Goal: Task Accomplishment & Management: Manage account settings

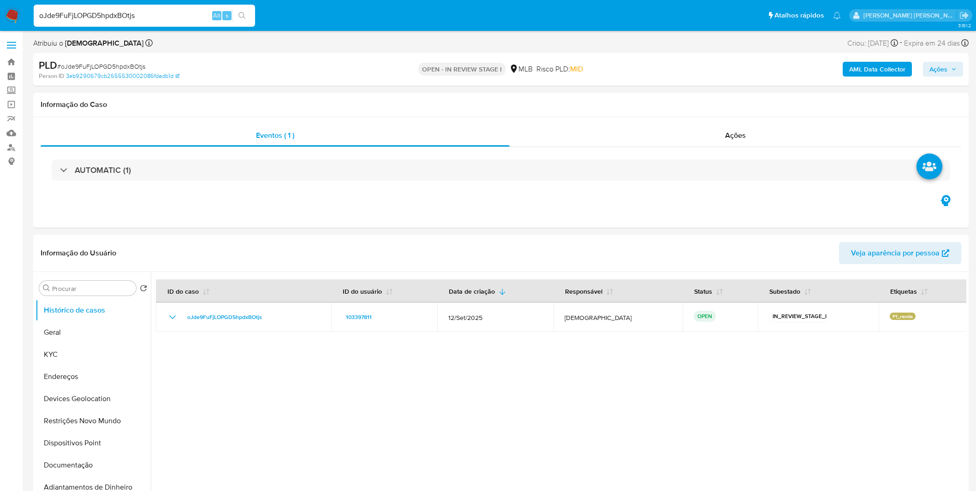
select select "10"
click at [13, 14] on img at bounding box center [13, 16] width 16 height 16
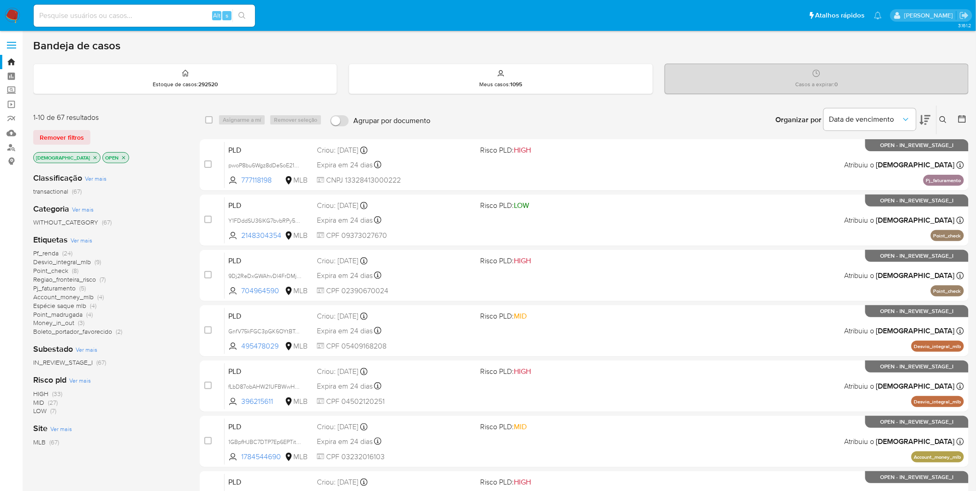
click at [153, 12] on input at bounding box center [144, 16] width 221 height 12
paste input "8HYCrnpYEoy1XNYfeyOj9cp6"
type input "8HYCrnpYEoy1XNYfeyOj9cp6"
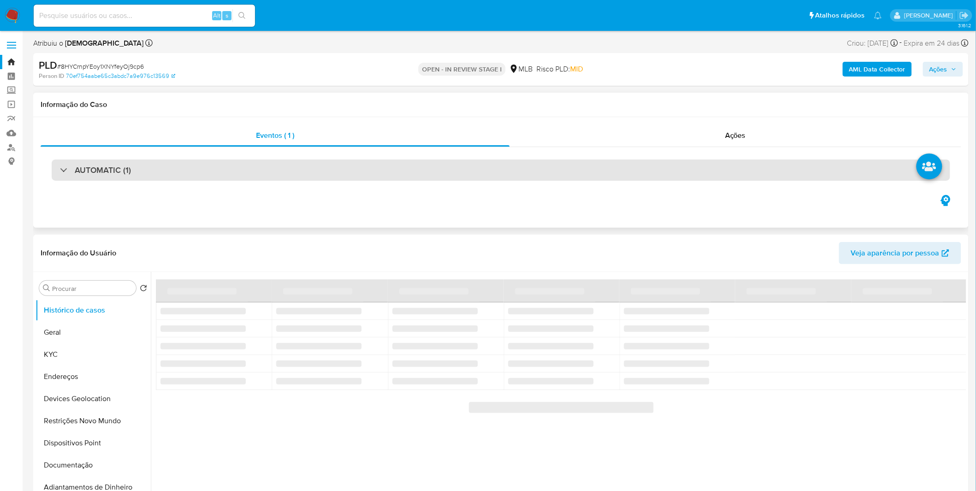
select select "10"
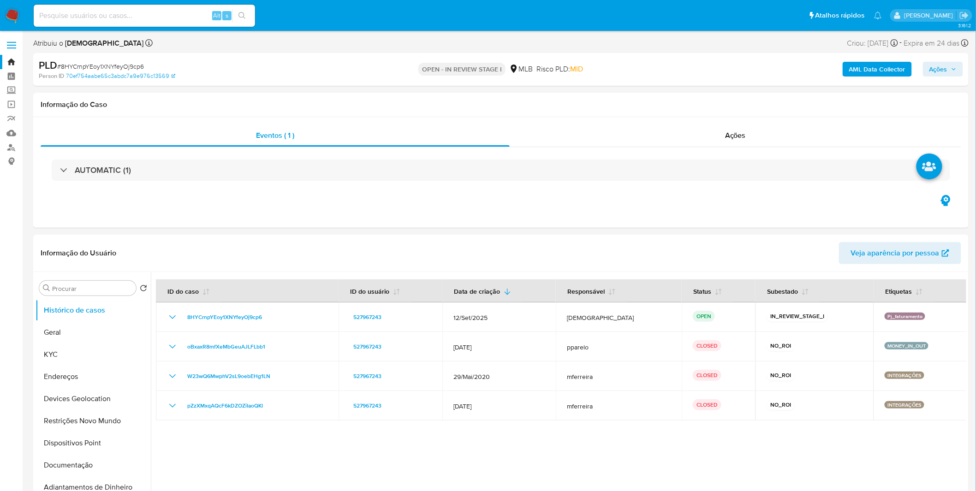
click at [855, 70] on b "AML Data Collector" at bounding box center [877, 69] width 56 height 15
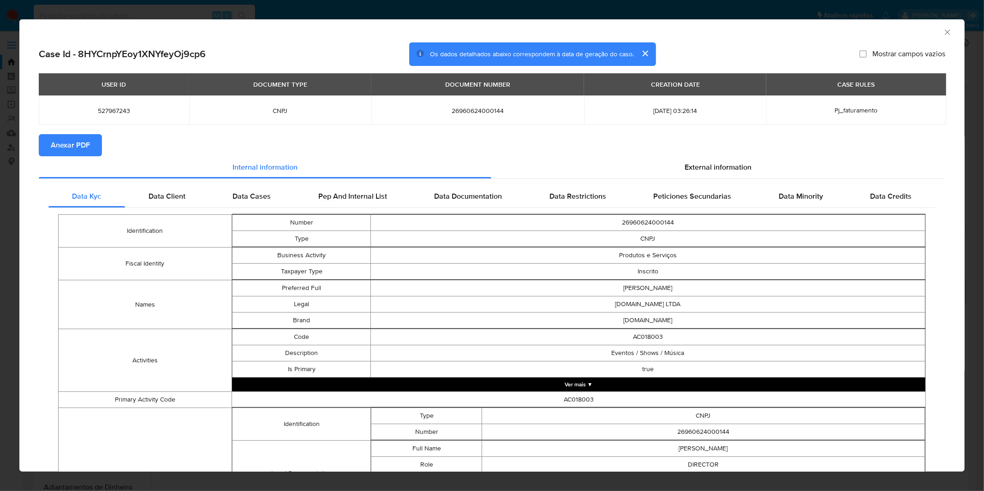
click at [77, 145] on span "Anexar PDF" at bounding box center [70, 145] width 39 height 20
click at [332, 11] on div "AML Data Collector Case Id - 8HYCrnpYEoy1XNYfeyOj9cp6 Os dados detalhados abaix…" at bounding box center [492, 245] width 984 height 491
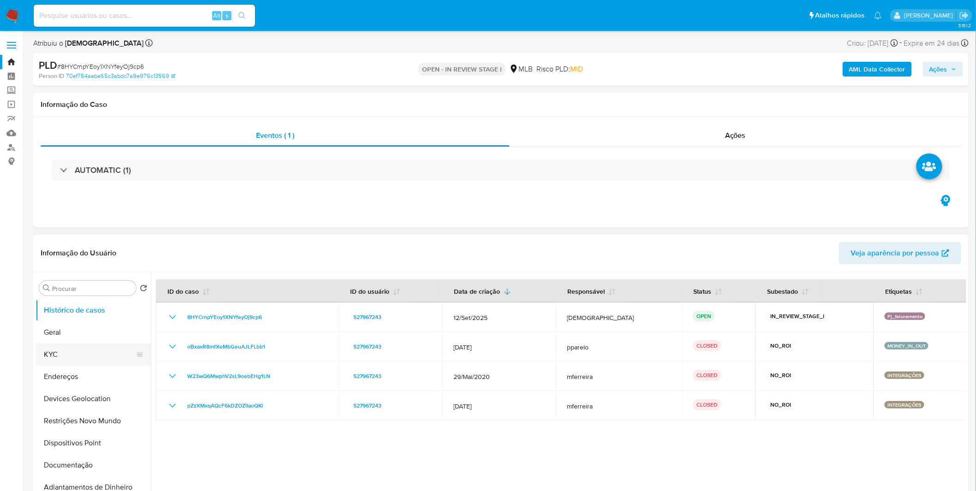
drag, startPoint x: 100, startPoint y: 356, endPoint x: 117, endPoint y: 348, distance: 18.8
click at [100, 356] on button "KYC" at bounding box center [90, 355] width 108 height 22
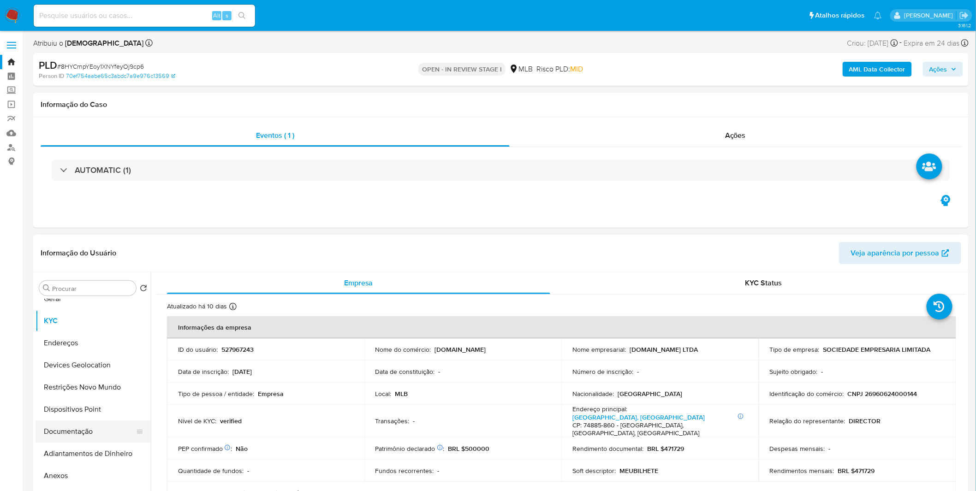
scroll to position [102, 0]
click at [75, 409] on button "Anexos" at bounding box center [90, 407] width 108 height 22
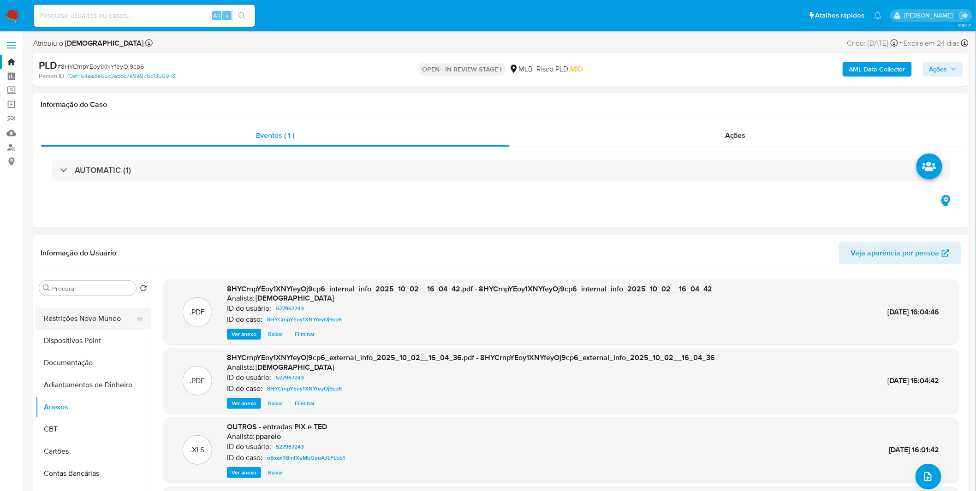
click at [109, 321] on button "Restrições Novo Mundo" at bounding box center [90, 319] width 108 height 22
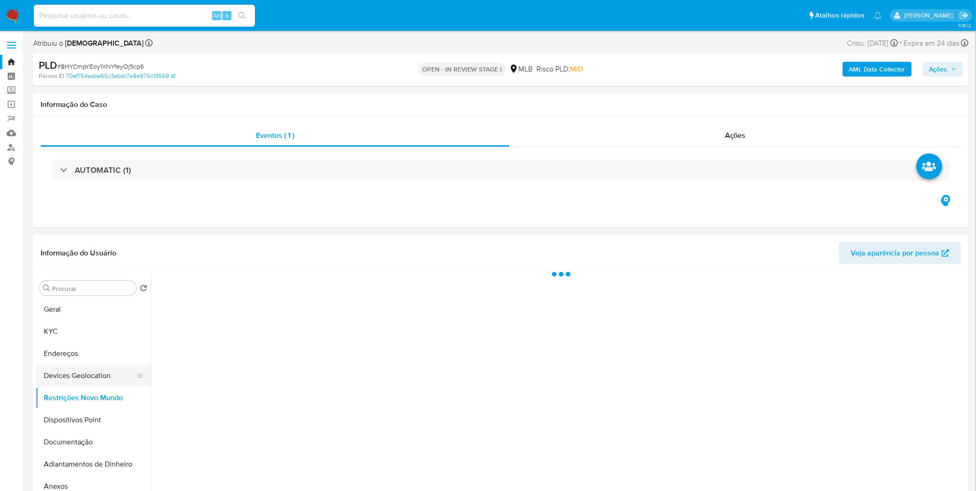
scroll to position [0, 0]
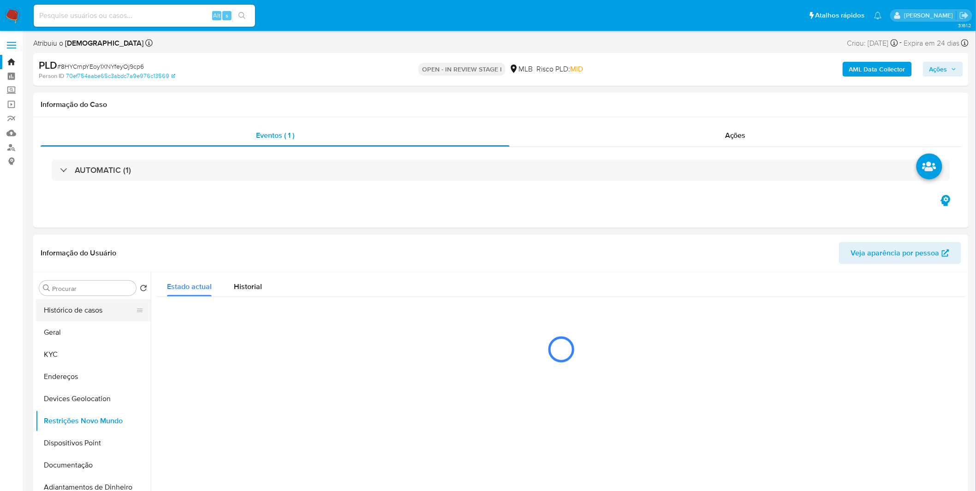
click at [95, 313] on button "Histórico de casos" at bounding box center [90, 310] width 108 height 22
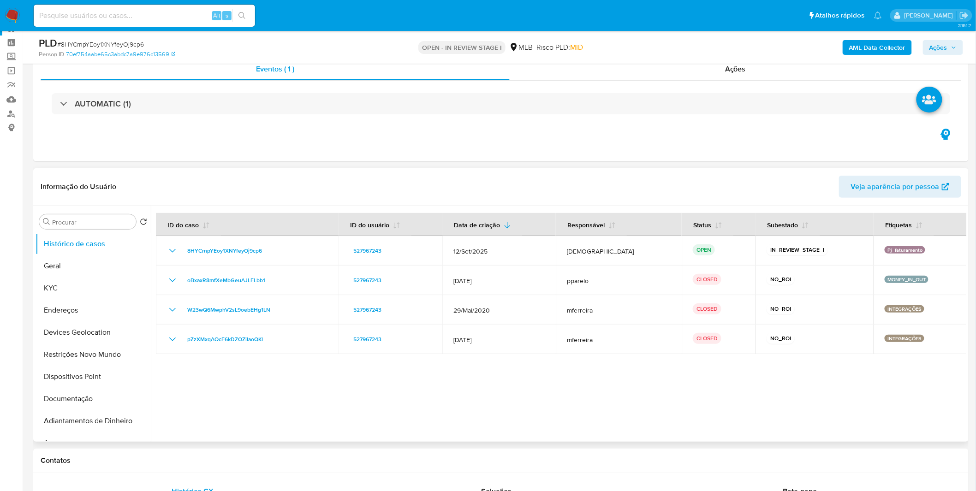
scroll to position [51, 0]
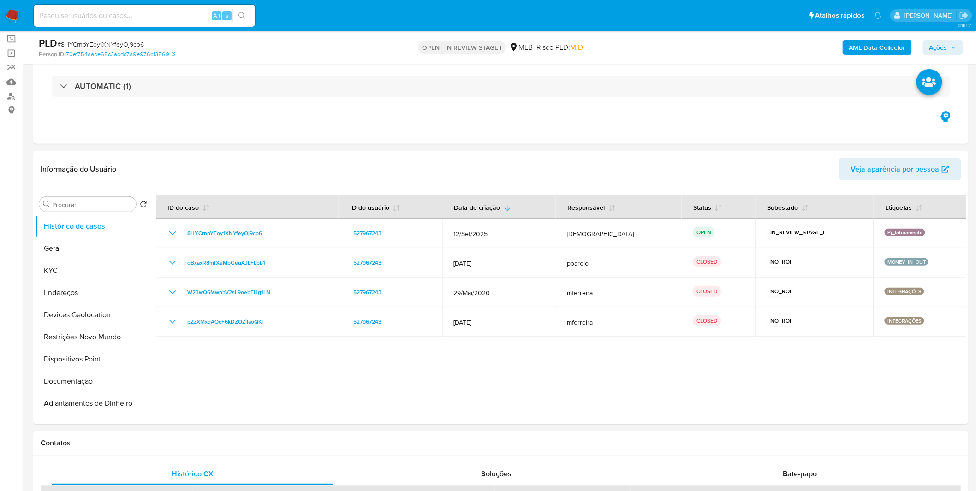
click at [104, 42] on span "# 8HYCrnpYEoy1XNYfeyOj9cp6" at bounding box center [100, 44] width 87 height 9
copy span "8HYCrnpYEoy1XNYfeyOj9cp6"
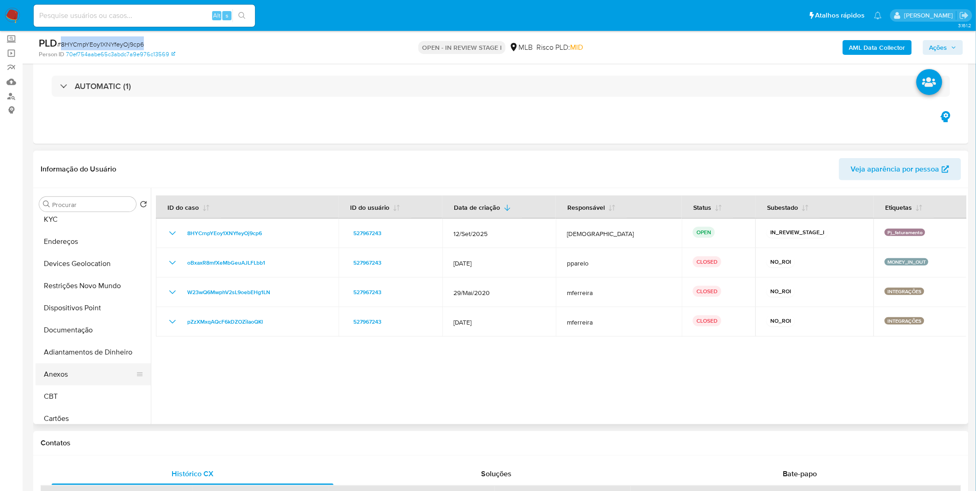
click at [74, 370] on button "Anexos" at bounding box center [90, 374] width 108 height 22
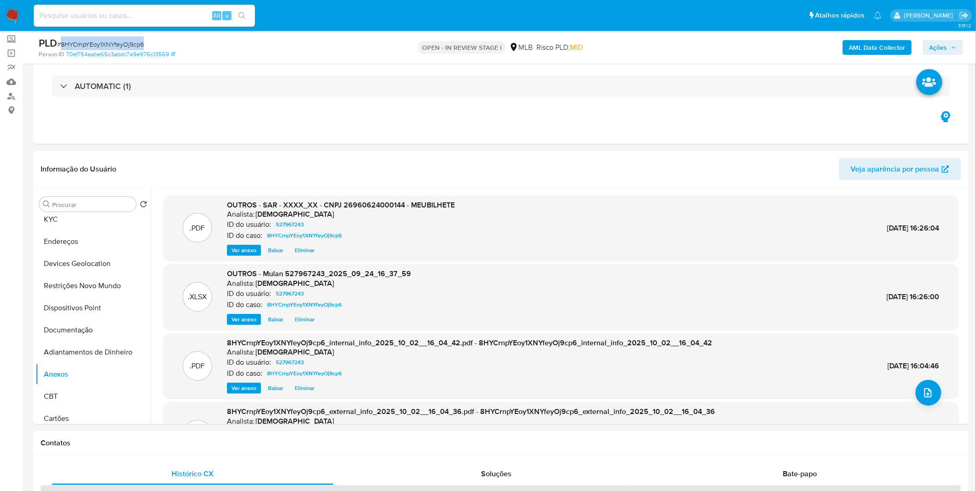
click at [932, 49] on span "Ações" at bounding box center [938, 47] width 18 height 15
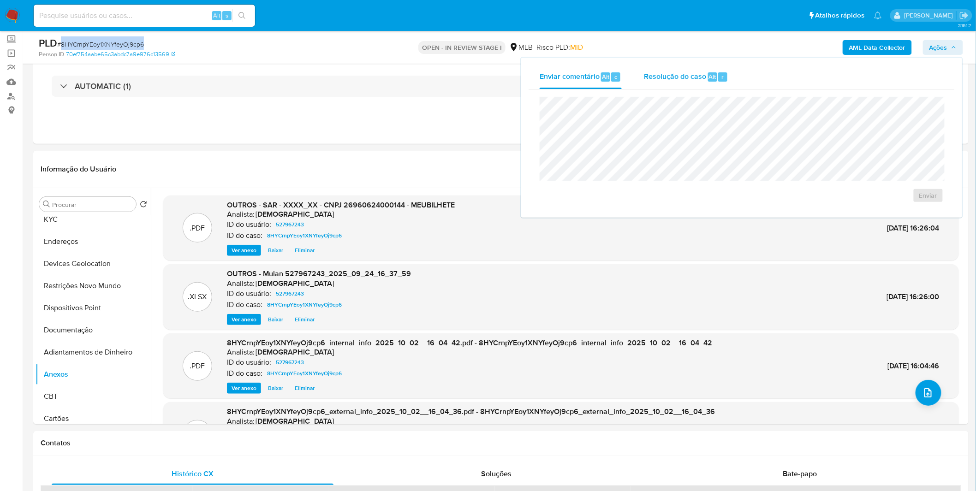
drag, startPoint x: 695, startPoint y: 80, endPoint x: 690, endPoint y: 85, distance: 7.8
click at [695, 80] on span "Resolução do caso" at bounding box center [675, 76] width 62 height 11
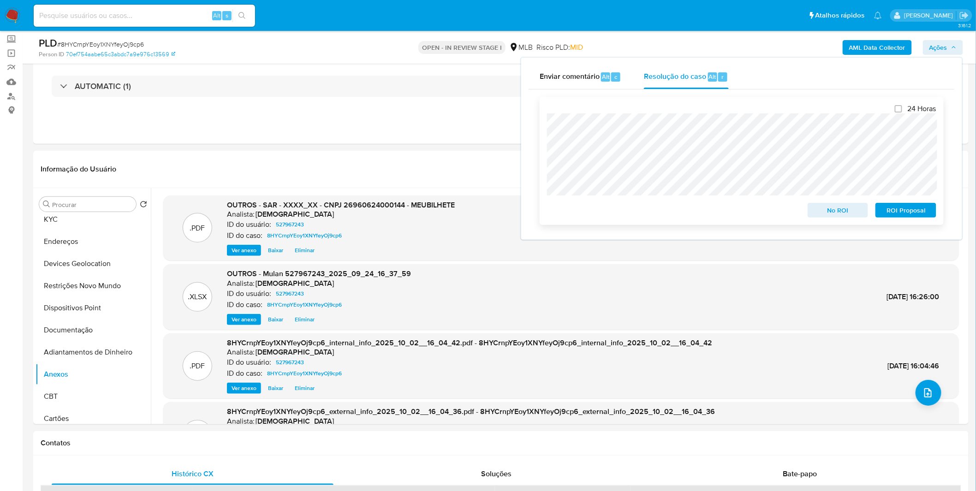
click at [896, 209] on span "ROI Proposal" at bounding box center [906, 210] width 48 height 13
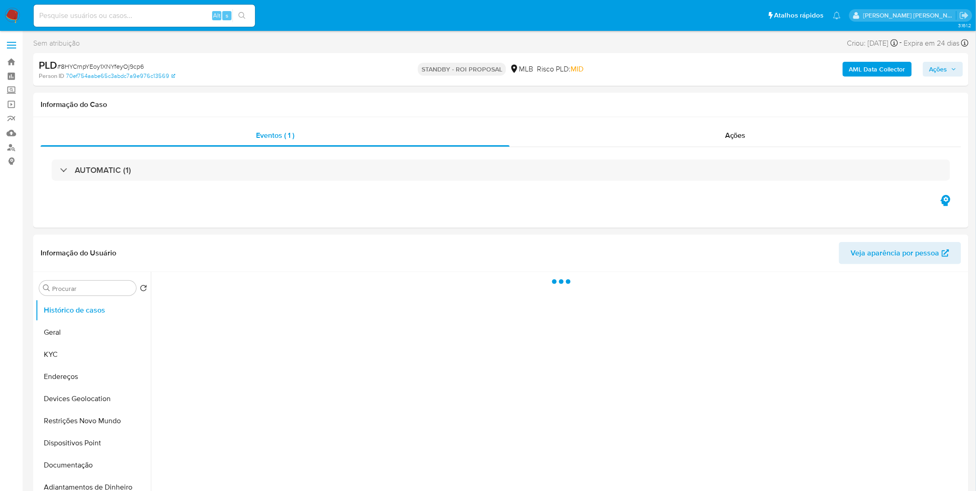
select select "10"
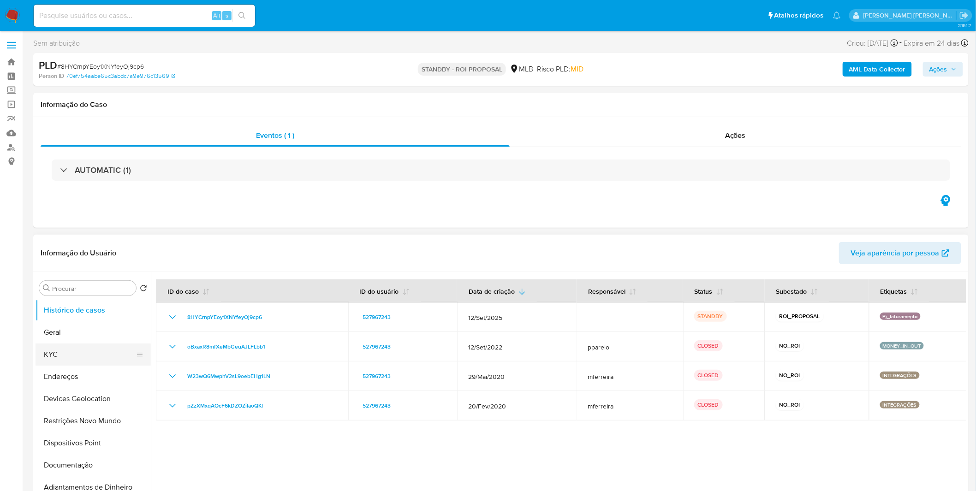
click at [54, 361] on button "KYC" at bounding box center [90, 355] width 108 height 22
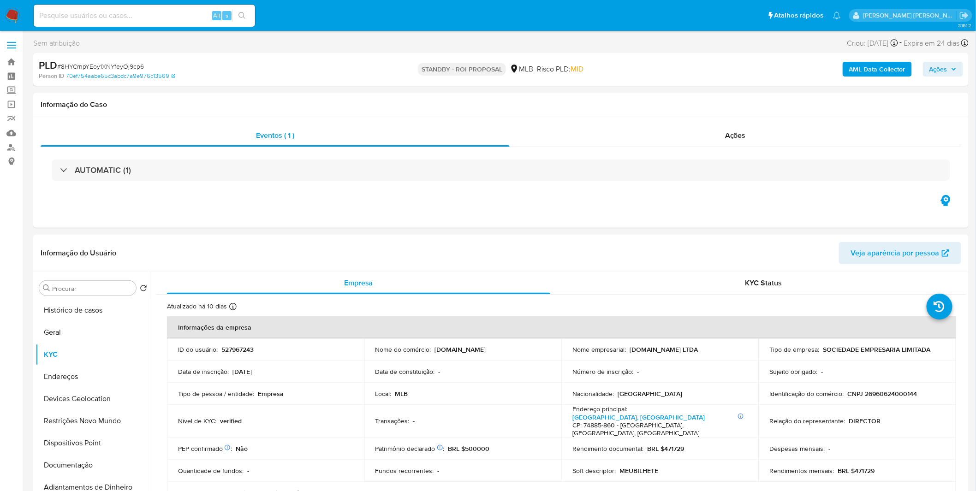
click at [122, 15] on input at bounding box center [144, 16] width 221 height 12
paste input "9qT6RkFTYdJfEzkG5NpSWnuB"
type input "9qT6RkFTYdJfEzkG5NpSWnuB"
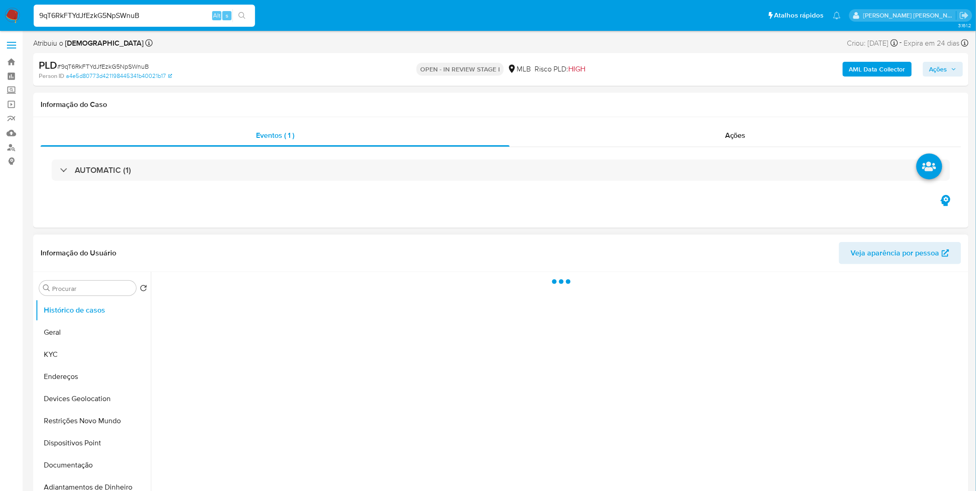
select select "10"
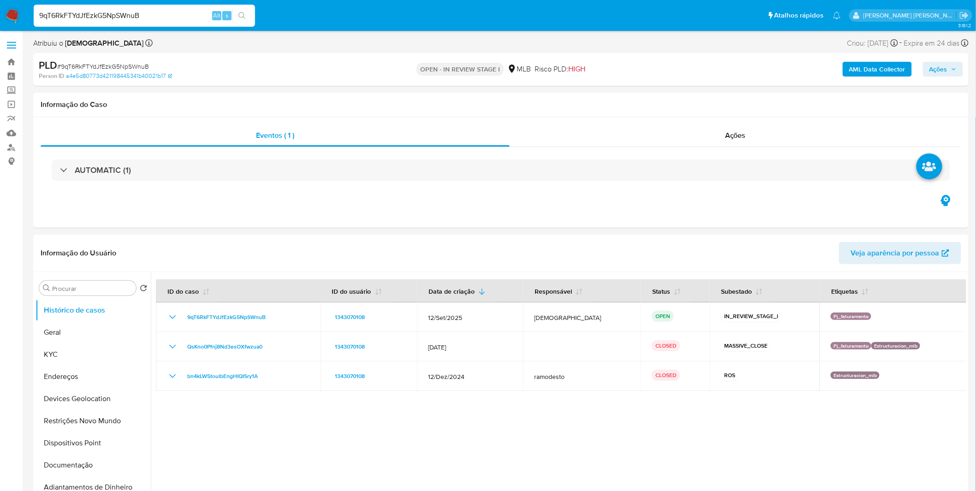
click at [876, 75] on b "AML Data Collector" at bounding box center [877, 69] width 56 height 15
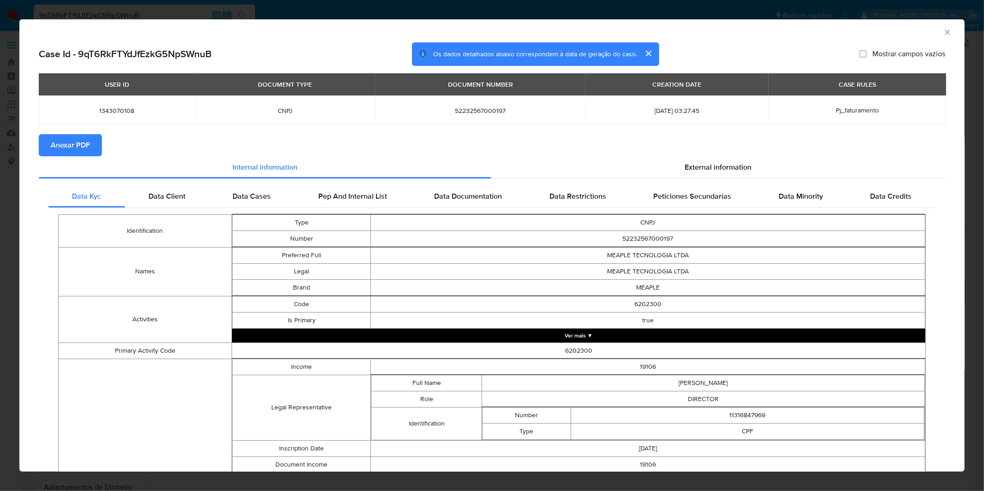
click at [83, 151] on span "Anexar PDF" at bounding box center [70, 145] width 39 height 20
click at [311, 6] on div "AML Data Collector Case Id - 9qT6RkFTYdJfEzkG5NpSWnuB Os dados detalhados abaix…" at bounding box center [492, 245] width 984 height 491
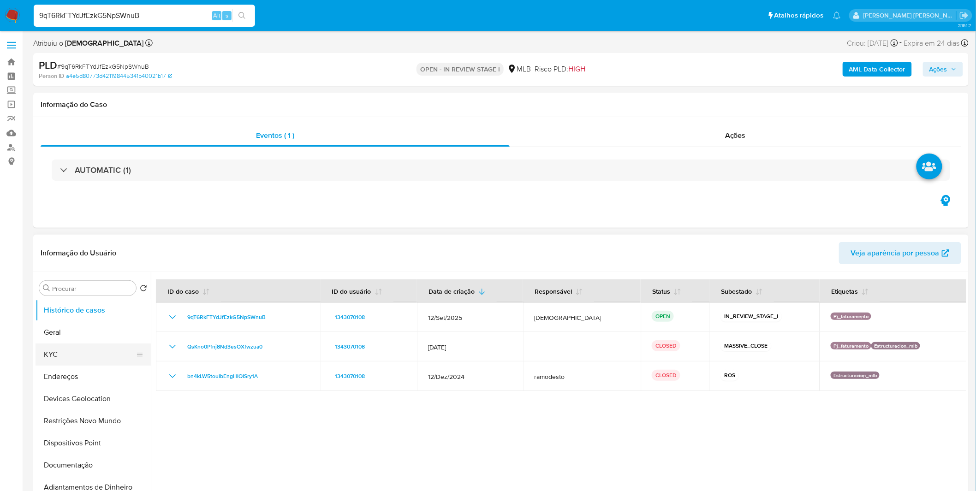
click at [89, 361] on button "KYC" at bounding box center [90, 355] width 108 height 22
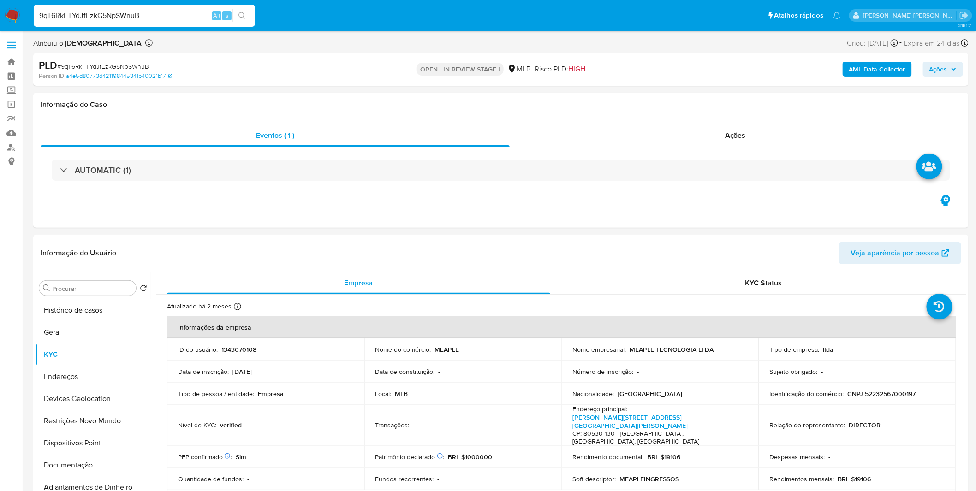
click at [103, 70] on span "# 9qT6RkFTYdJfEzkG5NpSWnuB" at bounding box center [103, 66] width 92 height 9
copy span "9qT6RkFTYdJfEzkG5NpSWnuB"
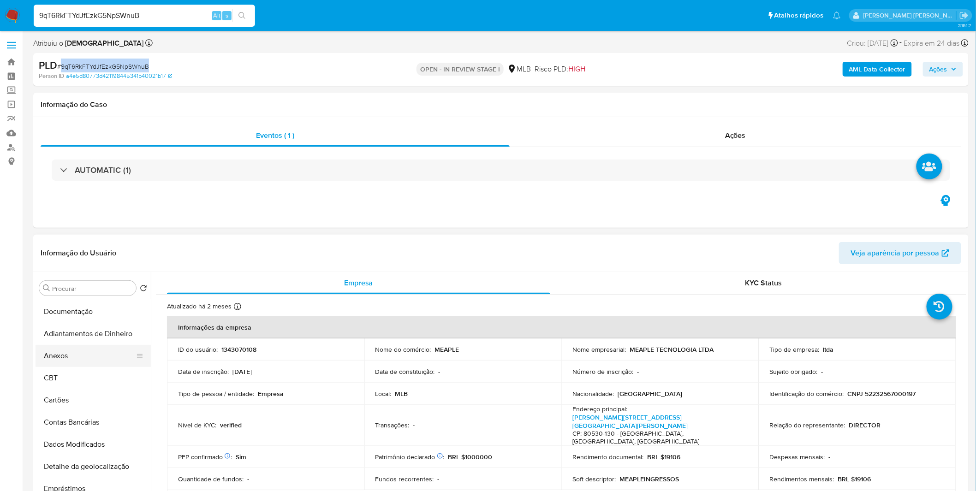
click at [80, 358] on button "Anexos" at bounding box center [90, 356] width 108 height 22
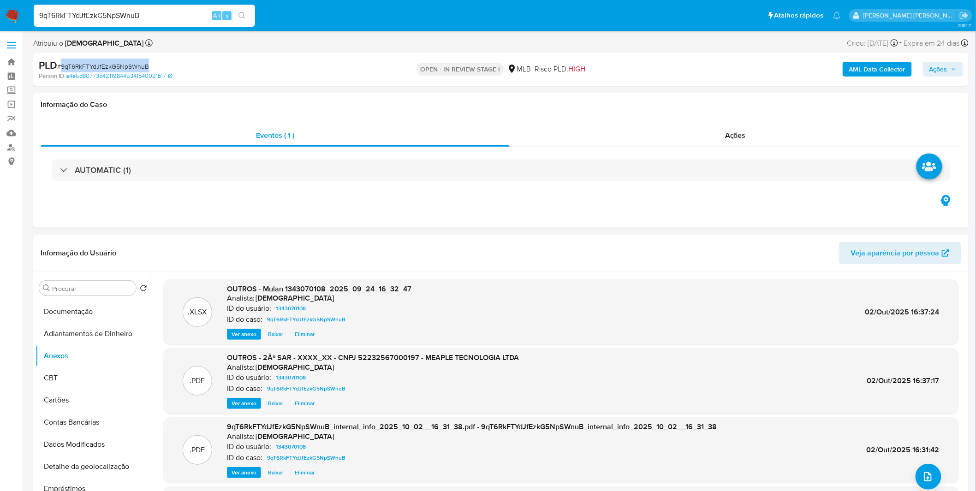
drag, startPoint x: 948, startPoint y: 73, endPoint x: 938, endPoint y: 75, distance: 10.3
click at [947, 73] on span "Ações" at bounding box center [938, 69] width 18 height 15
click at [575, 80] on div "Enviar comentário Alt c Resolução do caso Alt r Enviar" at bounding box center [741, 159] width 441 height 160
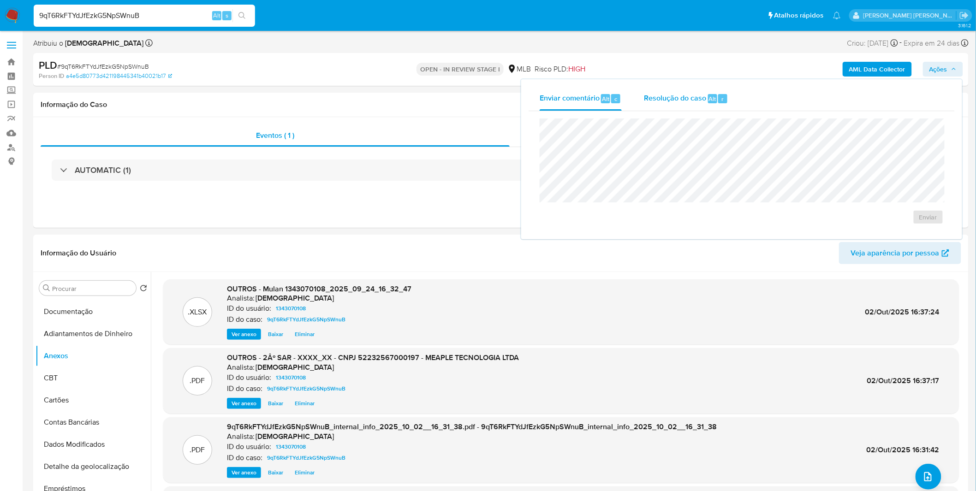
click at [660, 94] on span "Resolução do caso" at bounding box center [675, 98] width 62 height 11
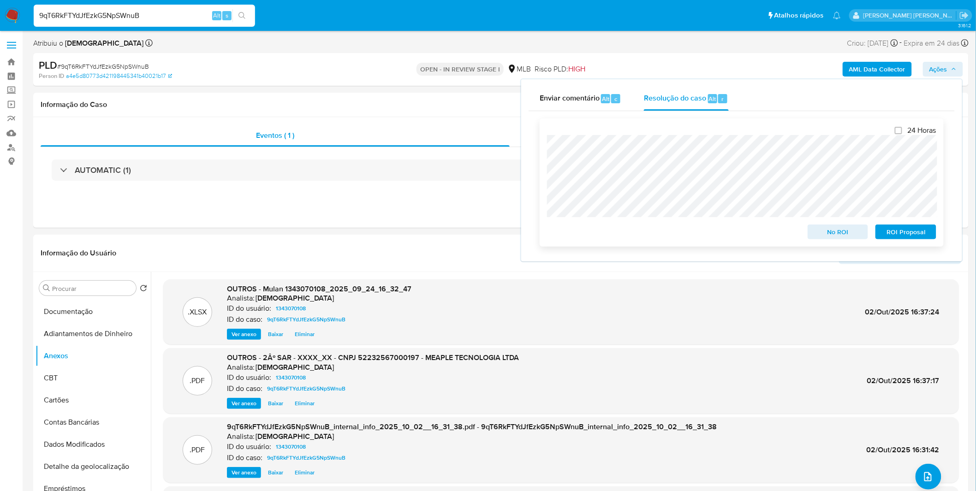
click at [921, 234] on span "ROI Proposal" at bounding box center [906, 232] width 48 height 13
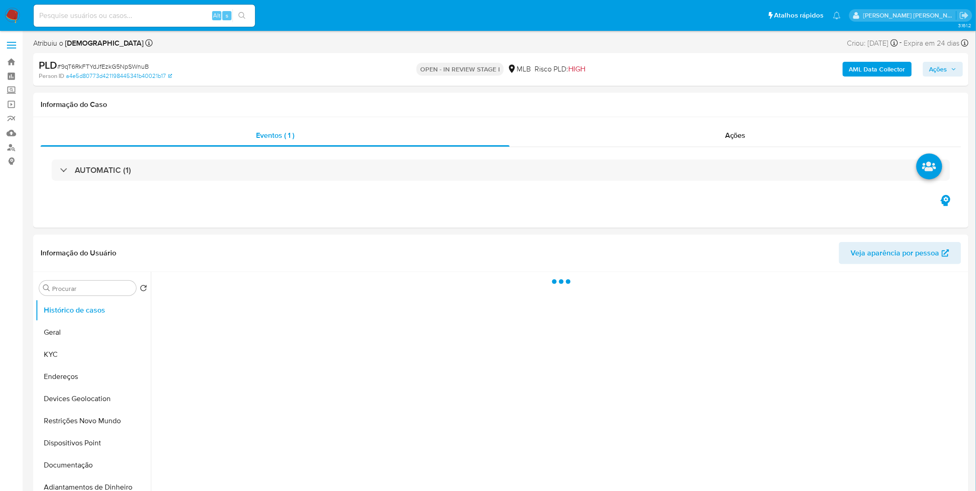
select select "10"
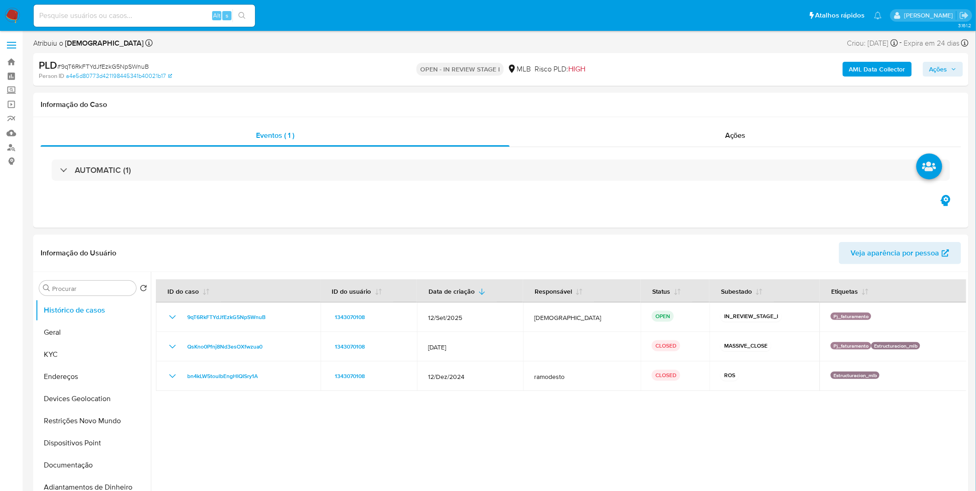
click at [943, 72] on span "Ações" at bounding box center [938, 69] width 18 height 15
click at [380, 152] on div "AUTOMATIC (1)" at bounding box center [501, 170] width 921 height 46
click at [806, 128] on div "Ações" at bounding box center [736, 136] width 452 height 22
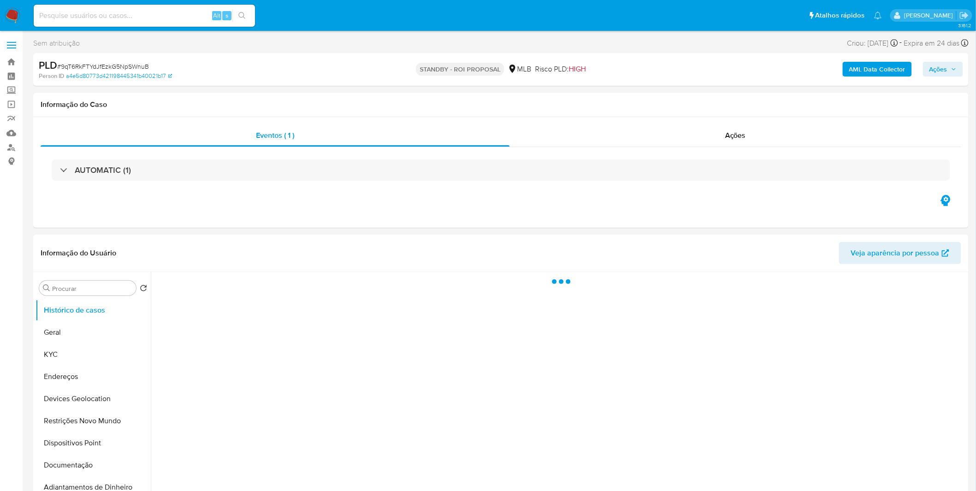
select select "10"
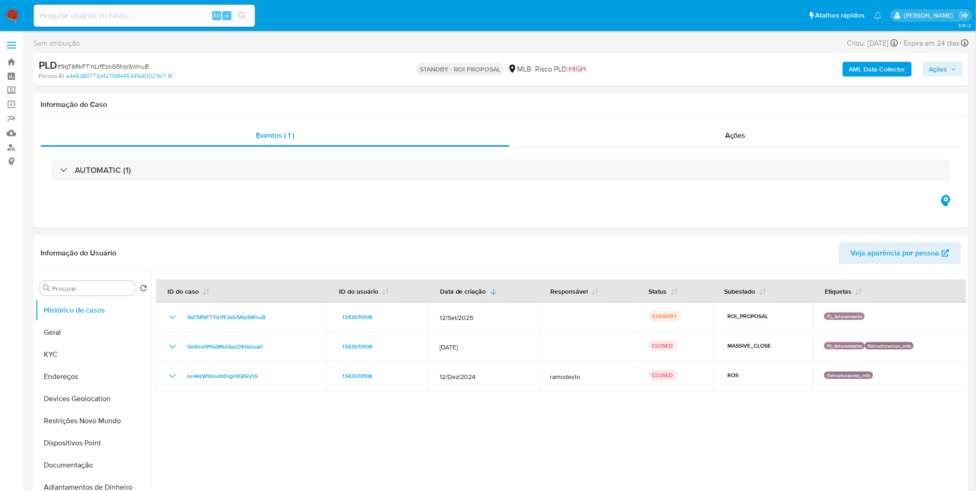
click at [138, 21] on input at bounding box center [144, 16] width 221 height 12
paste input "T1TLZ7Rys3WXdkFTA9jaGQdG"
type input "T1TLZ7Rys3WXdkFTA9jaGQdG"
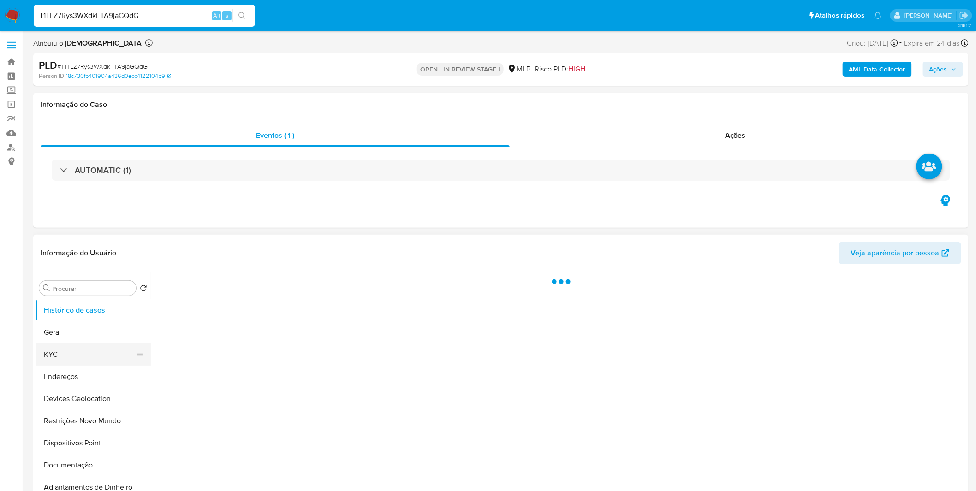
click at [88, 352] on button "KYC" at bounding box center [90, 355] width 108 height 22
select select "10"
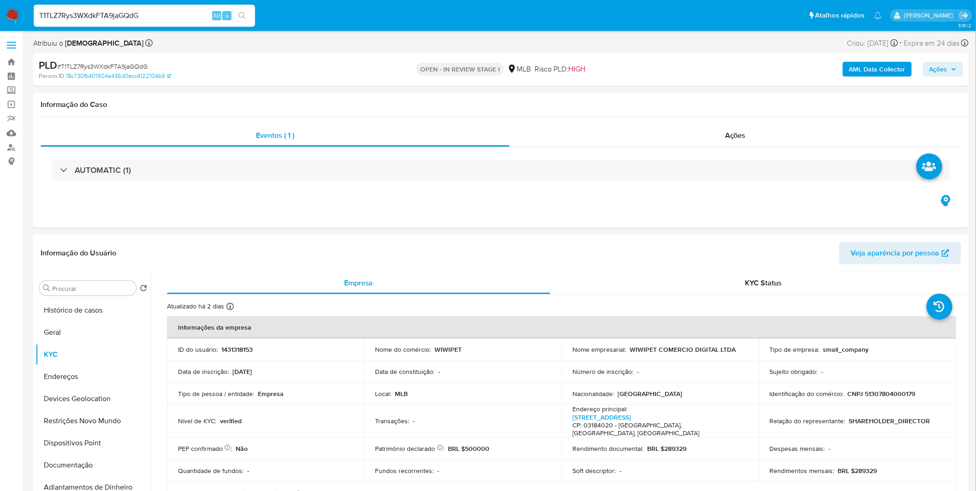
click at [870, 67] on b "AML Data Collector" at bounding box center [877, 69] width 56 height 15
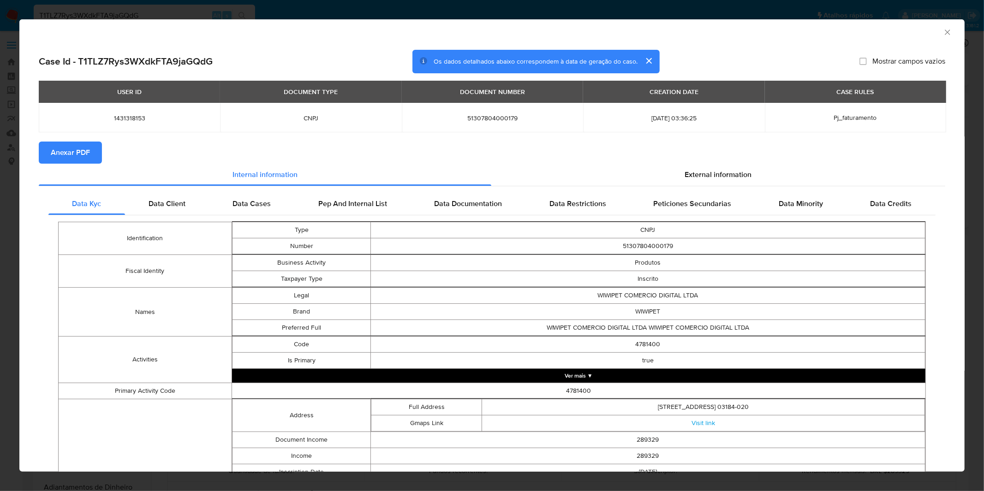
click at [305, 30] on div "AML Data Collector" at bounding box center [484, 31] width 917 height 10
click at [315, 14] on div "AML Data Collector Case Id - T1TLZ7Rys3WXdkFTA9jaGQdG Os dados detalhados abaix…" at bounding box center [492, 245] width 984 height 491
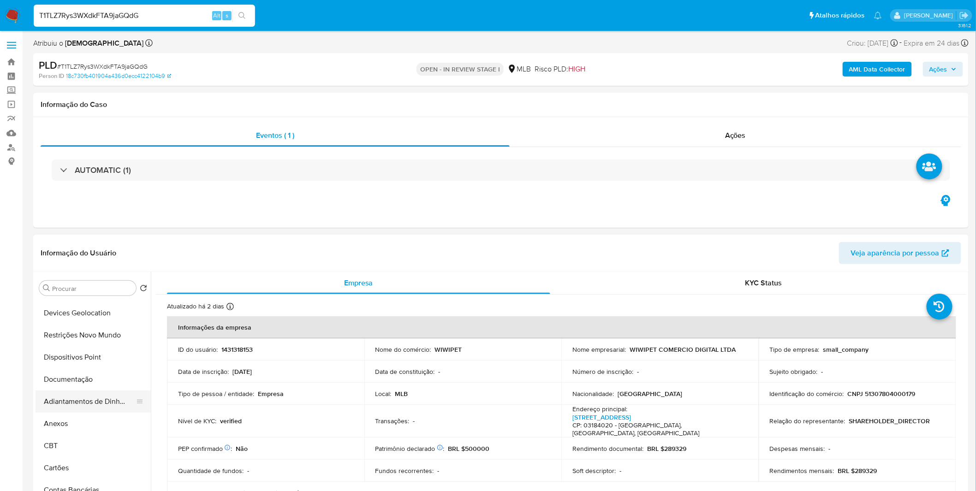
scroll to position [102, 0]
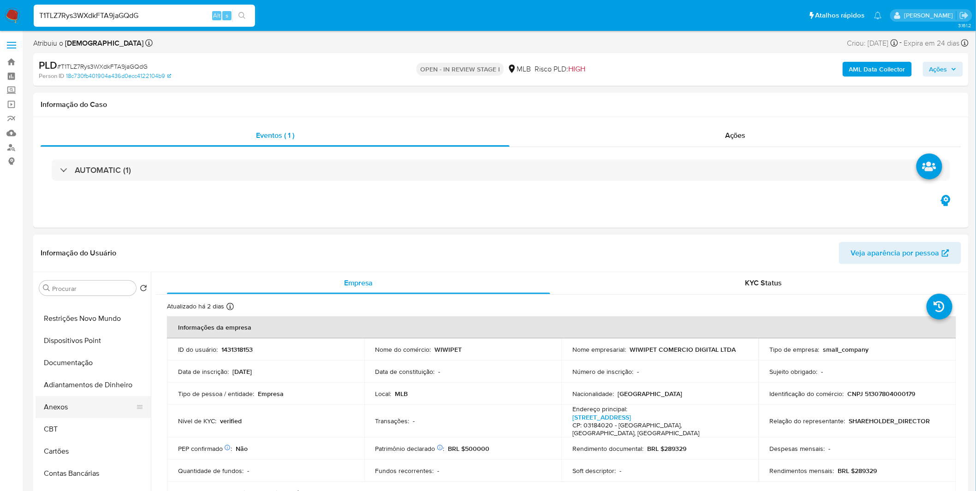
click at [77, 402] on button "Anexos" at bounding box center [90, 407] width 108 height 22
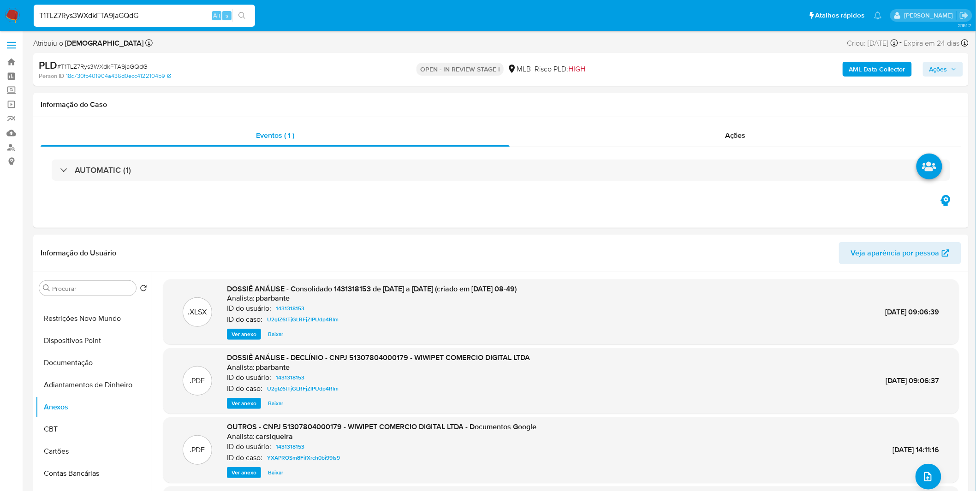
click at [851, 70] on b "AML Data Collector" at bounding box center [877, 69] width 56 height 15
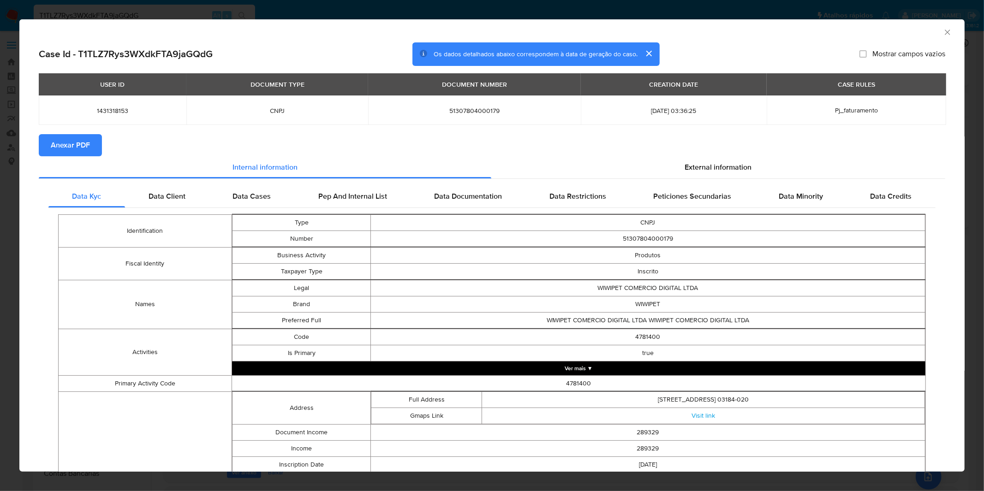
click at [87, 140] on span "Anexar PDF" at bounding box center [70, 145] width 39 height 20
click at [280, 6] on div "AML Data Collector Case Id - T1TLZ7Rys3WXdkFTA9jaGQdG Os dados detalhados abaix…" at bounding box center [492, 245] width 984 height 491
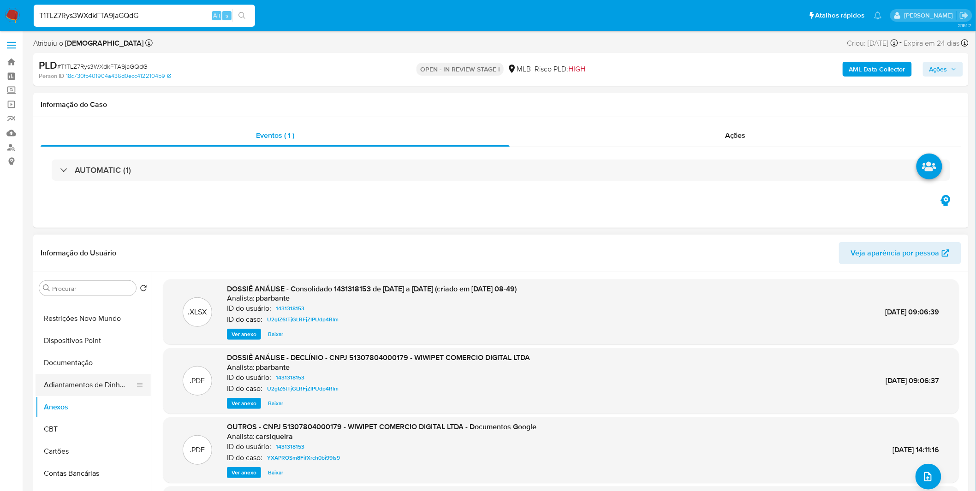
click at [98, 388] on button "Adiantamentos de Dinheiro" at bounding box center [90, 385] width 108 height 22
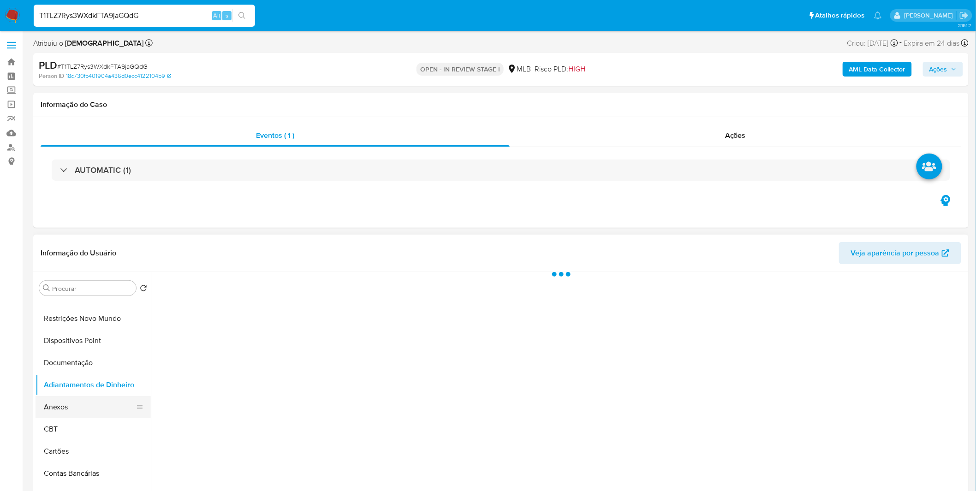
click at [99, 411] on button "Anexos" at bounding box center [90, 407] width 108 height 22
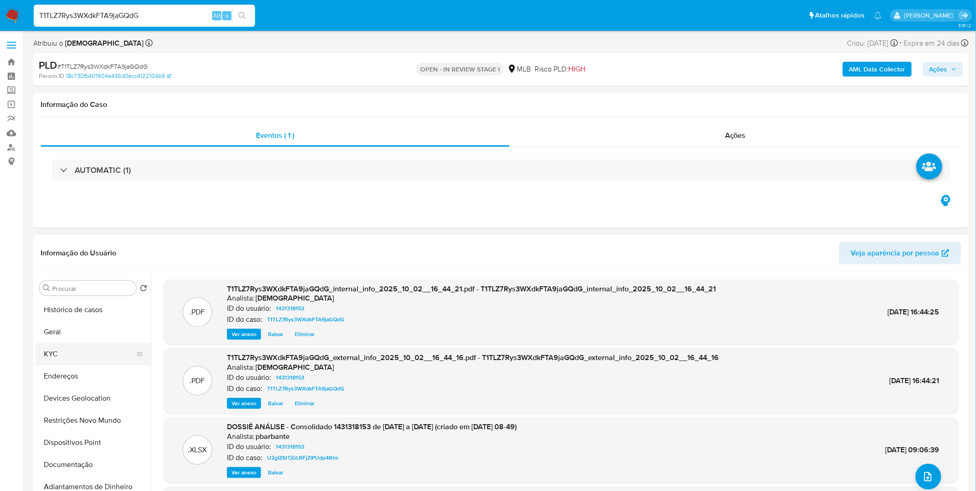
scroll to position [0, 0]
click at [77, 358] on button "KYC" at bounding box center [90, 355] width 108 height 22
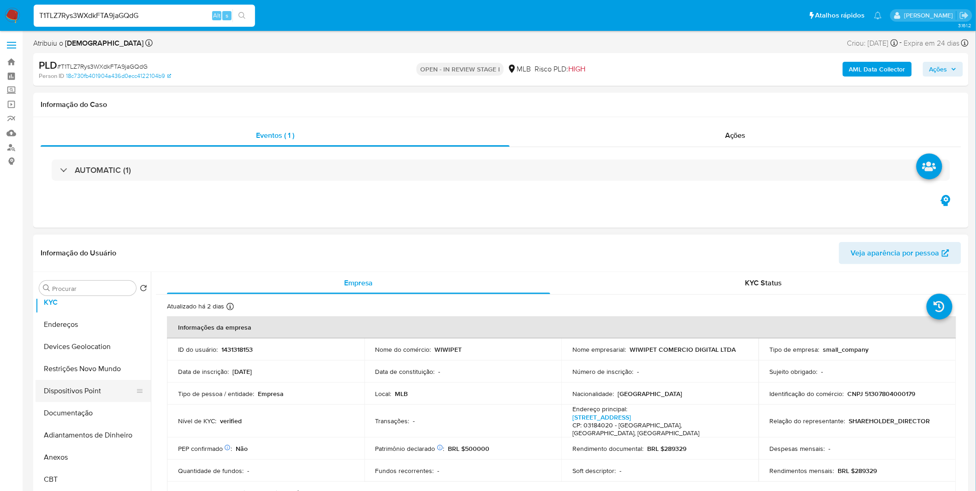
scroll to position [102, 0]
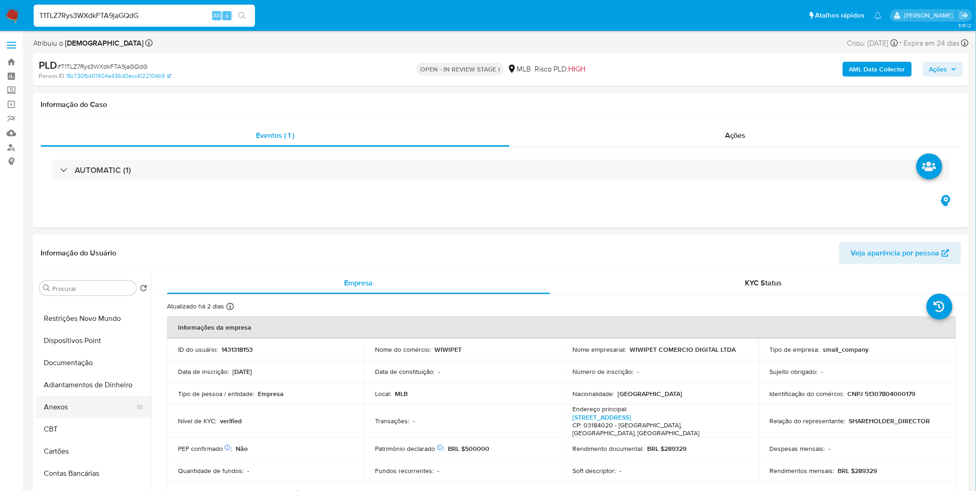
click at [97, 400] on button "Anexos" at bounding box center [90, 407] width 108 height 22
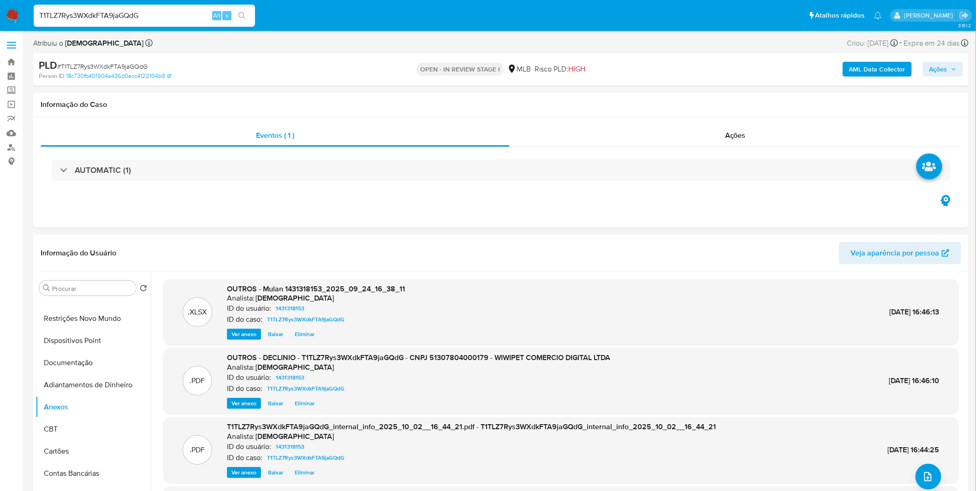
click at [948, 59] on div "AML Data Collector Ações" at bounding box center [810, 70] width 306 height 22
drag, startPoint x: 947, startPoint y: 69, endPoint x: 941, endPoint y: 70, distance: 5.6
click at [947, 69] on span "Ações" at bounding box center [938, 69] width 18 height 15
click at [702, 101] on span "Resolução do caso" at bounding box center [675, 98] width 62 height 11
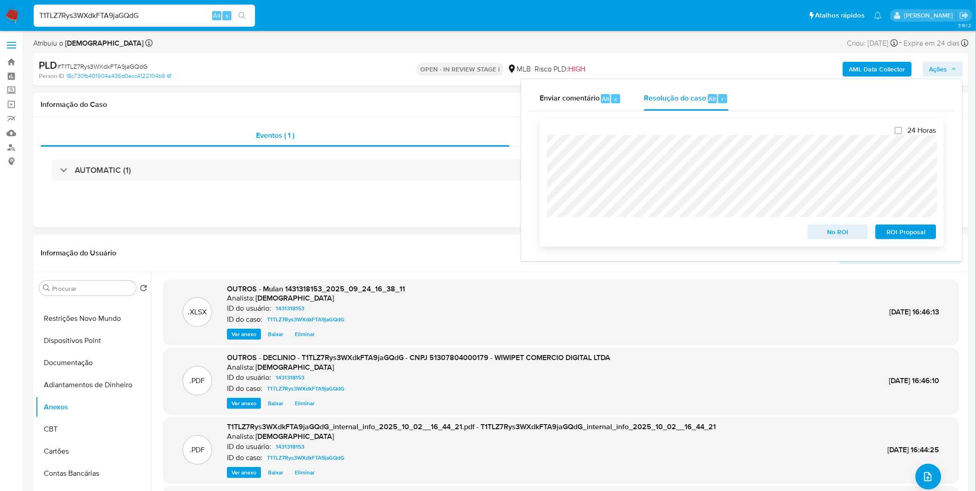
click at [819, 233] on span "No ROI" at bounding box center [838, 232] width 48 height 13
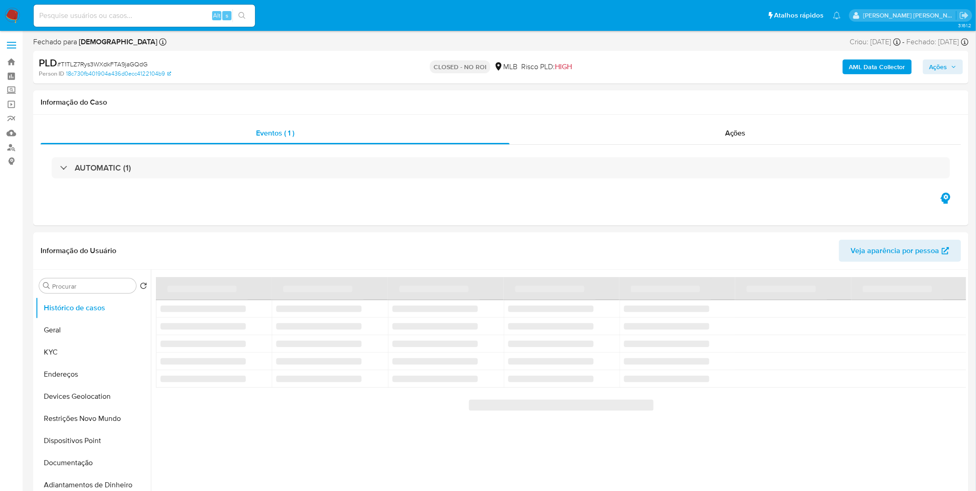
select select "10"
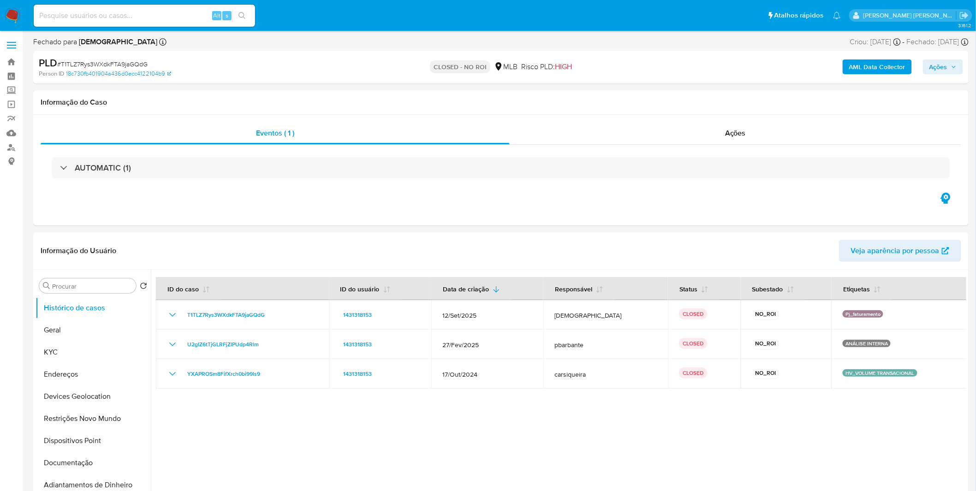
click at [120, 12] on input at bounding box center [144, 16] width 221 height 12
paste input "pwoP8bu6Wgz8dDeSoE21HeWb"
type input "pwoP8bu6Wgz8dDeSoE21HeWb"
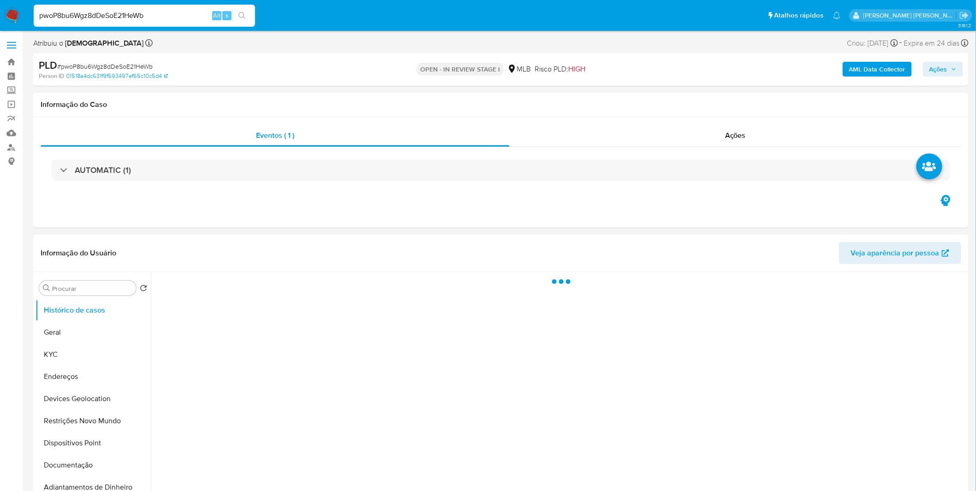
select select "10"
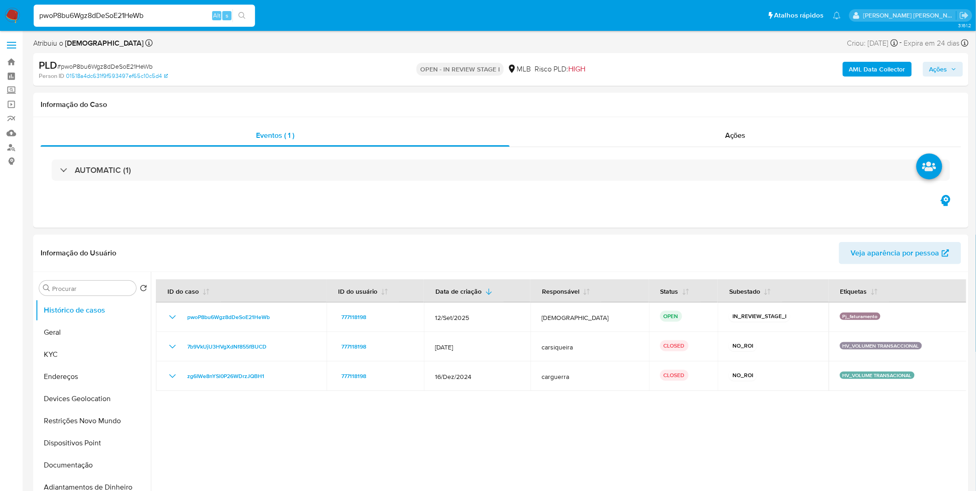
click at [893, 65] on b "AML Data Collector" at bounding box center [877, 69] width 56 height 15
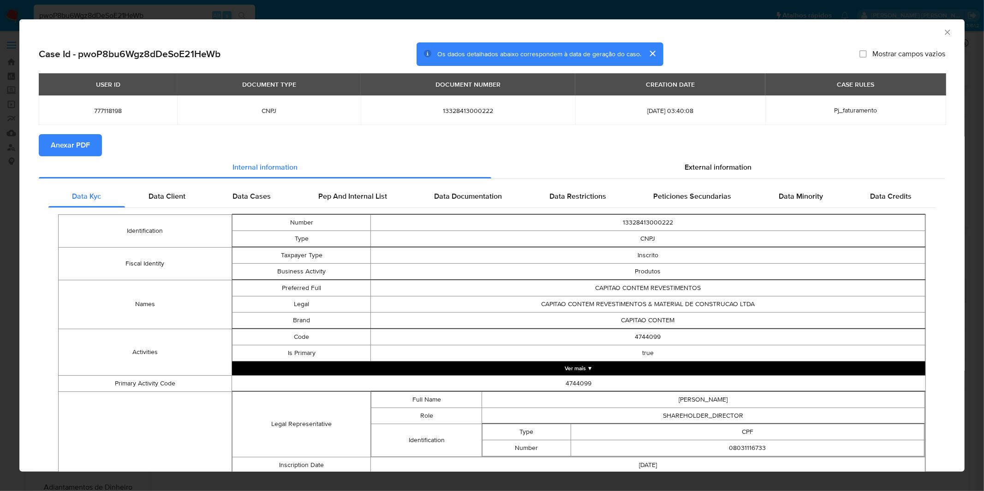
click at [421, 10] on div "AML Data Collector Case Id - pwoP8bu6Wgz8dDeSoE21HeWb Os dados detalhados abaix…" at bounding box center [492, 245] width 984 height 491
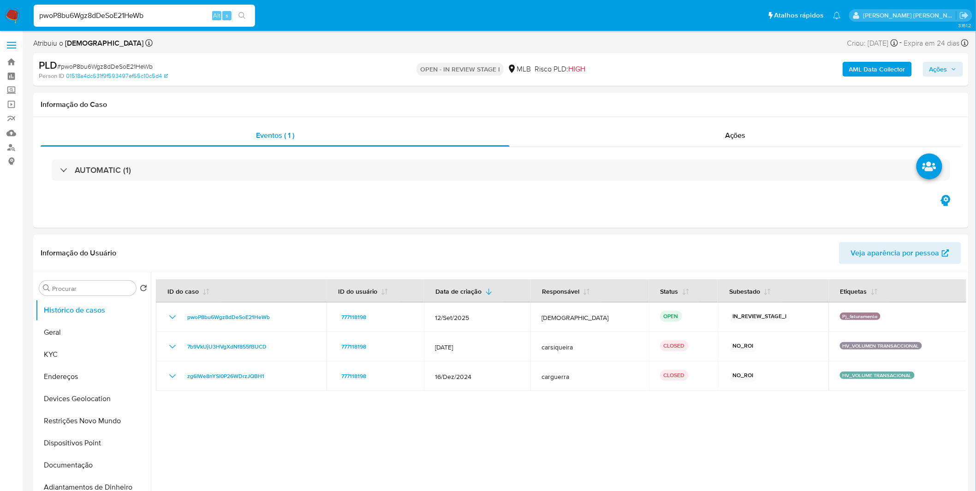
click at [856, 71] on b "AML Data Collector" at bounding box center [877, 69] width 56 height 15
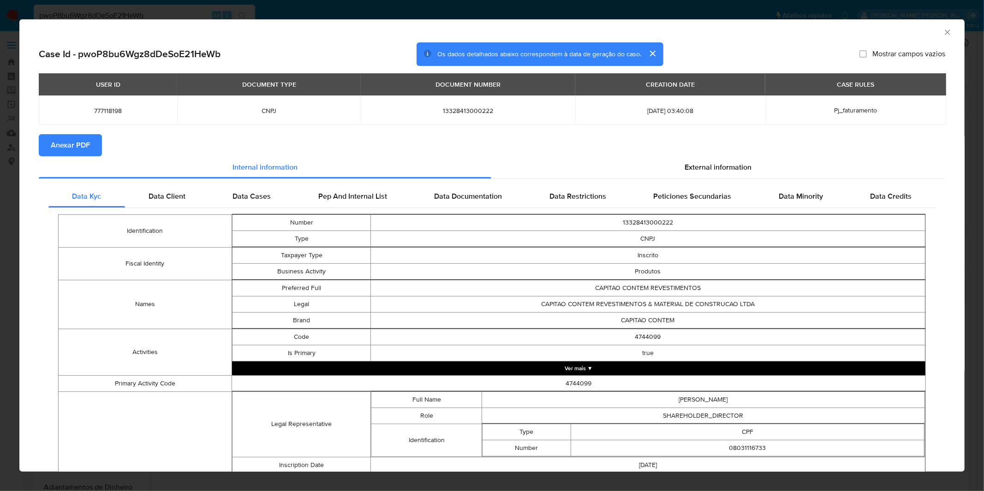
click at [83, 146] on span "Anexar PDF" at bounding box center [70, 145] width 39 height 20
click at [312, 10] on div "AML Data Collector Case Id - pwoP8bu6Wgz8dDeSoE21HeWb Os dados detalhados abaix…" at bounding box center [492, 245] width 984 height 491
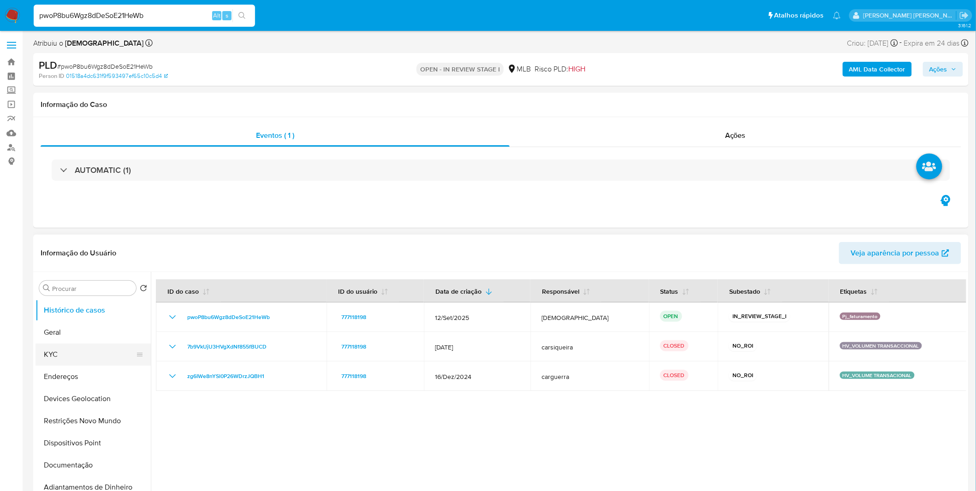
click at [54, 349] on button "KYC" at bounding box center [90, 355] width 108 height 22
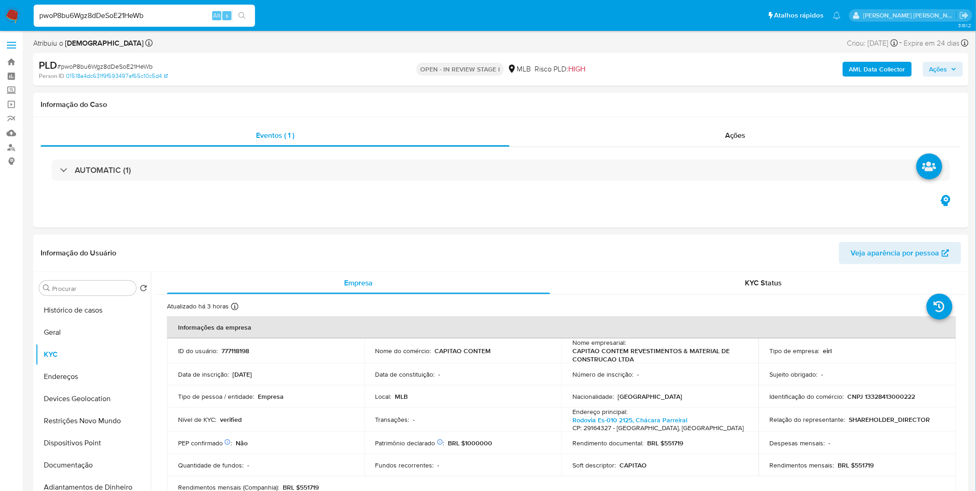
click at [90, 66] on span "# pwoP8bu6Wgz8dDeSoE21HeWb" at bounding box center [104, 66] width 95 height 9
copy span "pwoP8bu6Wgz8dDeSoE21HeWb"
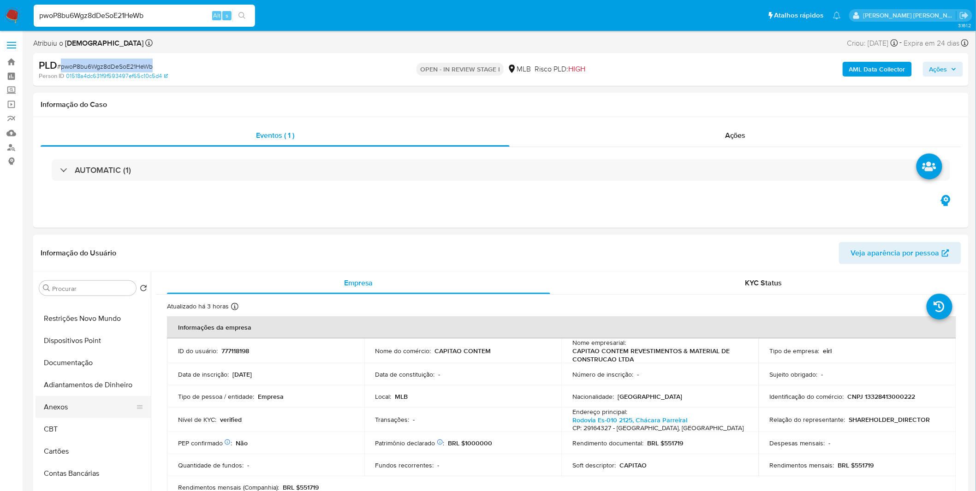
click at [86, 409] on button "Anexos" at bounding box center [90, 407] width 108 height 22
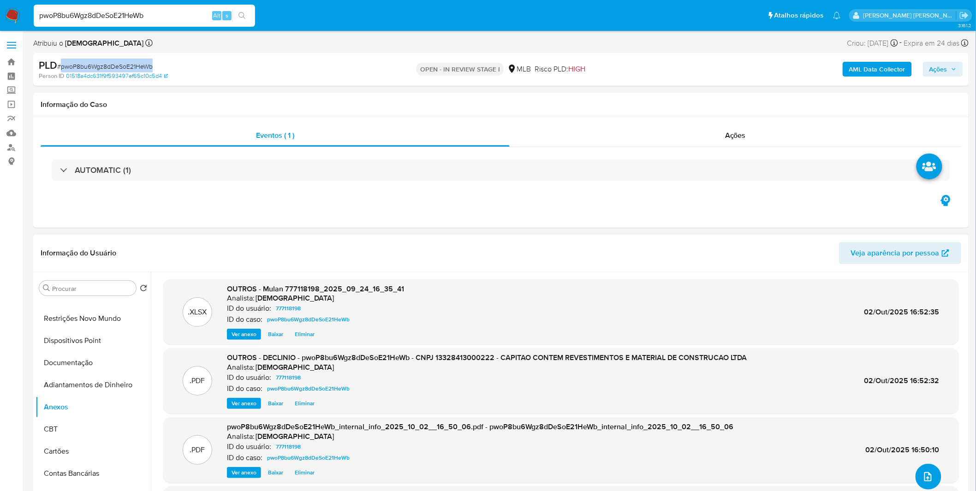
click at [917, 472] on button "upload-file" at bounding box center [929, 477] width 26 height 26
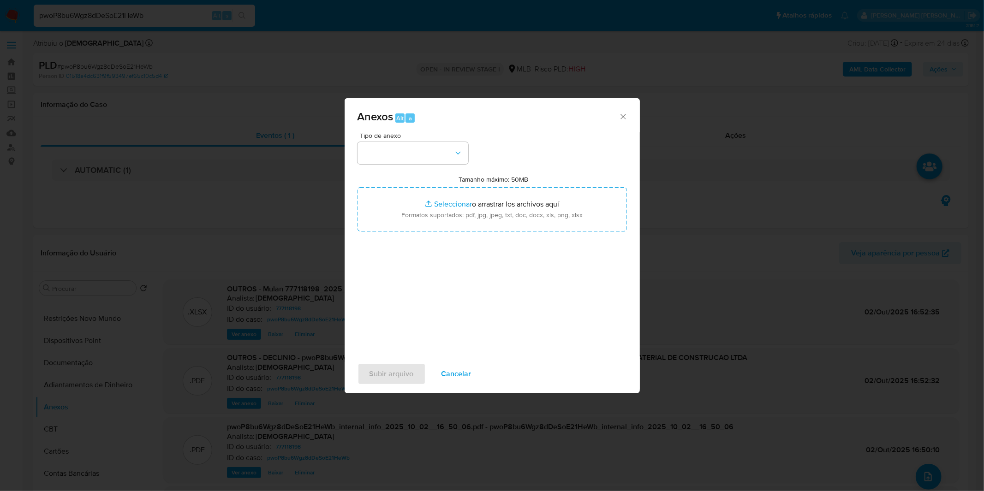
click at [619, 120] on icon "Cerrar" at bounding box center [623, 116] width 9 height 9
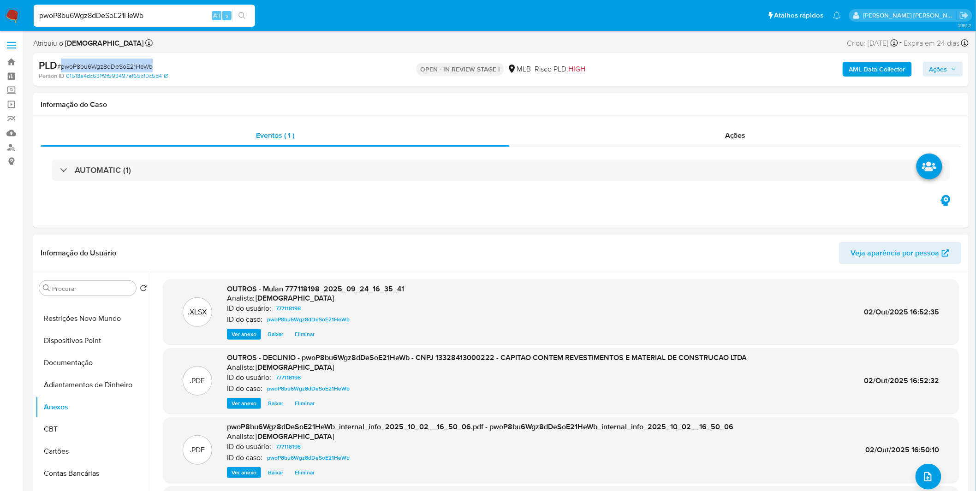
click at [955, 65] on span "Ações" at bounding box center [942, 69] width 27 height 13
click at [668, 106] on div "Resolução do caso Alt r" at bounding box center [686, 99] width 84 height 24
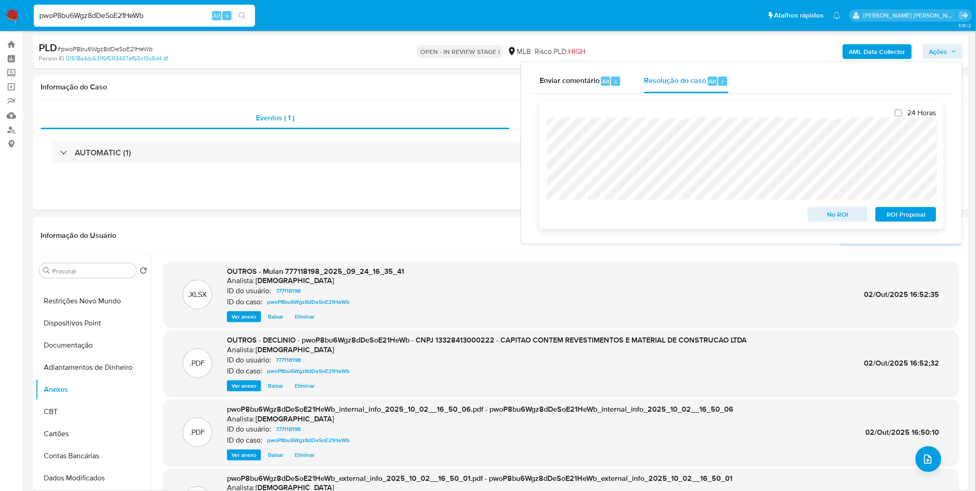
scroll to position [0, 0]
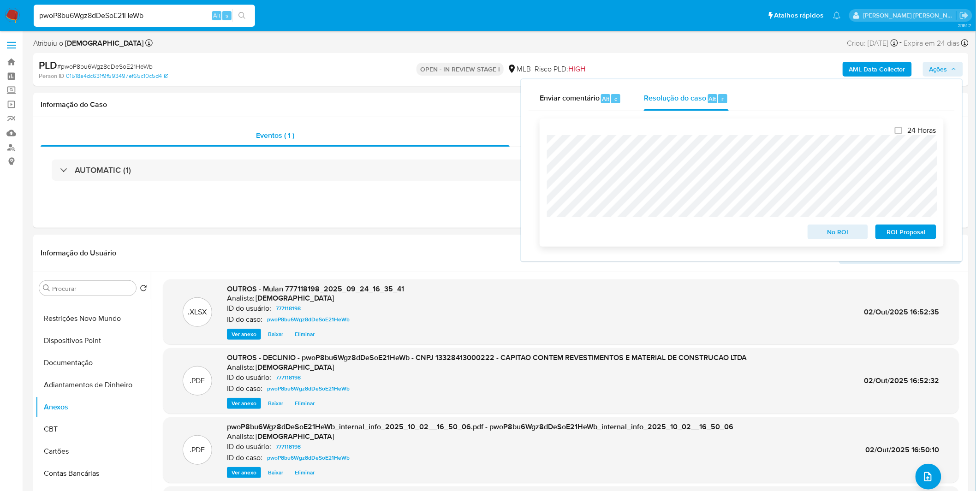
click at [833, 233] on span "No ROI" at bounding box center [838, 232] width 48 height 13
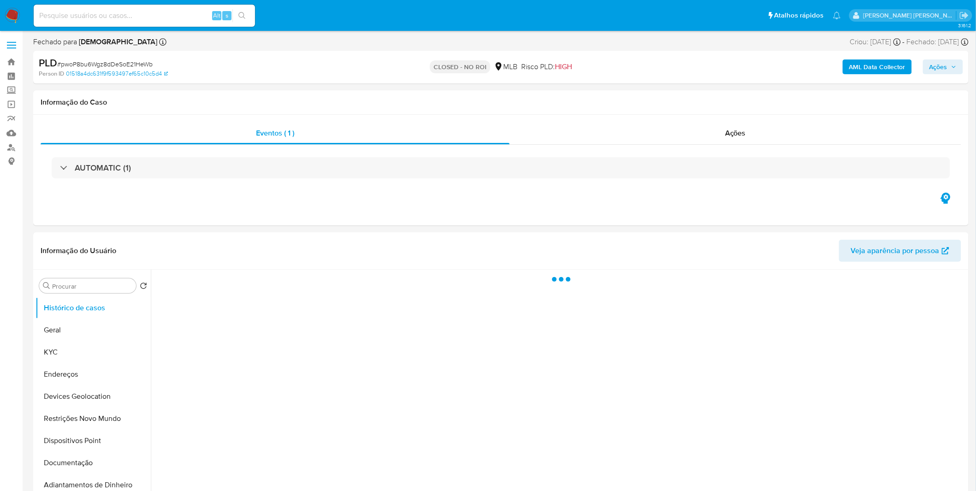
select select "10"
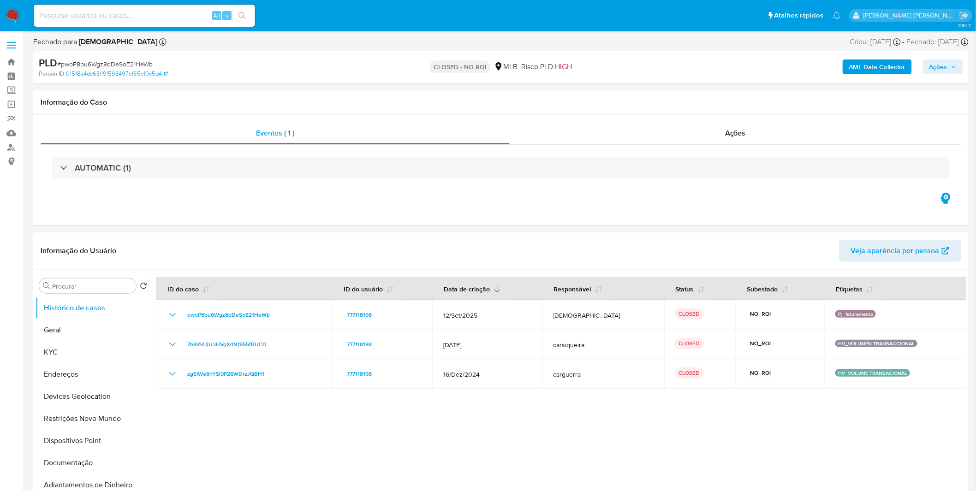
click at [16, 12] on img at bounding box center [13, 16] width 16 height 16
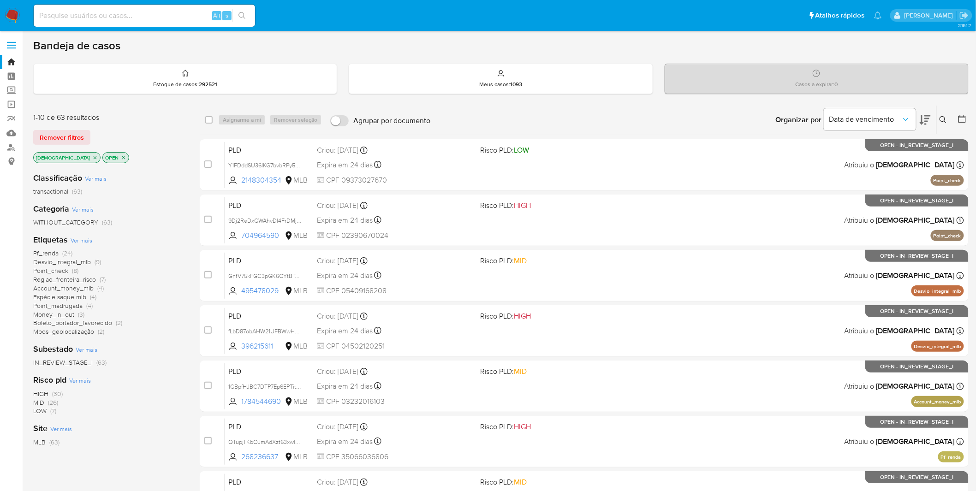
click at [123, 17] on input at bounding box center [144, 16] width 221 height 12
paste input "fRGCbHysQs7FjzLjw7gkD5N8"
type input "fRGCbHysQs7FjzLjw7gkD5N8"
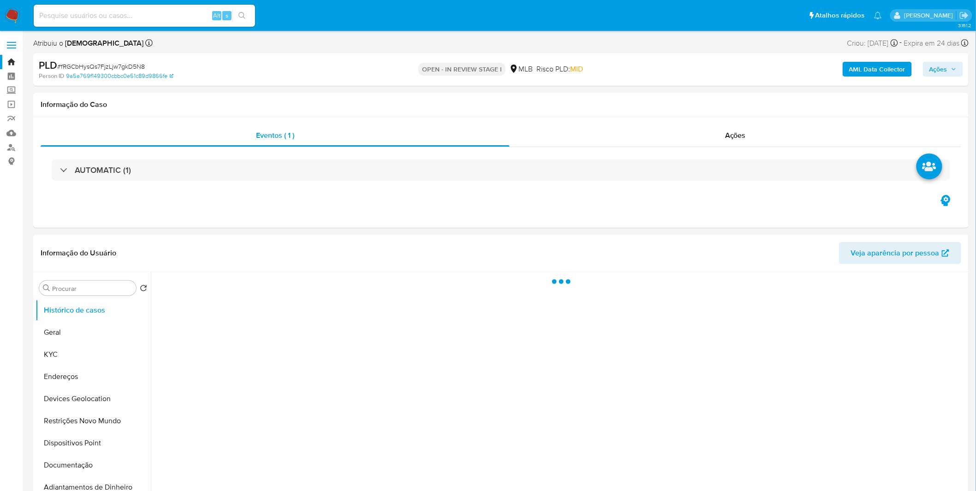
select select "10"
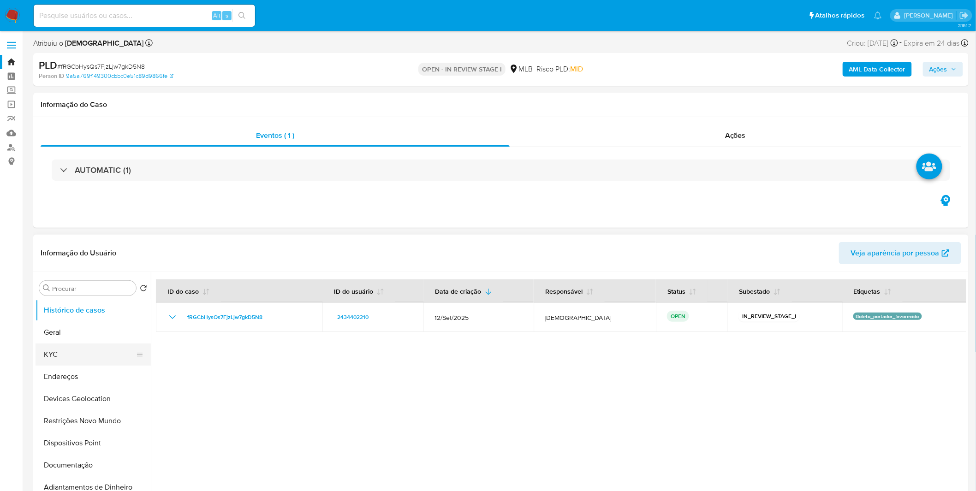
click at [100, 357] on button "KYC" at bounding box center [90, 355] width 108 height 22
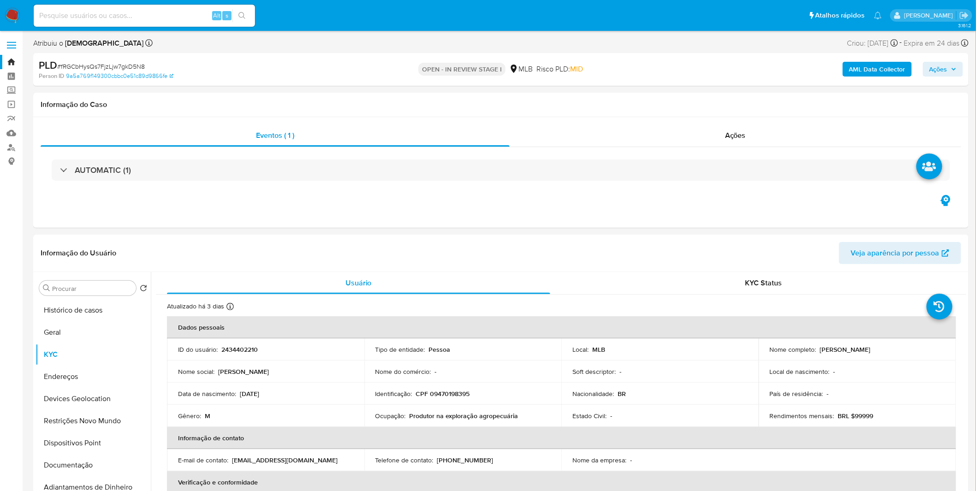
click at [861, 73] on b "AML Data Collector" at bounding box center [877, 69] width 56 height 15
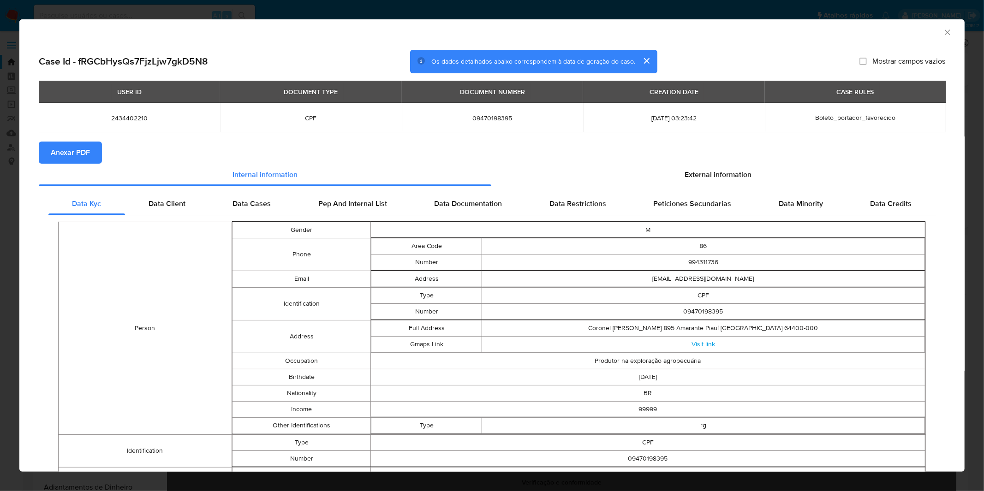
click at [101, 159] on section "Anexar PDF" at bounding box center [492, 153] width 906 height 22
click at [94, 157] on button "Anexar PDF" at bounding box center [70, 153] width 63 height 22
click at [436, 14] on div "AML Data Collector Case Id - fRGCbHysQs7FjzLjw7gkD5N8 Os dados detalhados abaix…" at bounding box center [492, 245] width 984 height 491
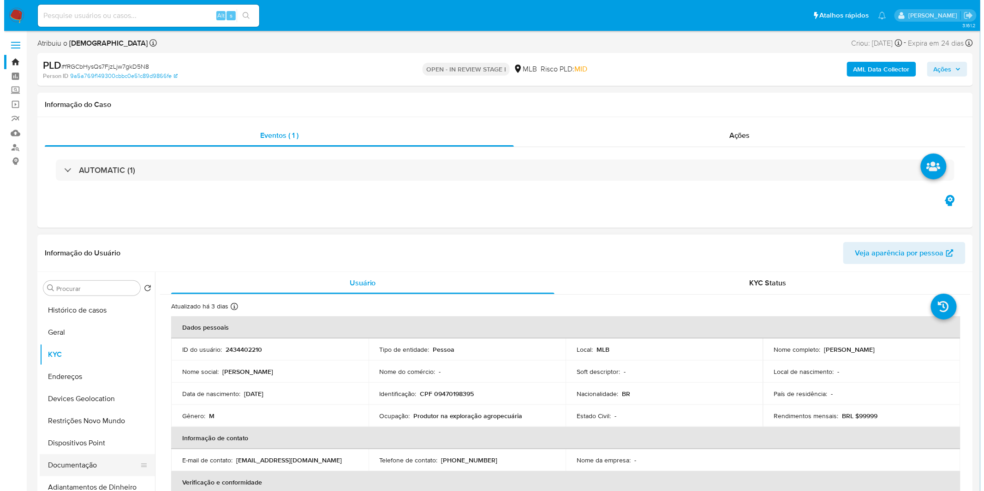
scroll to position [102, 0]
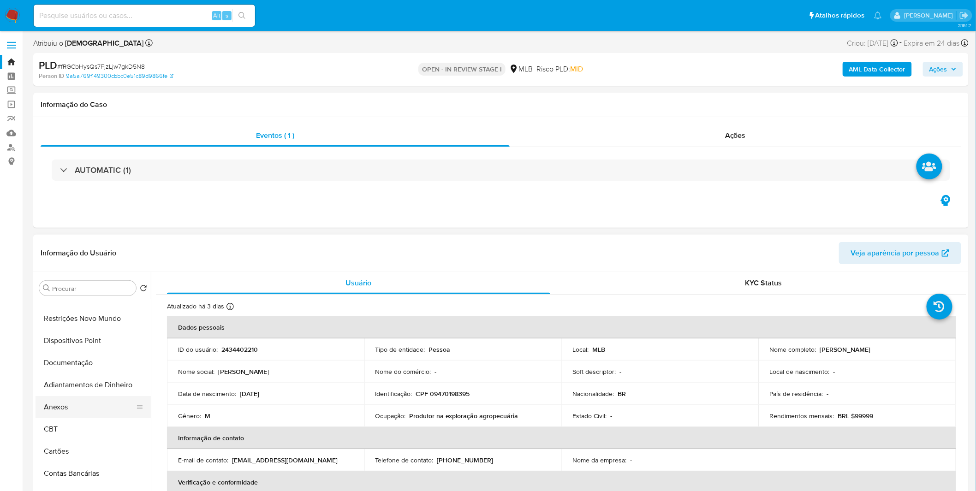
click at [89, 413] on button "Anexos" at bounding box center [90, 407] width 108 height 22
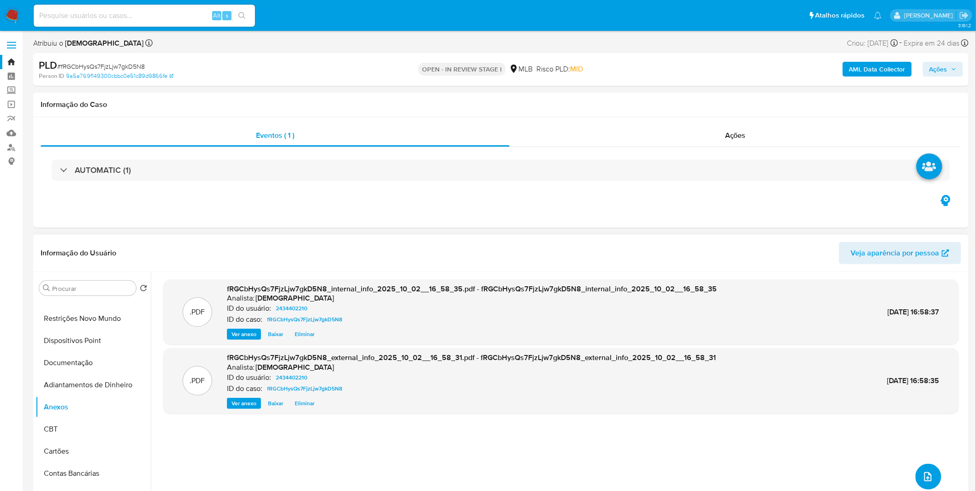
click at [929, 470] on button "upload-file" at bounding box center [929, 477] width 26 height 26
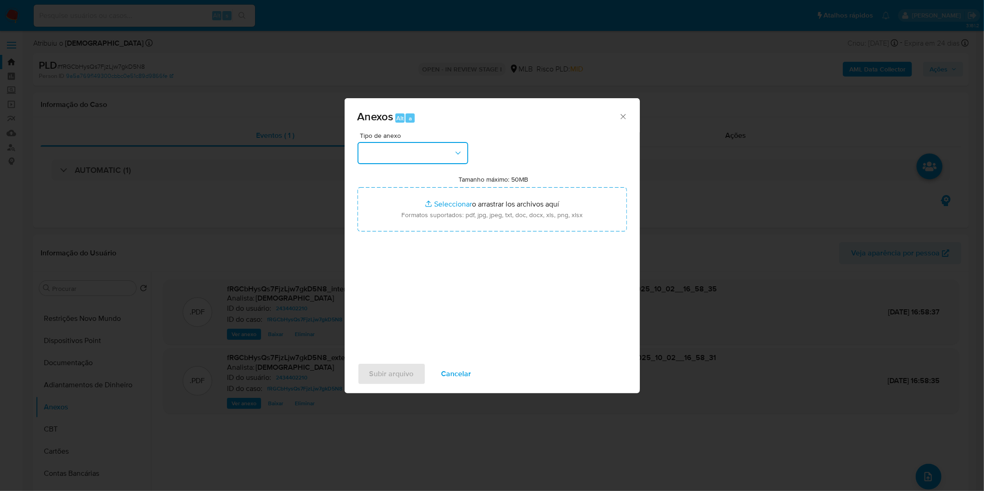
click at [404, 162] on button "button" at bounding box center [412, 153] width 111 height 22
click at [395, 242] on div "OUTROS" at bounding box center [410, 231] width 94 height 22
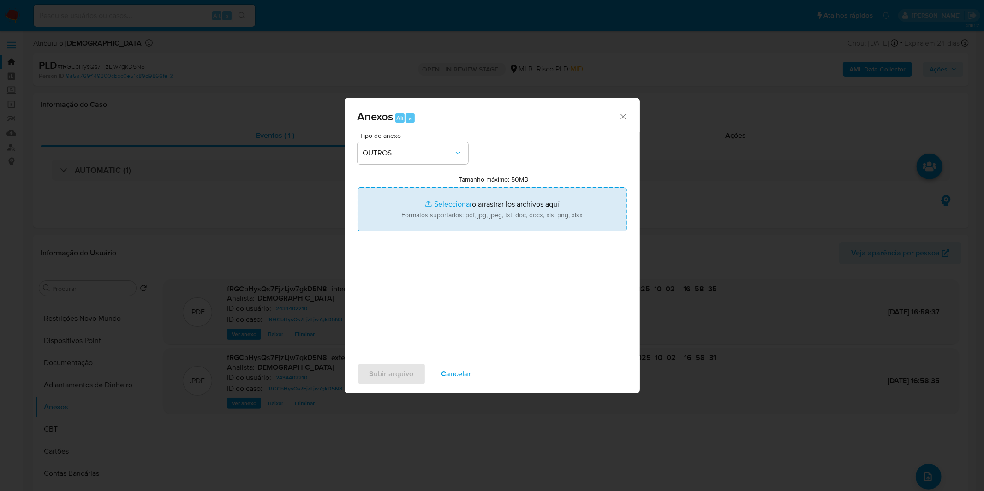
click at [405, 220] on input "Tamanho máximo: 50MB Seleccionar archivos" at bounding box center [491, 209] width 269 height 44
type input "C:\fakepath\Mulan 2434402210_2025_10_01_08_21_12.xlsx"
click at [400, 375] on span "Subir arquivo" at bounding box center [391, 374] width 44 height 20
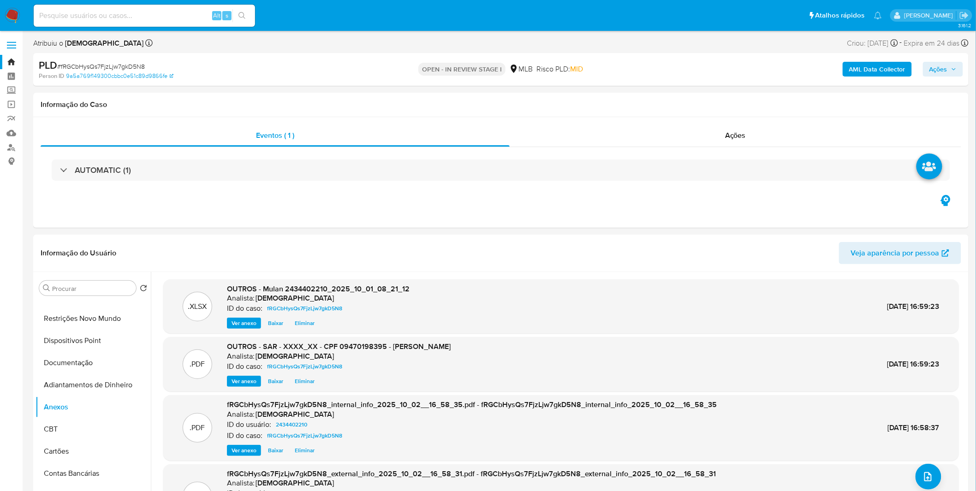
click at [950, 74] on span "Ações" at bounding box center [942, 69] width 27 height 13
click at [673, 98] on span "Resolução do caso" at bounding box center [675, 98] width 62 height 11
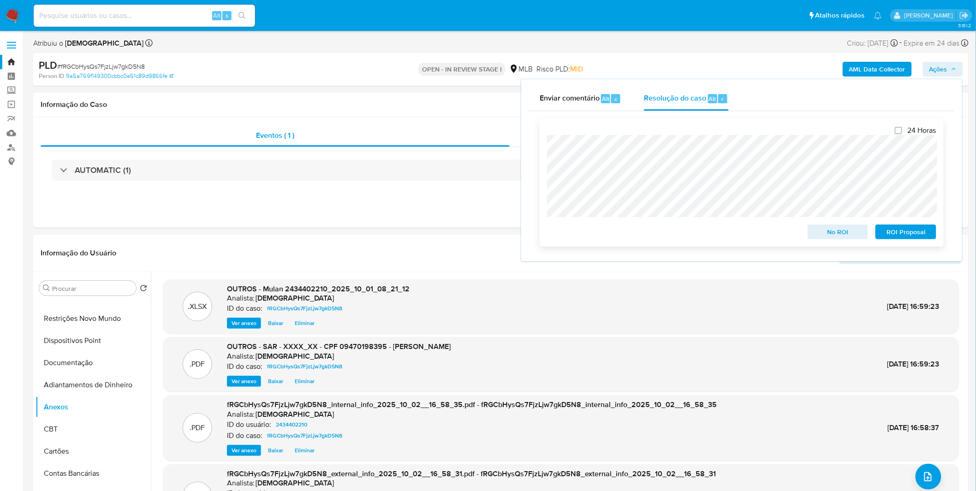
click at [919, 237] on span "ROI Proposal" at bounding box center [906, 232] width 48 height 13
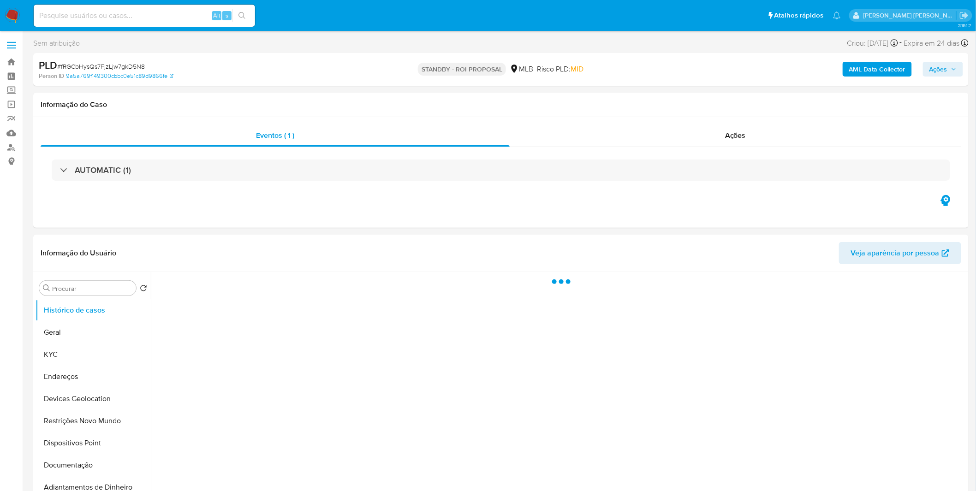
select select "10"
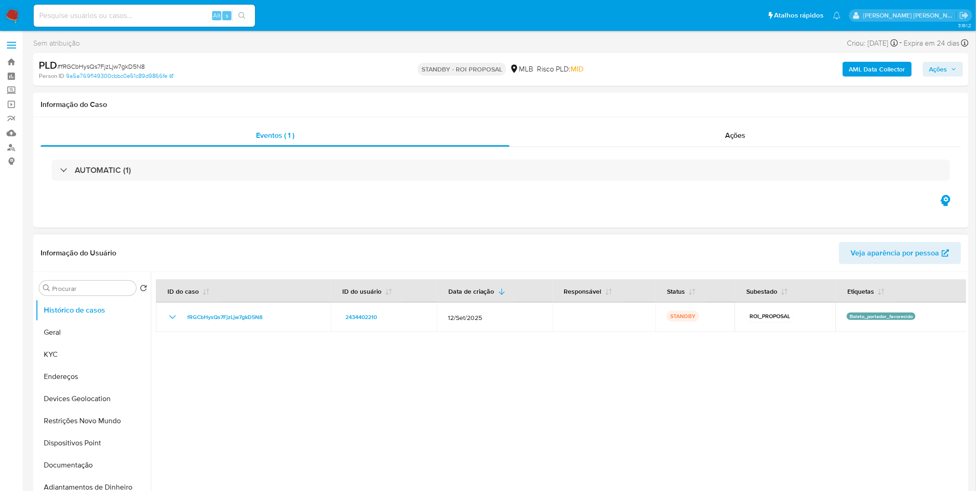
click at [262, 377] on div at bounding box center [558, 390] width 815 height 236
click at [15, 16] on img at bounding box center [13, 16] width 16 height 16
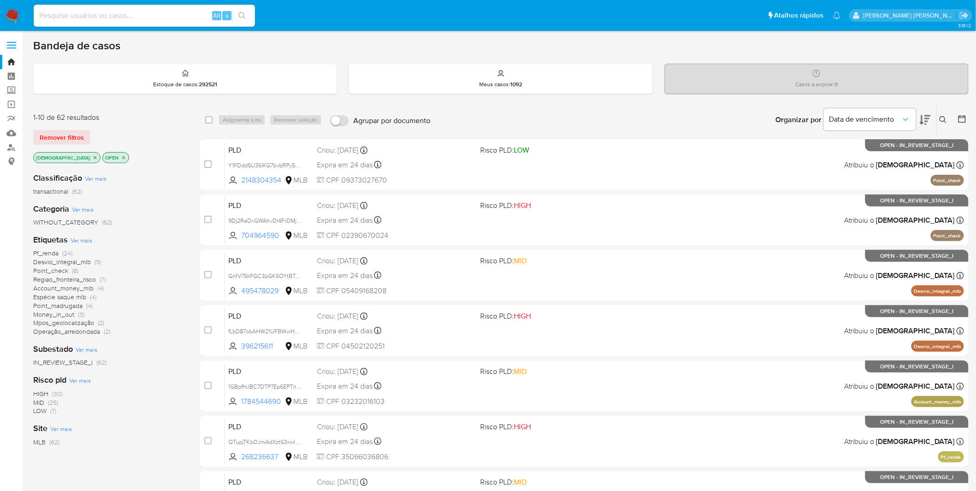
click at [176, 14] on input at bounding box center [144, 16] width 221 height 12
paste input "W6wxpGzSeTAVuKqsiuTgDkM4"
type input "W6wxpGzSeTAVuKqsiuTgDkM4"
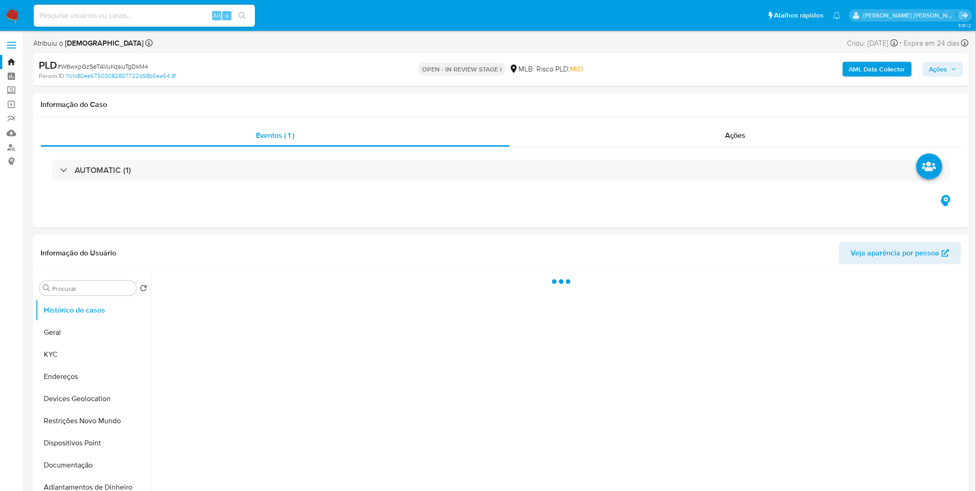
select select "10"
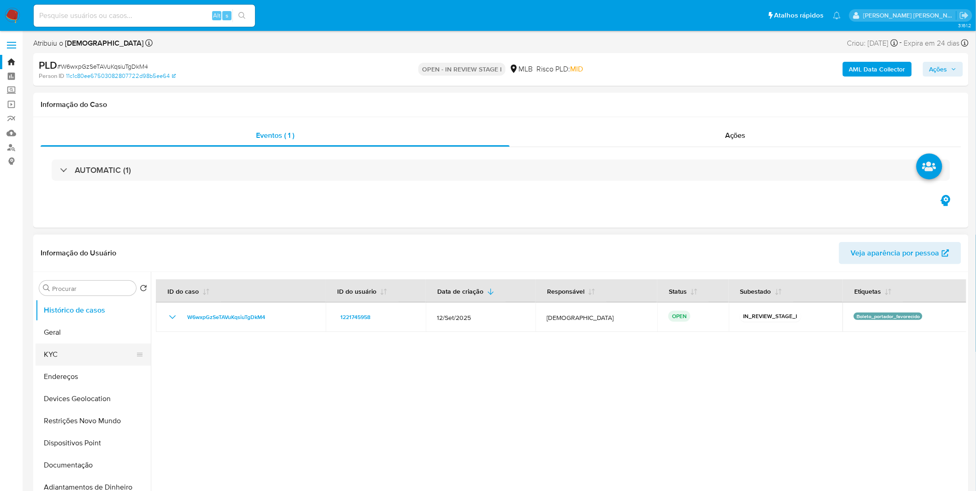
click at [68, 357] on button "KYC" at bounding box center [90, 355] width 108 height 22
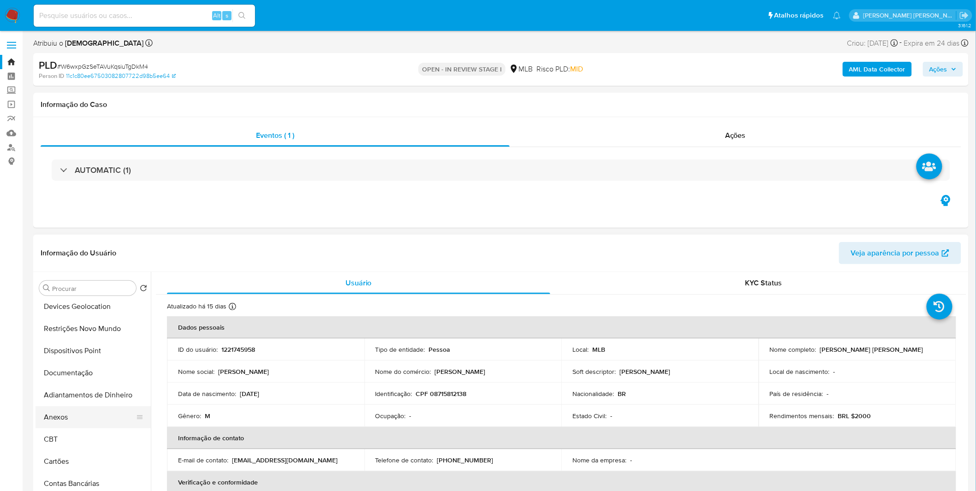
scroll to position [102, 0]
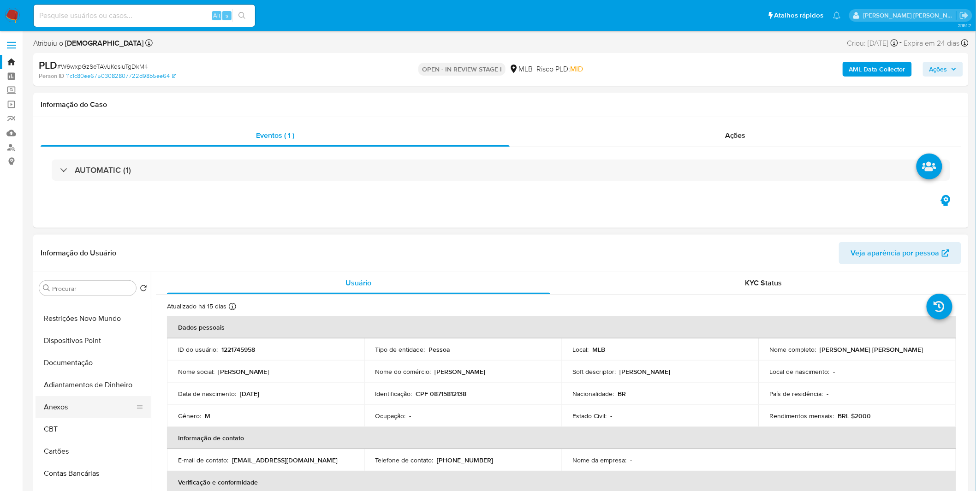
click at [75, 409] on button "Anexos" at bounding box center [90, 407] width 108 height 22
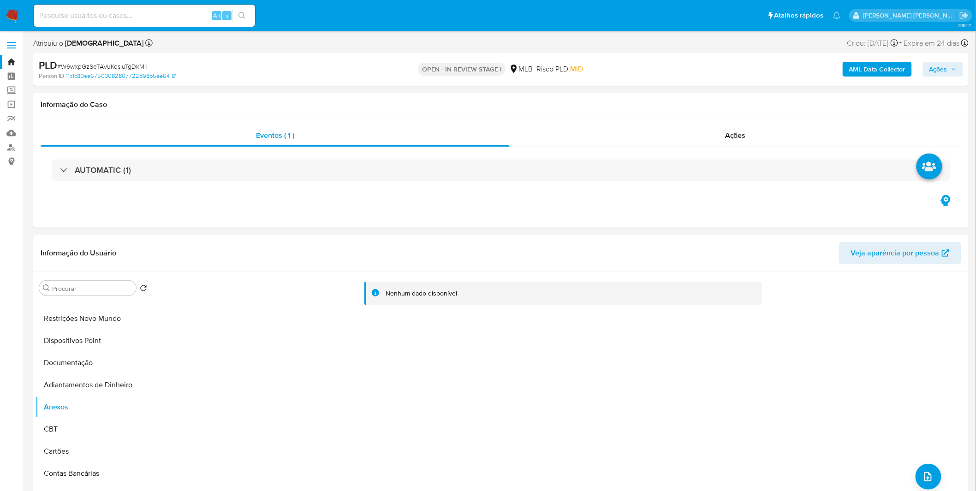
click at [868, 68] on b "AML Data Collector" at bounding box center [877, 69] width 56 height 15
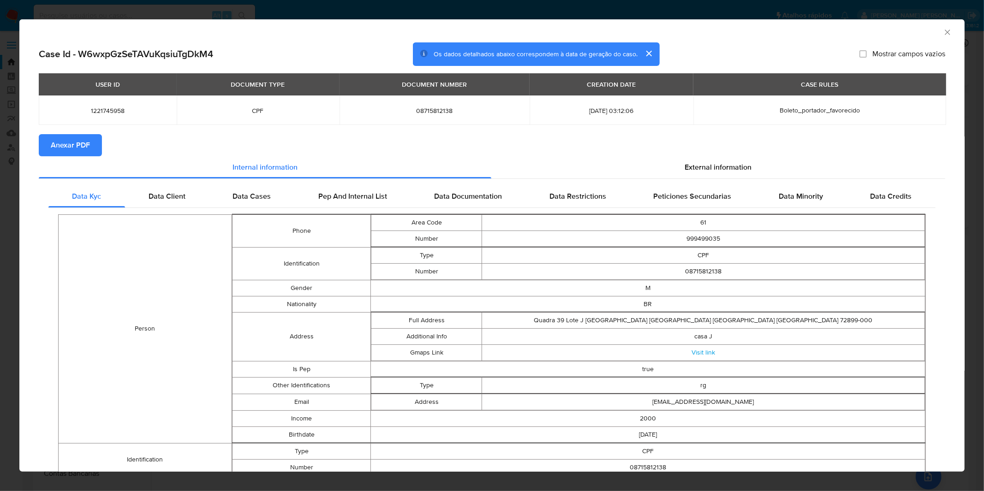
click at [63, 148] on span "Anexar PDF" at bounding box center [70, 145] width 39 height 20
click at [305, 13] on div "AML Data Collector Case Id - W6wxpGzSeTAVuKqsiuTgDkM4 Os dados detalhados abaix…" at bounding box center [492, 245] width 984 height 491
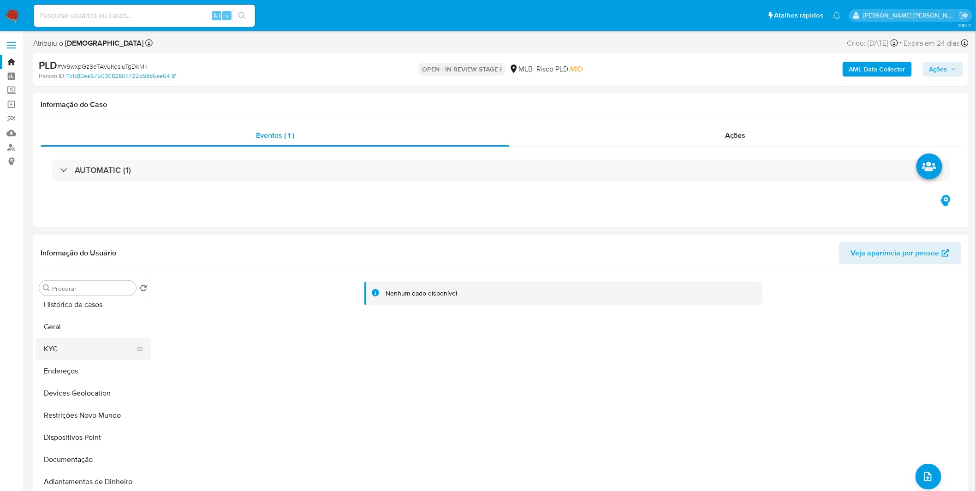
scroll to position [0, 0]
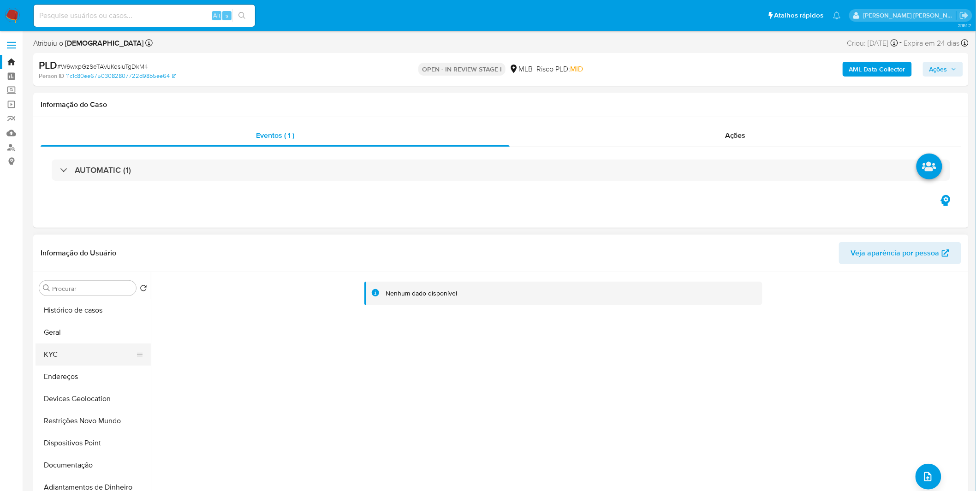
click at [86, 354] on button "KYC" at bounding box center [90, 355] width 108 height 22
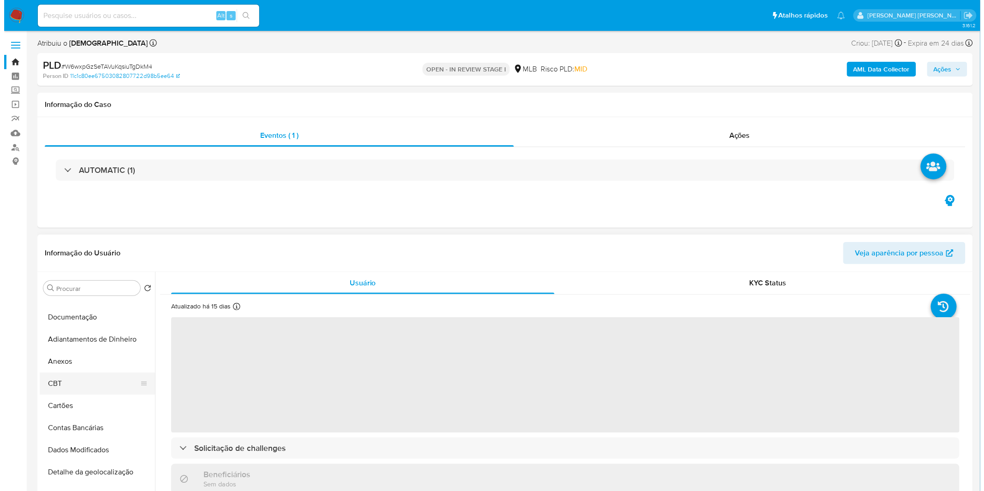
scroll to position [154, 0]
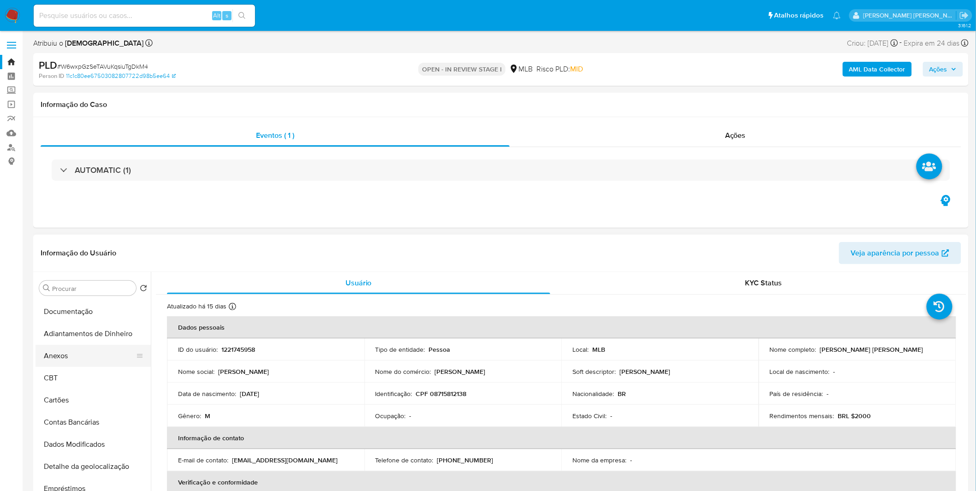
click at [108, 354] on button "Anexos" at bounding box center [90, 356] width 108 height 22
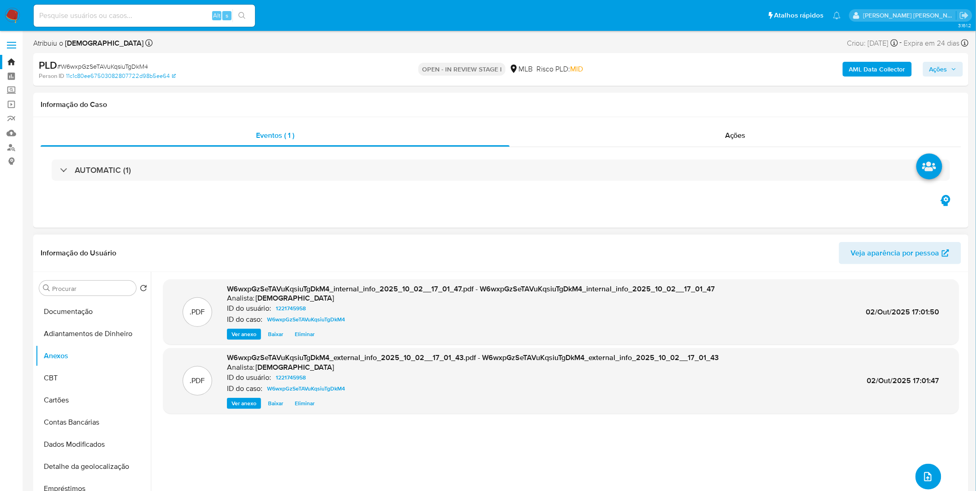
click at [923, 467] on button "upload-file" at bounding box center [929, 477] width 26 height 26
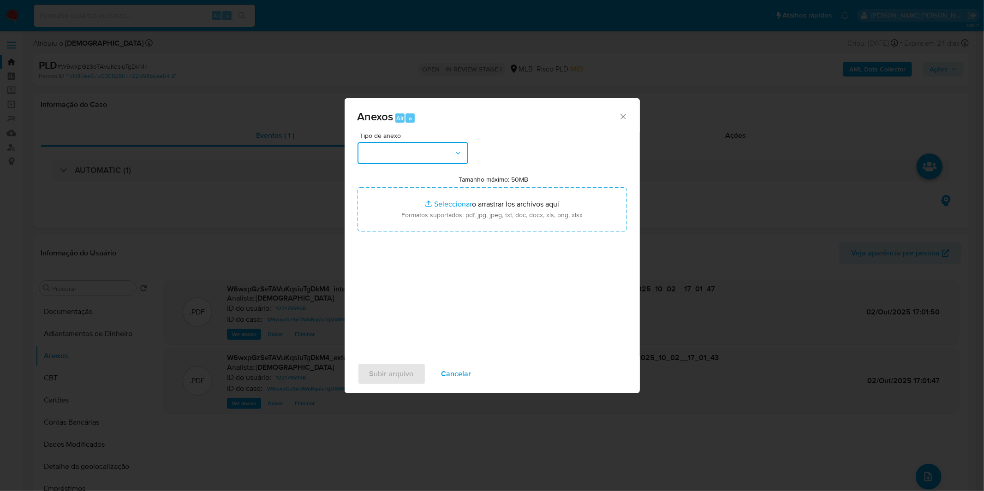
click at [465, 156] on button "button" at bounding box center [412, 153] width 111 height 22
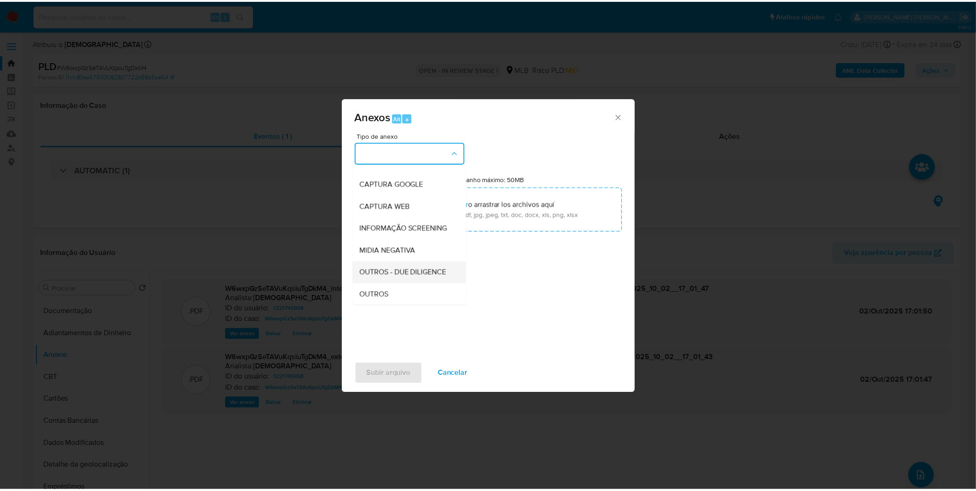
scroll to position [102, 0]
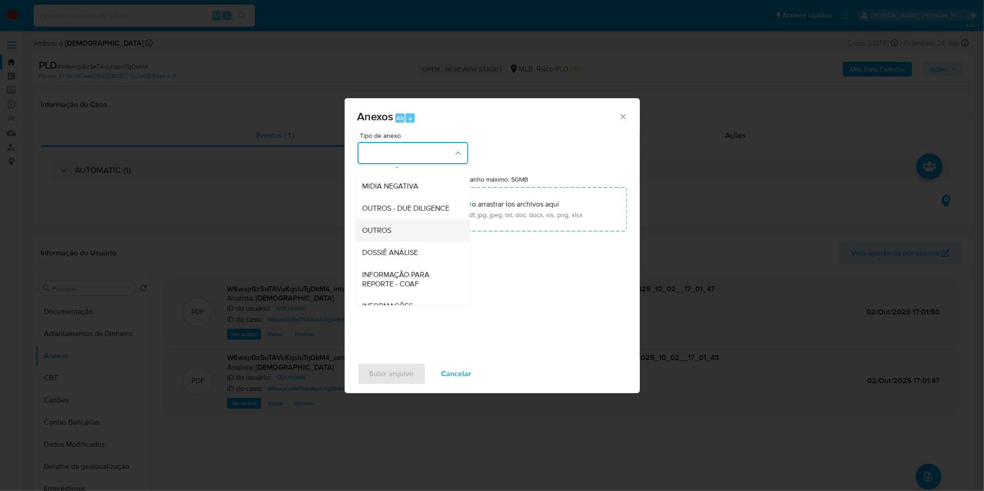
click at [410, 237] on ul "CAPTURA BUREAU CAPTURA DOWJONES CAPTURA GOOGLE CAPTURA WEB INFORMAÇÃO SCREENING…" at bounding box center [412, 196] width 114 height 262
click at [420, 242] on div "OUTROS" at bounding box center [410, 231] width 94 height 22
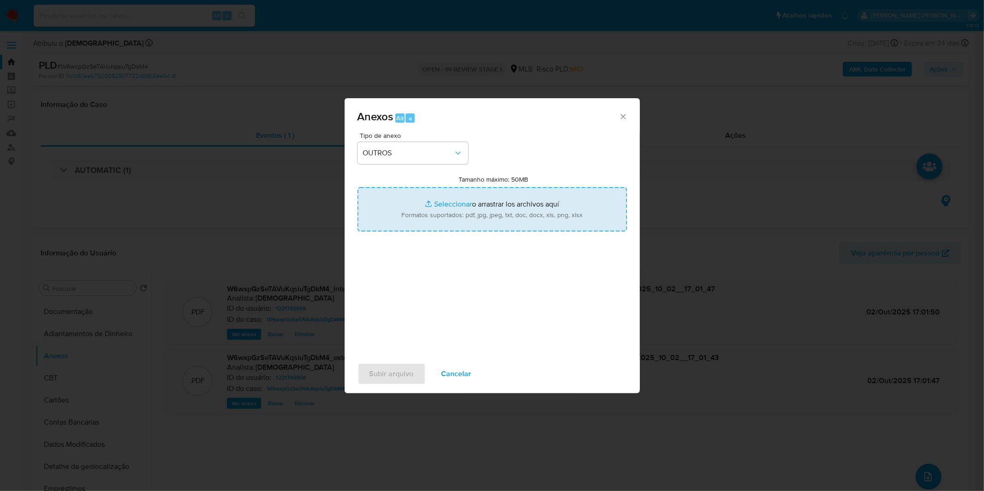
click at [431, 212] on input "Tamanho máximo: 50MB Seleccionar archivos" at bounding box center [491, 209] width 269 height 44
type input "C:\fakepath\Mulan 1221745958_2025_10_01_08_21_06.xlsx"
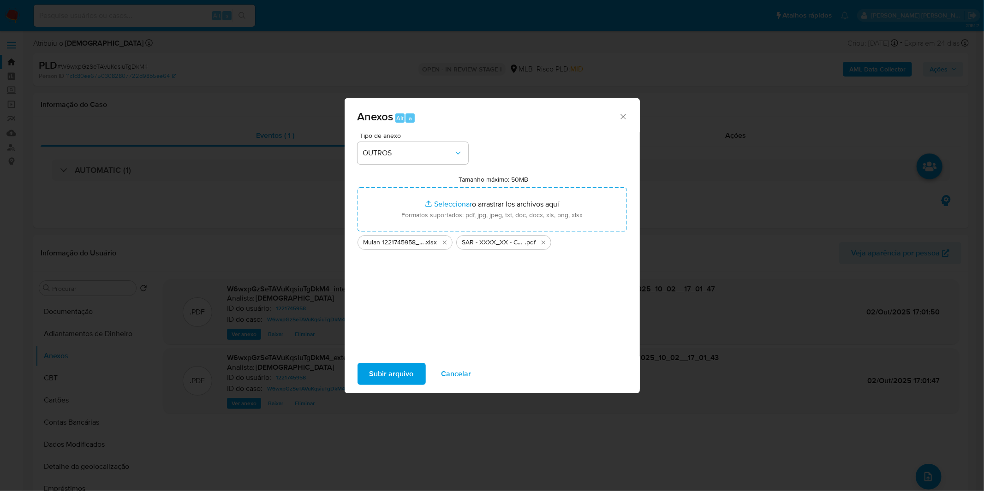
click at [402, 376] on span "Subir arquivo" at bounding box center [391, 374] width 44 height 20
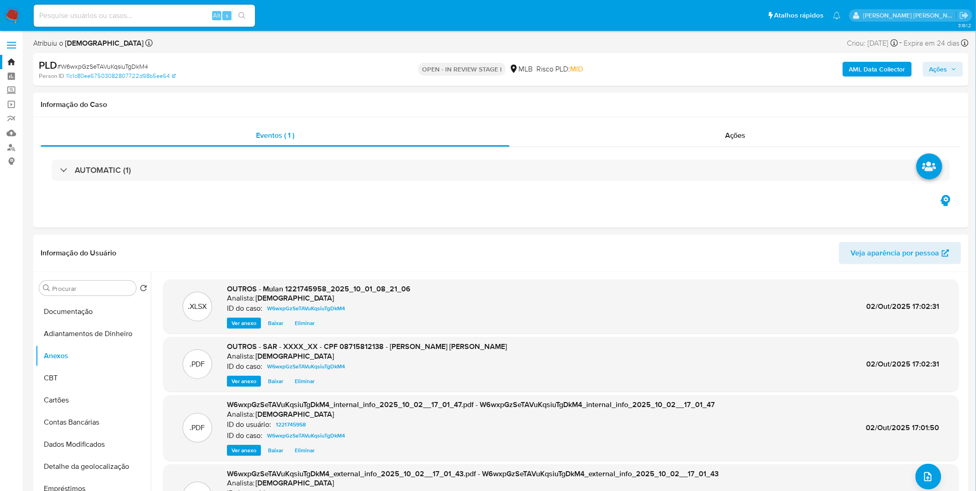
click at [959, 66] on button "Ações" at bounding box center [943, 69] width 40 height 15
click at [696, 105] on div "Resolução do caso Alt r" at bounding box center [686, 99] width 84 height 24
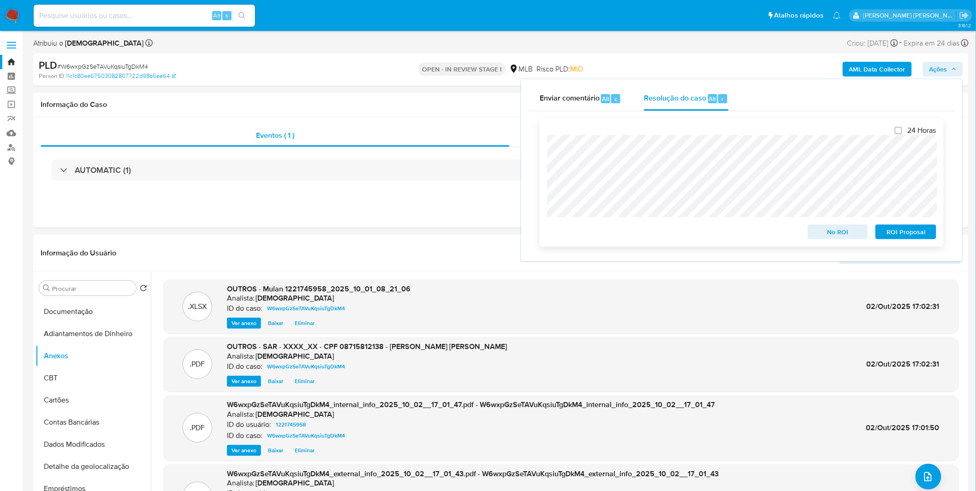
click at [906, 235] on span "ROI Proposal" at bounding box center [906, 232] width 48 height 13
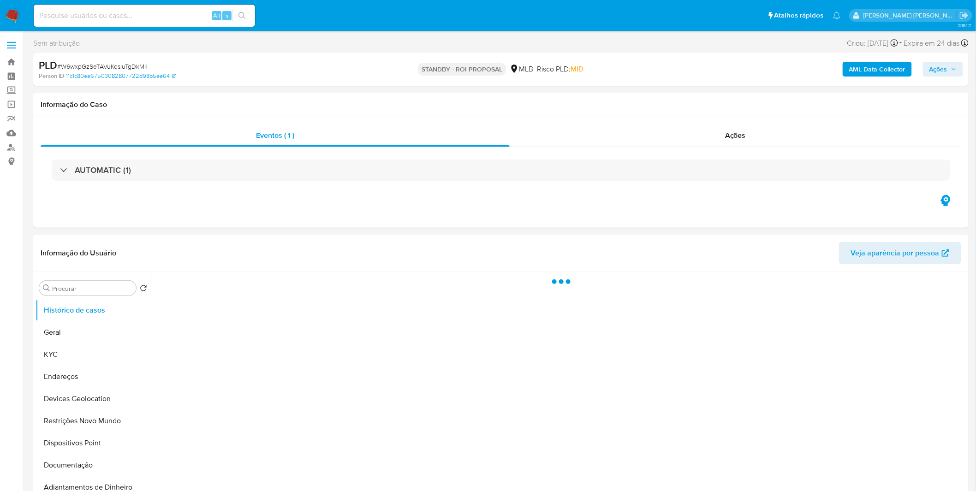
select select "10"
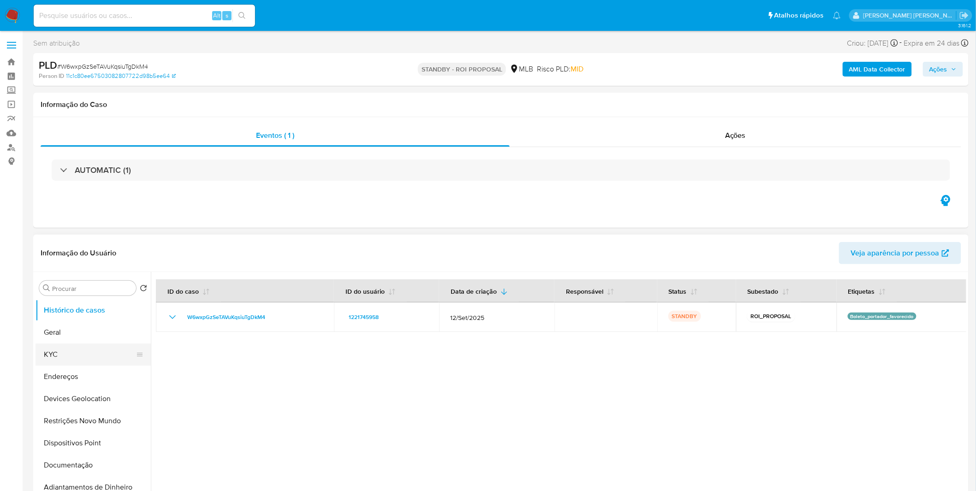
click at [72, 353] on button "KYC" at bounding box center [90, 355] width 108 height 22
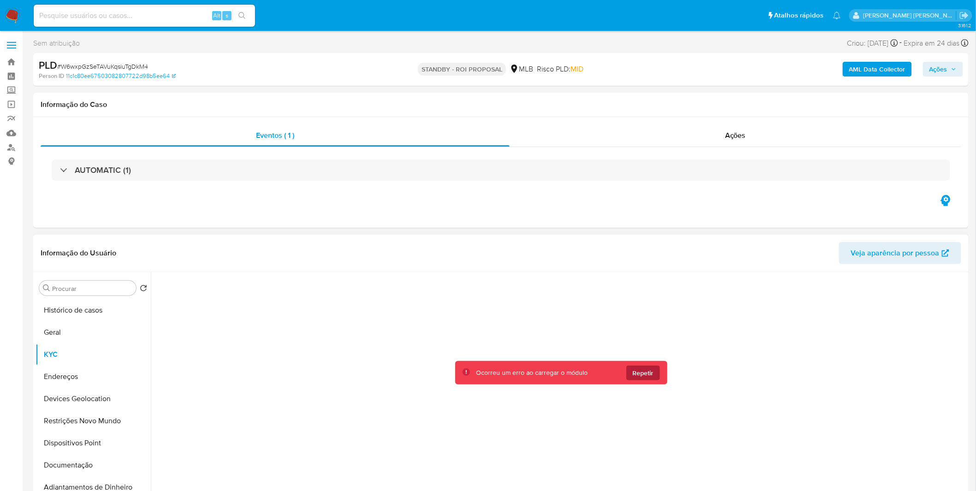
click at [656, 375] on button "Repetir" at bounding box center [643, 373] width 34 height 15
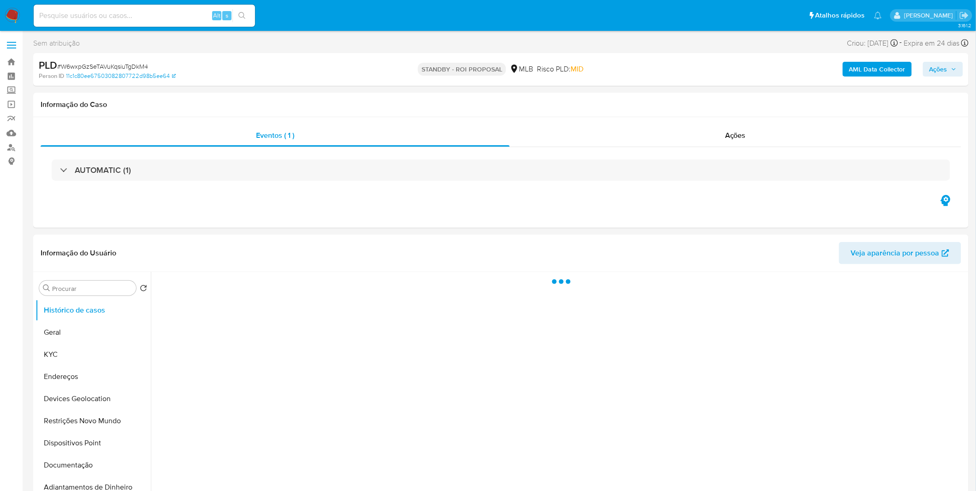
select select "10"
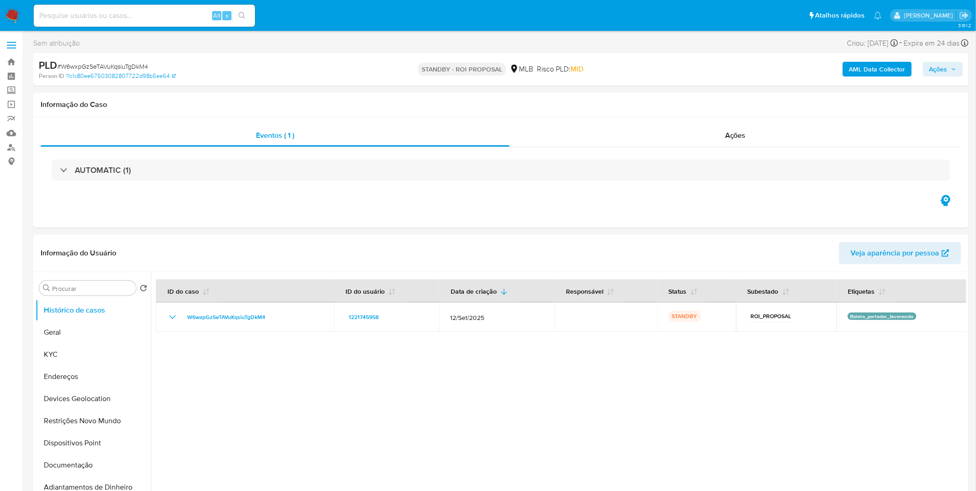
click at [115, 12] on input at bounding box center [144, 16] width 221 height 12
paste input "wL8IJ5lt5mt4hZ0rshroqoD9"
type input "wL8IJ5lt5mt4hZ0rshroqoD9"
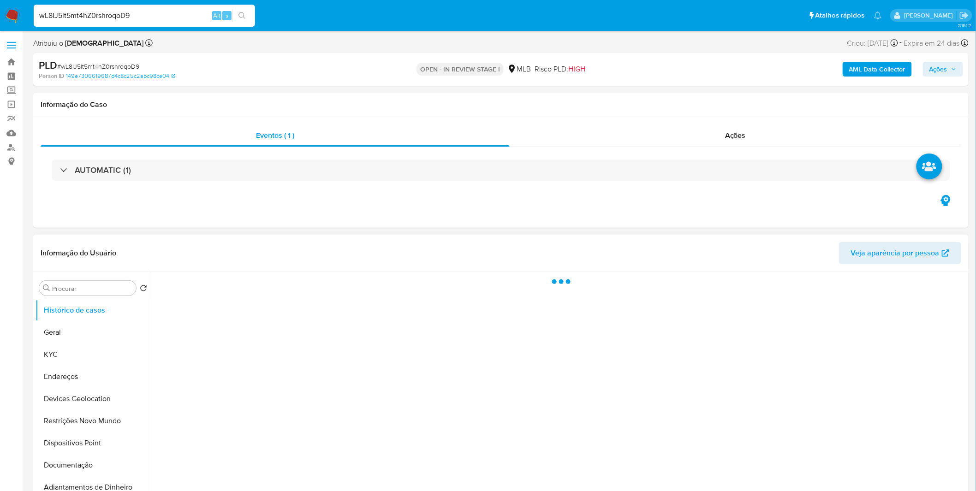
select select "10"
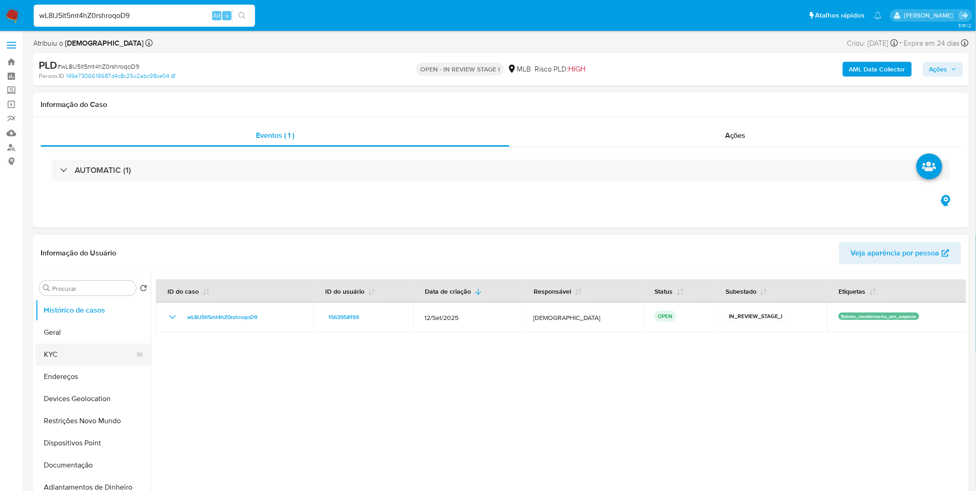
click at [89, 352] on button "KYC" at bounding box center [90, 355] width 108 height 22
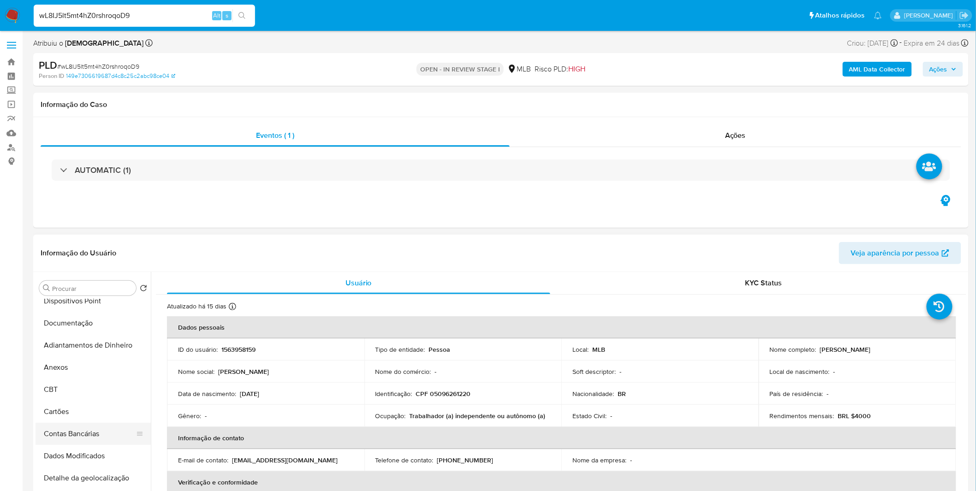
scroll to position [154, 0]
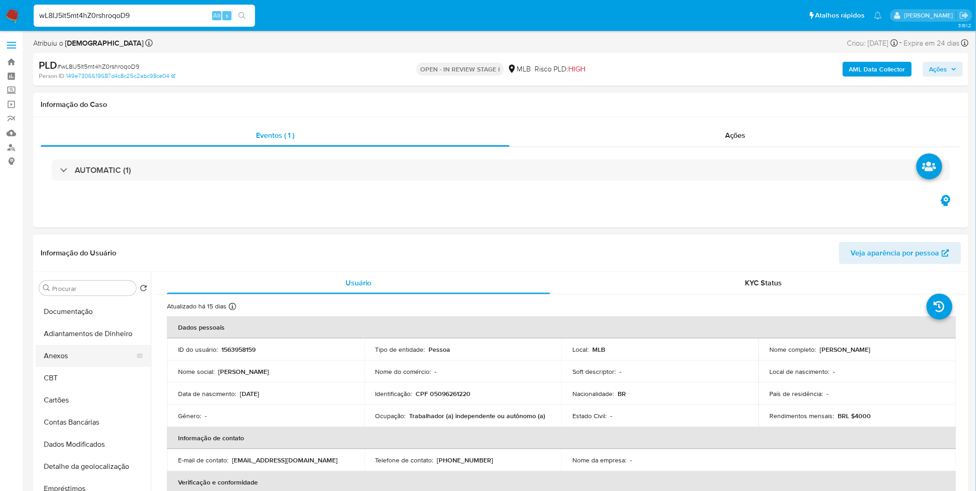
click at [74, 357] on button "Anexos" at bounding box center [90, 356] width 108 height 22
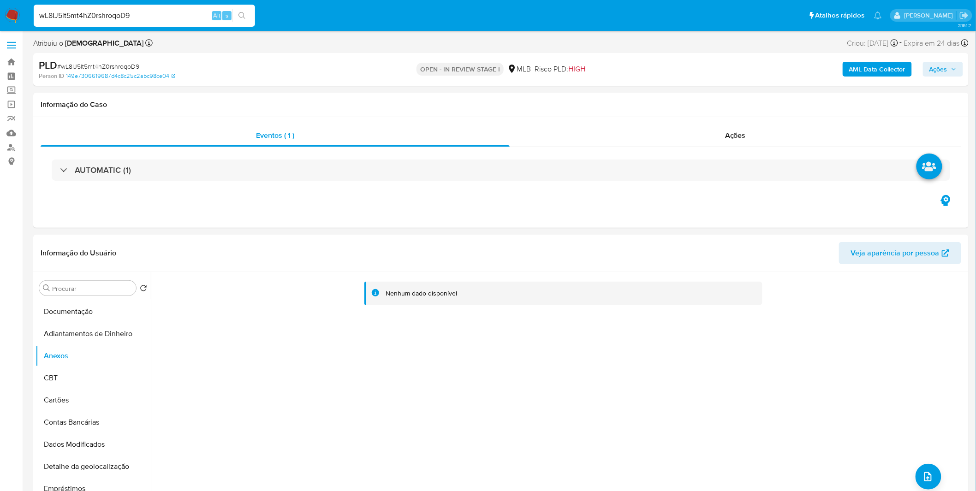
click at [851, 73] on b "AML Data Collector" at bounding box center [877, 69] width 56 height 15
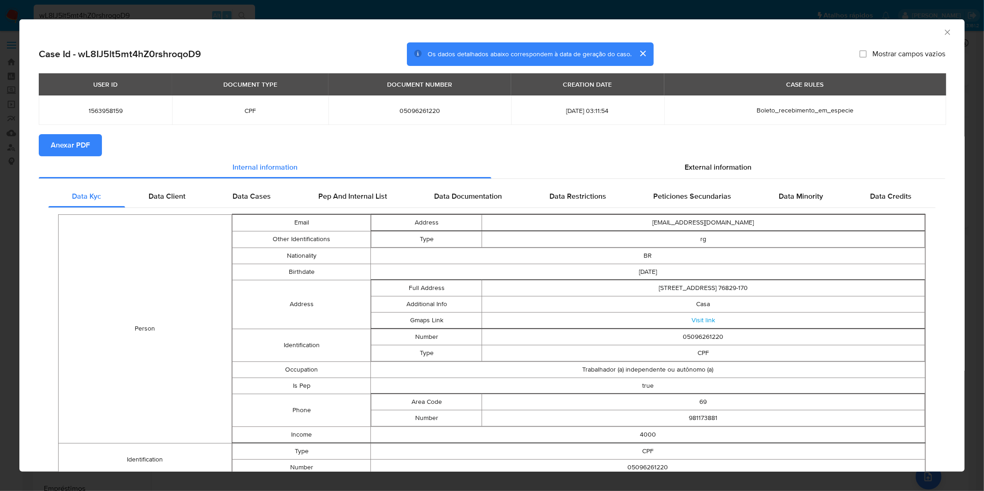
click at [88, 139] on span "Anexar PDF" at bounding box center [70, 145] width 39 height 20
click at [358, 14] on div "AML Data Collector Case Id - wL8IJ5lt5mt4hZ0rshroqoD9 Os dados detalhados abaix…" at bounding box center [492, 245] width 984 height 491
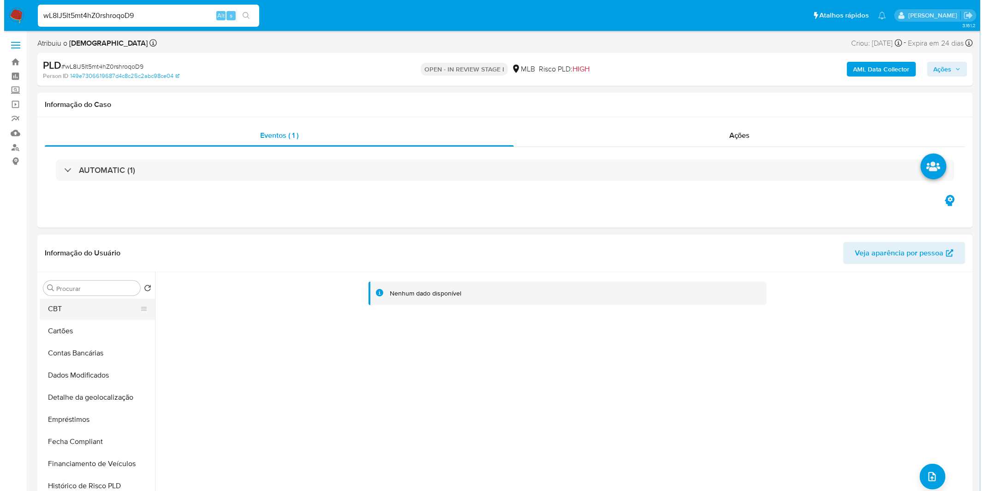
scroll to position [102, 0]
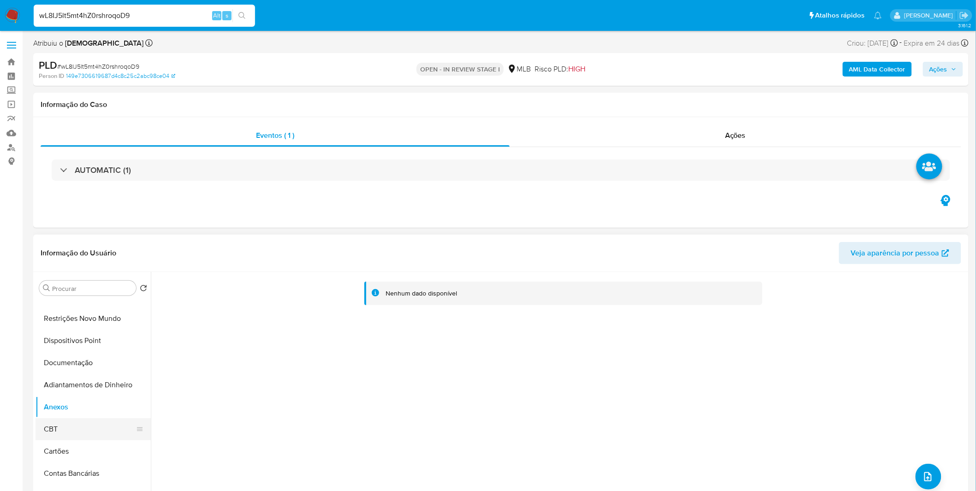
click at [76, 426] on button "CBT" at bounding box center [90, 429] width 108 height 22
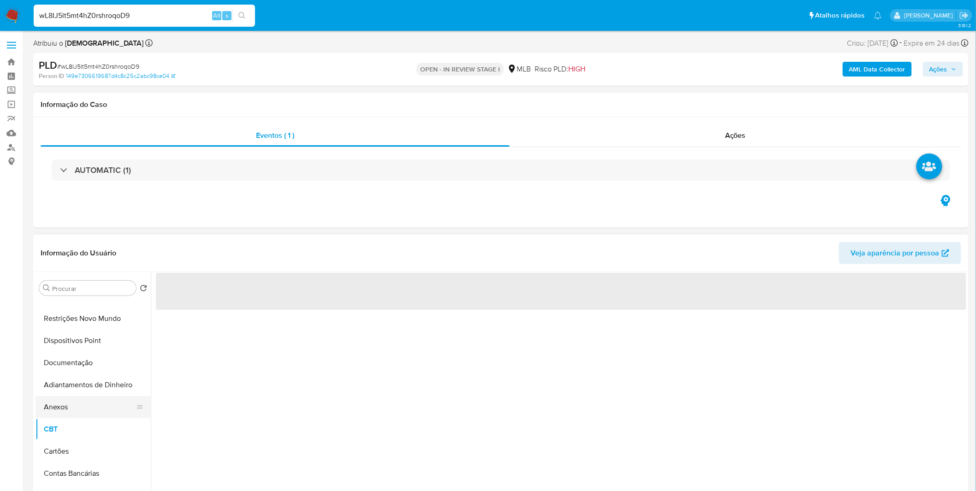
click at [76, 408] on button "Anexos" at bounding box center [90, 407] width 108 height 22
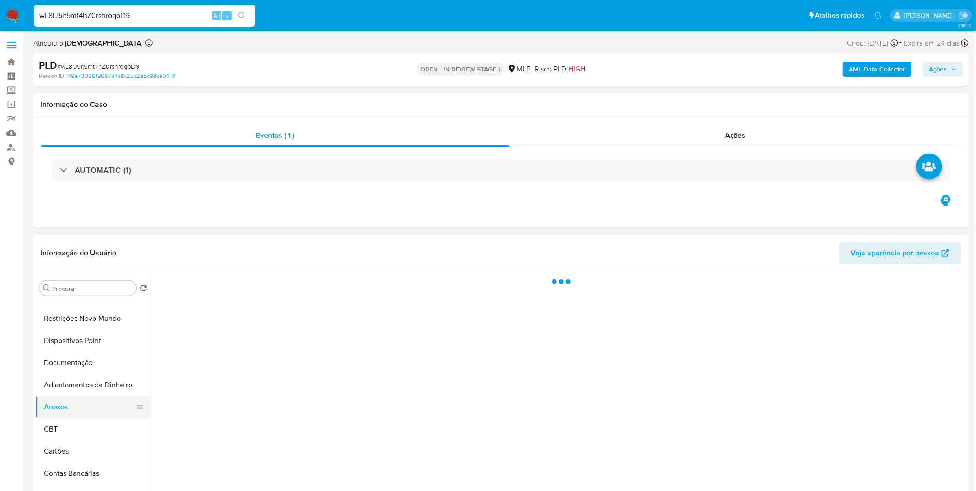
click at [76, 408] on button "Anexos" at bounding box center [90, 407] width 108 height 22
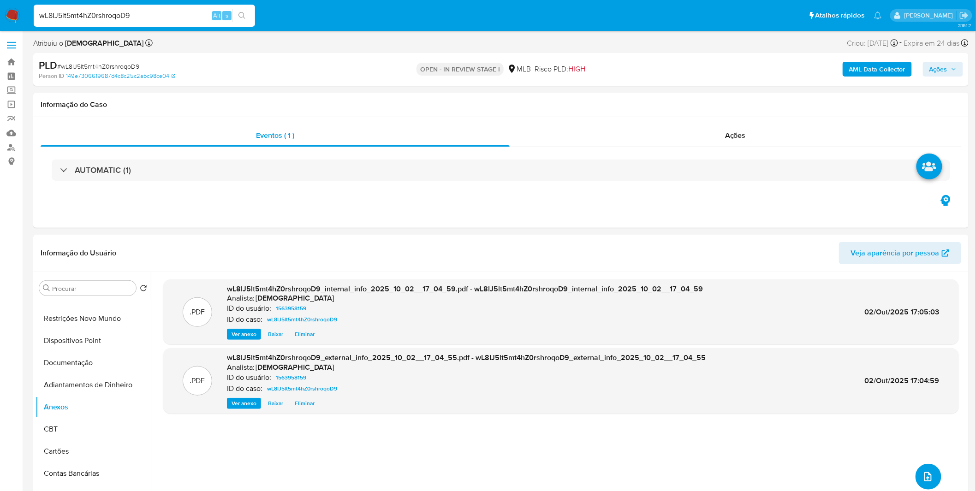
click at [930, 478] on button "upload-file" at bounding box center [929, 477] width 26 height 26
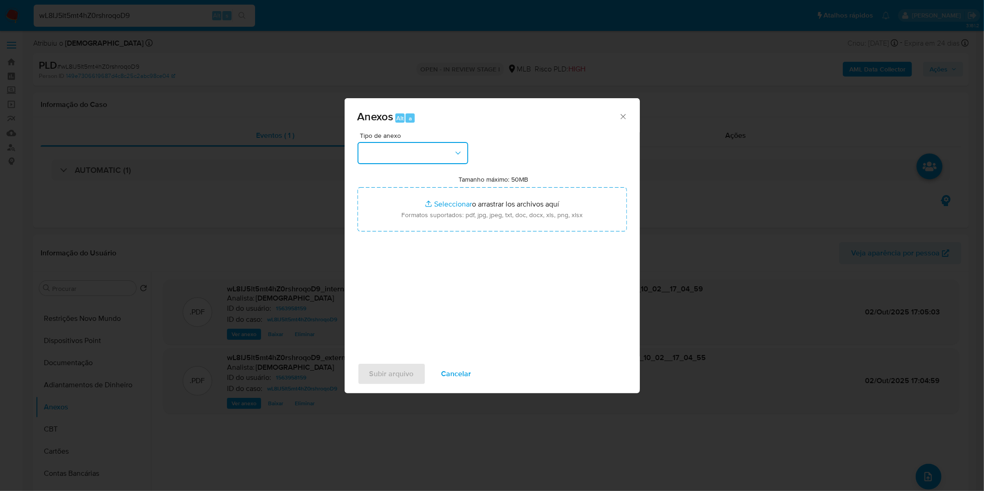
click at [390, 164] on button "button" at bounding box center [412, 153] width 111 height 22
click at [402, 242] on div "OUTROS" at bounding box center [410, 231] width 94 height 22
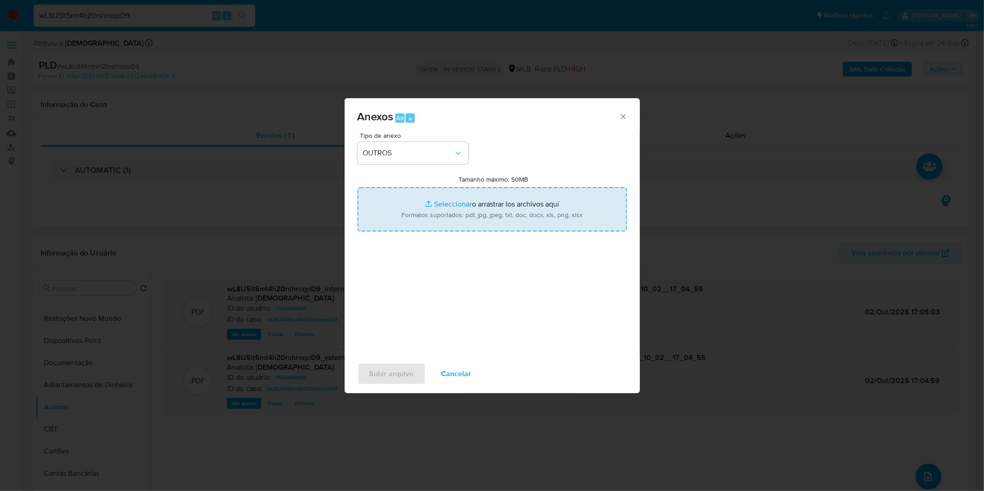
click at [417, 208] on input "Tamanho máximo: 50MB Seleccionar archivos" at bounding box center [491, 209] width 269 height 44
type input "C:\fakepath\Mulan 1563958159_2025_10_01_08_20_48.xlsx"
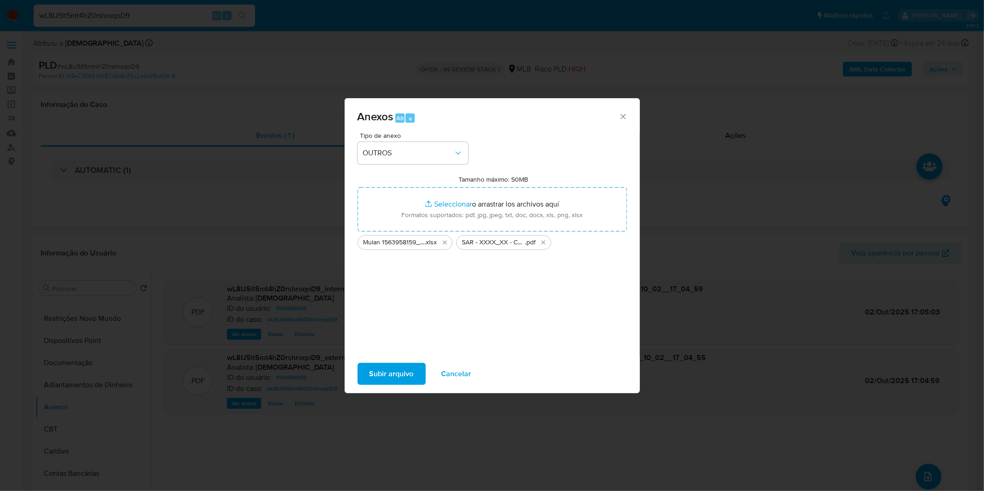
click at [376, 397] on div "Anexos Alt a Tipo de anexo OUTROS Tamanho máximo: 50MB Seleccionar archivos Sel…" at bounding box center [492, 245] width 984 height 491
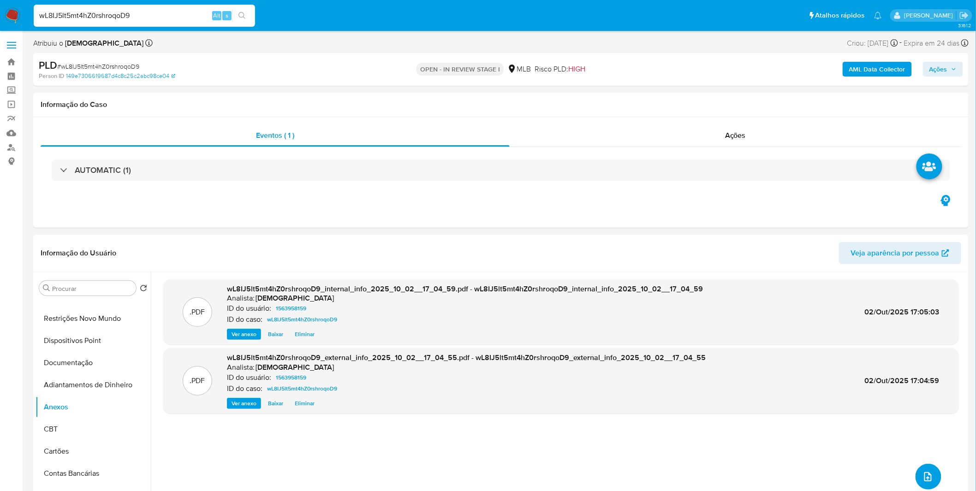
click at [381, 380] on div "ID do usuário: 1563958159" at bounding box center [466, 377] width 479 height 11
click at [922, 476] on icon "upload-file" at bounding box center [927, 476] width 11 height 11
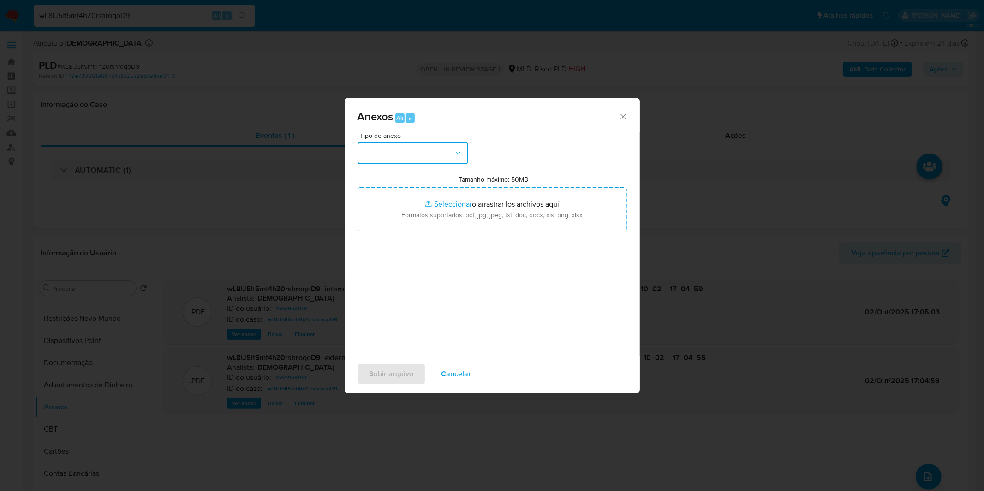
click at [440, 155] on button "button" at bounding box center [412, 153] width 111 height 22
click at [394, 241] on div "OUTROS" at bounding box center [410, 231] width 94 height 22
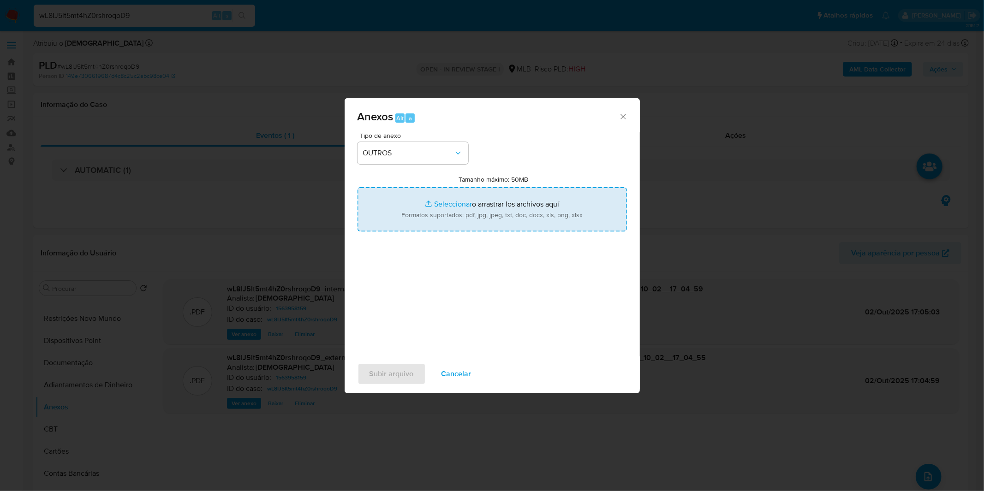
click at [413, 206] on input "Tamanho máximo: 50MB Seleccionar archivos" at bounding box center [491, 209] width 269 height 44
type input "C:\fakepath\Mulan 1563958159_2025_10_01_08_20_48.xlsx"
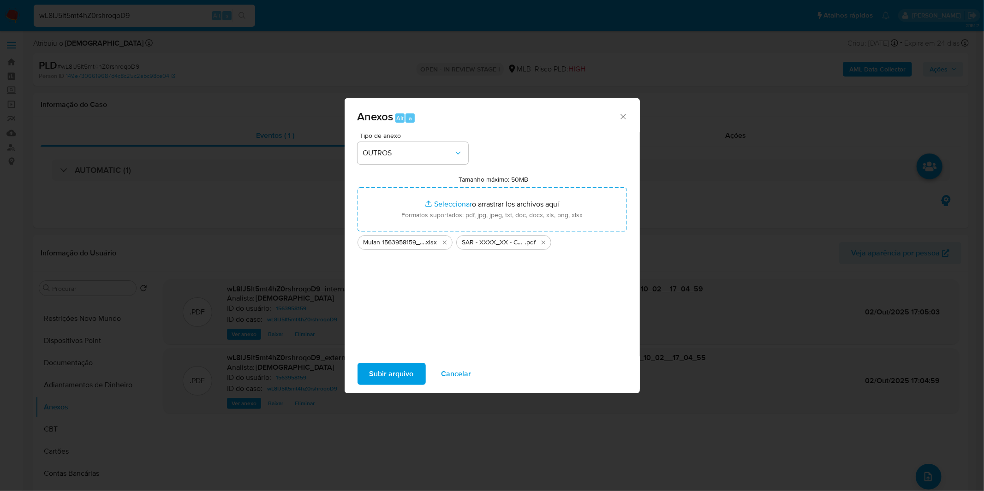
click at [384, 381] on span "Subir arquivo" at bounding box center [391, 374] width 44 height 20
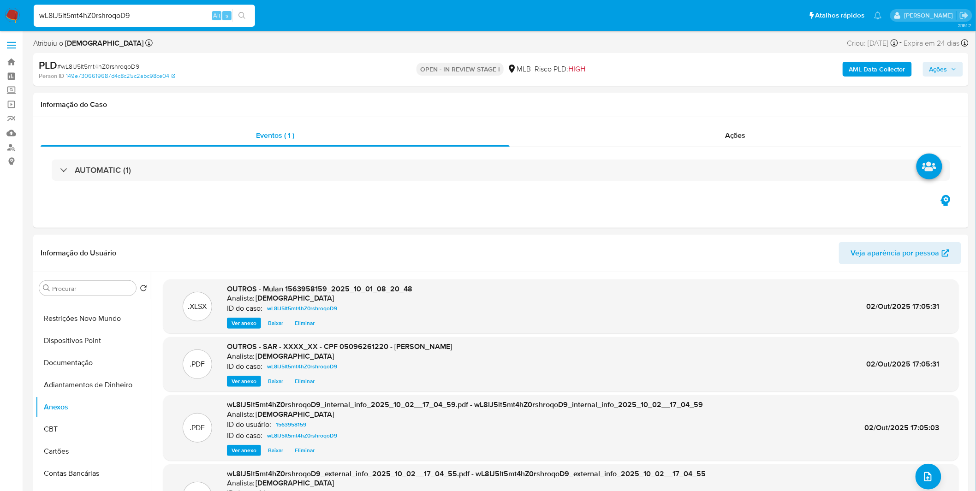
click at [935, 69] on span "Ações" at bounding box center [938, 69] width 18 height 15
click at [674, 105] on div "Resolução do caso Alt r" at bounding box center [686, 99] width 84 height 24
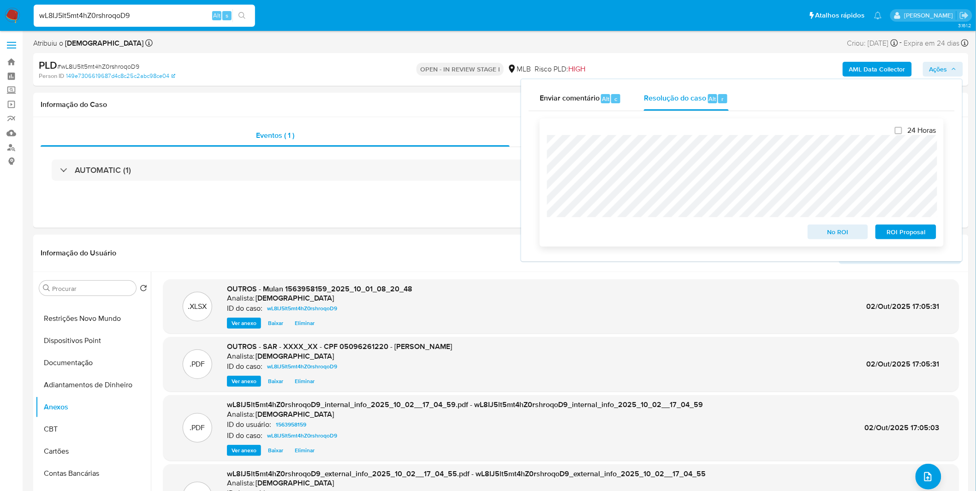
click at [904, 233] on span "ROI Proposal" at bounding box center [906, 232] width 48 height 13
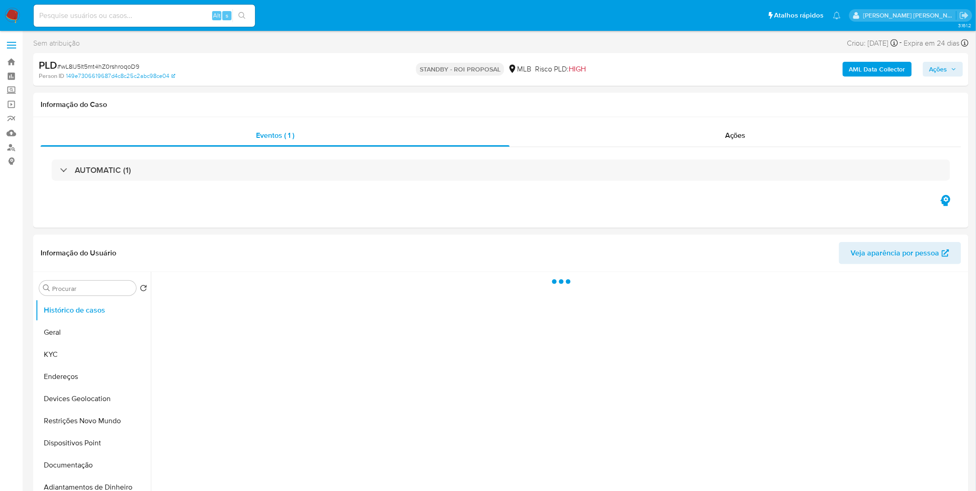
select select "10"
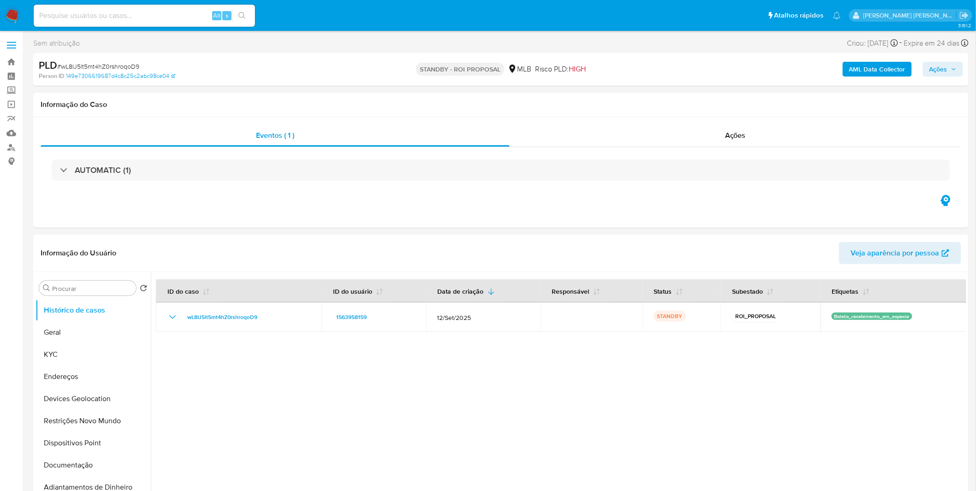
click at [17, 18] on img at bounding box center [13, 16] width 16 height 16
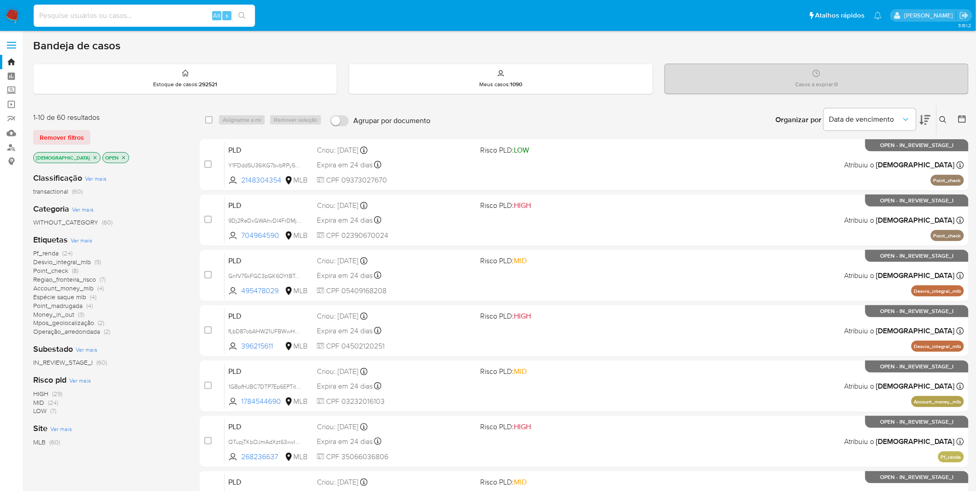
click at [113, 11] on input at bounding box center [144, 16] width 221 height 12
paste input "syJthL99D5kpHlo6KOr5k78d"
type input "syJthL99D5kpHlo6KOr5k78d"
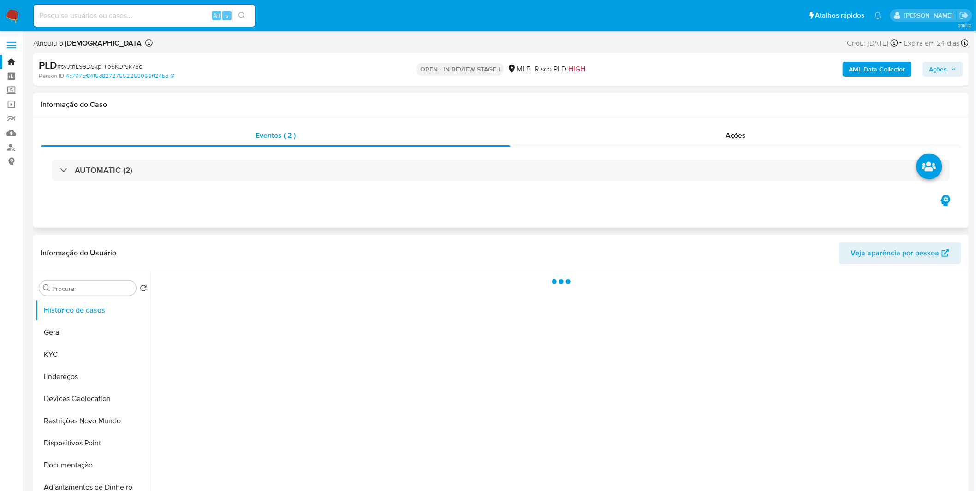
select select "10"
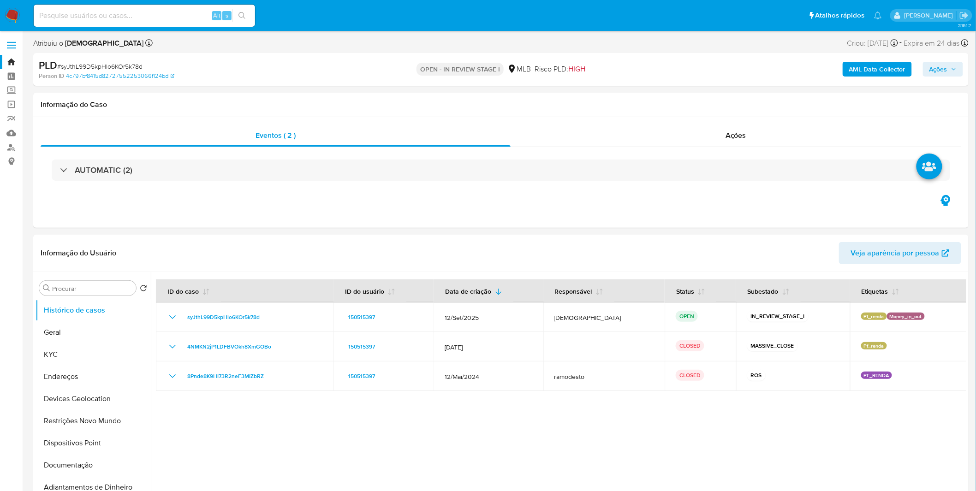
click at [881, 71] on b "AML Data Collector" at bounding box center [877, 69] width 56 height 15
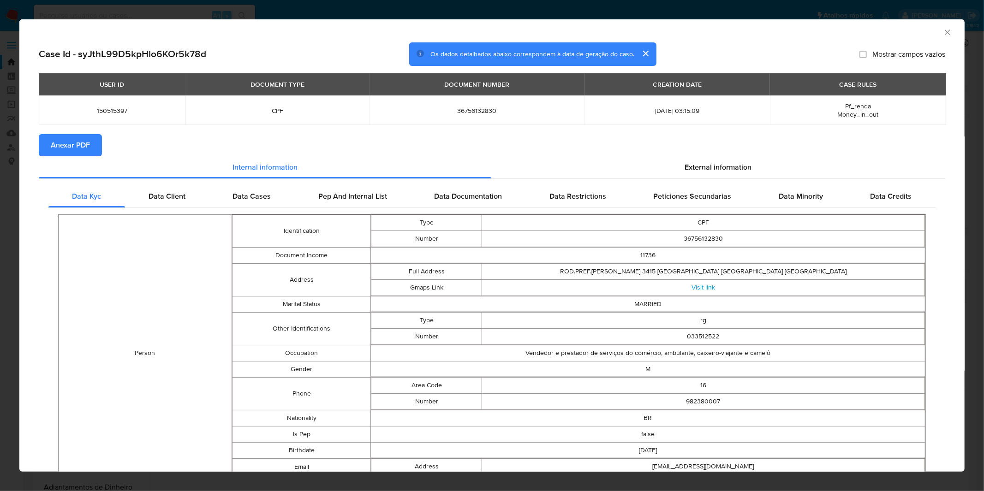
click at [53, 148] on span "Anexar PDF" at bounding box center [70, 145] width 39 height 20
click at [367, 11] on div "AML Data Collector Case Id - syJthL99D5kpHlo6KOr5k78d Os dados detalhados abaix…" at bounding box center [492, 245] width 984 height 491
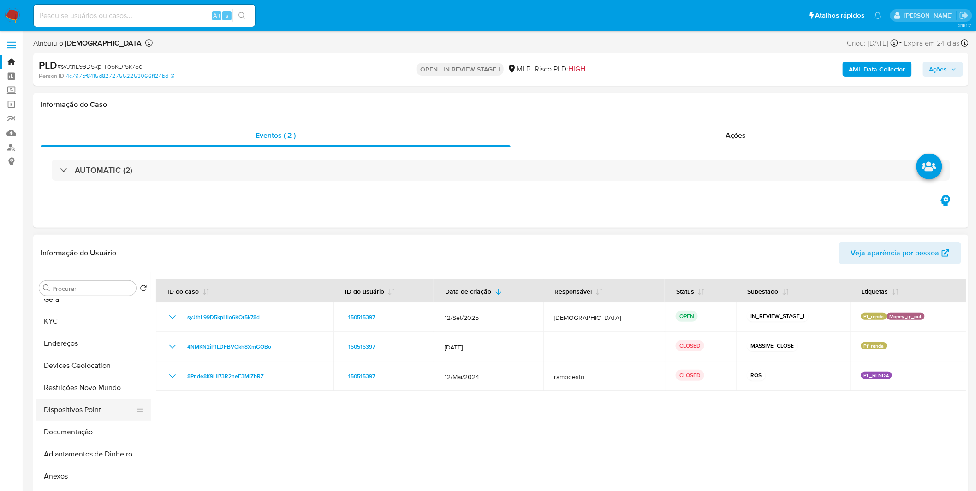
scroll to position [51, 0]
click at [90, 454] on button "Anexos" at bounding box center [90, 458] width 108 height 22
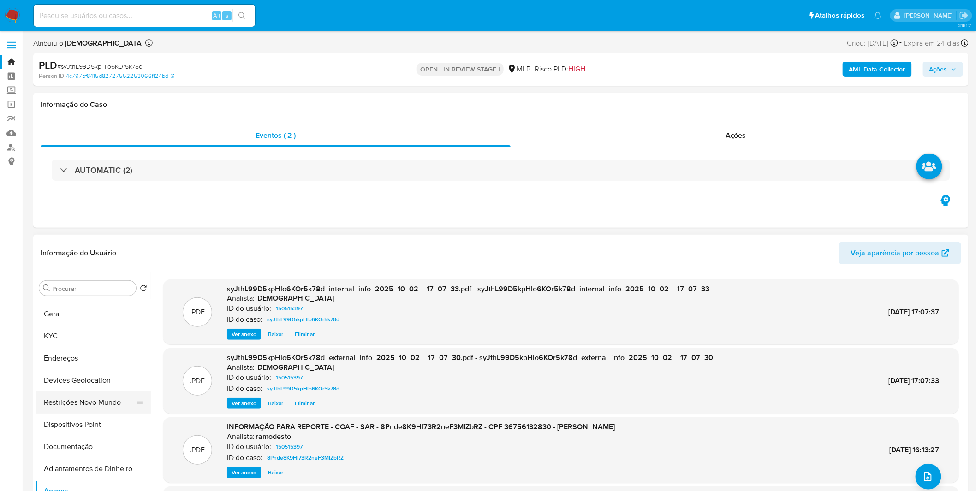
scroll to position [0, 0]
click at [77, 353] on button "KYC" at bounding box center [90, 355] width 108 height 22
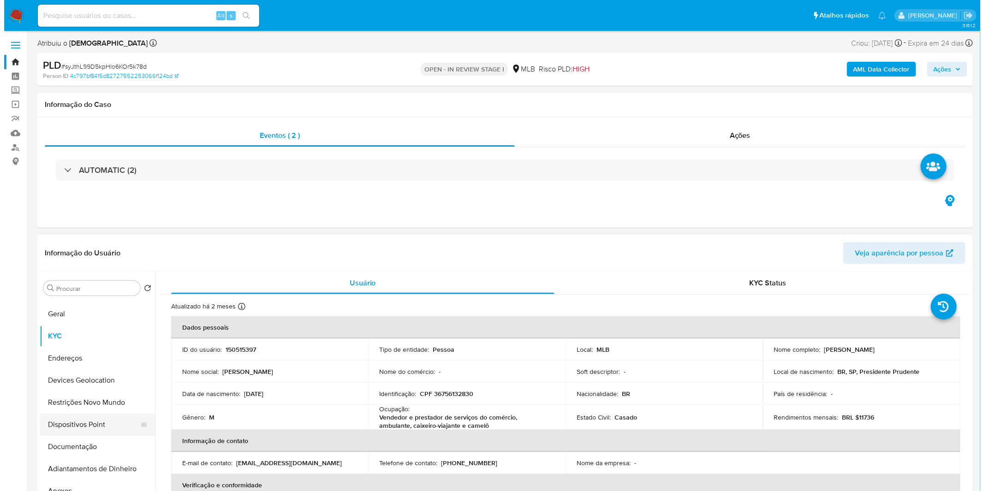
scroll to position [51, 0]
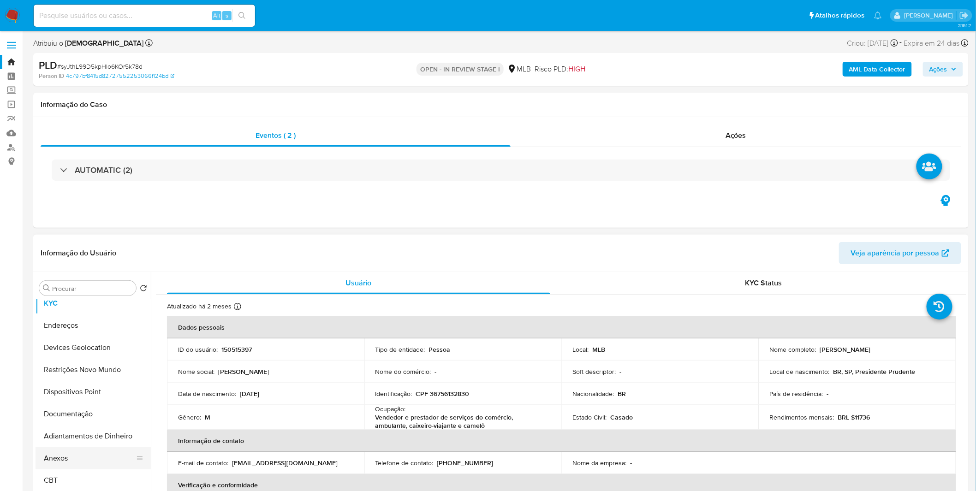
click at [88, 458] on button "Anexos" at bounding box center [90, 458] width 108 height 22
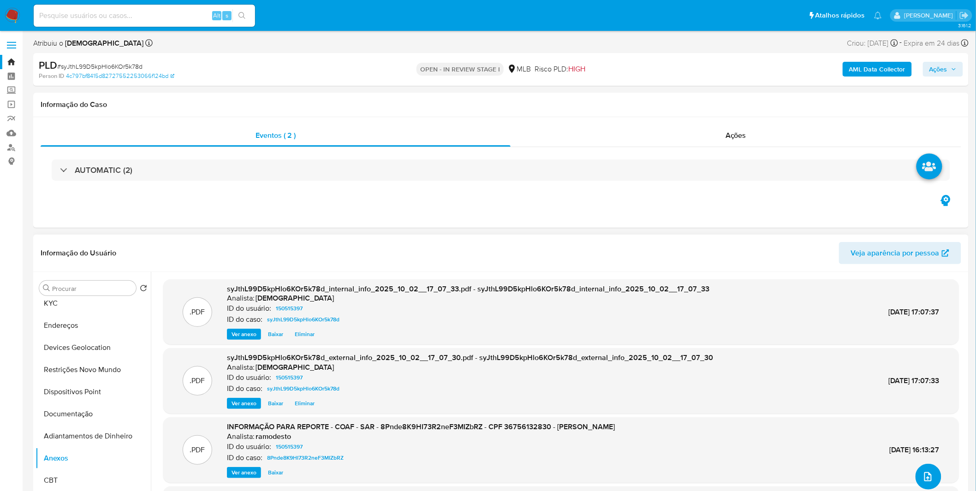
click at [926, 481] on icon "upload-file" at bounding box center [927, 476] width 11 height 11
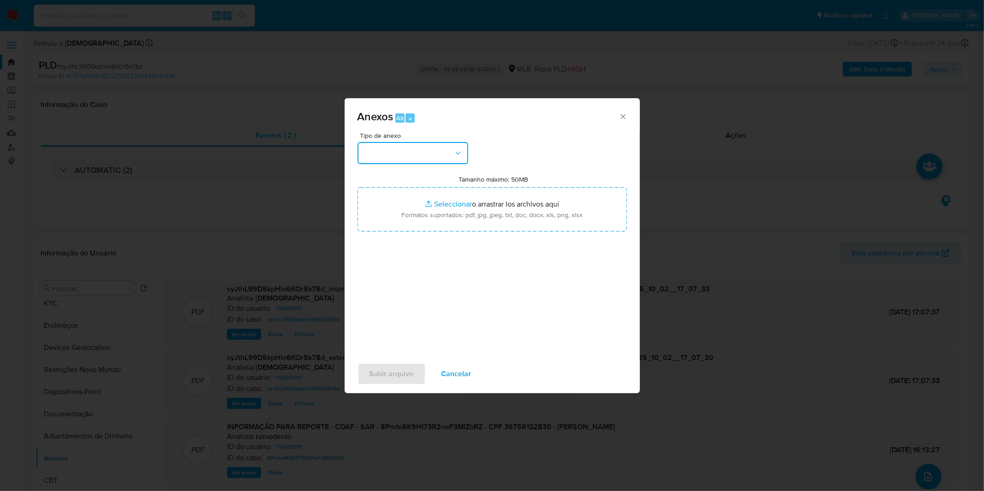
click at [445, 159] on button "button" at bounding box center [412, 153] width 111 height 22
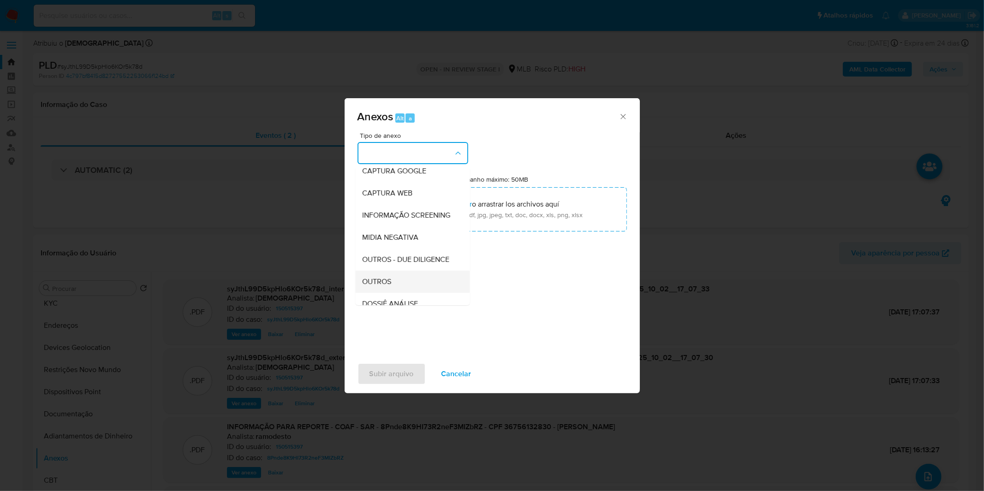
click at [402, 293] on div "OUTROS" at bounding box center [410, 282] width 94 height 22
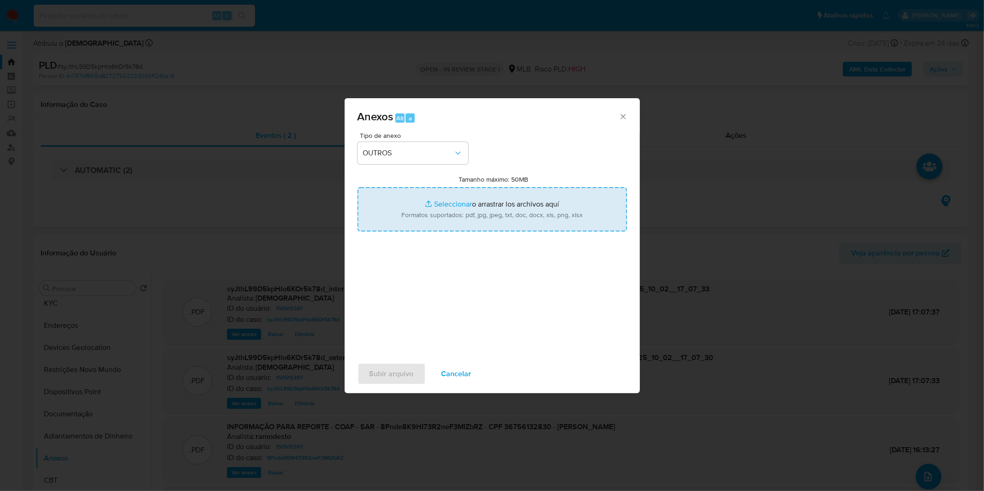
click at [432, 221] on input "Tamanho máximo: 50MB Seleccionar archivos" at bounding box center [491, 209] width 269 height 44
type input "C:\fakepath\2º SAR - XXXX_XX - CPF 36756132830 - GUSTAVO VISCARDI LOPES.pdf"
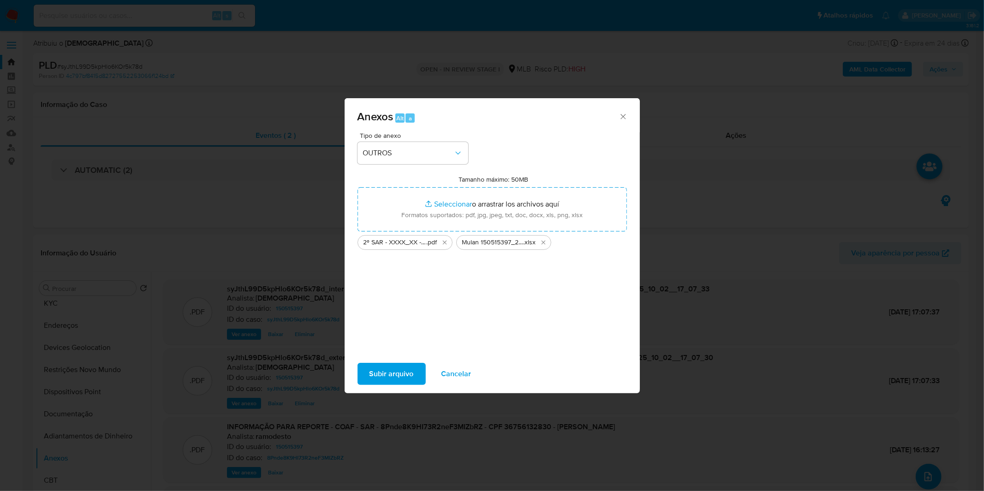
click at [375, 369] on span "Subir arquivo" at bounding box center [391, 374] width 44 height 20
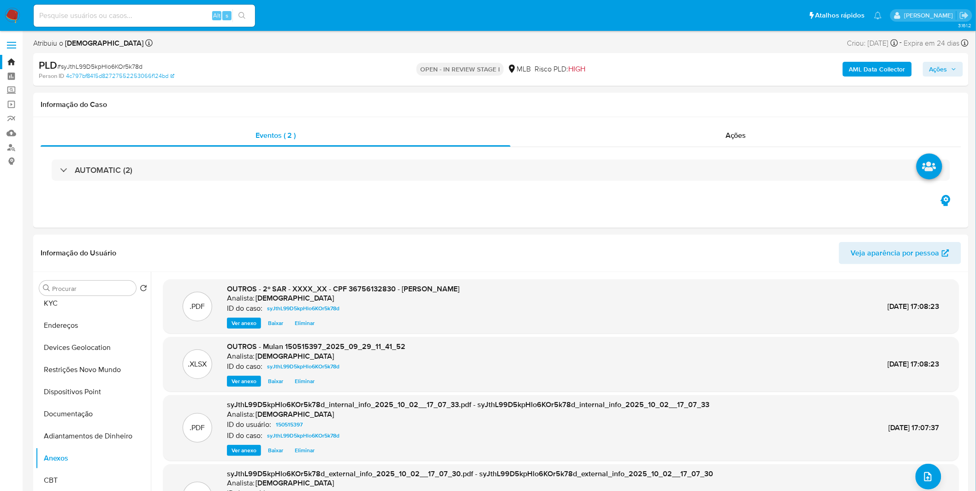
click at [933, 71] on span "Ações" at bounding box center [938, 69] width 18 height 15
click at [644, 98] on span "Resolução do caso" at bounding box center [675, 98] width 62 height 11
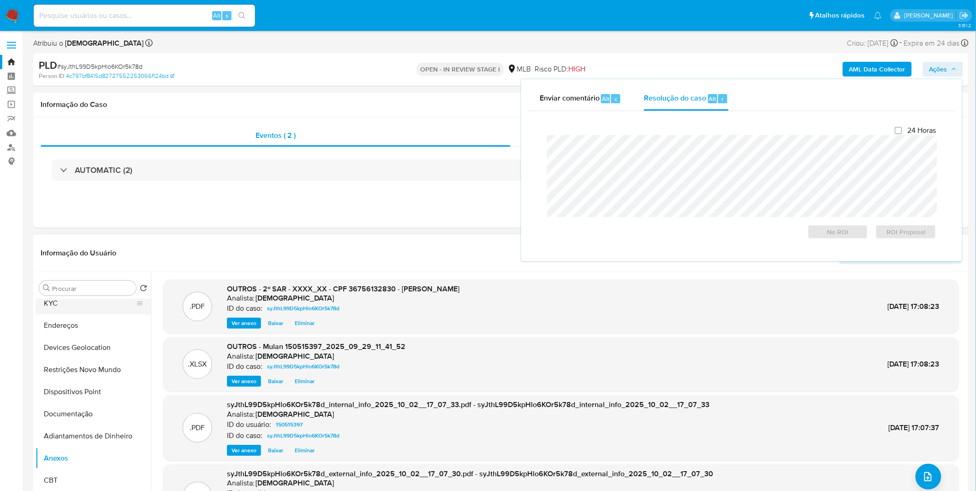
scroll to position [0, 0]
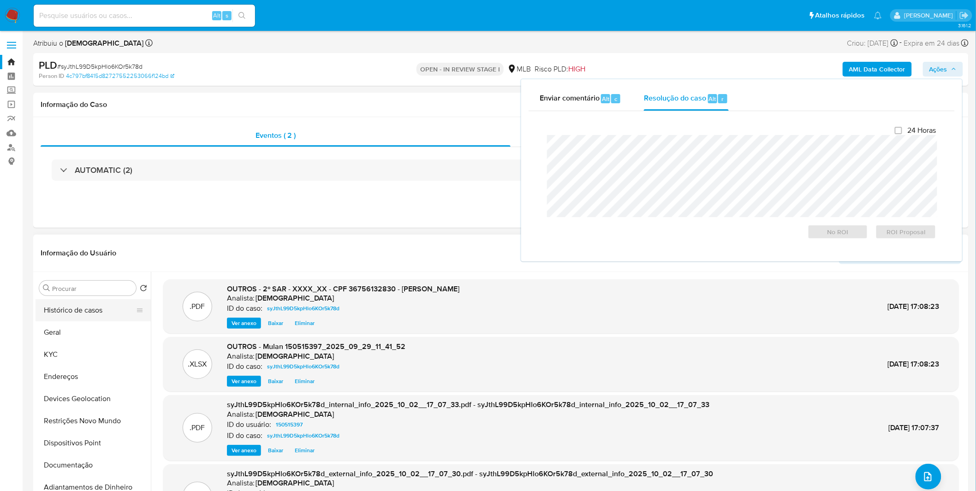
click at [105, 314] on button "Histórico de casos" at bounding box center [90, 310] width 108 height 22
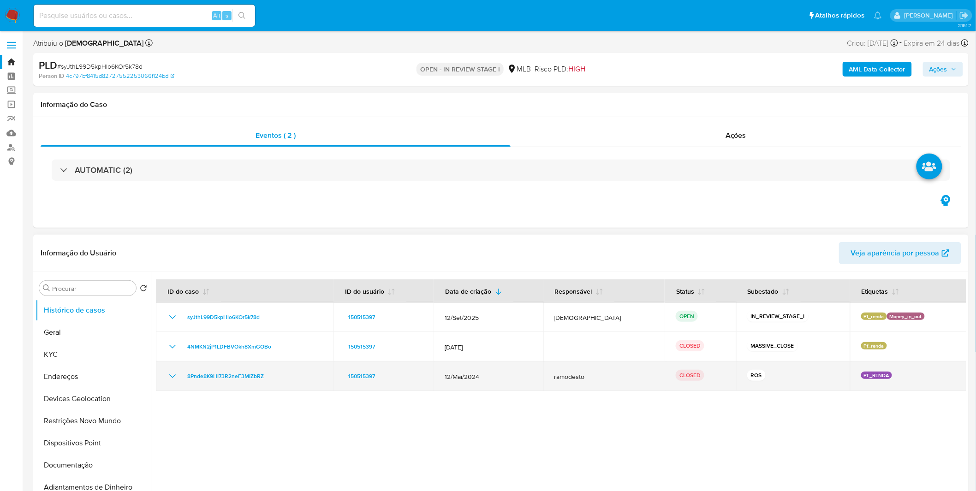
click at [174, 375] on icon "Mostrar/Ocultar" at bounding box center [172, 376] width 11 height 11
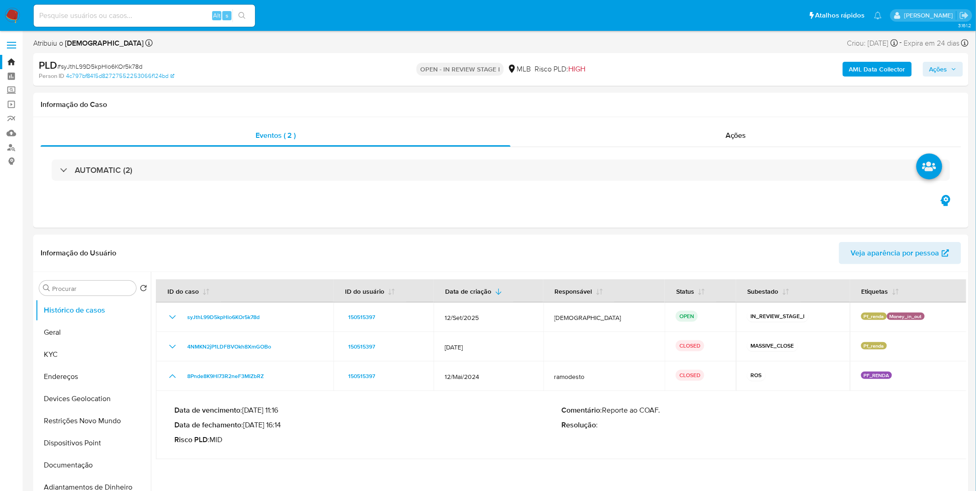
click at [936, 72] on span "Ações" at bounding box center [938, 69] width 18 height 15
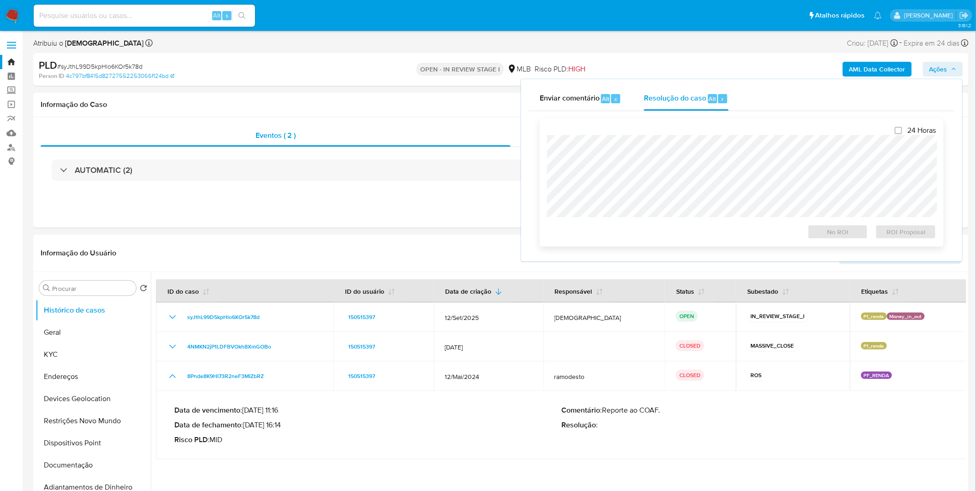
click at [671, 122] on div "24 Horas No ROI ROI Proposal" at bounding box center [742, 183] width 404 height 128
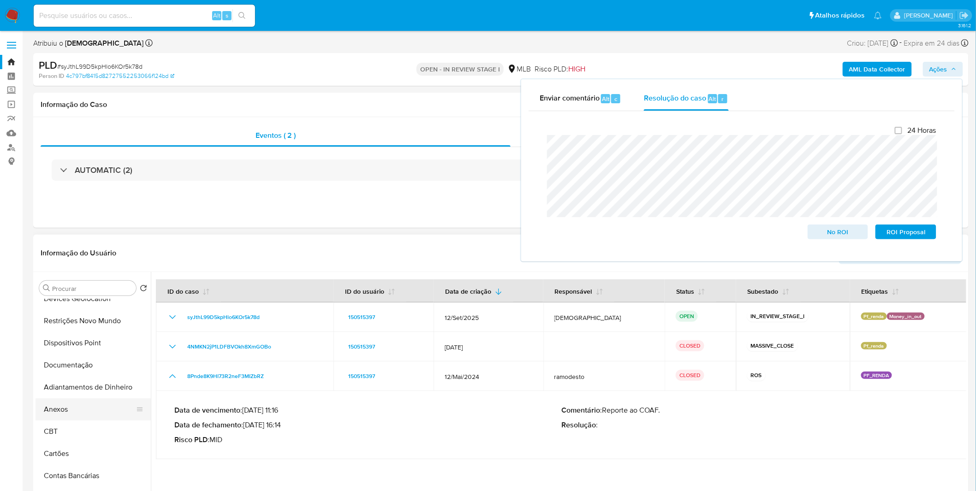
scroll to position [102, 0]
click at [90, 411] on button "Anexos" at bounding box center [90, 407] width 108 height 22
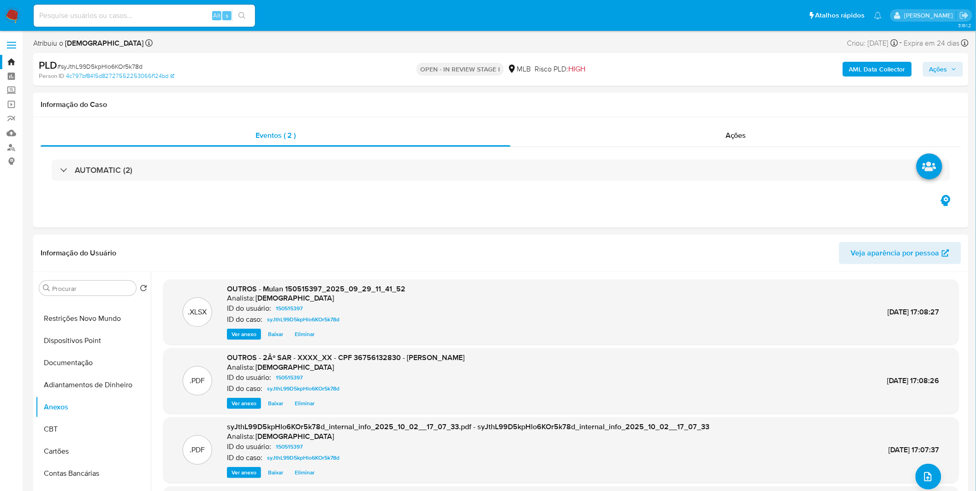
click at [930, 62] on span "Ações" at bounding box center [938, 69] width 18 height 15
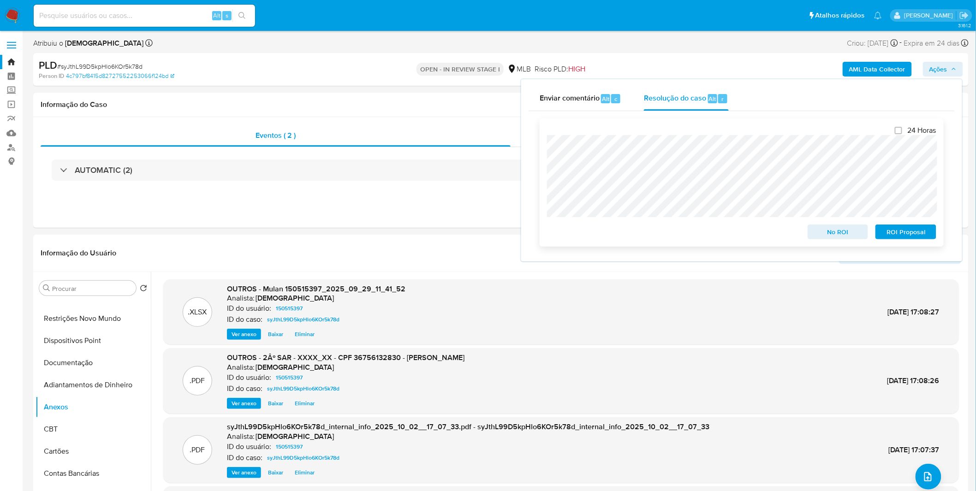
click at [914, 233] on span "ROI Proposal" at bounding box center [906, 232] width 48 height 13
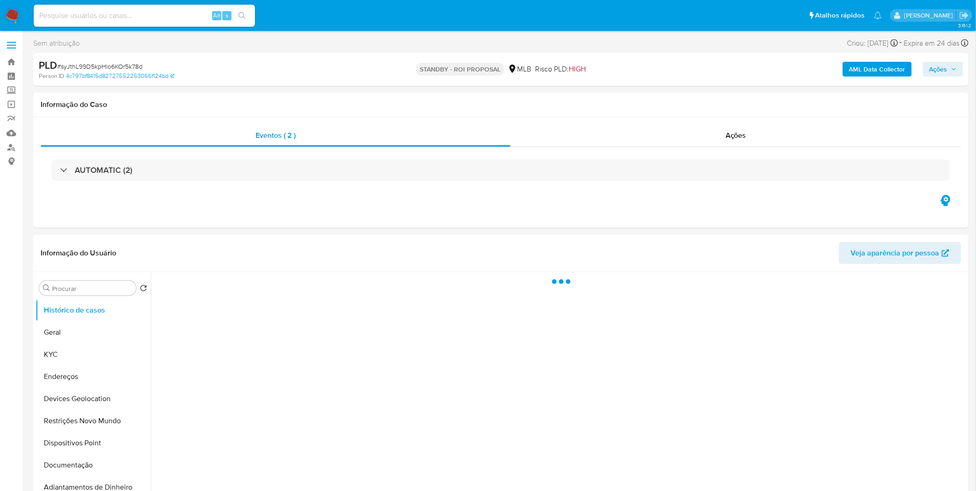
select select "10"
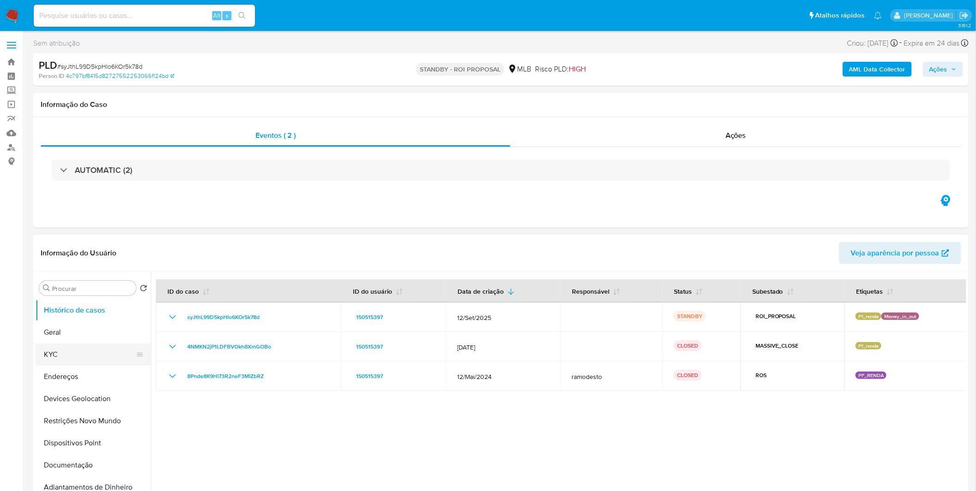
click at [96, 353] on button "KYC" at bounding box center [90, 355] width 108 height 22
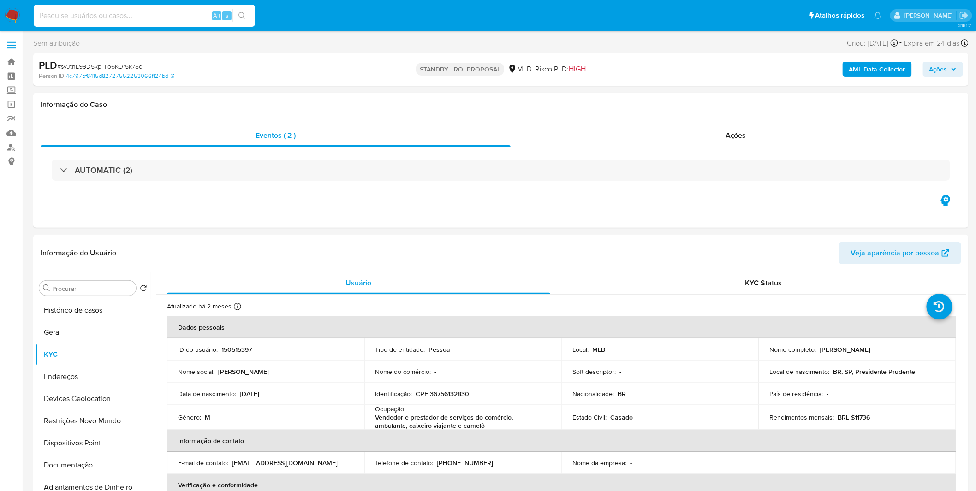
click at [121, 19] on input at bounding box center [144, 16] width 221 height 12
paste input "ZHF7zU6yTAzobVVRald3pS2Y"
type input "ZHF7zU6yTAzobVVRald3pS2Y"
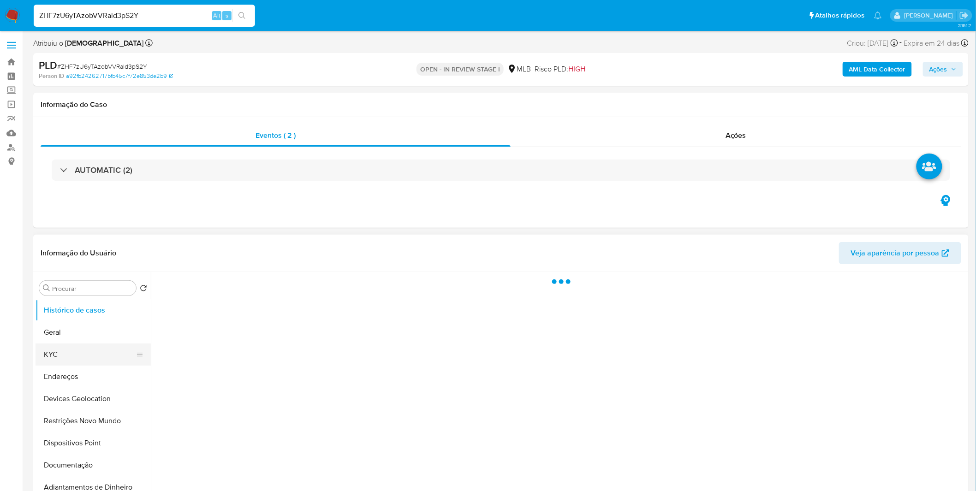
select select "10"
click at [82, 357] on button "KYC" at bounding box center [90, 355] width 108 height 22
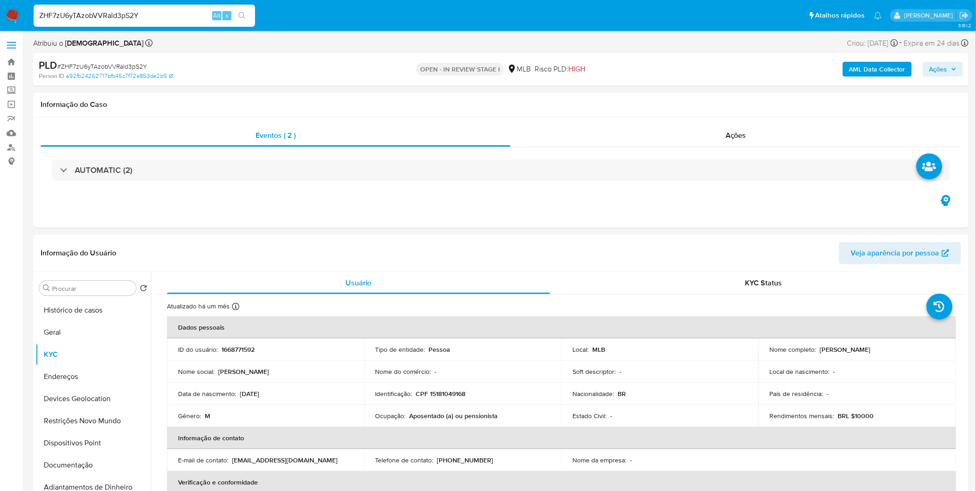
click at [887, 70] on b "AML Data Collector" at bounding box center [877, 69] width 56 height 15
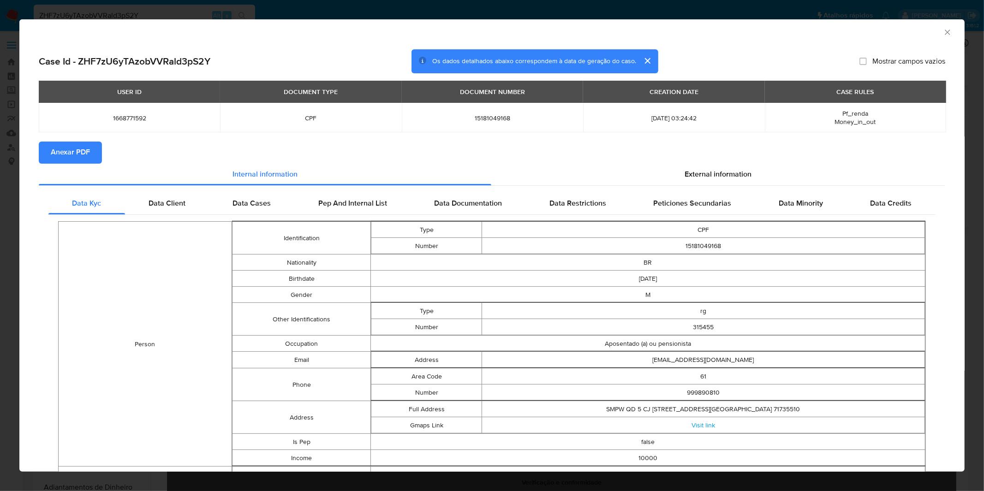
click at [66, 155] on span "Anexar PDF" at bounding box center [70, 153] width 39 height 20
click at [358, 10] on div "AML Data Collector Case Id - ZHF7zU6yTAzobVVRald3pS2Y Os dados detalhados abaix…" at bounding box center [492, 245] width 984 height 491
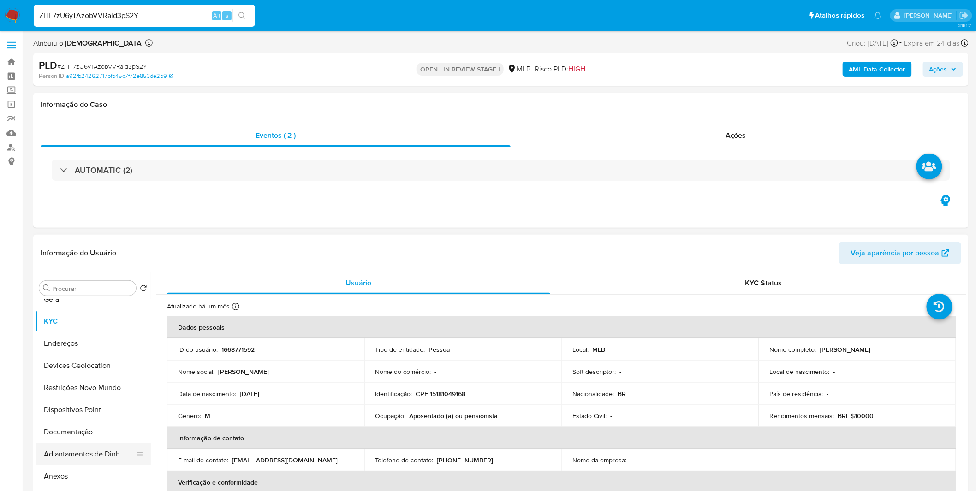
scroll to position [51, 0]
click at [80, 455] on button "Anexos" at bounding box center [90, 458] width 108 height 22
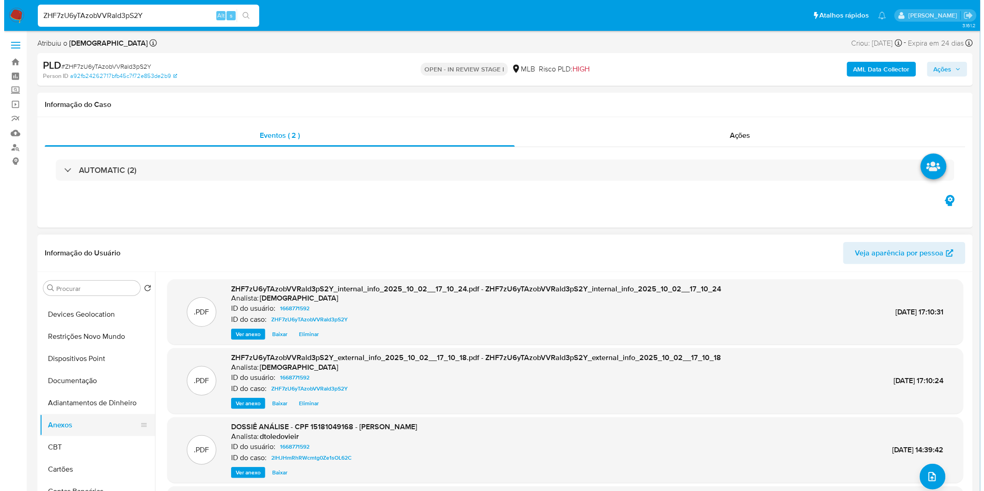
scroll to position [102, 0]
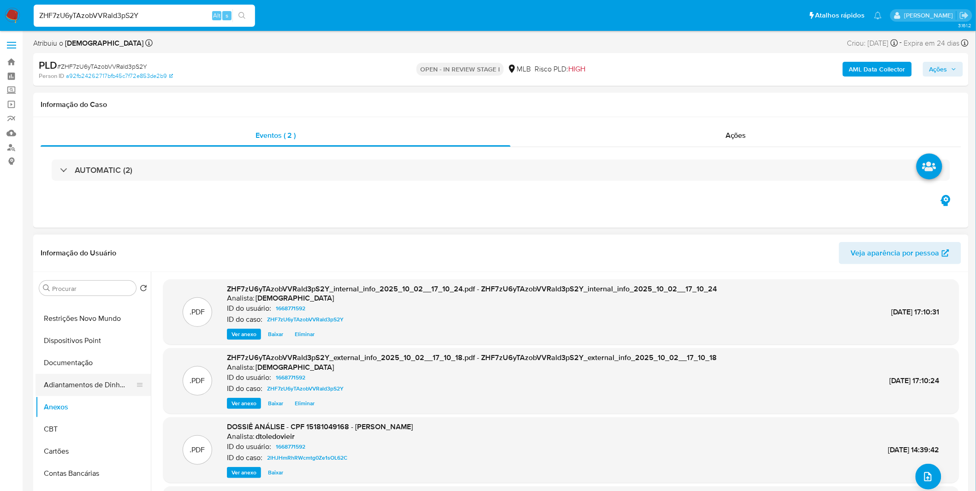
click at [95, 391] on button "Adiantamentos de Dinheiro" at bounding box center [90, 385] width 108 height 22
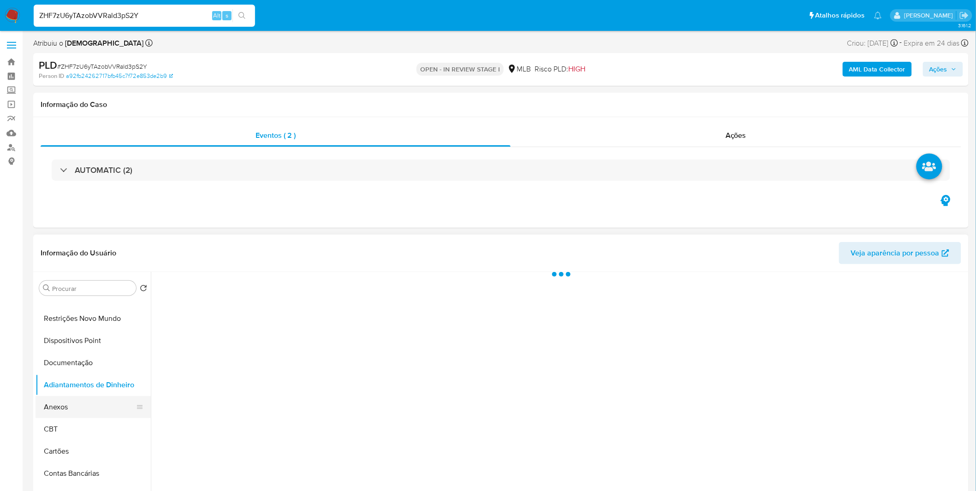
click at [89, 399] on button "Anexos" at bounding box center [90, 407] width 108 height 22
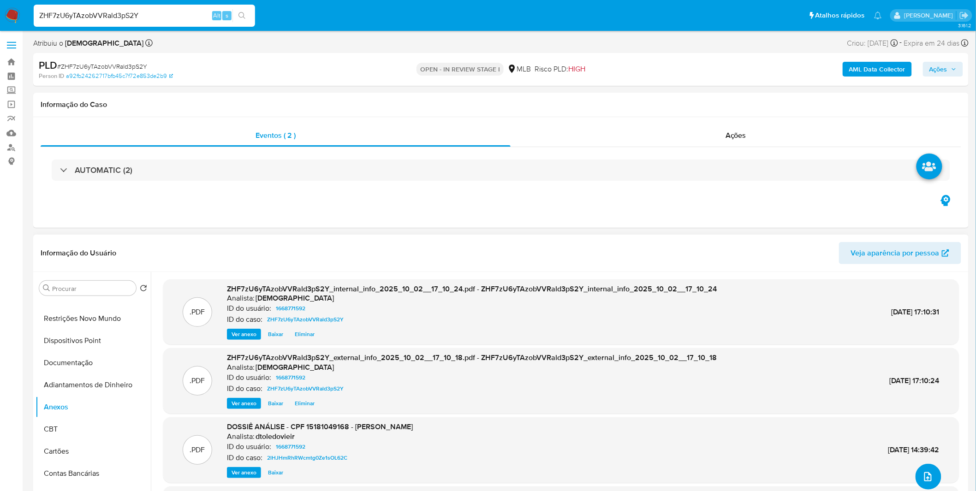
click at [931, 482] on button "upload-file" at bounding box center [929, 477] width 26 height 26
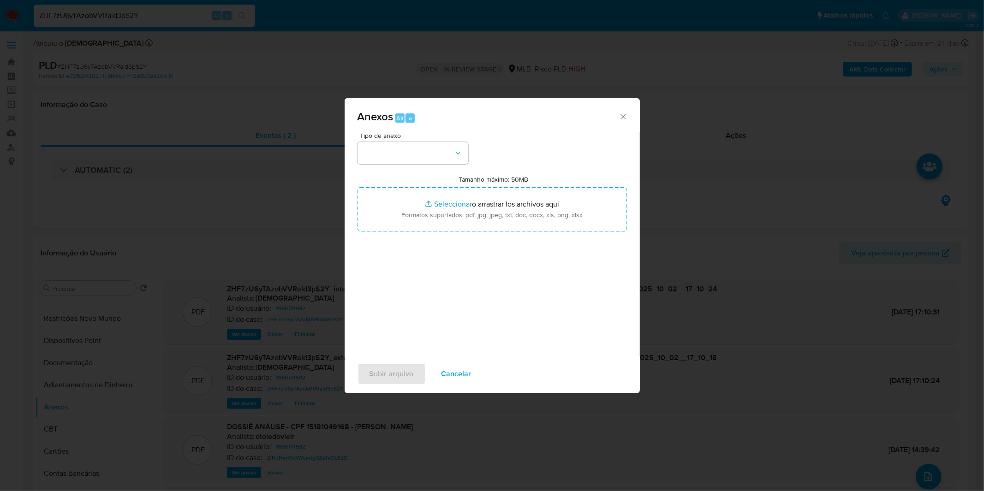
click at [411, 164] on div "Tipo de anexo Tamanho máximo: 50MB Seleccionar archivos Seleccionar o arrastrar…" at bounding box center [491, 241] width 269 height 218
click at [412, 159] on button "button" at bounding box center [412, 153] width 111 height 22
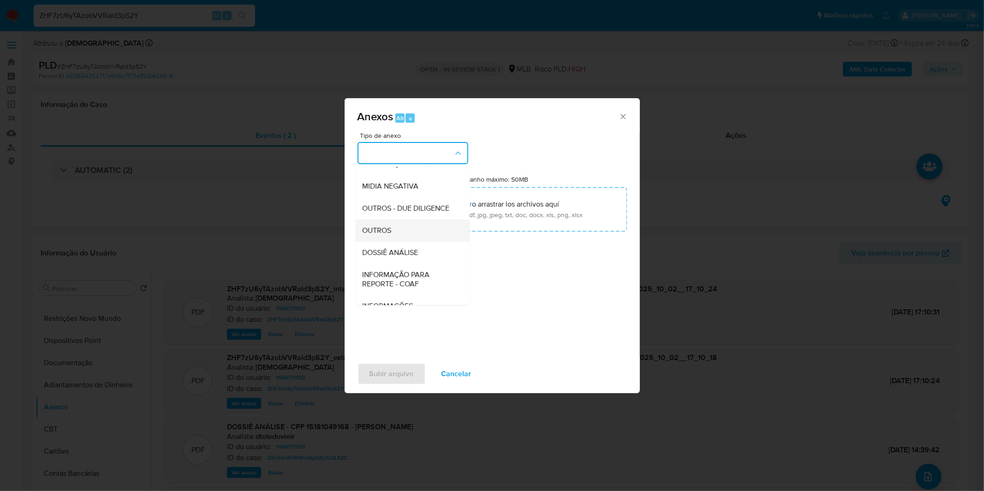
click at [400, 242] on div "OUTROS" at bounding box center [410, 231] width 94 height 22
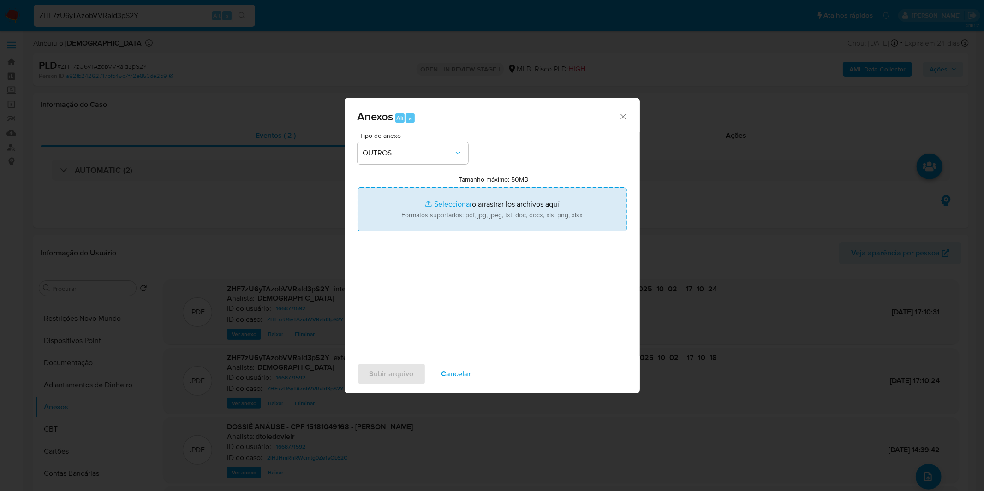
click at [419, 211] on input "Tamanho máximo: 50MB Seleccionar archivos" at bounding box center [491, 209] width 269 height 44
type input "C:\fakepath\2º SAR - XXXX_XX - CPF 15181049168 - JOSE HENRIQUE AUVRAY GUEDES.pdf"
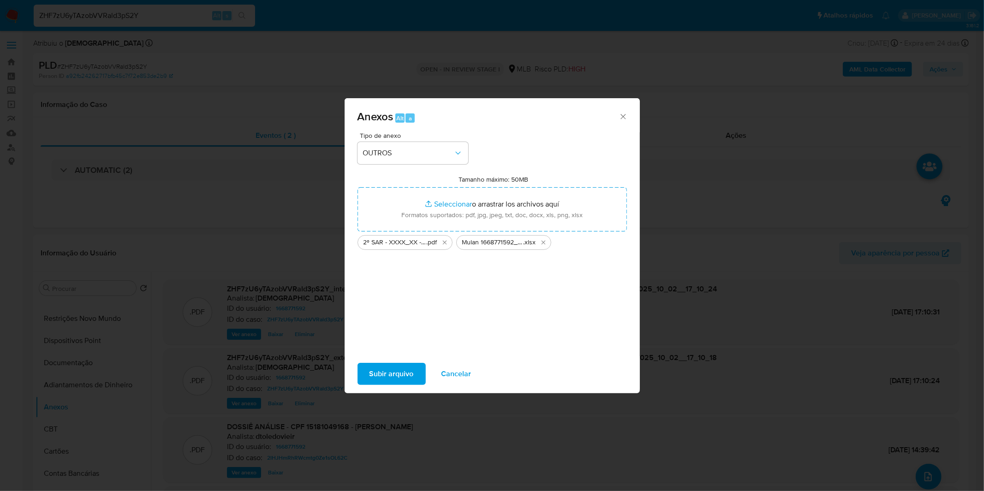
click at [379, 368] on span "Subir arquivo" at bounding box center [391, 374] width 44 height 20
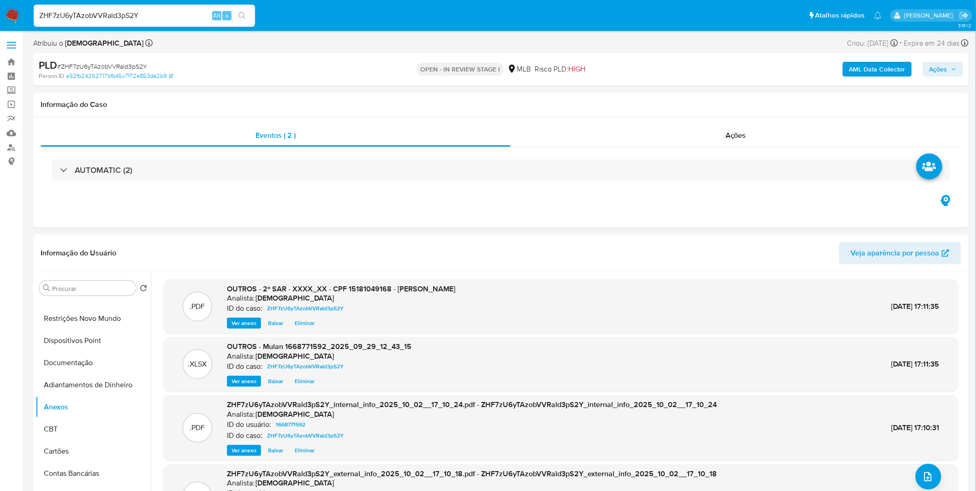
click at [950, 80] on div "PLD # ZHF7zU6yTAzobVVRald3pS2Y Person ID a92fb24262717bfb45c7f72e853de2b9 OPEN …" at bounding box center [500, 69] width 935 height 33
click at [942, 70] on span "Ações" at bounding box center [938, 69] width 18 height 15
click at [654, 98] on span "Resolução do caso" at bounding box center [675, 98] width 62 height 11
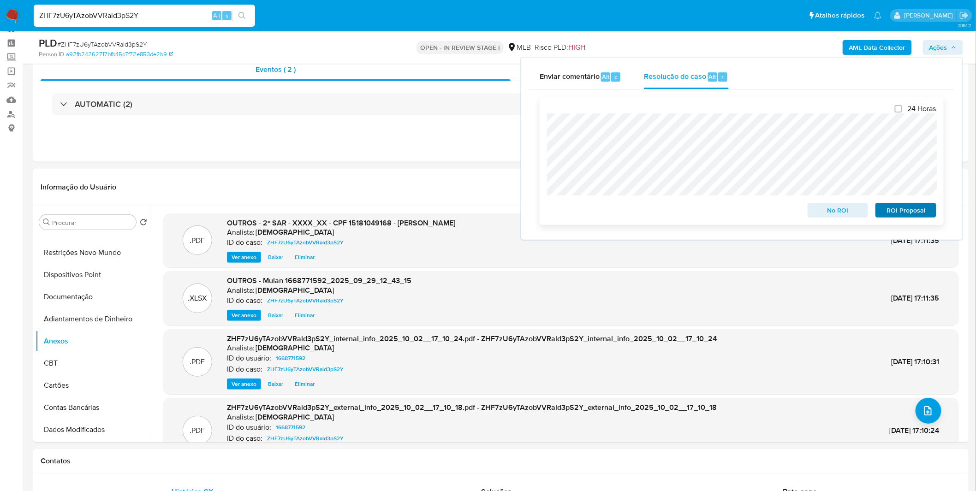
scroll to position [51, 0]
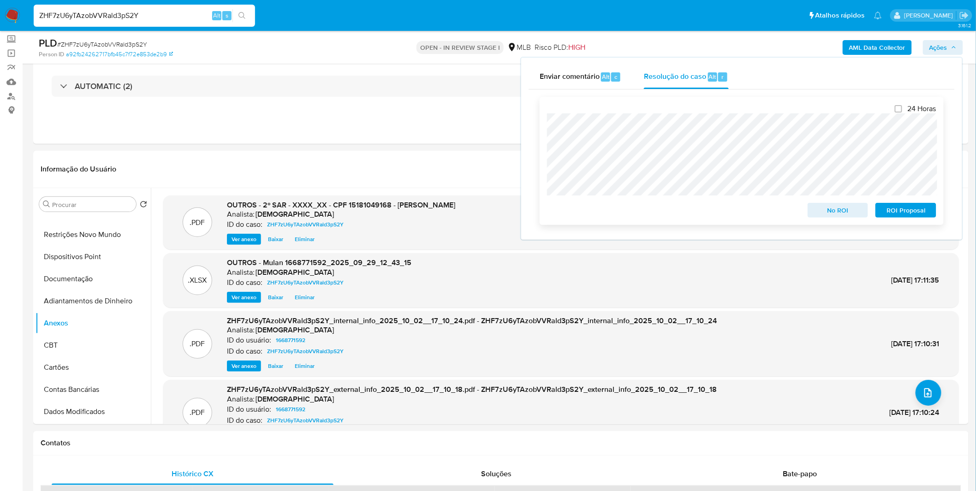
click at [895, 213] on span "ROI Proposal" at bounding box center [906, 210] width 48 height 13
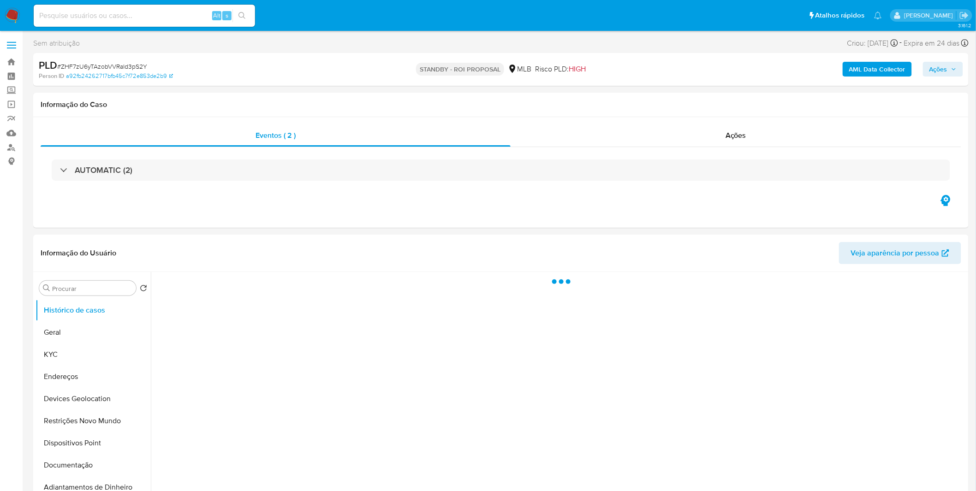
select select "10"
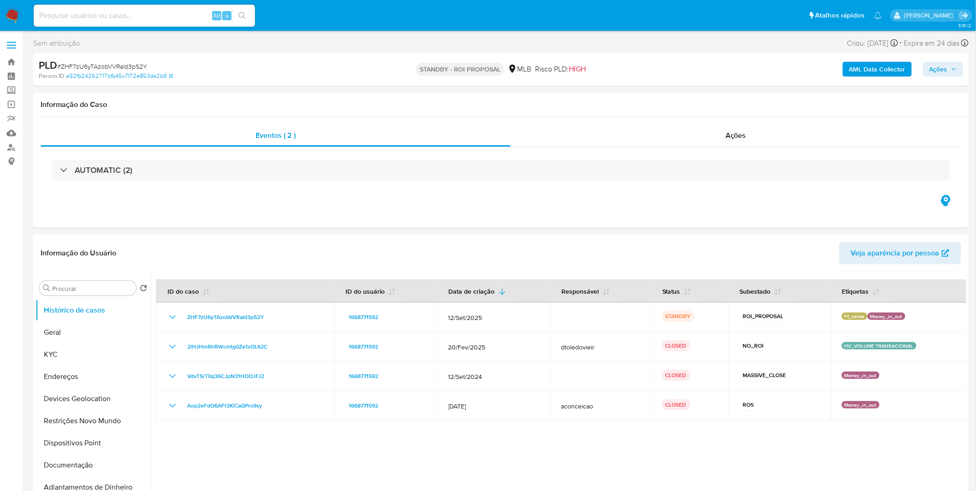
drag, startPoint x: 123, startPoint y: 21, endPoint x: 126, endPoint y: 16, distance: 6.0
click at [123, 20] on div "Alt s" at bounding box center [144, 16] width 221 height 22
click at [126, 16] on input at bounding box center [144, 16] width 221 height 12
paste input "gGHFOVhkZAjeCfNEi9U55t24"
type input "gGHFOVhkZAjeCfNEi9U55t24"
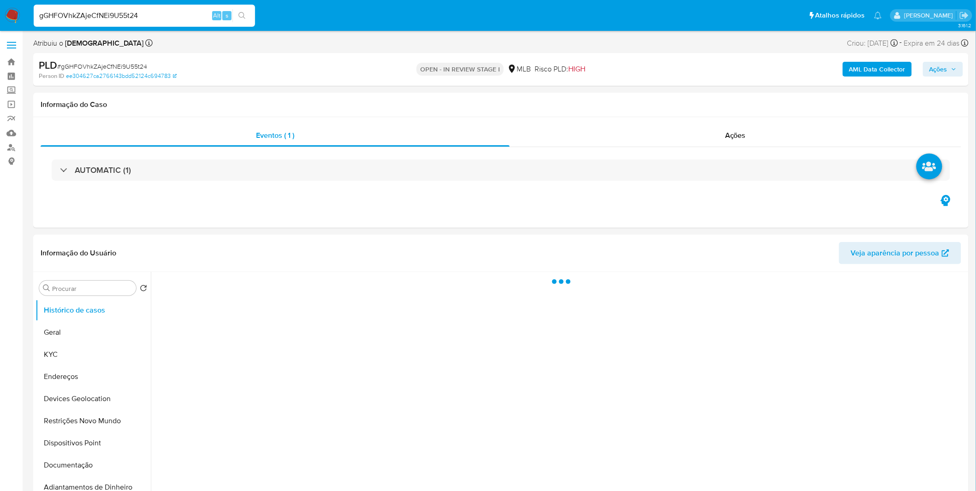
select select "10"
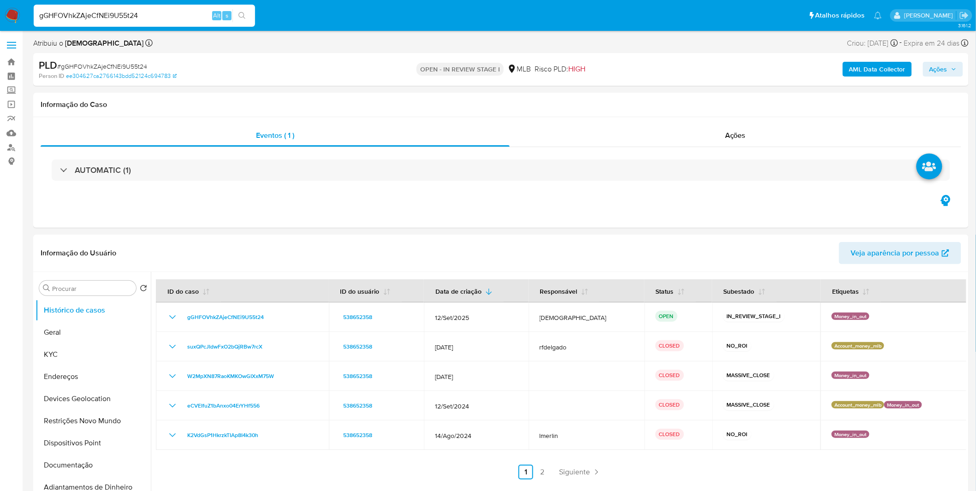
click at [875, 66] on b "AML Data Collector" at bounding box center [877, 69] width 56 height 15
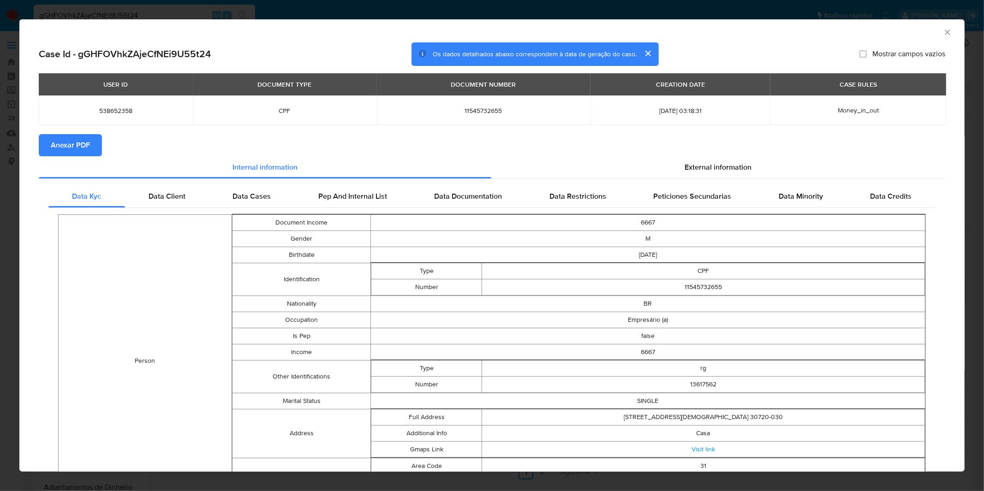
click at [82, 144] on span "Anexar PDF" at bounding box center [70, 145] width 39 height 20
click at [296, 6] on div "AML Data Collector Case Id - gGHFOVhkZAjeCfNEi9U55t24 Os dados detalhados abaix…" at bounding box center [492, 245] width 984 height 491
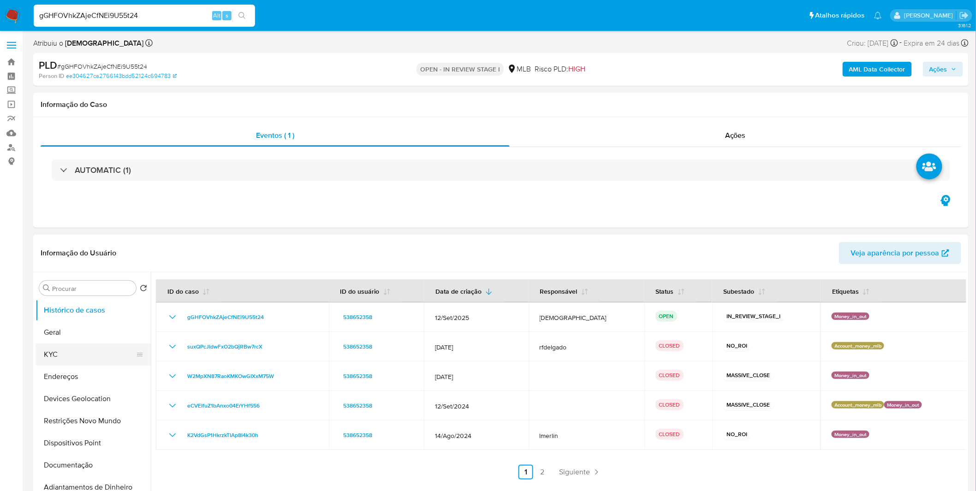
click at [91, 360] on button "KYC" at bounding box center [90, 355] width 108 height 22
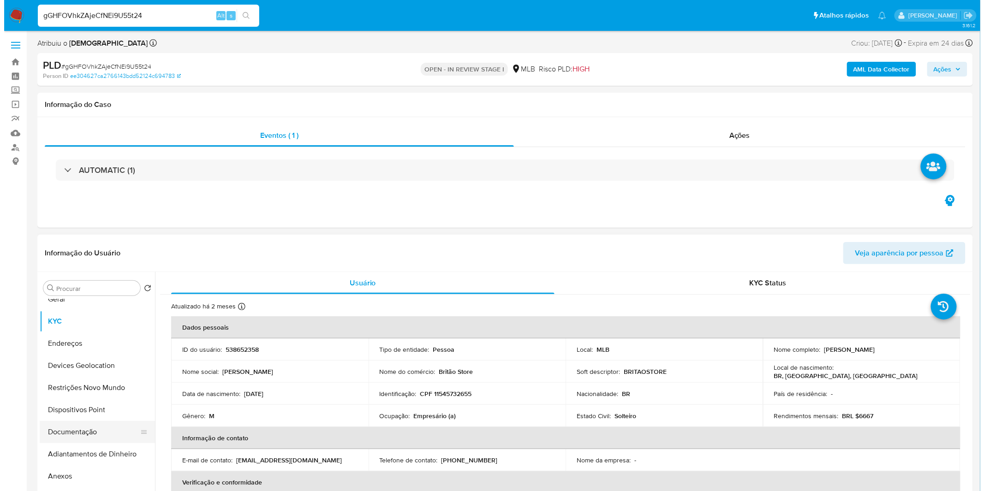
scroll to position [51, 0]
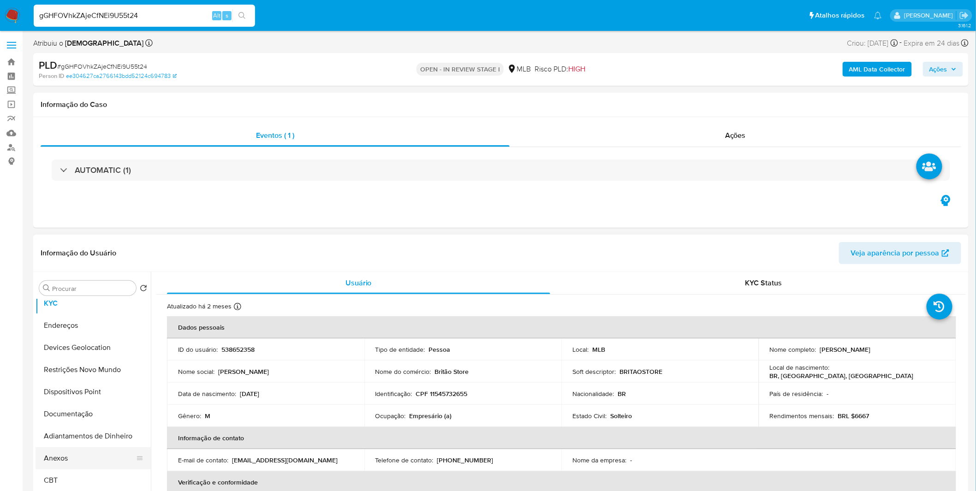
click at [83, 468] on button "Anexos" at bounding box center [90, 458] width 108 height 22
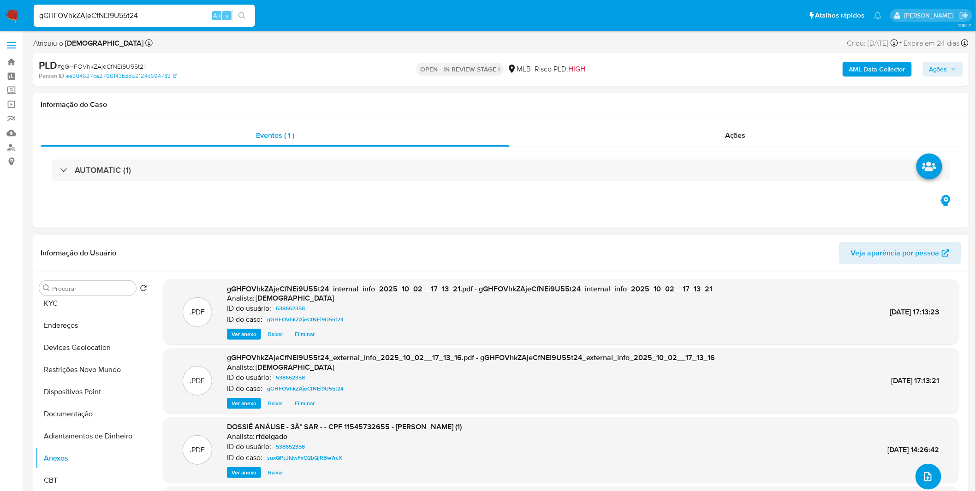
click at [928, 474] on icon "upload-file" at bounding box center [927, 476] width 11 height 11
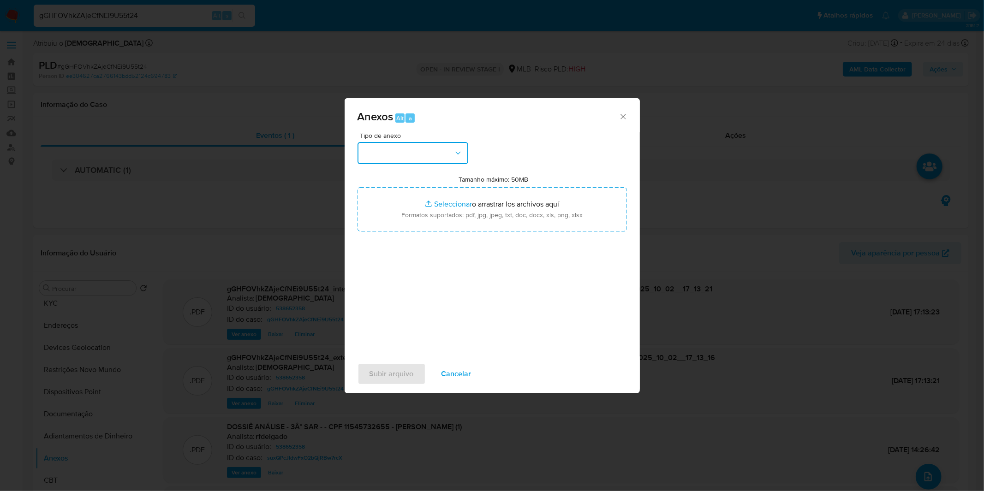
click at [438, 157] on button "button" at bounding box center [412, 153] width 111 height 22
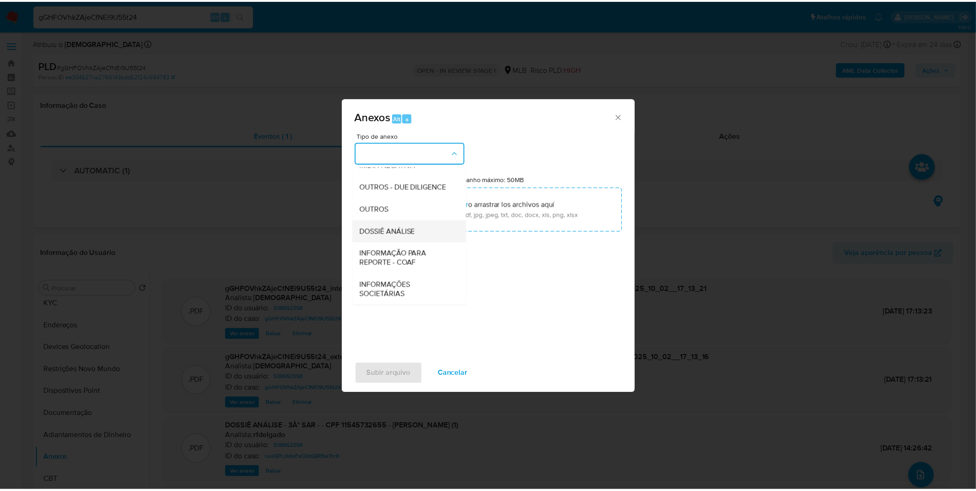
scroll to position [142, 0]
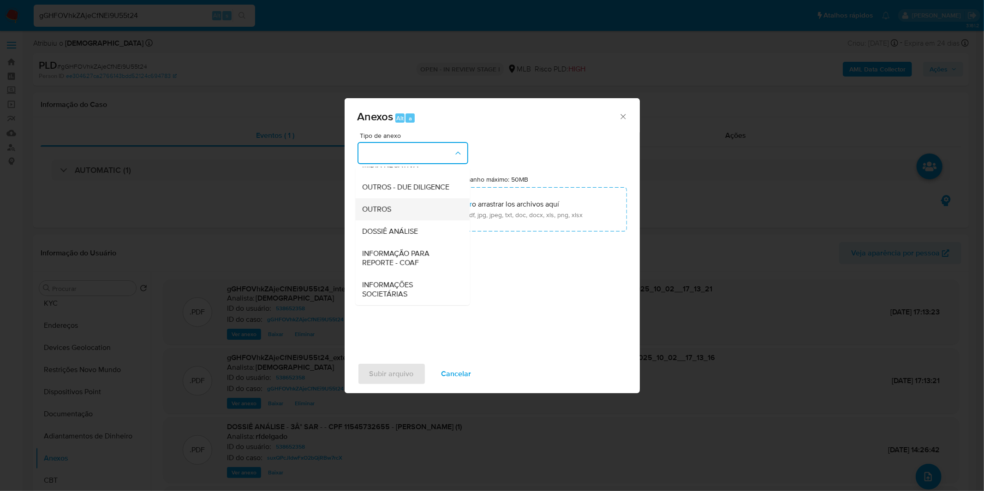
click at [406, 209] on div "OUTROS" at bounding box center [410, 209] width 94 height 22
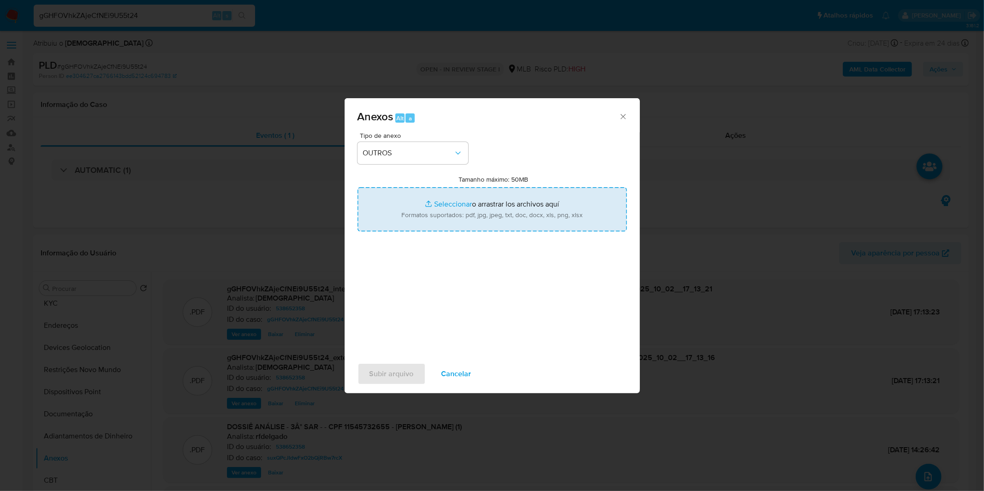
click at [423, 210] on input "Tamanho máximo: 50MB Seleccionar archivos" at bounding box center [491, 209] width 269 height 44
type input "C:\fakepath\3º SAR - XXXX_XX - CPF 11545732655 - [PERSON_NAME].pdf"
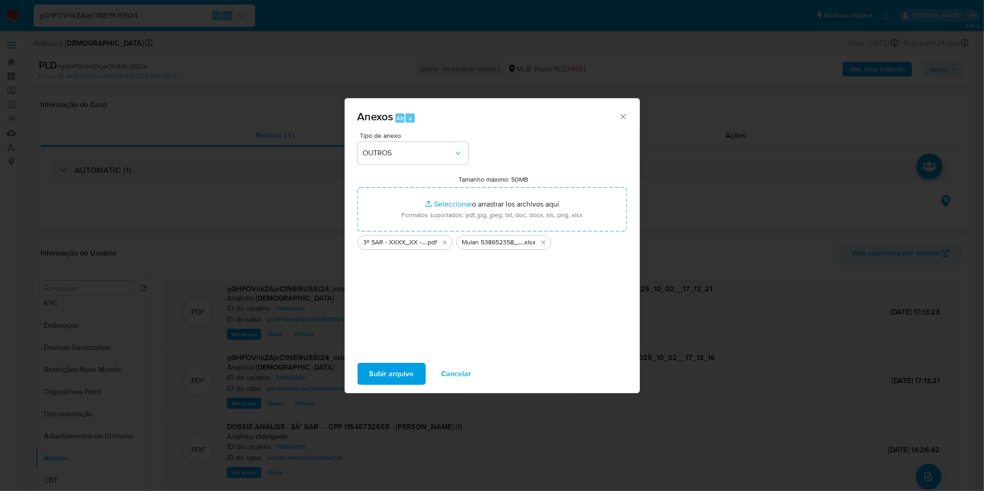
click at [394, 379] on span "Subir arquivo" at bounding box center [391, 374] width 44 height 20
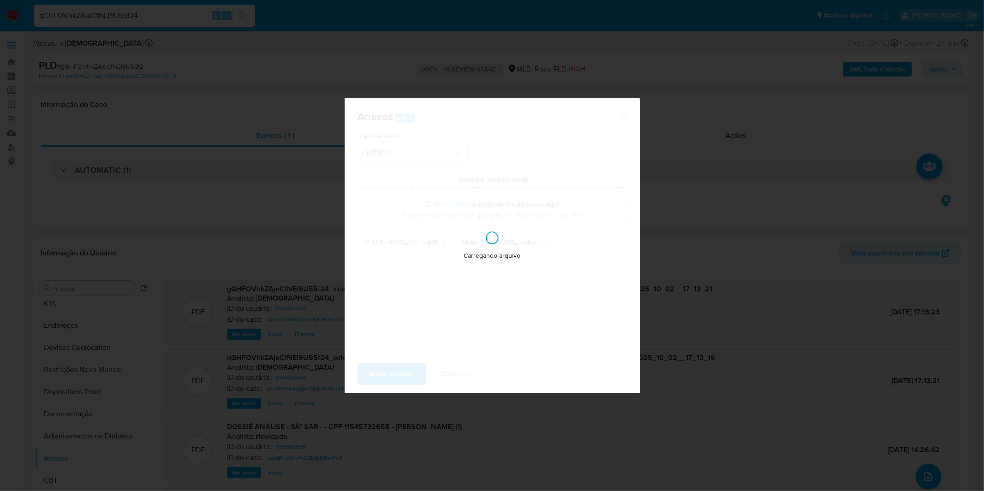
click at [395, 377] on div "Carregando arquivo" at bounding box center [492, 245] width 295 height 295
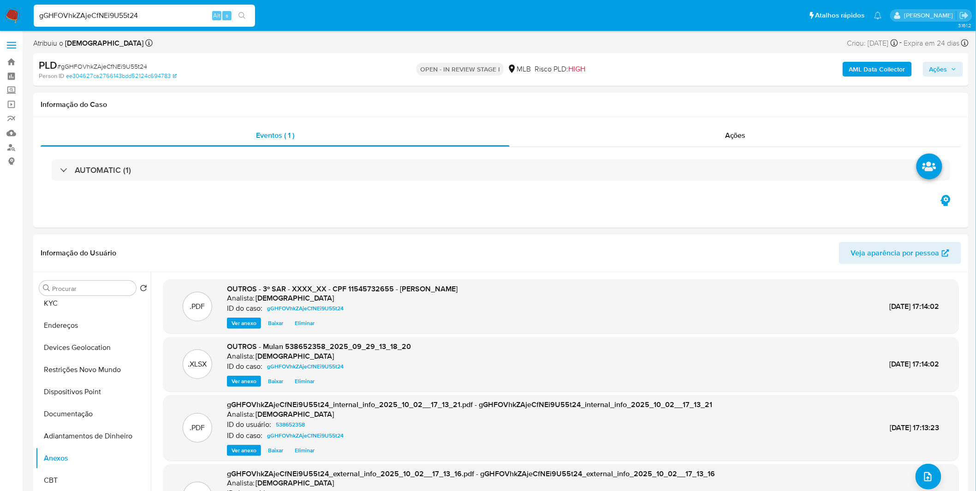
click at [952, 67] on icon "button" at bounding box center [954, 69] width 6 height 6
click at [713, 98] on span "Alt" at bounding box center [712, 99] width 7 height 9
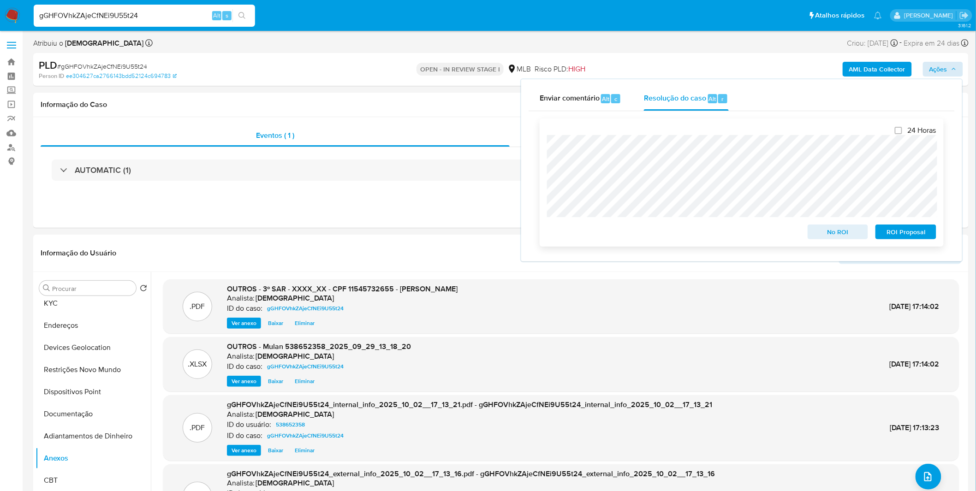
click at [908, 230] on span "ROI Proposal" at bounding box center [906, 232] width 48 height 13
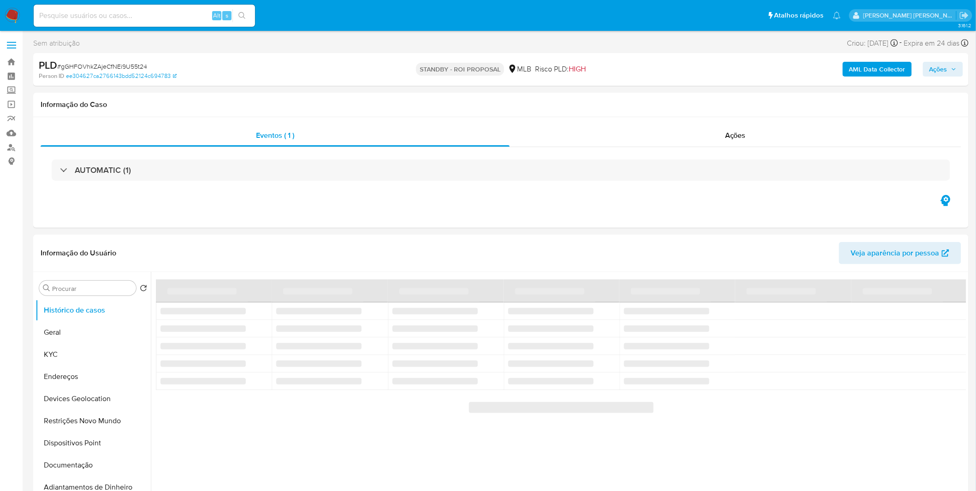
select select "10"
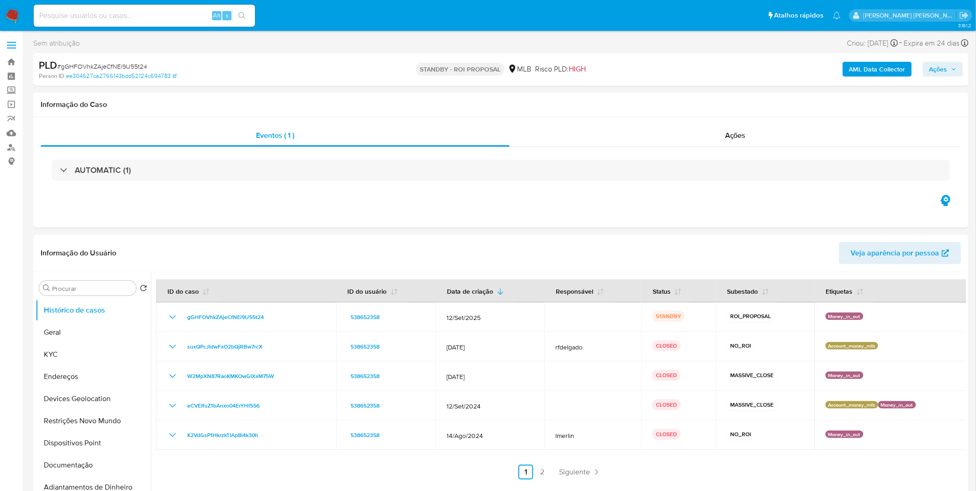
click at [10, 11] on img at bounding box center [13, 16] width 16 height 16
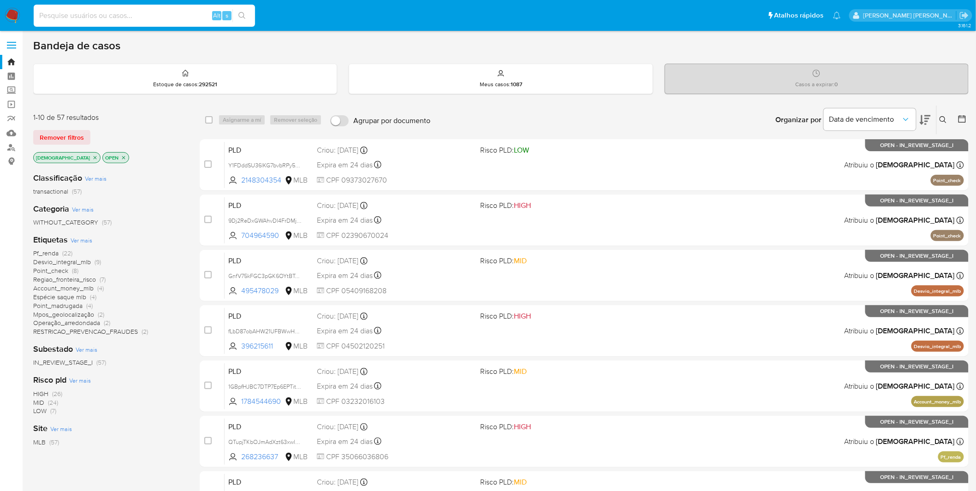
click at [156, 17] on input at bounding box center [144, 16] width 221 height 12
paste input "cTOaODsGMOQEUy4LTUehdDNB"
type input "cTOaODsGMOQEUy4LTUehdDNB"
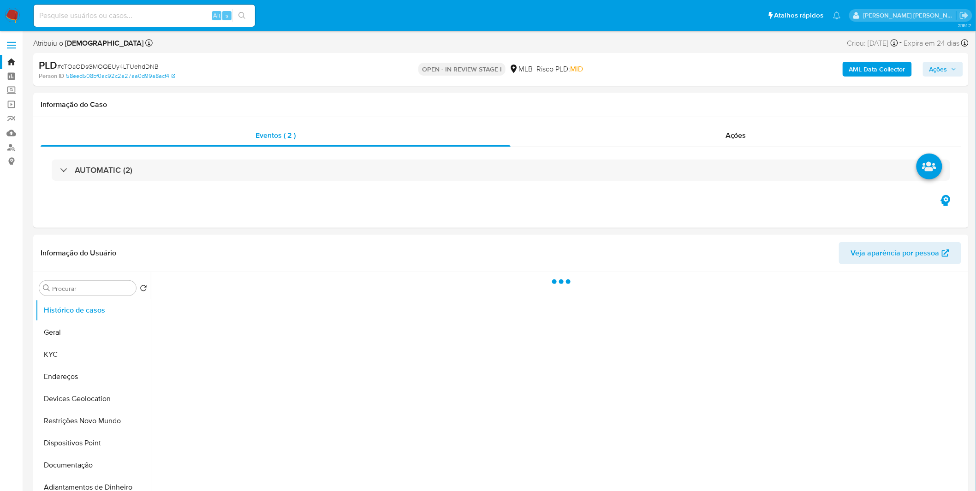
select select "10"
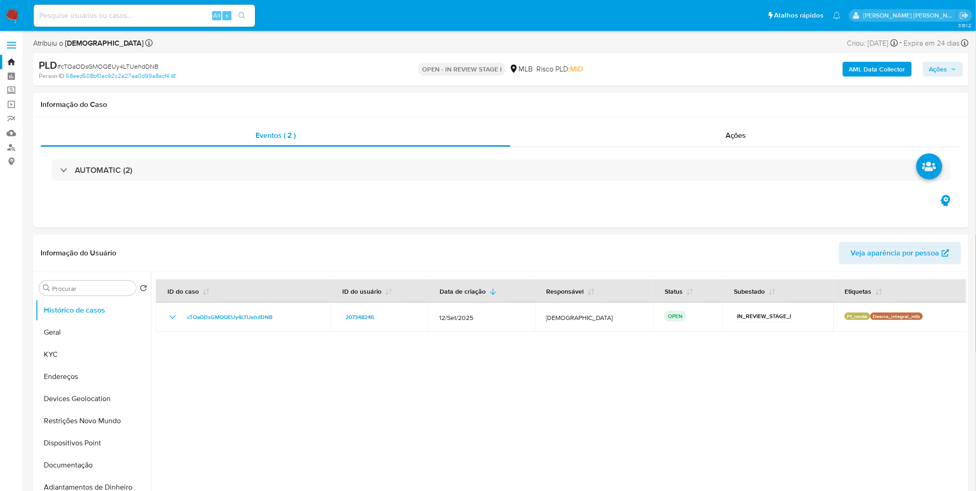
click at [120, 8] on div "Alt s" at bounding box center [144, 16] width 221 height 22
click at [120, 15] on input at bounding box center [144, 16] width 221 height 12
paste input "c0GbD7pnMDTS1Q7n2AIgHXju"
type input "c0GbD7pnMDTS1Q7n2AIgHXju"
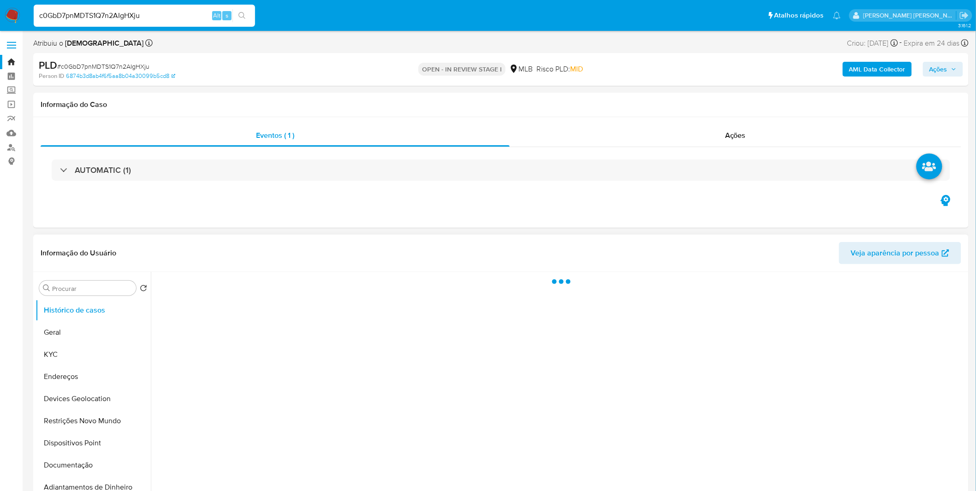
select select "10"
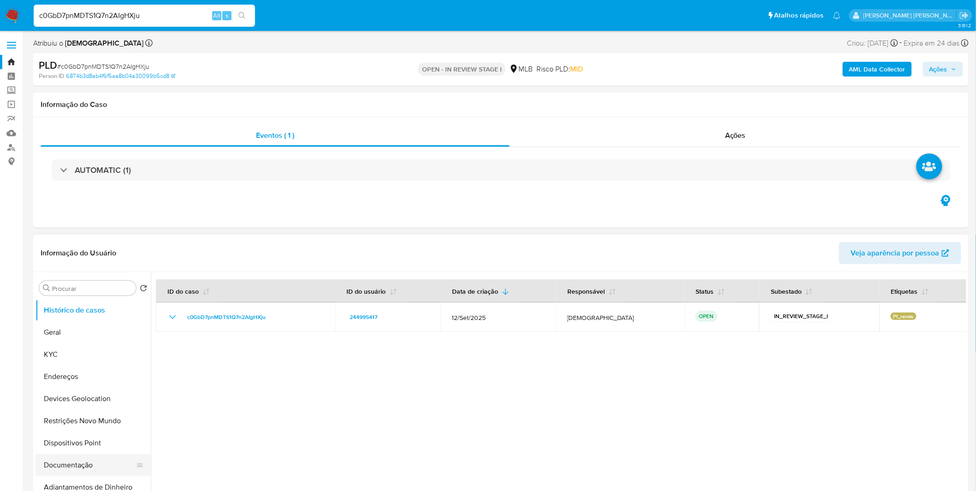
click at [88, 455] on ul "Histórico de casos Geral KYC Endereços Devices Geolocation Restrições Novo Mund…" at bounding box center [93, 403] width 115 height 208
click at [86, 462] on button "Documentação" at bounding box center [90, 465] width 108 height 22
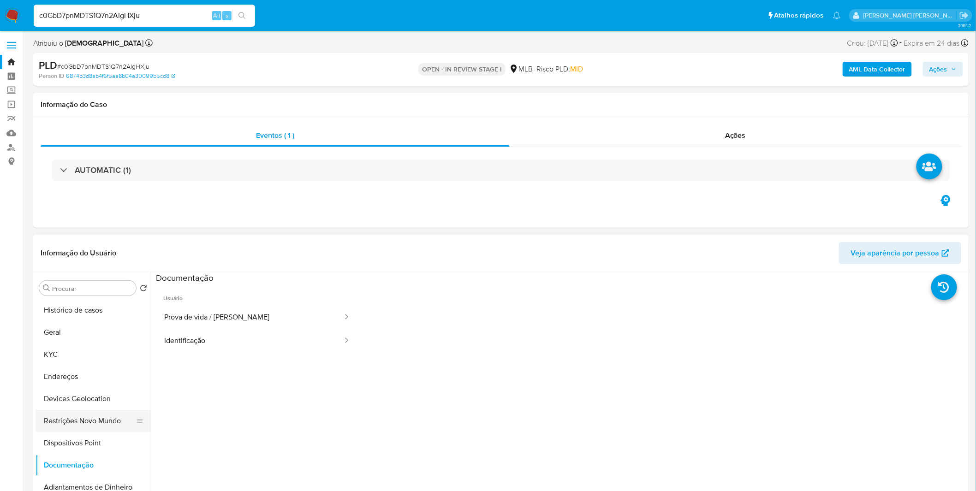
click at [99, 424] on button "Restrições Novo Mundo" at bounding box center [90, 421] width 108 height 22
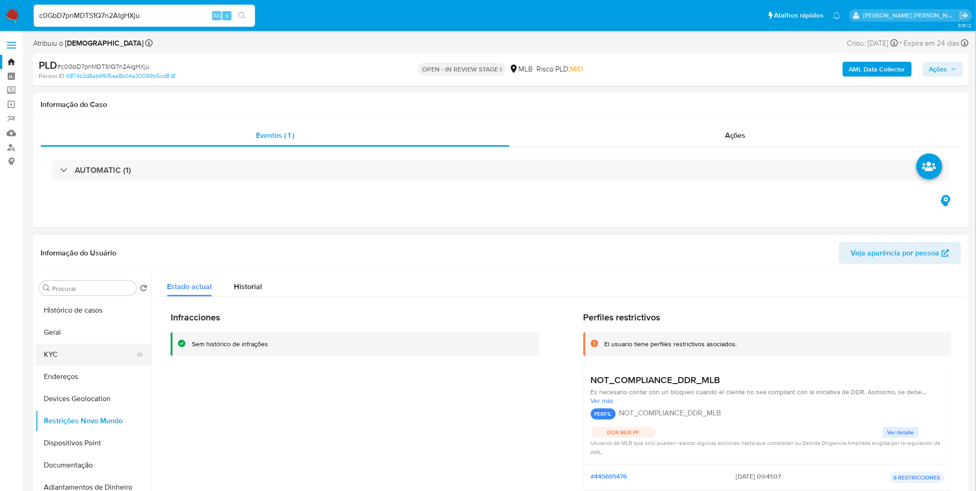
click at [94, 358] on button "KYC" at bounding box center [90, 355] width 108 height 22
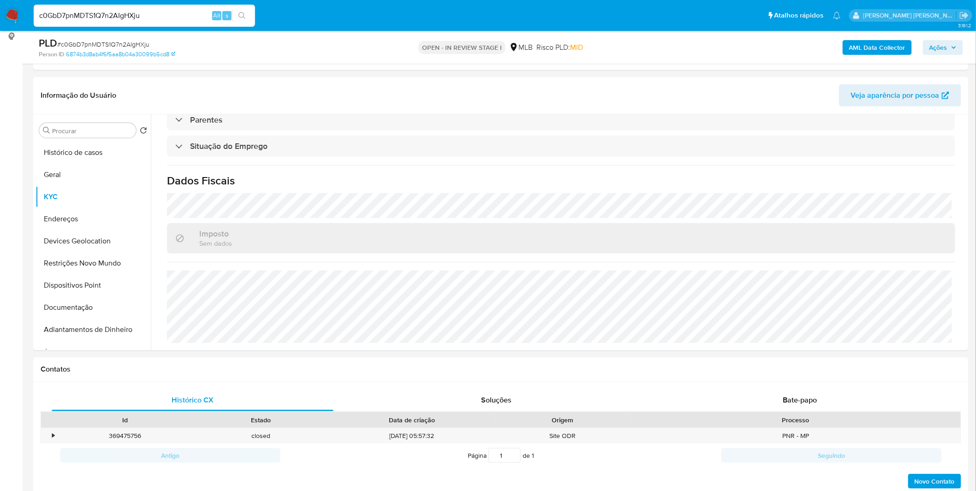
scroll to position [256, 0]
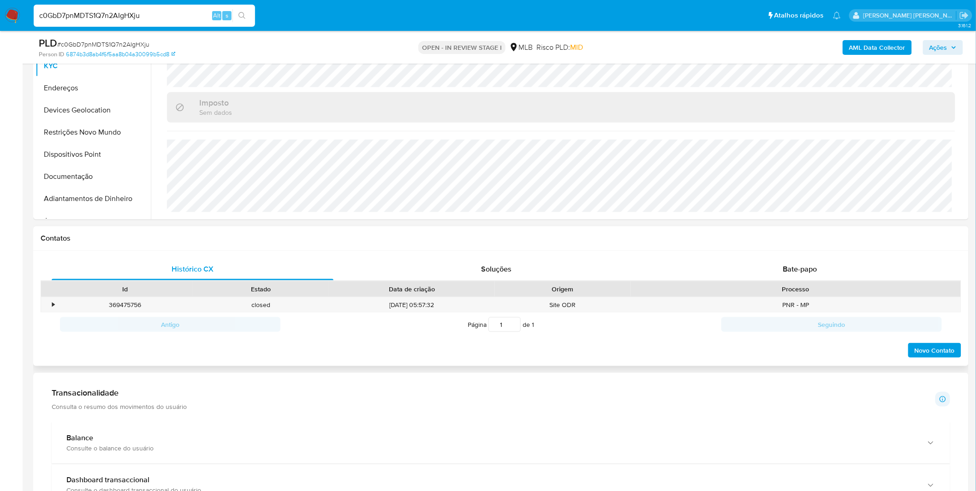
click at [753, 241] on h1 "Contatos" at bounding box center [501, 238] width 921 height 9
click at [756, 268] on div "Bate-papo" at bounding box center [800, 269] width 282 height 22
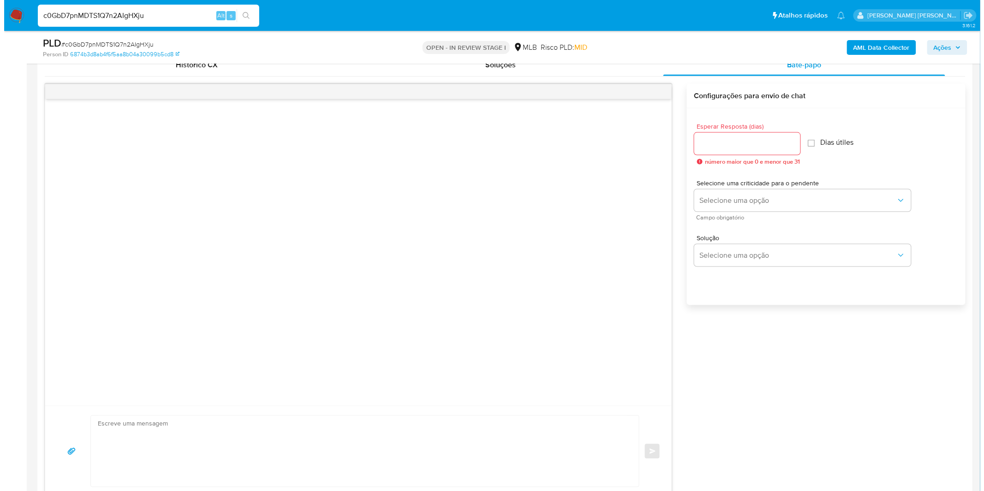
scroll to position [358, 0]
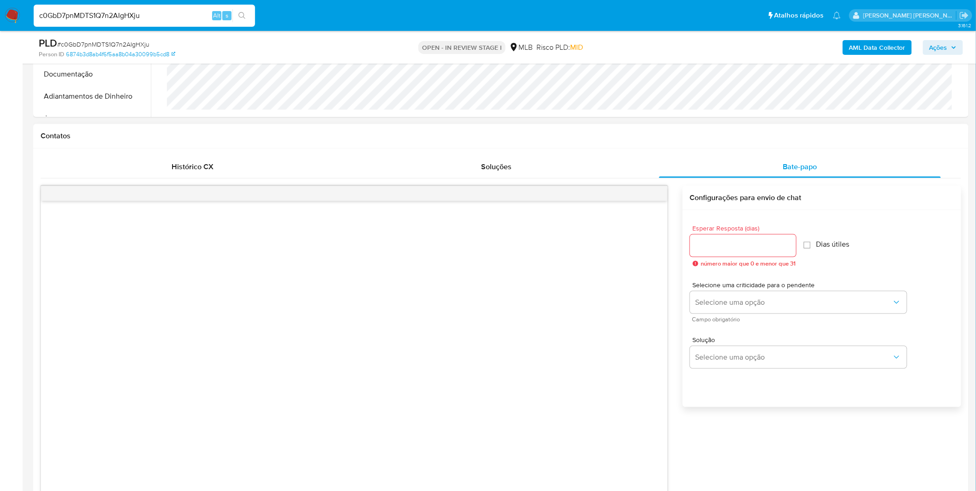
click at [729, 243] on input "Esperar Resposta (dias)" at bounding box center [743, 246] width 106 height 12
type input "3"
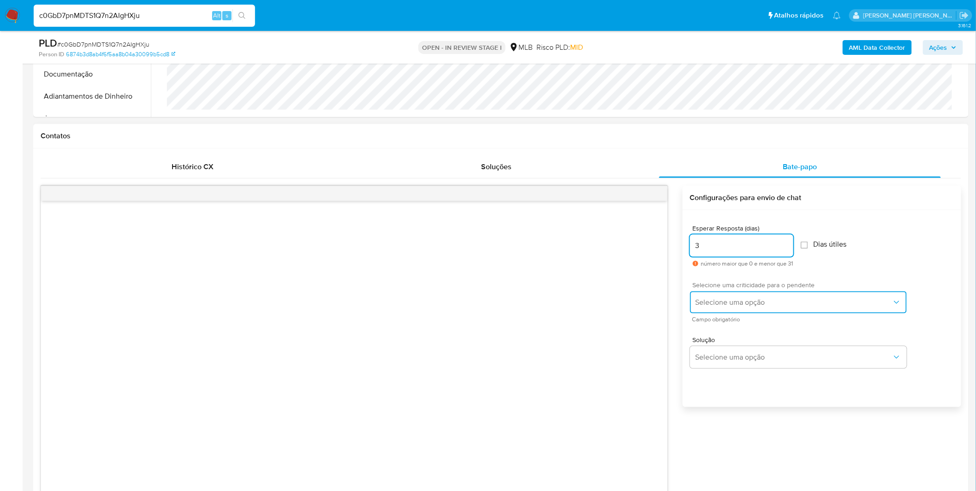
click at [739, 303] on span "Selecione uma opção" at bounding box center [794, 302] width 196 height 9
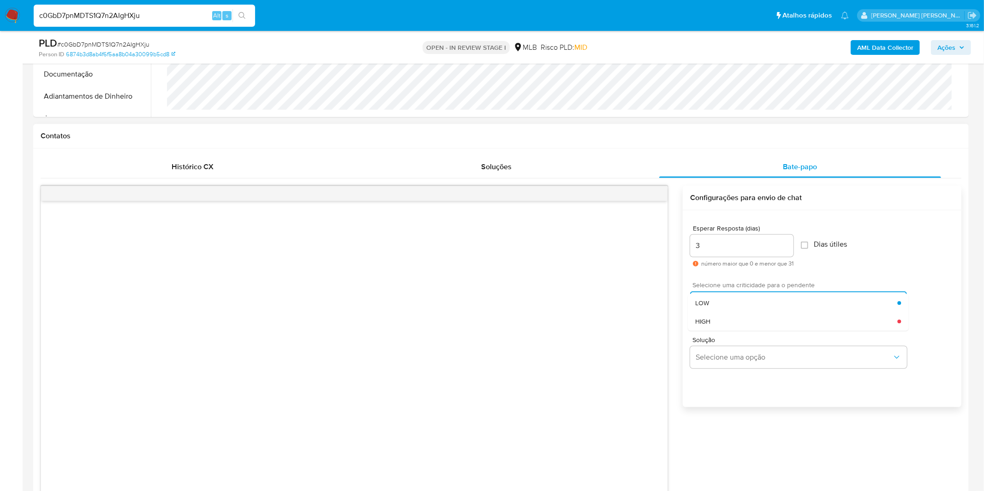
click at [742, 309] on div "LOW" at bounding box center [796, 303] width 202 height 18
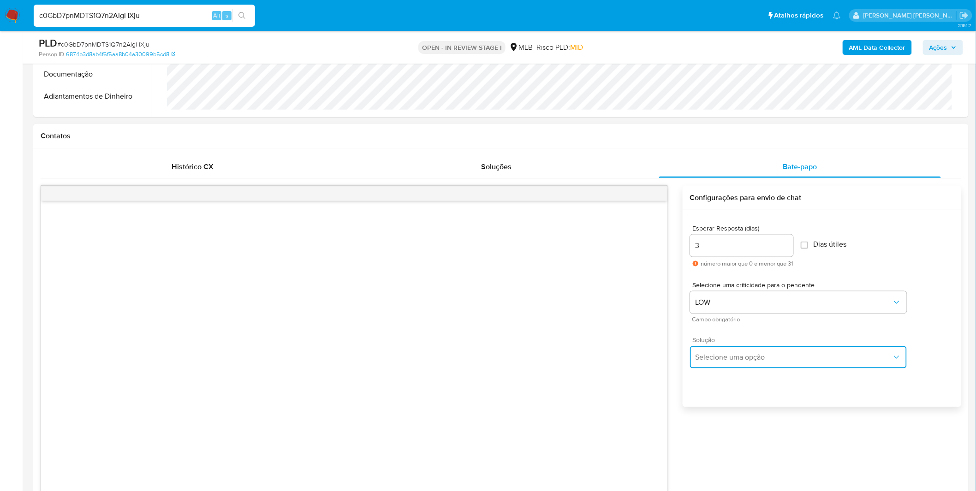
click at [752, 364] on button "Selecione uma opção" at bounding box center [798, 357] width 217 height 22
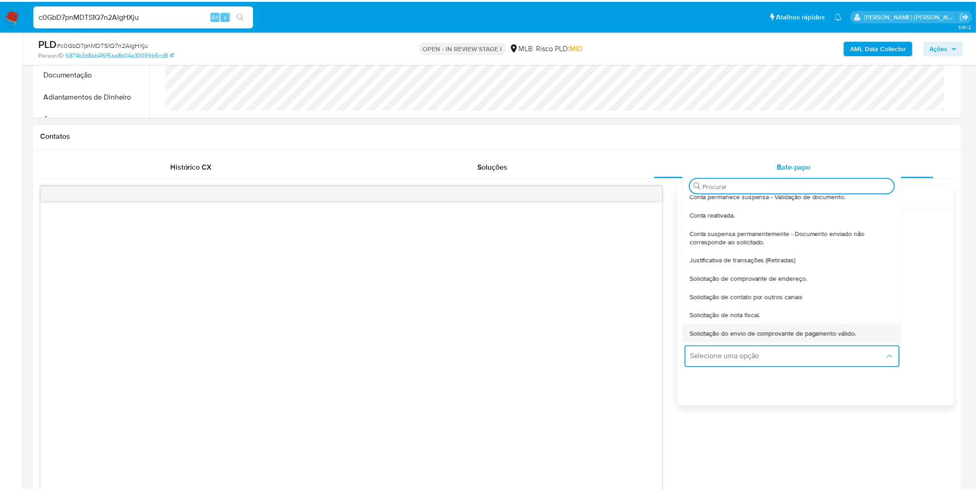
scroll to position [76, 0]
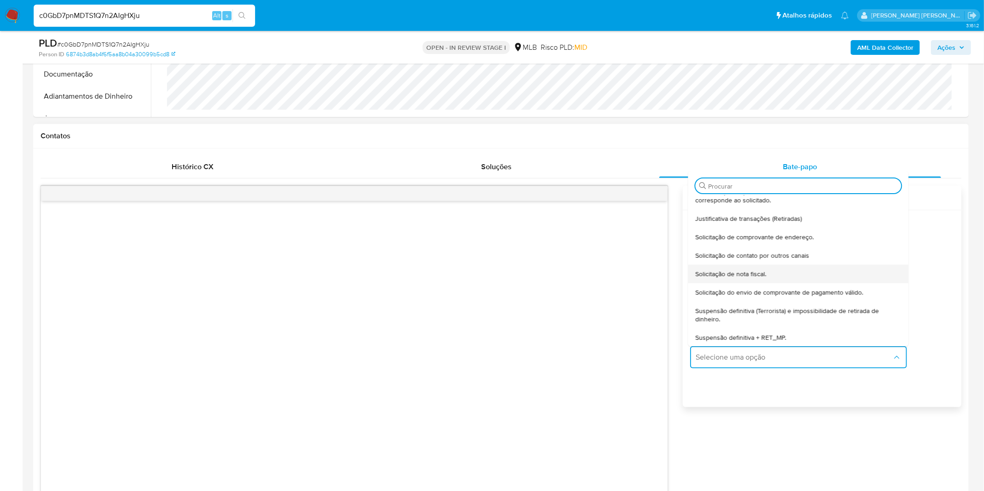
click at [749, 279] on div "Solicitação de nota fiscal." at bounding box center [798, 274] width 206 height 18
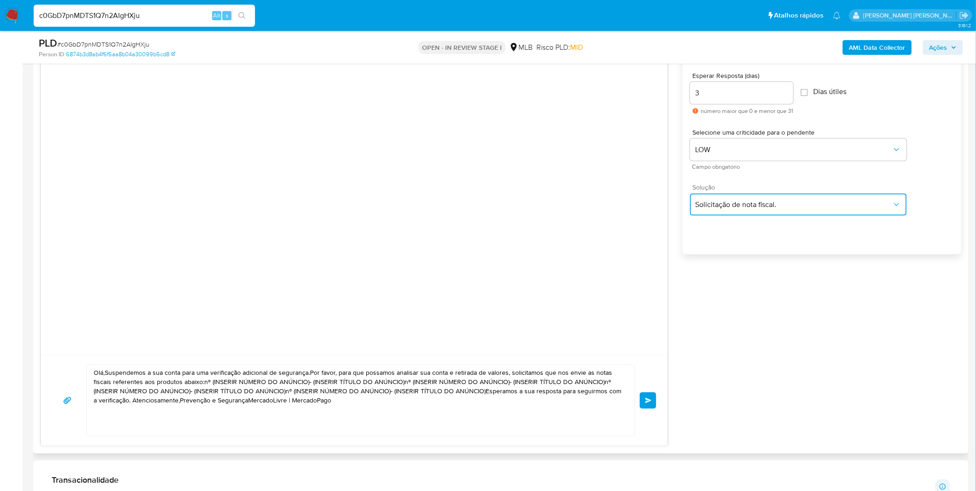
scroll to position [512, 0]
click at [464, 398] on textarea "Olá,Suspendemos a sua conta para uma verificação adicional de segurança.Por fav…" at bounding box center [359, 399] width 530 height 71
paste textarea "! Estamos realizando uma verificação adicional de segurança em contas de usuári…"
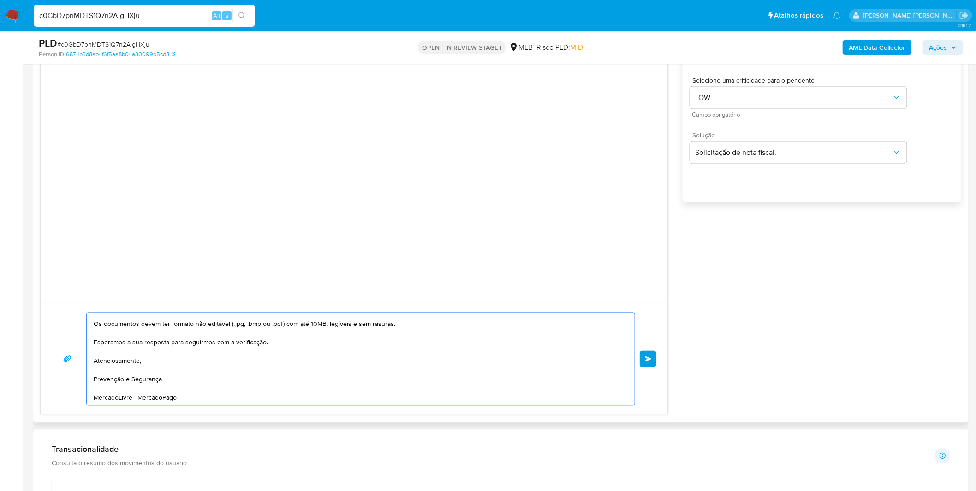
scroll to position [564, 0]
type textarea "Olá! Estamos realizando uma verificação adicional de segurança em contas de usu…"
click at [652, 365] on button "common.send" at bounding box center [648, 359] width 17 height 17
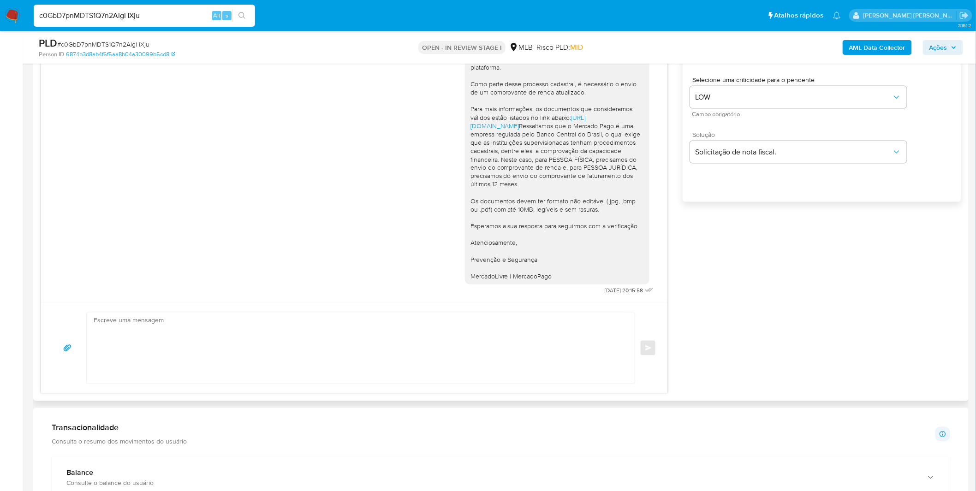
scroll to position [0, 0]
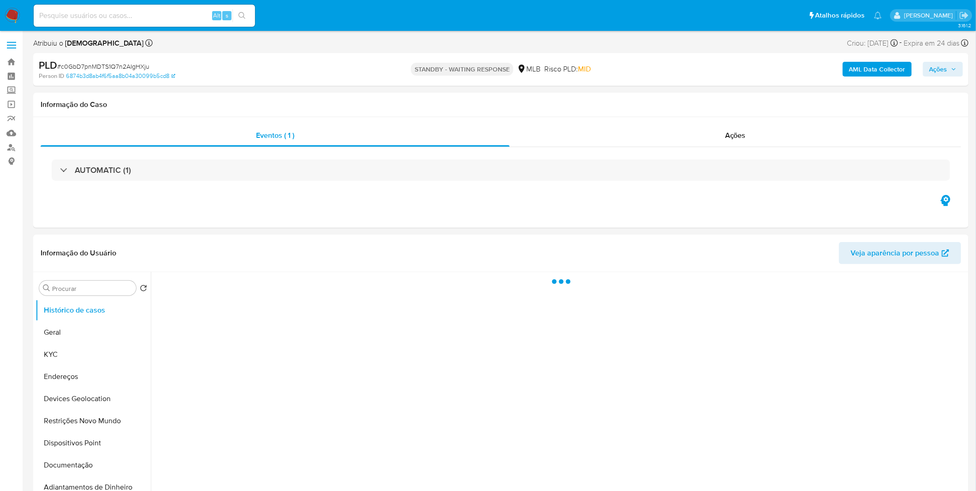
select select "10"
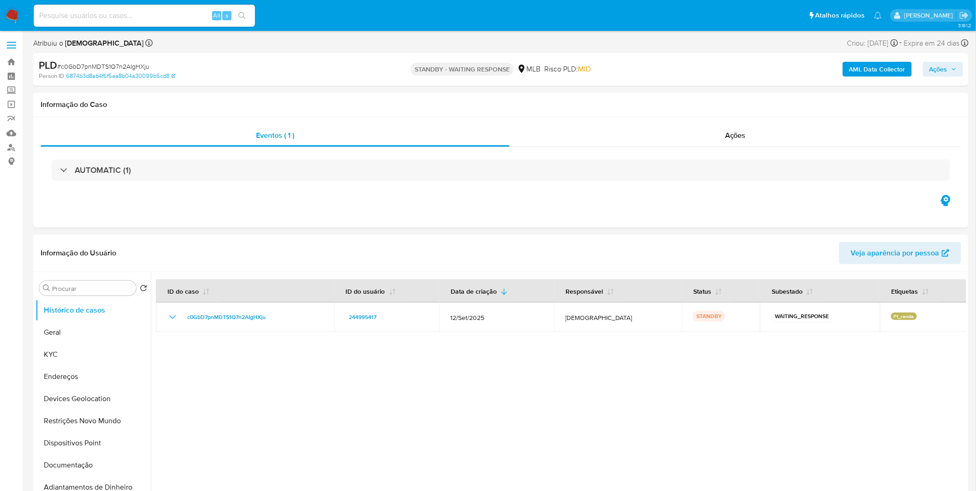
click at [171, 18] on input at bounding box center [144, 16] width 221 height 12
paste input "lNLOUdhbsCneXz25H4UEVftk"
type input "lNLOUdhbsCneXz25H4UEVftk"
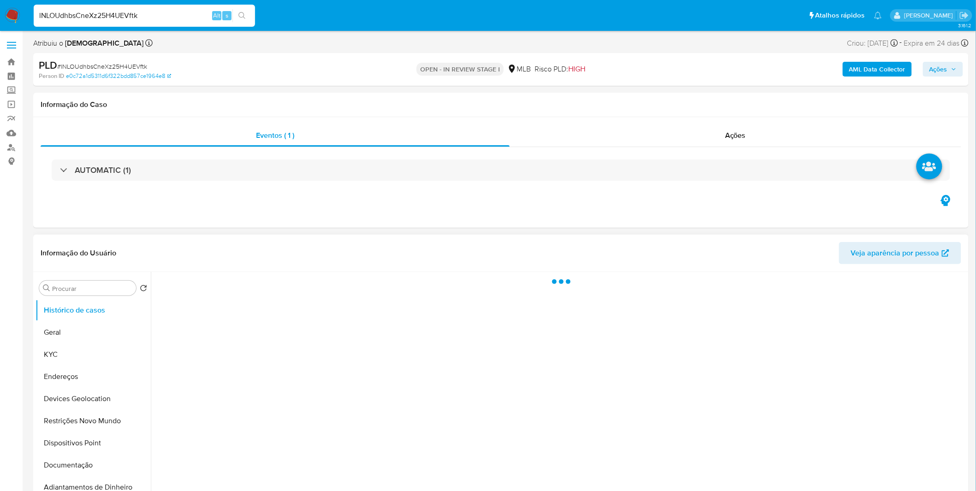
select select "10"
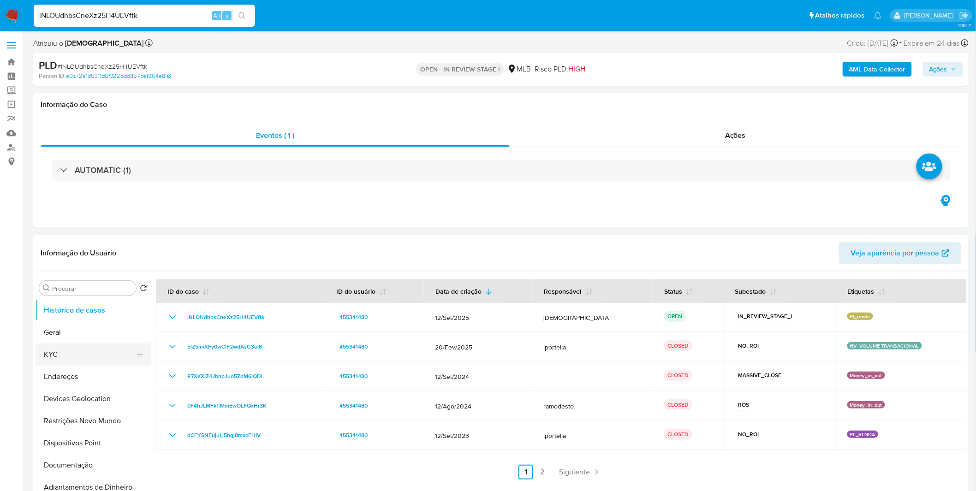
click at [89, 357] on button "KYC" at bounding box center [90, 355] width 108 height 22
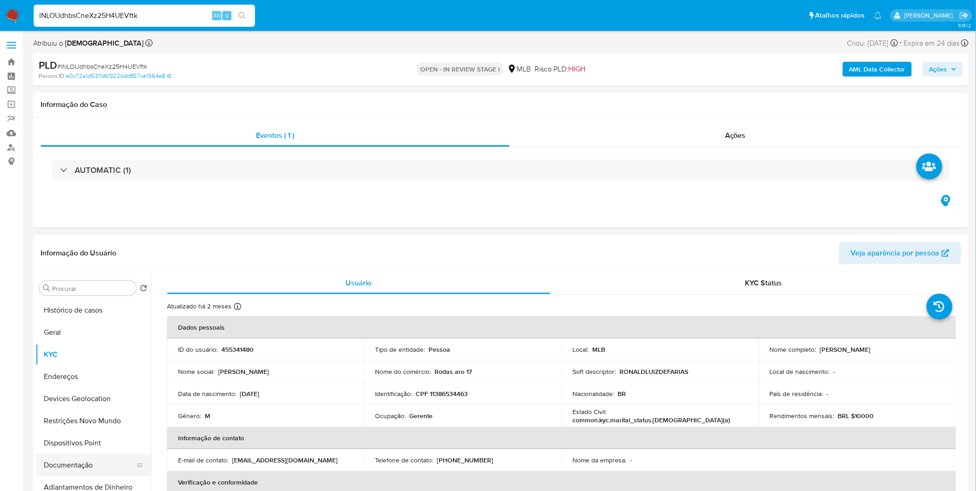
click at [80, 472] on button "Documentação" at bounding box center [90, 465] width 108 height 22
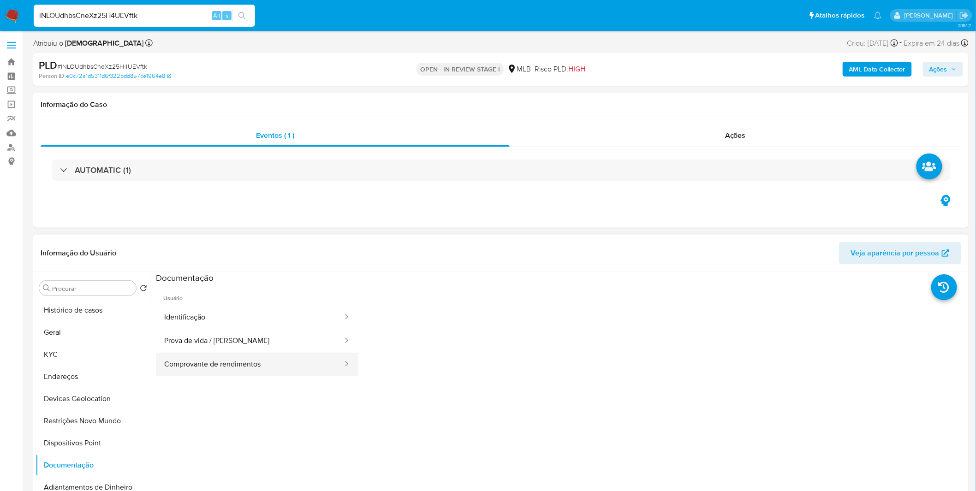
click at [196, 372] on button "Comprovante de rendimentos" at bounding box center [250, 365] width 188 height 24
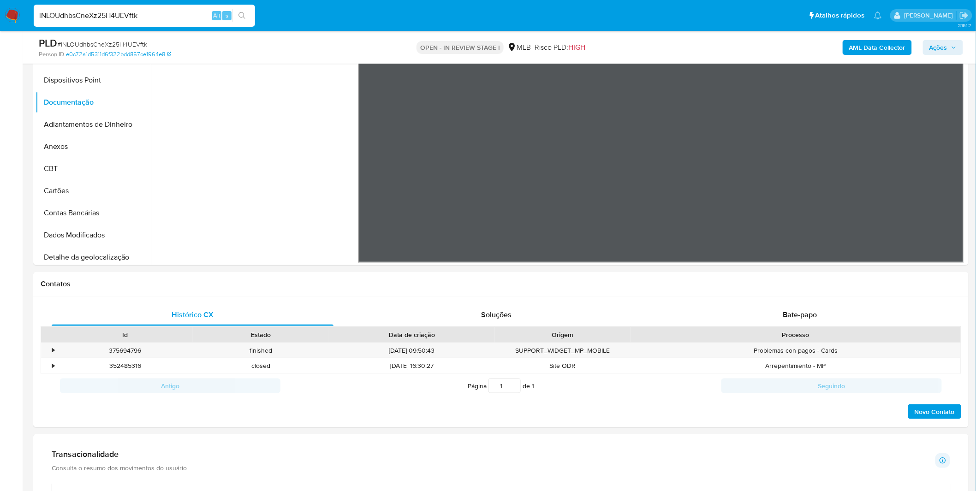
scroll to position [256, 0]
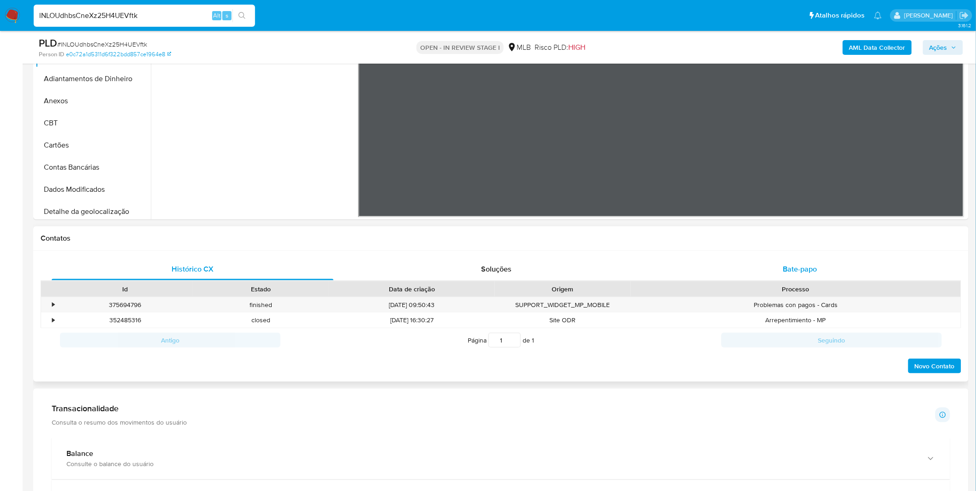
click at [735, 269] on div "Bate-papo" at bounding box center [800, 269] width 282 height 22
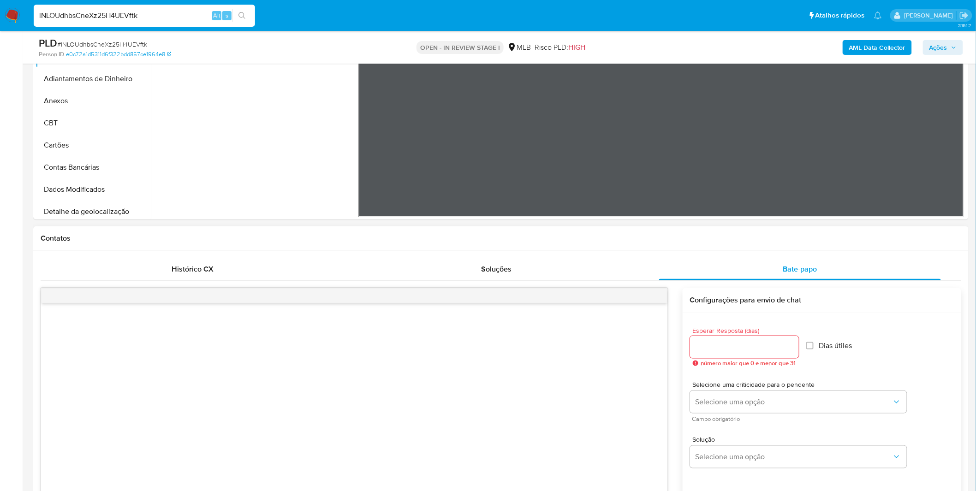
click at [703, 346] on input "Esperar Resposta (dias)" at bounding box center [744, 347] width 109 height 12
click at [770, 353] on div at bounding box center [744, 347] width 109 height 22
type input "3"
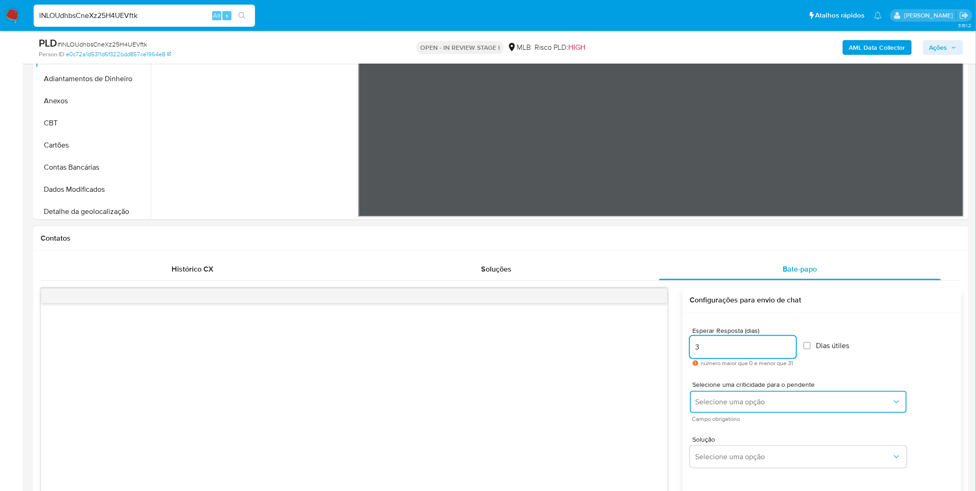
click at [739, 408] on button "Selecione uma opção" at bounding box center [798, 402] width 217 height 22
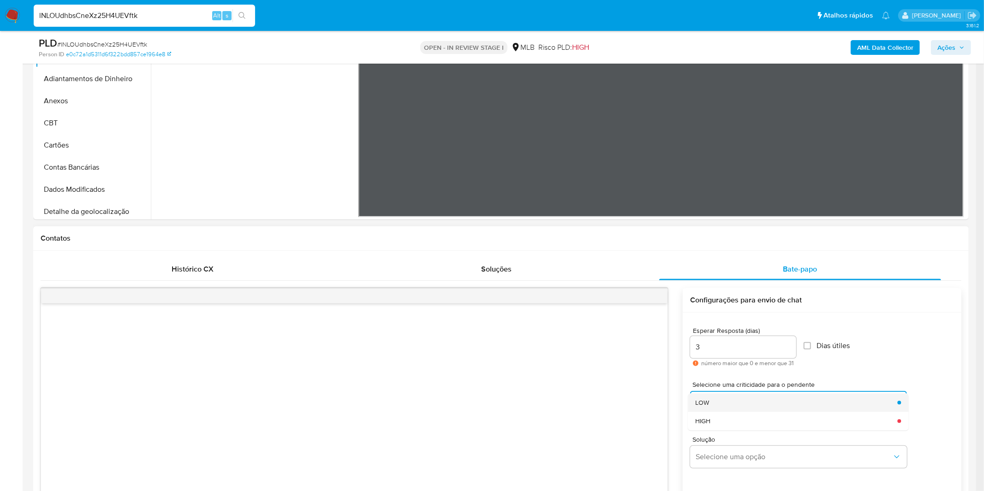
click at [739, 407] on div "LOW" at bounding box center [793, 402] width 196 height 18
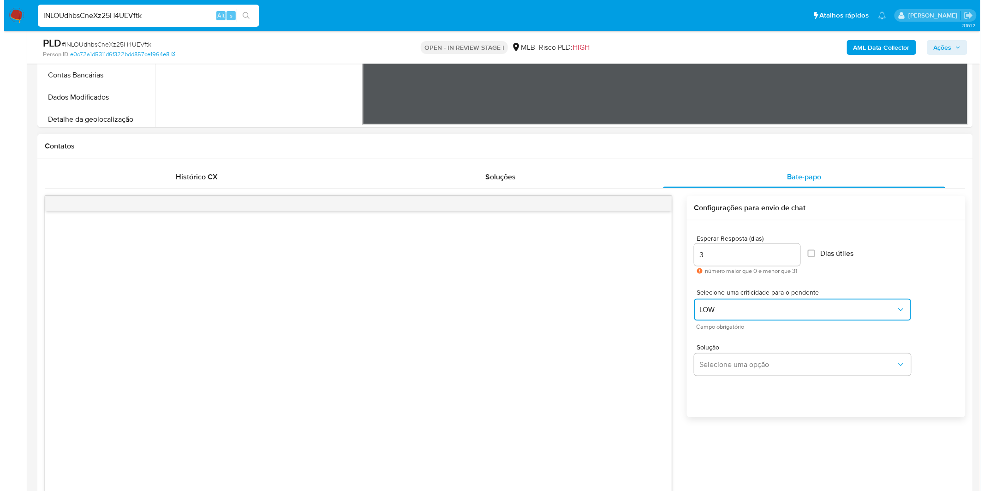
scroll to position [358, 0]
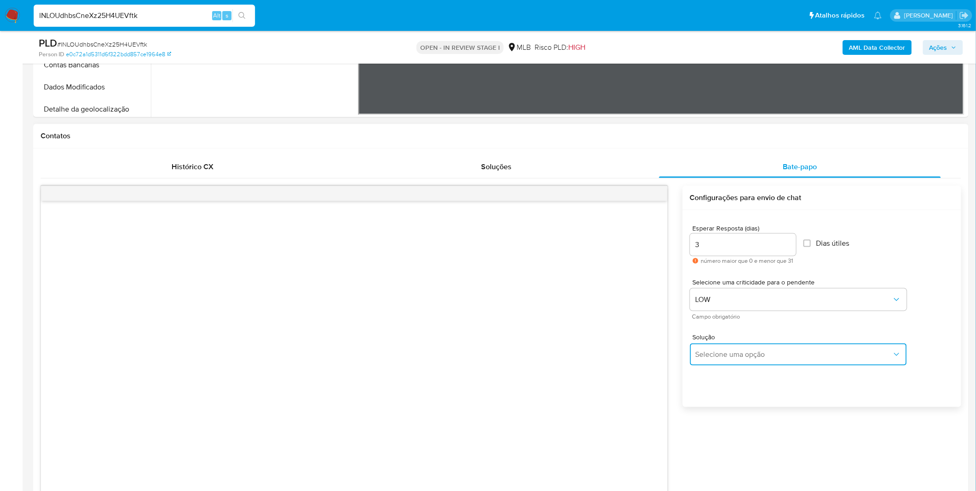
click at [749, 348] on button "Selecione uma opção" at bounding box center [798, 355] width 217 height 22
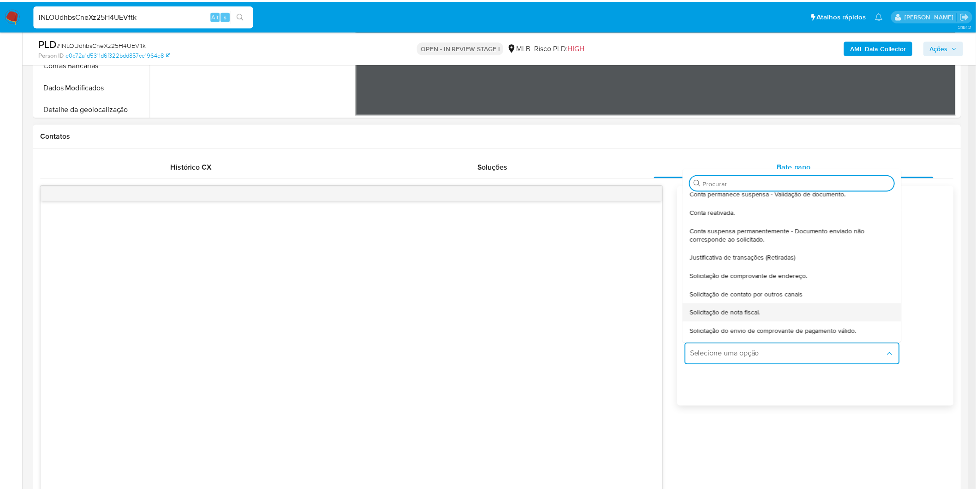
scroll to position [76, 0]
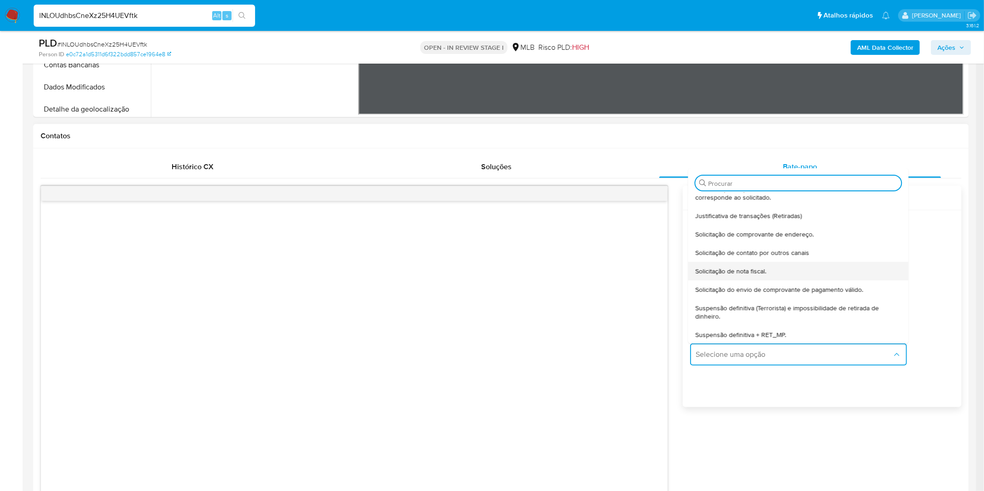
click at [773, 270] on div "Solicitação de nota fiscal." at bounding box center [795, 271] width 200 height 18
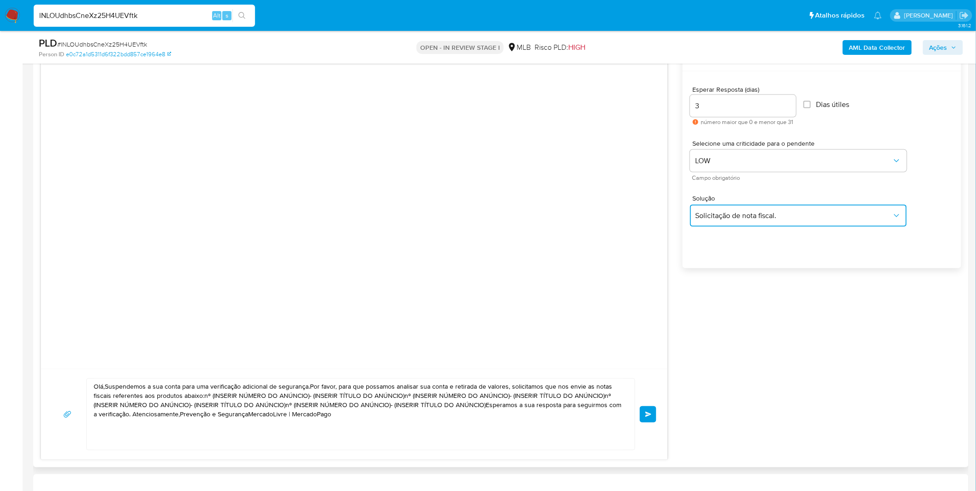
scroll to position [512, 0]
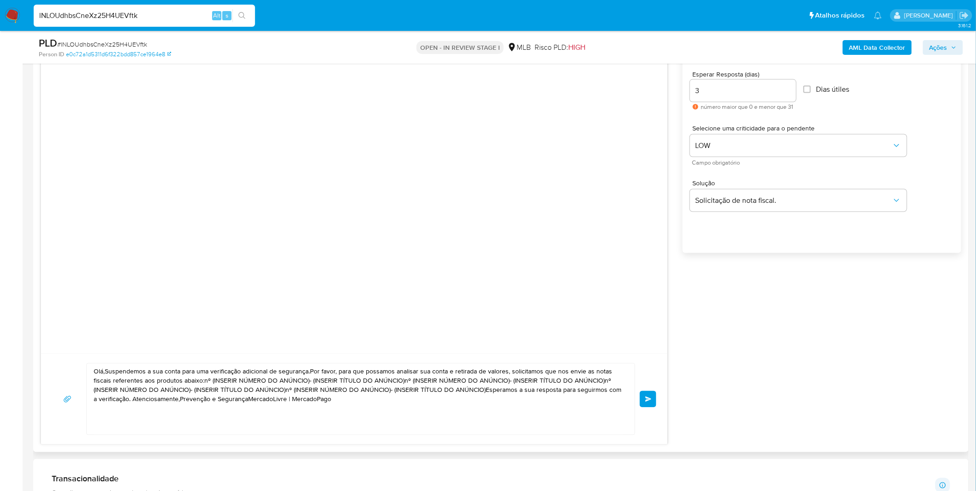
click at [390, 387] on textarea "Olá,Suspendemos a sua conta para uma verificação adicional de segurança.Por fav…" at bounding box center [359, 399] width 530 height 71
paste textarea "! Estamos realizando uma verificação adicional de segurança [PERSON_NAME] de us…"
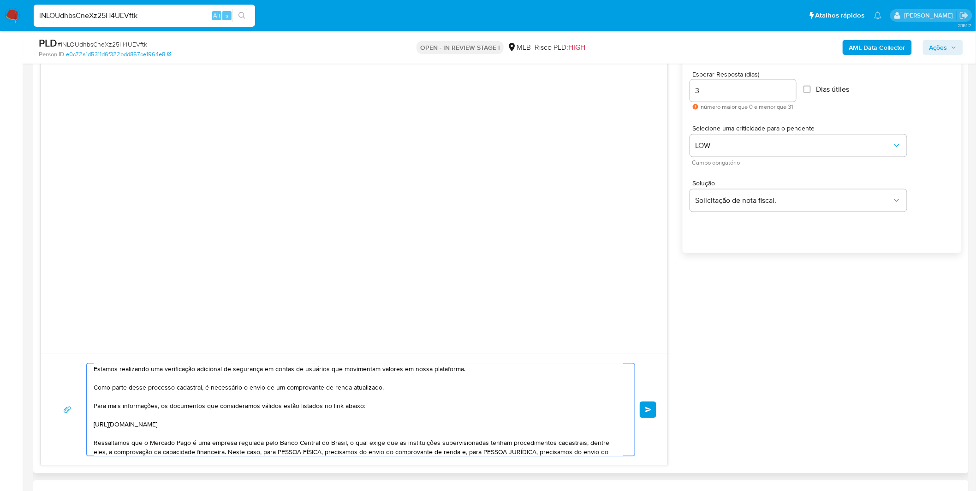
scroll to position [72, 0]
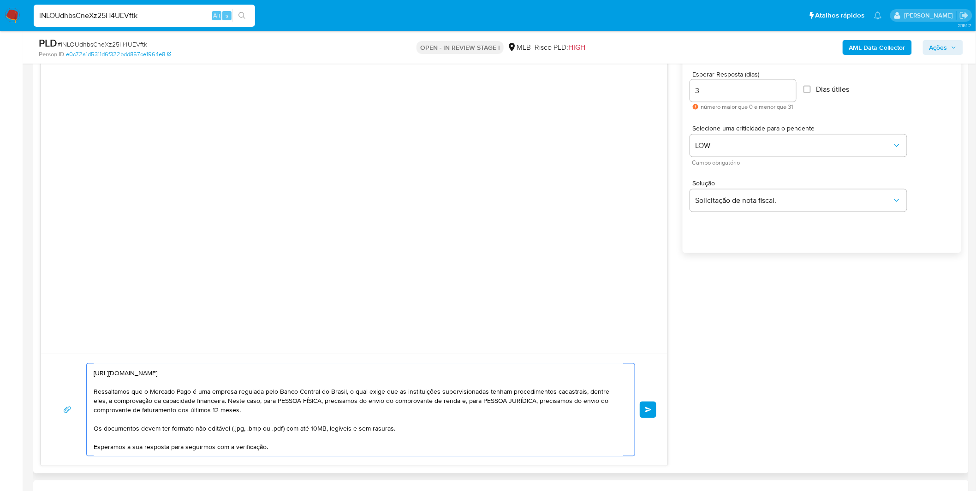
click at [229, 390] on textarea "Olá! Estamos realizando uma verificação adicional de segurança [PERSON_NAME] de…" at bounding box center [359, 410] width 530 height 92
click at [457, 403] on textarea "Olá! Estamos realizando uma verificação adicional de segurança [PERSON_NAME] de…" at bounding box center [359, 410] width 530 height 92
click at [434, 409] on textarea "Olá! Estamos realizando uma verificação adicional de segurança [PERSON_NAME] de…" at bounding box center [359, 410] width 530 height 92
drag, startPoint x: 434, startPoint y: 409, endPoint x: 363, endPoint y: 413, distance: 72.1
click at [363, 413] on textarea at bounding box center [359, 410] width 530 height 92
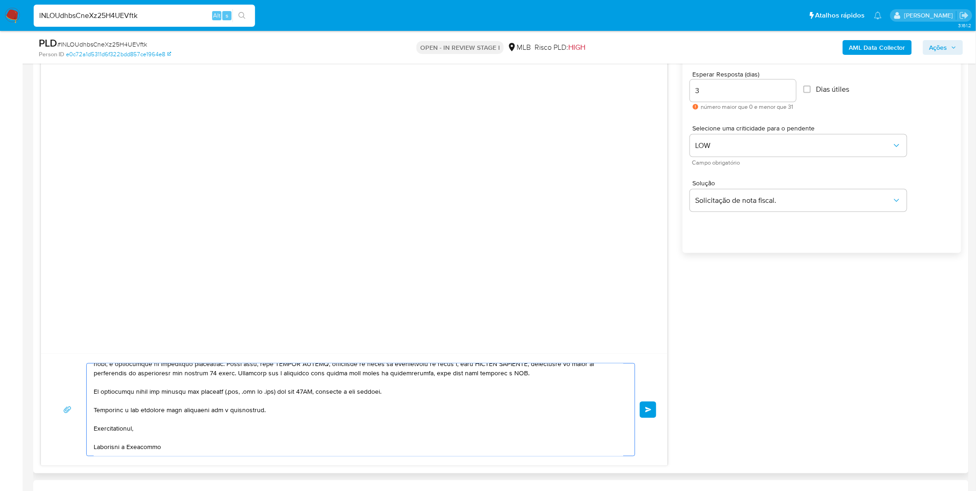
scroll to position [126, 0]
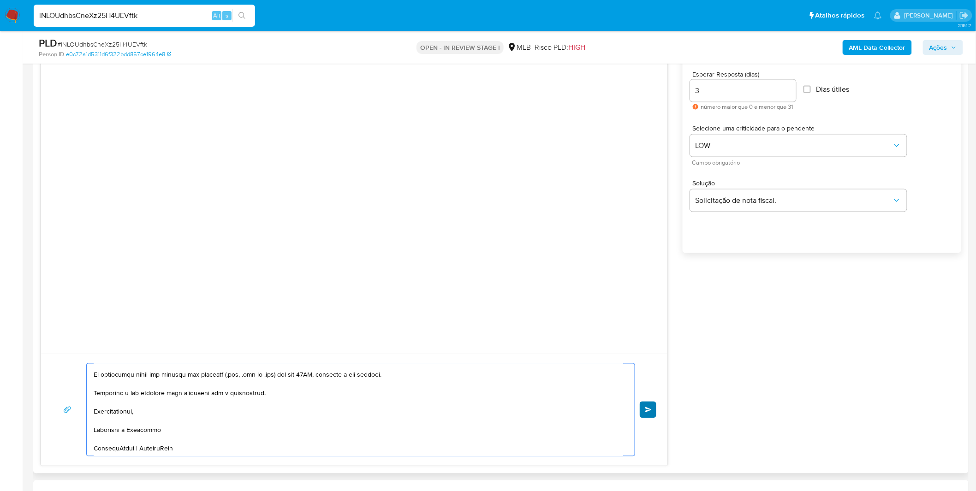
type textarea "Olá! Estamos realizando uma verificação adicional de segurança em contas de usu…"
click at [652, 409] on button "common.send" at bounding box center [648, 410] width 17 height 17
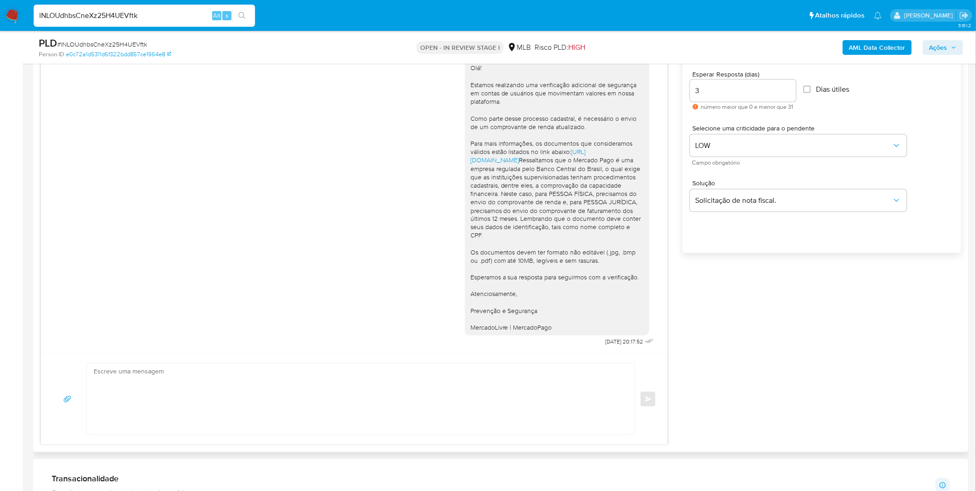
scroll to position [14, 0]
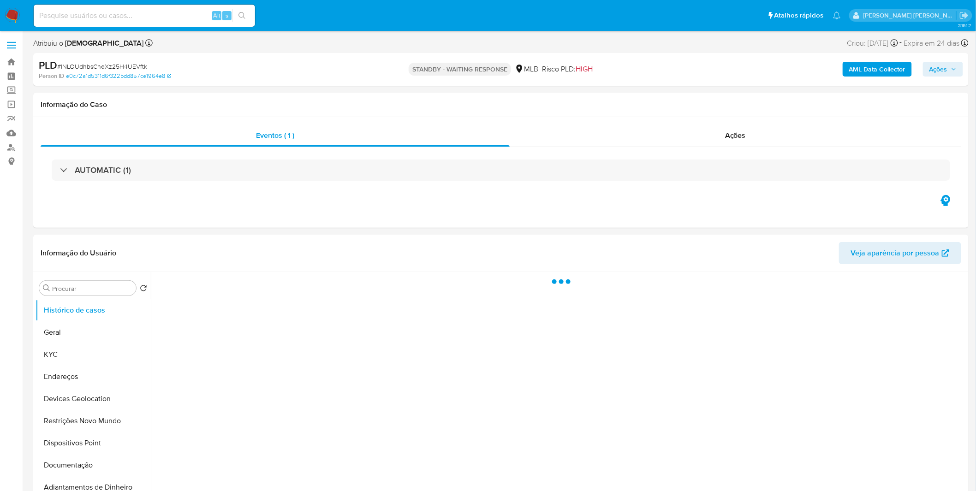
select select "10"
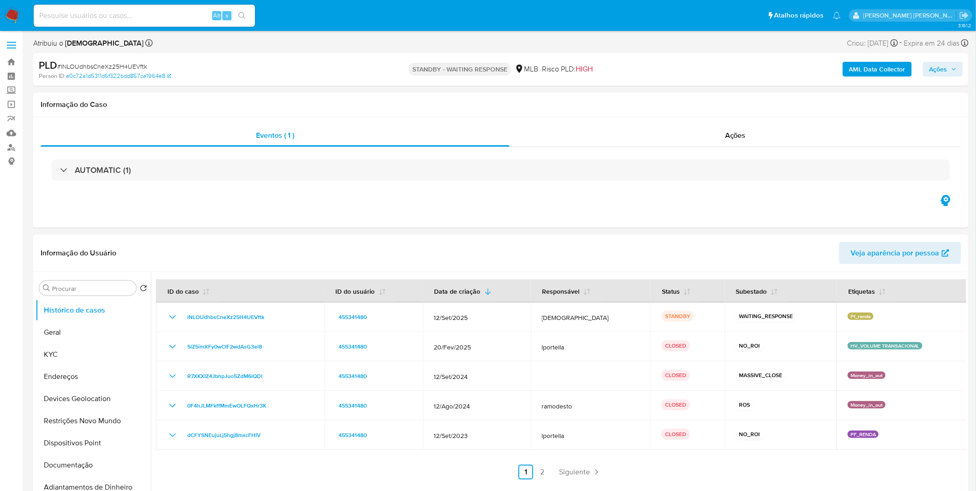
click at [174, 16] on input at bounding box center [144, 16] width 221 height 12
paste input "UVtQIGifJNeRKrrZH8lZMpYV"
type input "UVtQIGifJNeRKrrZH8lZMpYV"
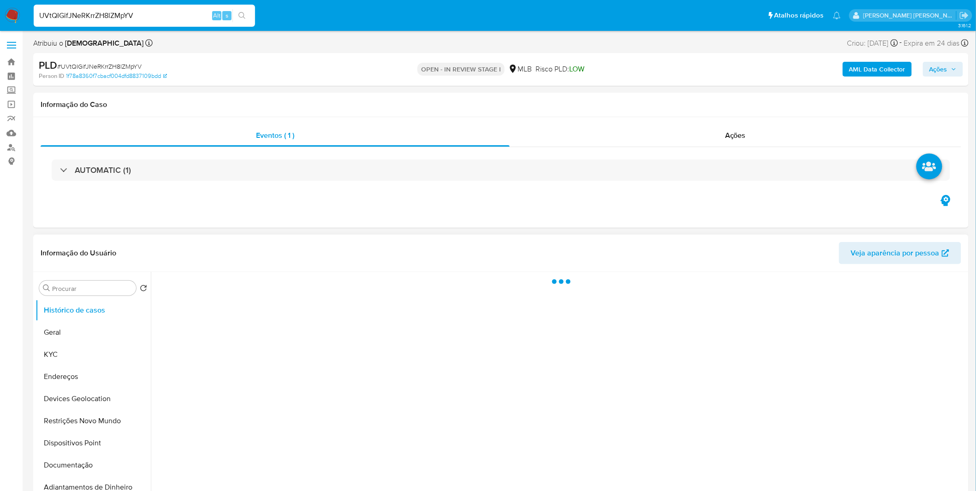
select select "10"
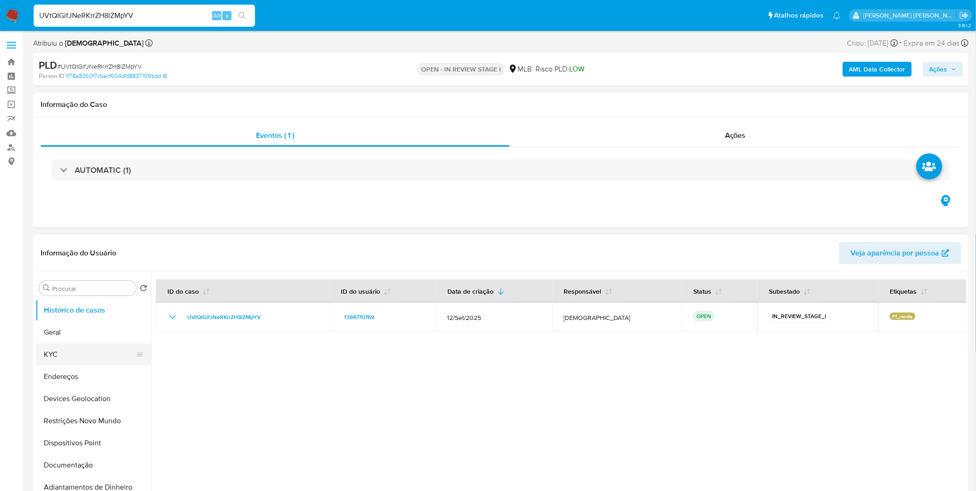
click at [62, 348] on button "KYC" at bounding box center [90, 355] width 108 height 22
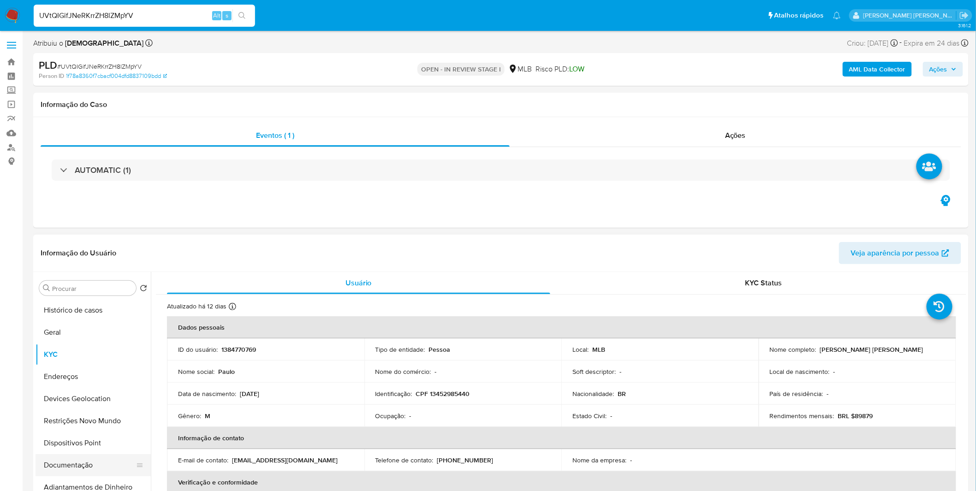
click at [111, 467] on button "Documentação" at bounding box center [90, 465] width 108 height 22
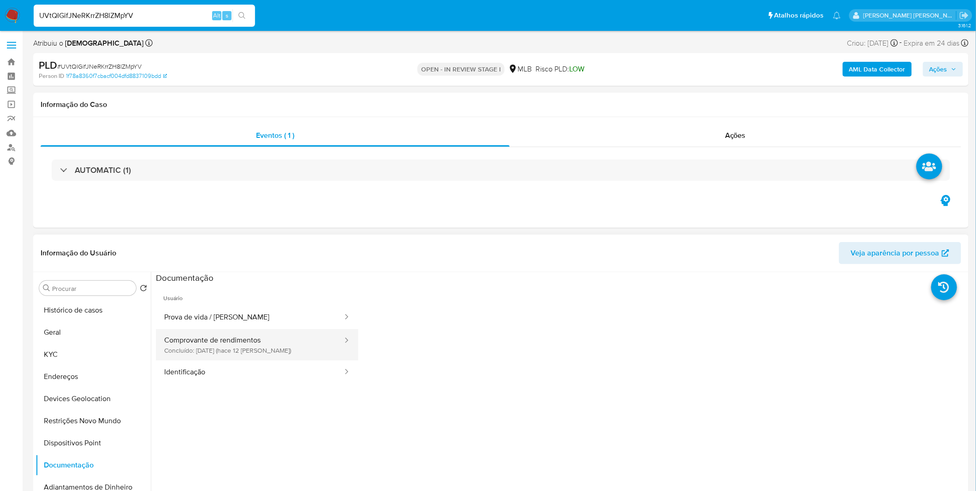
click at [258, 335] on button "Comprovante de rendimentos Concluído: [DATE] (hace 12 [PERSON_NAME])" at bounding box center [250, 344] width 188 height 31
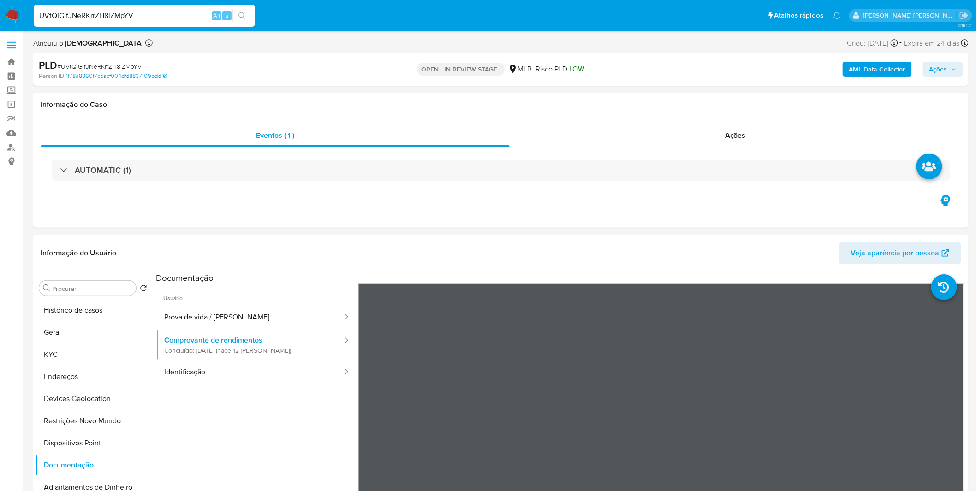
click at [152, 18] on input "UVtQIGifJNeRKrrZH8lZMpYV" at bounding box center [144, 16] width 221 height 12
paste input "sEZs9JvzWlSsmkzDe20tOISo"
type input "sEZs9JvzWlSsmkzDe20tOISo"
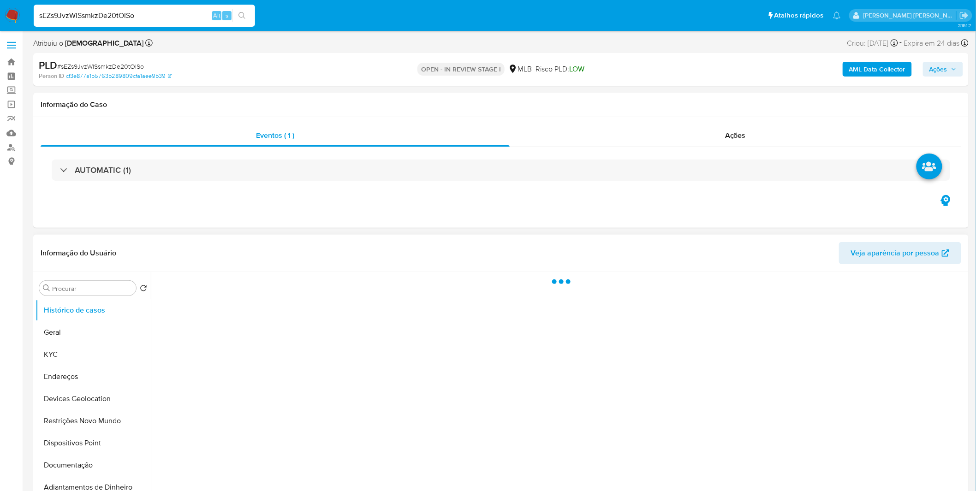
select select "10"
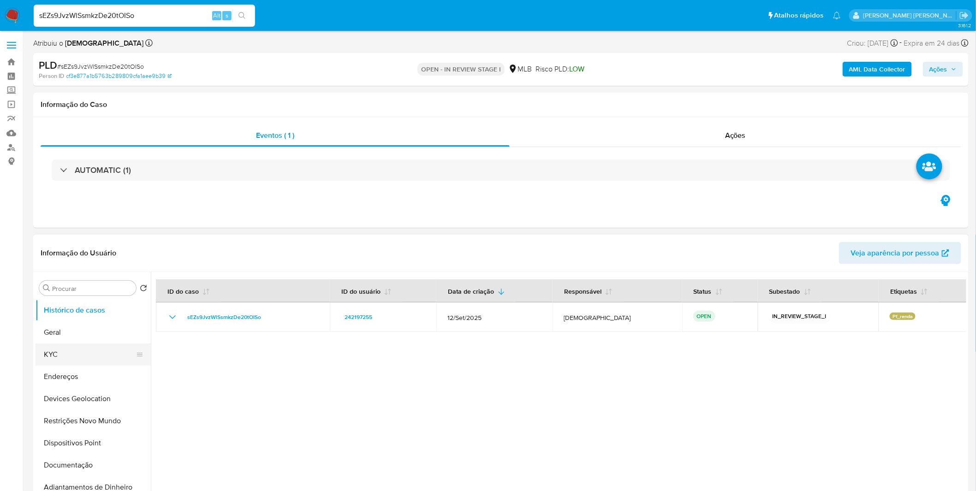
click at [75, 362] on button "KYC" at bounding box center [90, 355] width 108 height 22
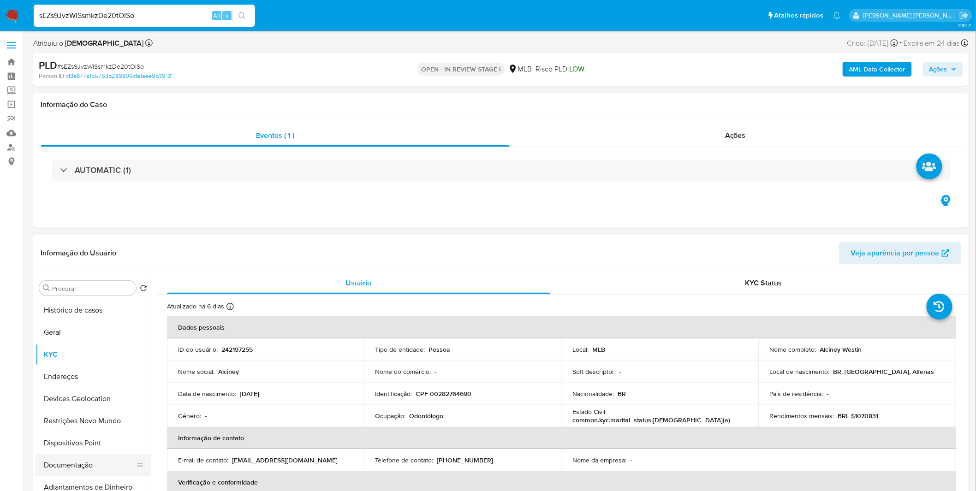
click at [81, 463] on button "Documentação" at bounding box center [90, 465] width 108 height 22
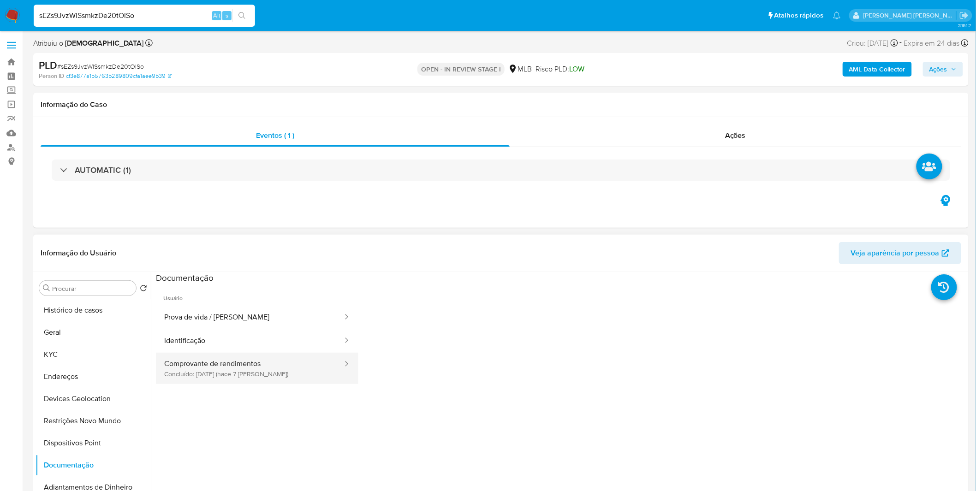
click at [247, 365] on button "Comprovante de rendimentos Concluído: [DATE] (hace 7 [PERSON_NAME])" at bounding box center [250, 368] width 188 height 31
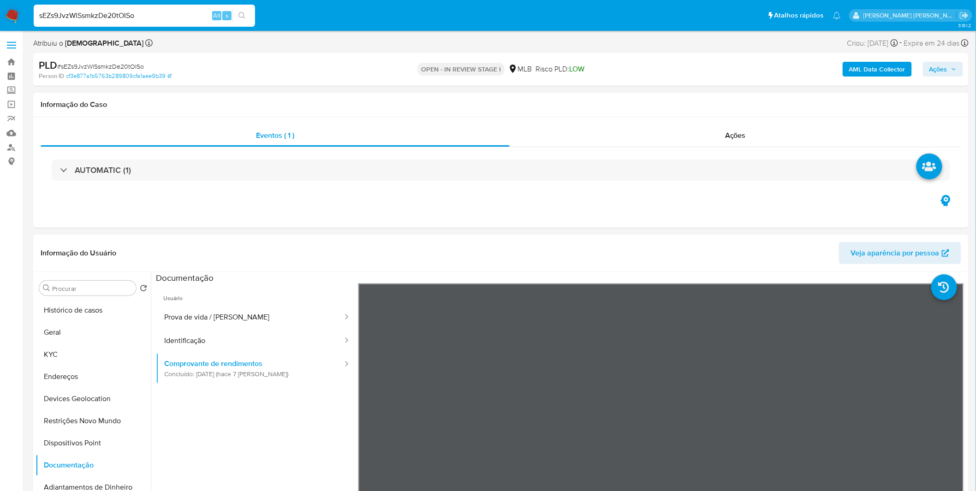
click at [159, 10] on input "sEZs9JvzWlSsmkzDe20tOISo" at bounding box center [144, 16] width 221 height 12
paste input "5Fd09uvj3tvKkWsX1yIHNorO"
type input "5Fd09uvj3tvKkWsX1yIHNorO"
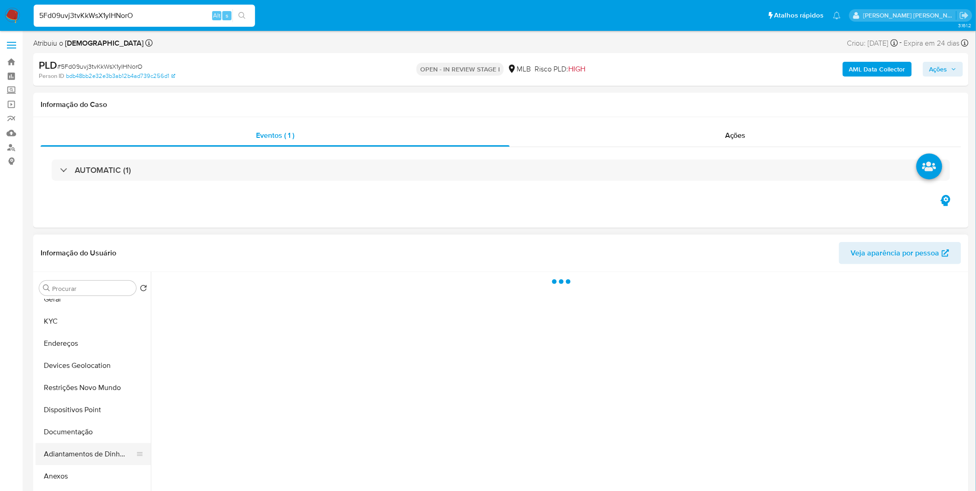
scroll to position [51, 0]
select select "10"
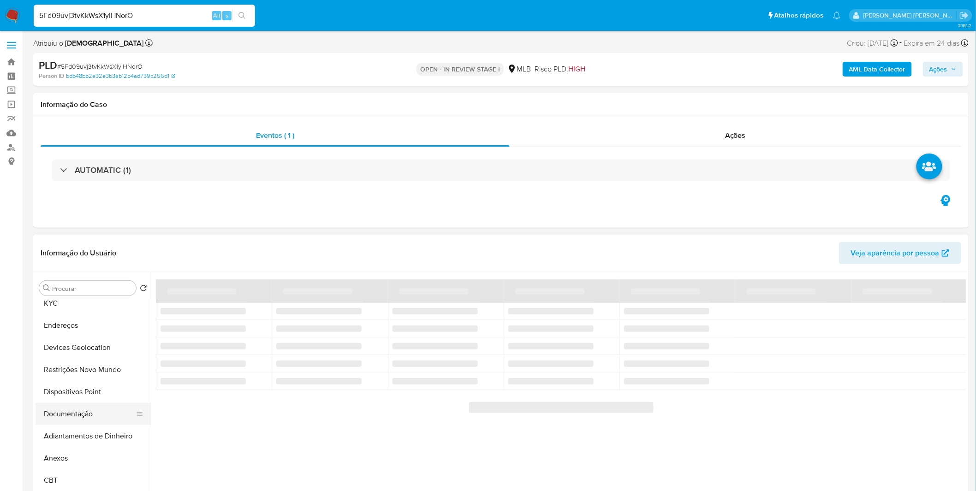
click at [85, 414] on button "Documentação" at bounding box center [90, 414] width 108 height 22
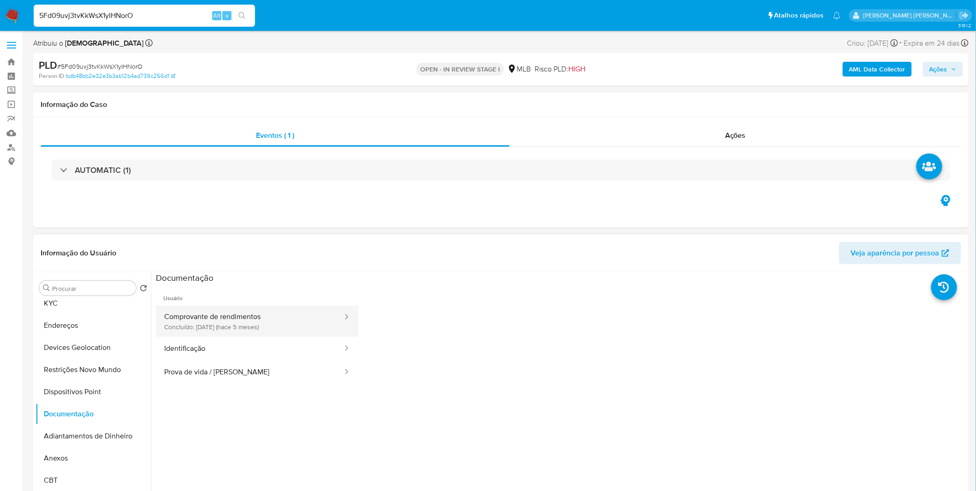
click at [237, 321] on button "Comprovante de rendimentos Concluído: [DATE] (hace 5 meses)" at bounding box center [250, 321] width 188 height 31
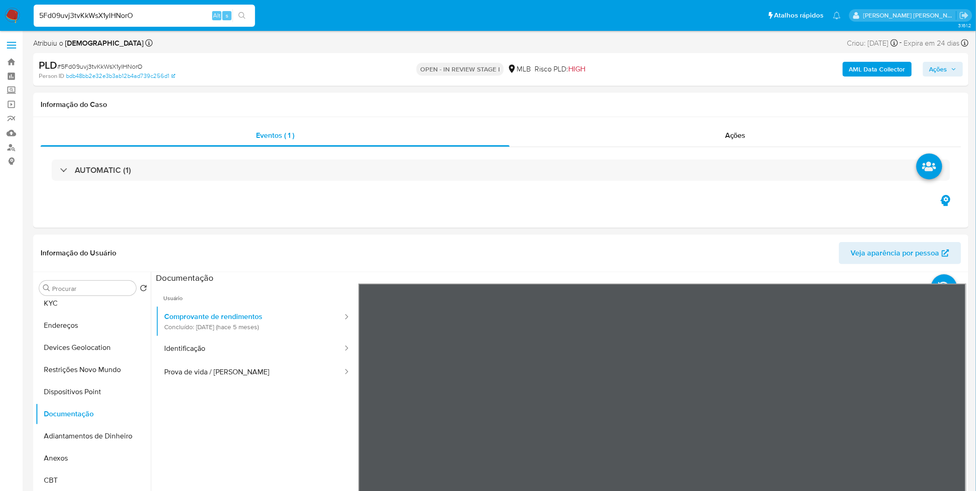
click at [128, 13] on input "5Fd09uvj3tvKkWsX1yIHNorO" at bounding box center [144, 16] width 221 height 12
paste input "0F4Dn9I6r7BGEIxTnADOXS8H"
type input "0F4Dn9I6r7BGEIxTnADOXS8H"
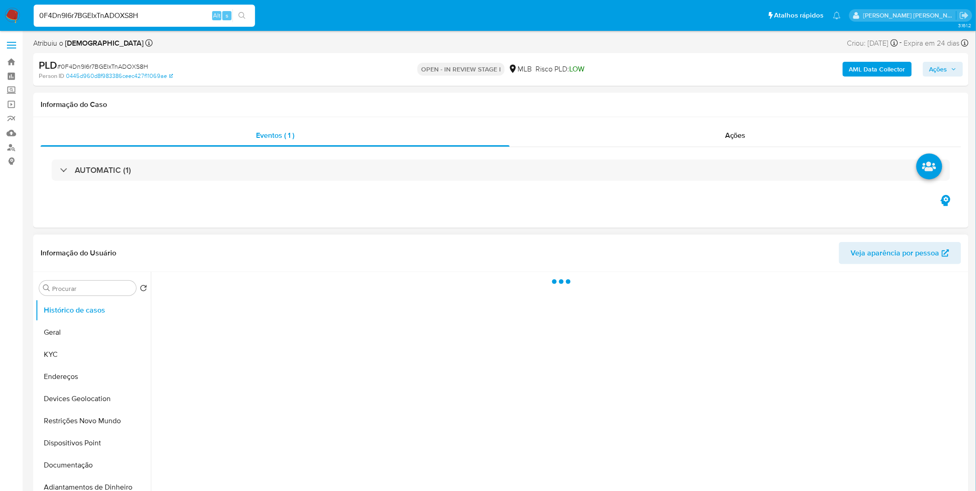
select select "10"
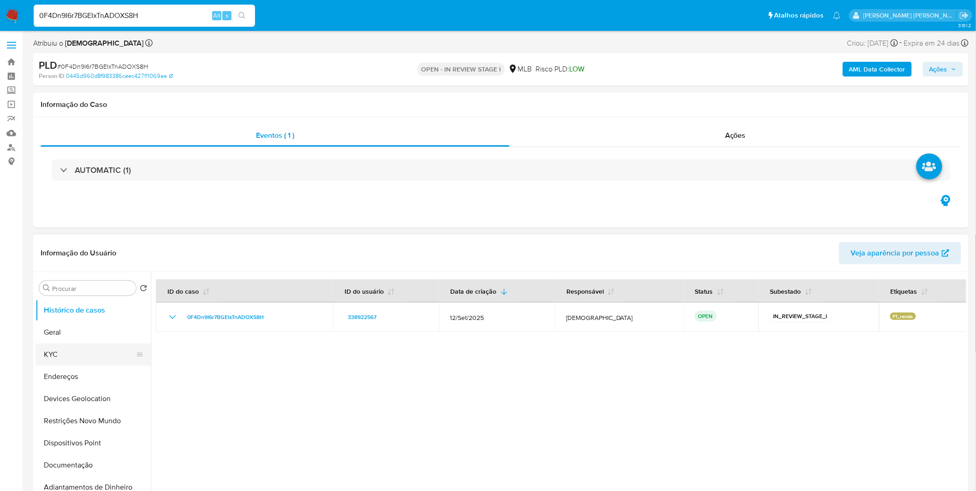
click at [122, 353] on button "KYC" at bounding box center [90, 355] width 108 height 22
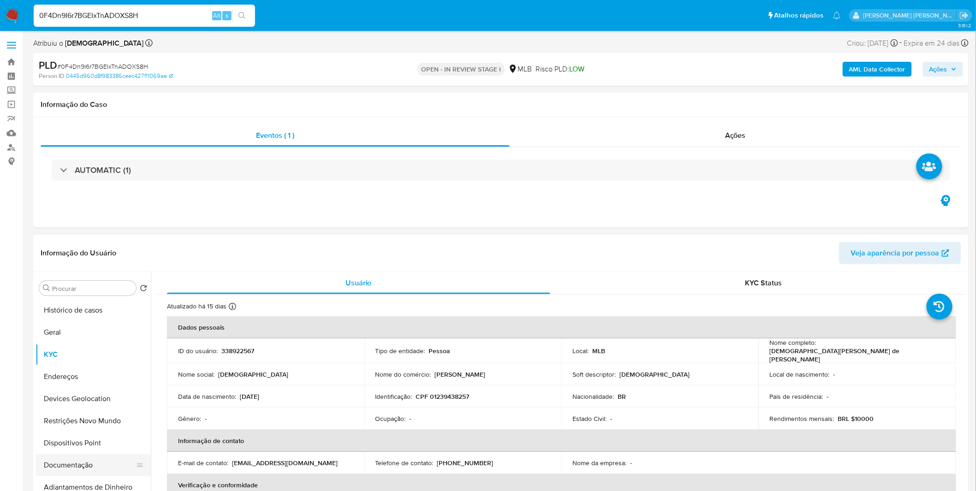
click at [81, 463] on button "Documentação" at bounding box center [90, 465] width 108 height 22
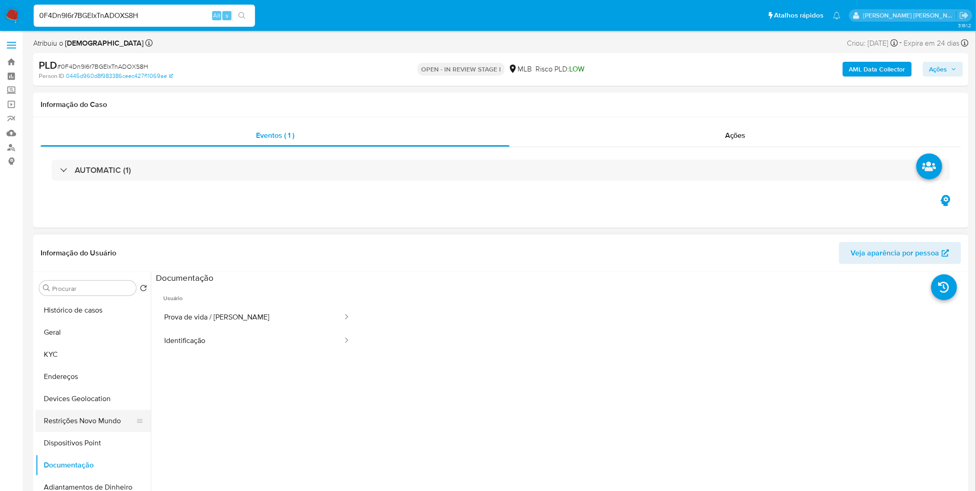
click at [116, 419] on button "Restrições Novo Mundo" at bounding box center [90, 421] width 108 height 22
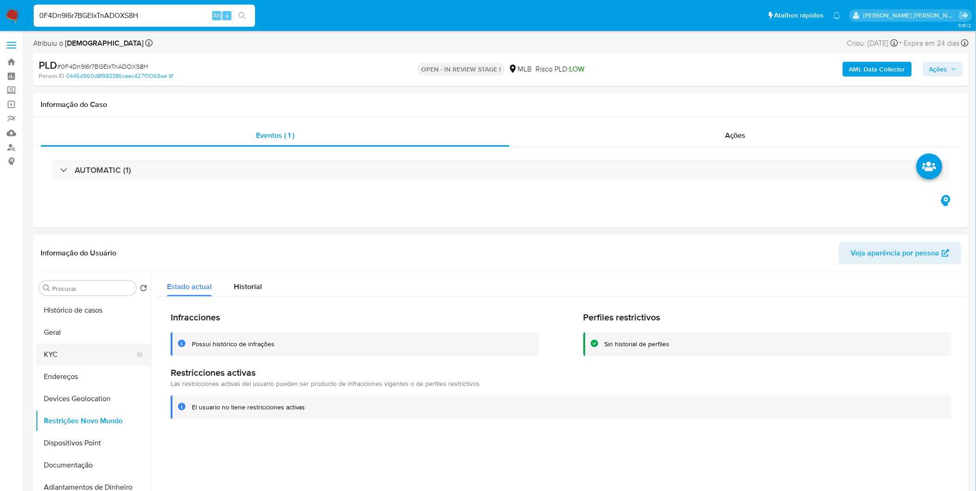
click at [84, 356] on button "KYC" at bounding box center [90, 355] width 108 height 22
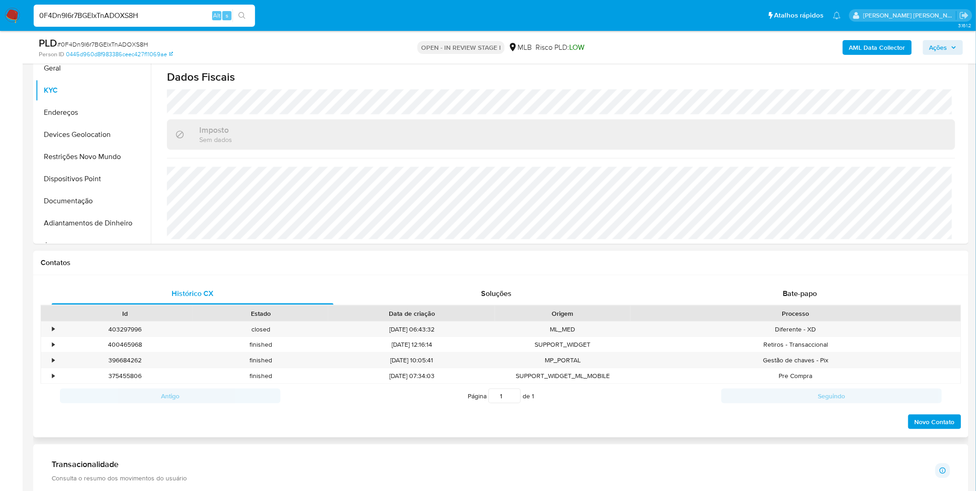
scroll to position [256, 0]
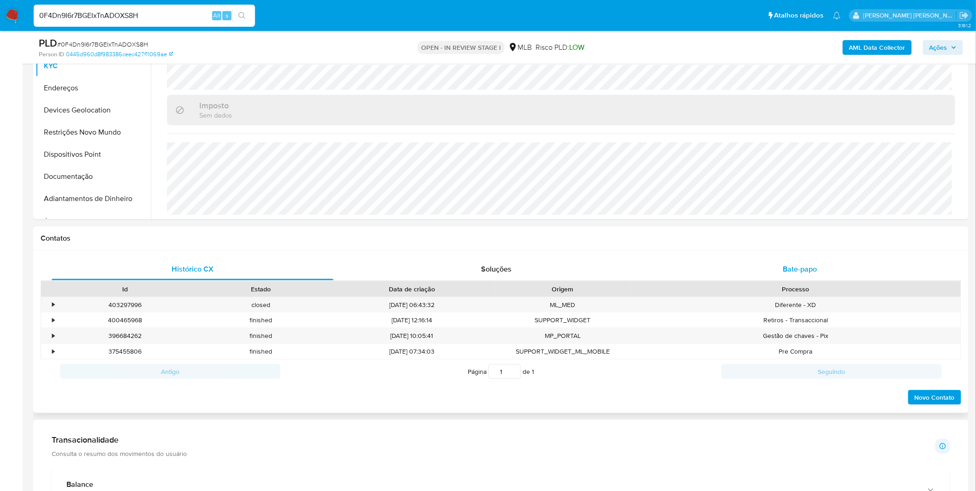
click at [768, 271] on div "Bate-papo" at bounding box center [800, 269] width 282 height 22
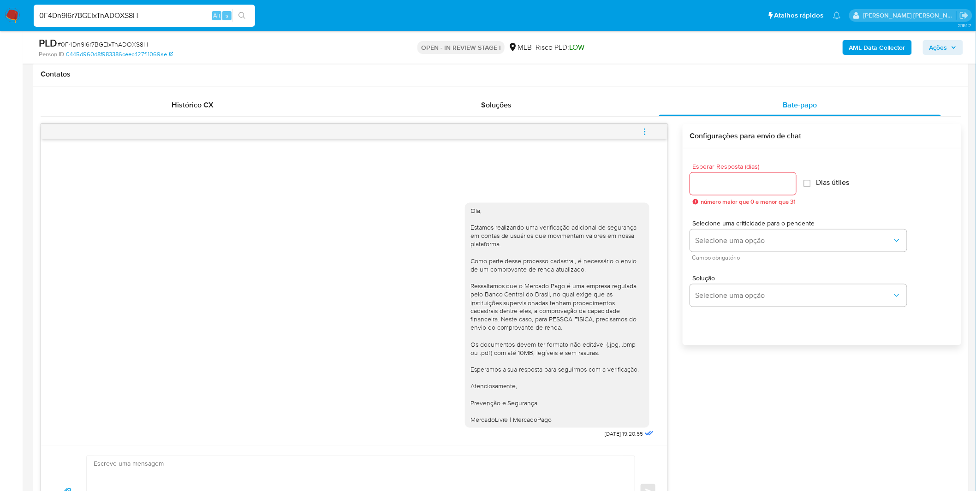
scroll to position [451, 0]
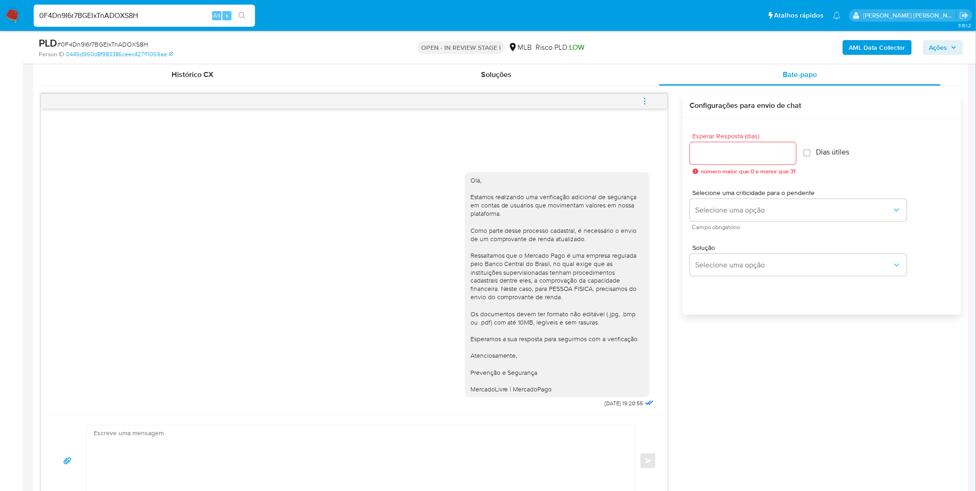
click at [183, 22] on div "0F4Dn9I6r7BGEIxTnADOXS8H Alt s" at bounding box center [144, 16] width 221 height 22
click at [183, 15] on input "0F4Dn9I6r7BGEIxTnADOXS8H" at bounding box center [144, 16] width 221 height 12
paste input "iAKmc0LPBRHhca13TojrX4WS"
type input "iAKmc0LPBRHhca13TojrX4WS"
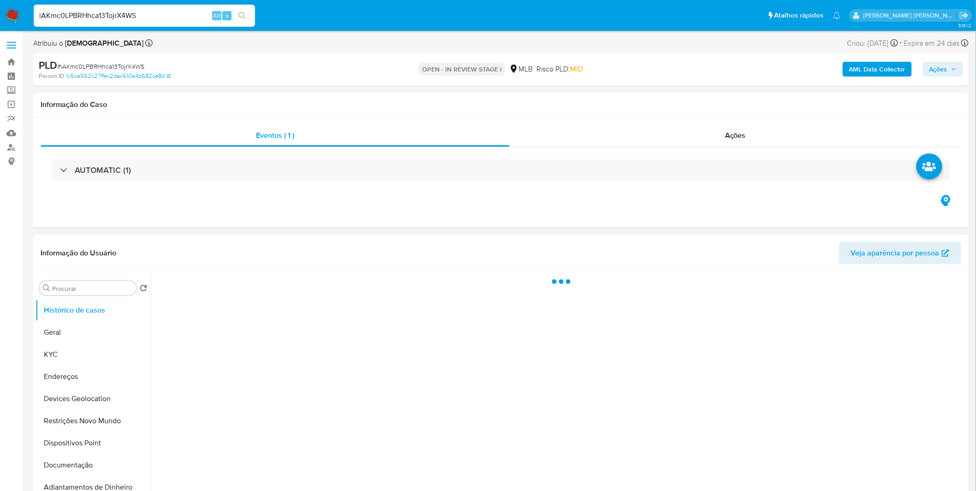
select select "10"
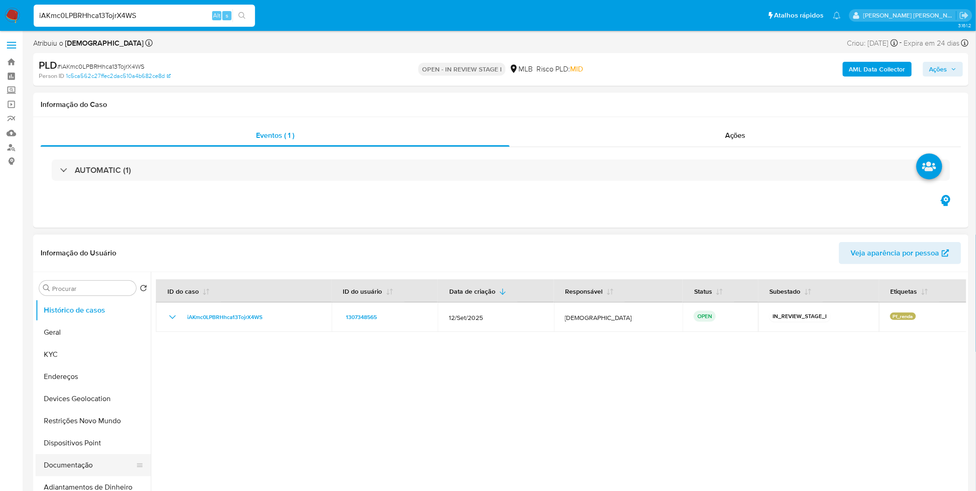
click at [64, 460] on button "Documentação" at bounding box center [90, 465] width 108 height 22
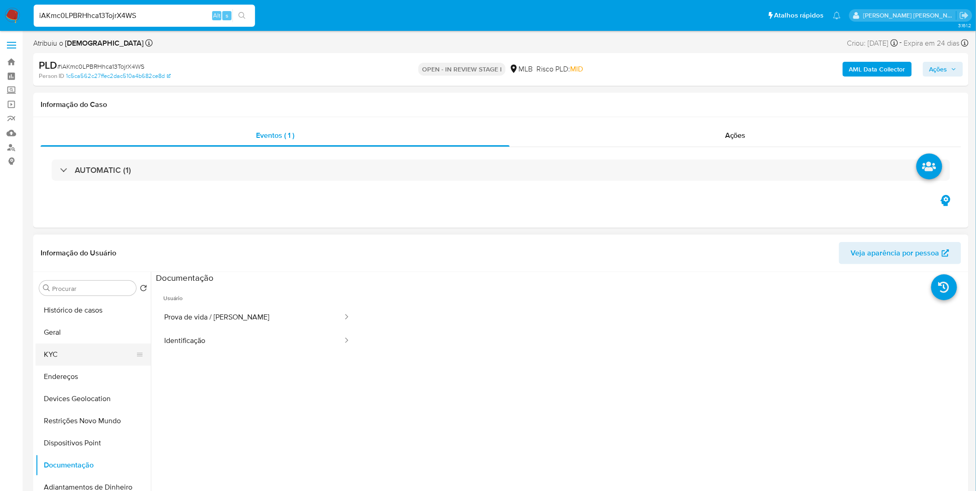
click at [94, 358] on button "KYC" at bounding box center [90, 355] width 108 height 22
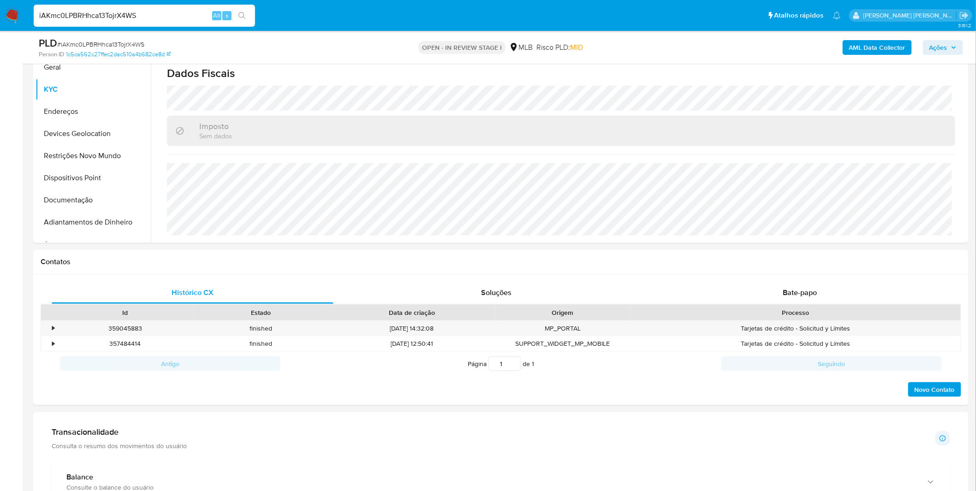
scroll to position [307, 0]
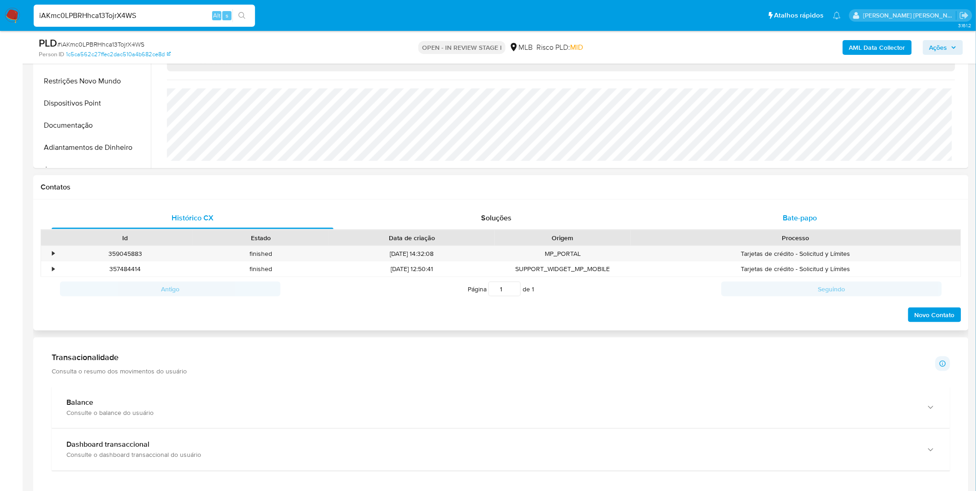
click at [775, 216] on div "Bate-papo" at bounding box center [800, 218] width 282 height 22
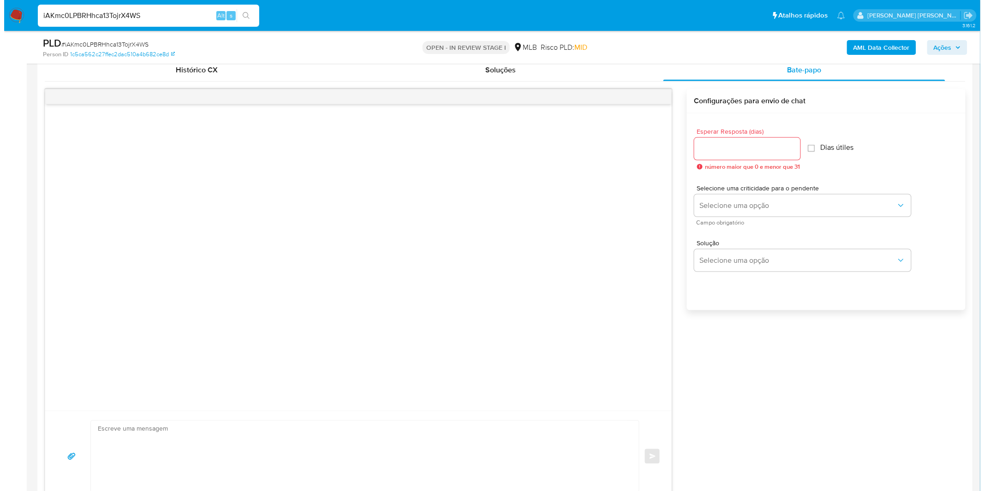
scroll to position [461, 0]
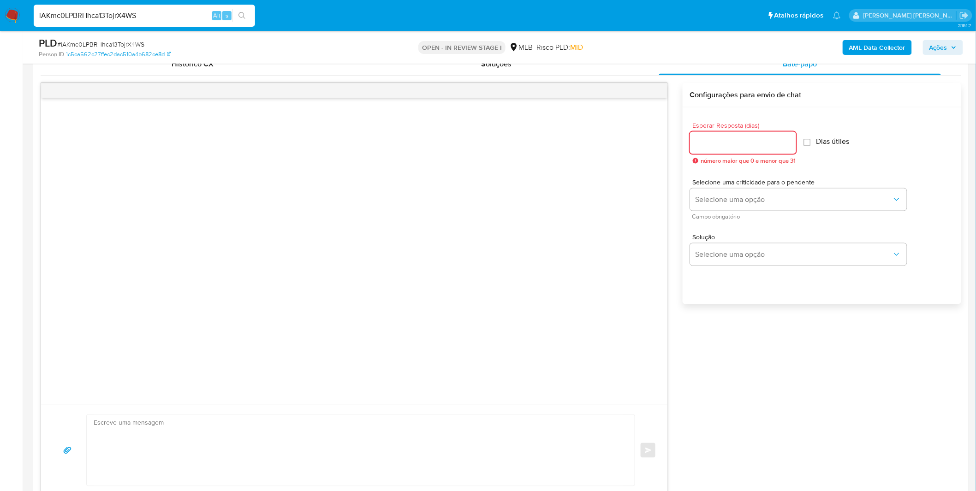
click at [774, 144] on input "Esperar Resposta (dias)" at bounding box center [743, 143] width 106 height 12
type input "3"
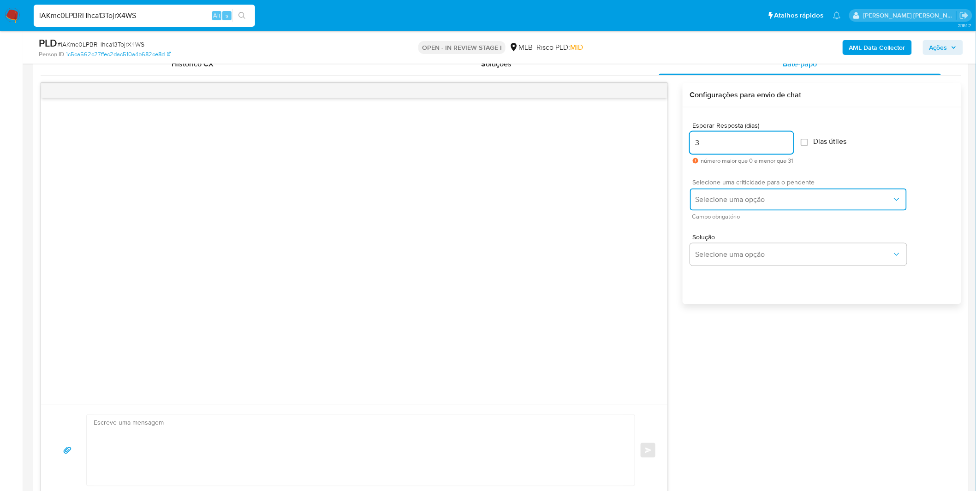
click at [765, 191] on button "Selecione uma opção" at bounding box center [798, 200] width 217 height 22
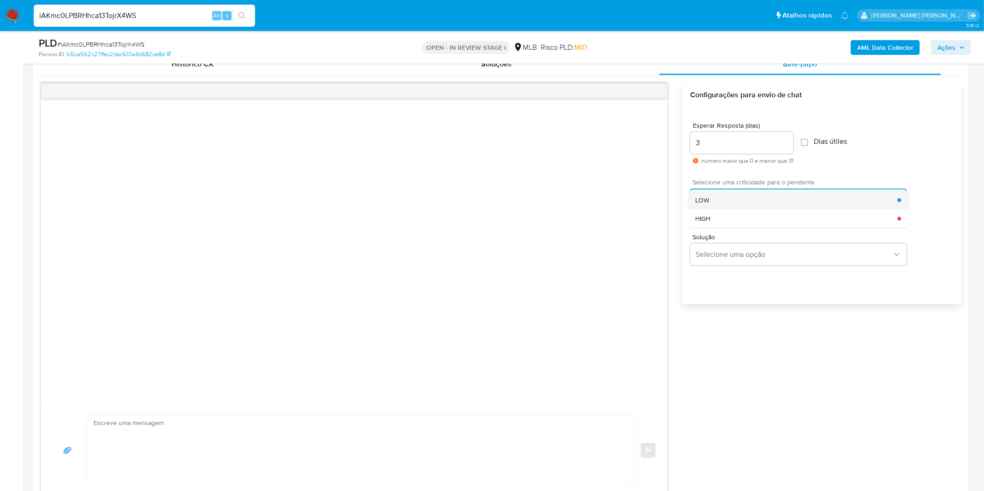
click at [762, 201] on div "LOW" at bounding box center [796, 200] width 202 height 18
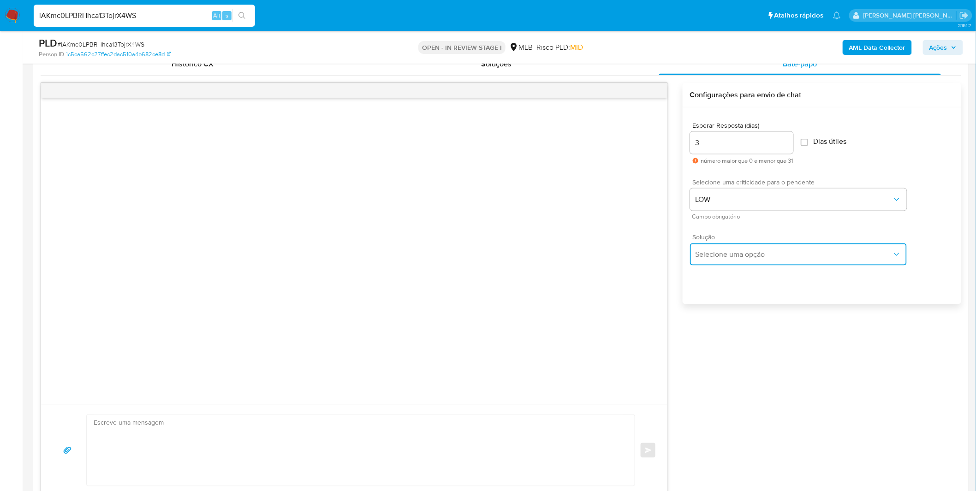
click at [760, 259] on button "Selecione uma opção" at bounding box center [798, 255] width 217 height 22
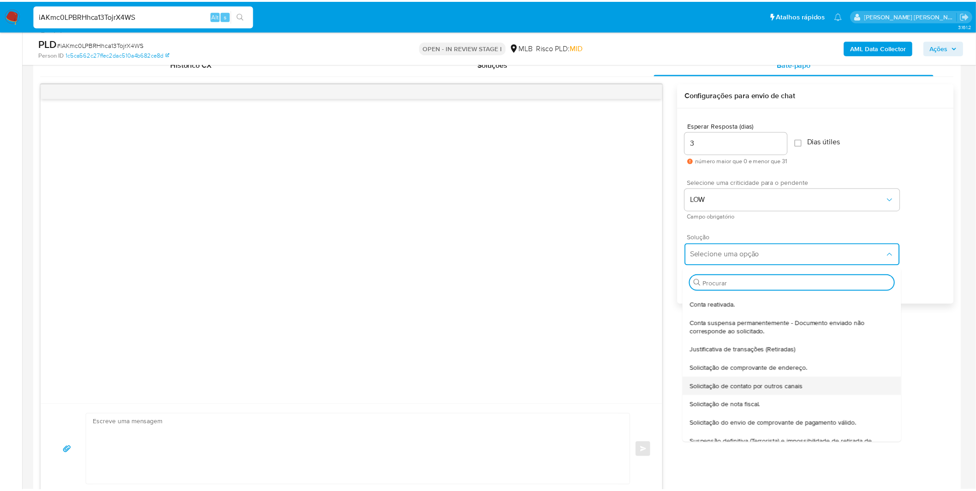
scroll to position [76, 0]
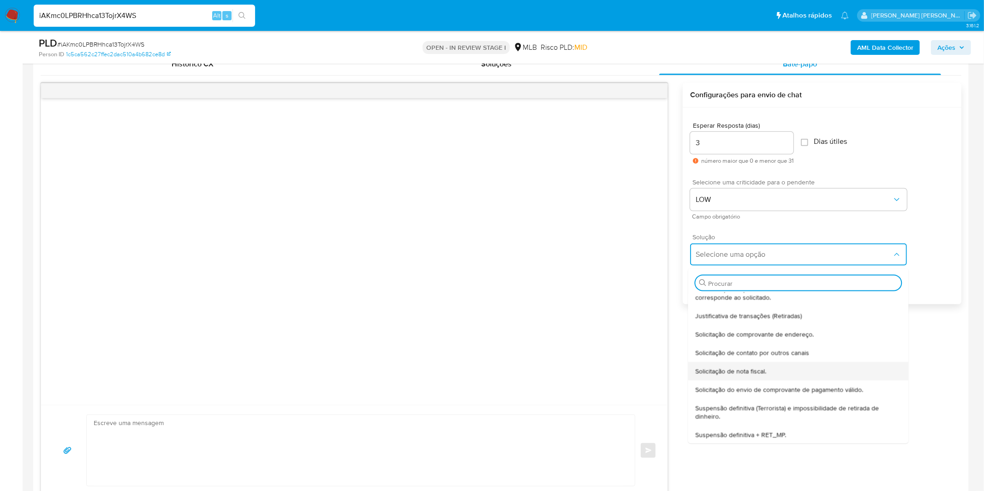
click at [745, 376] on div "Solicitação de nota fiscal." at bounding box center [798, 371] width 206 height 18
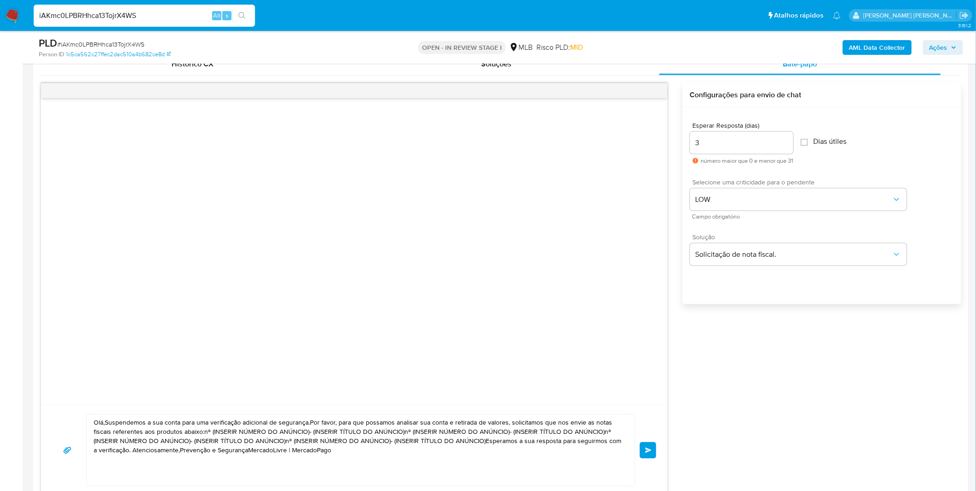
click at [425, 440] on textarea "Olá,Suspendemos a sua conta para uma verificação adicional de segurança.Por fav…" at bounding box center [359, 450] width 530 height 71
paste textarea "! Estamos realizando uma verificação adicional de segurança em contas de usuári…"
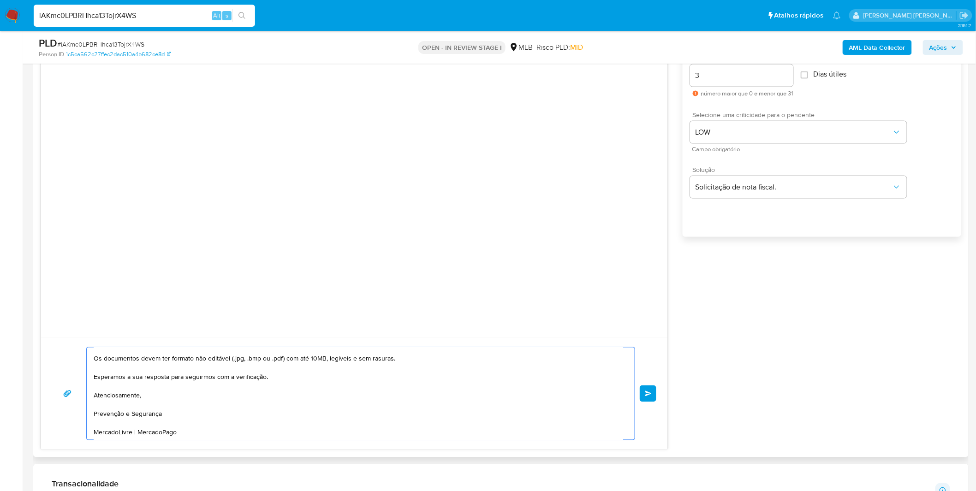
scroll to position [631, 0]
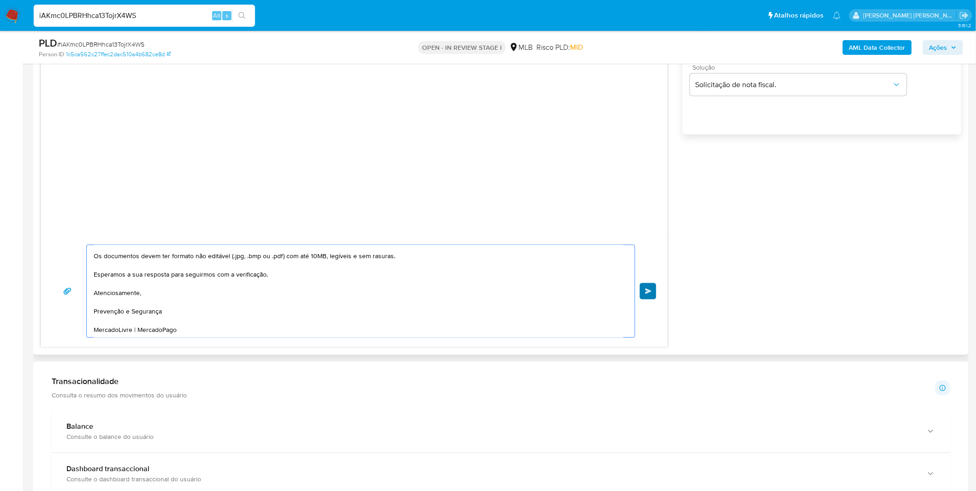
type textarea "Olá! Estamos realizando uma verificação adicional de segurança em contas de usu…"
click at [643, 290] on button "common.send" at bounding box center [648, 291] width 17 height 17
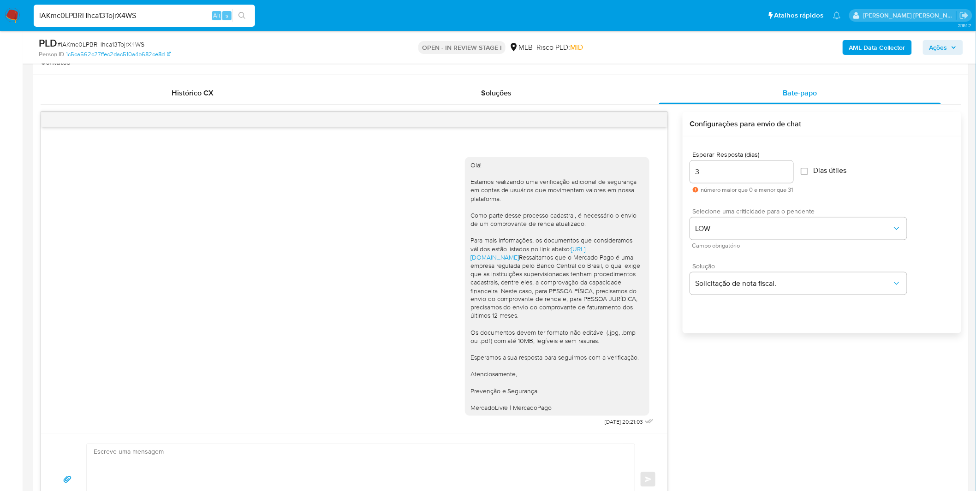
scroll to position [426, 0]
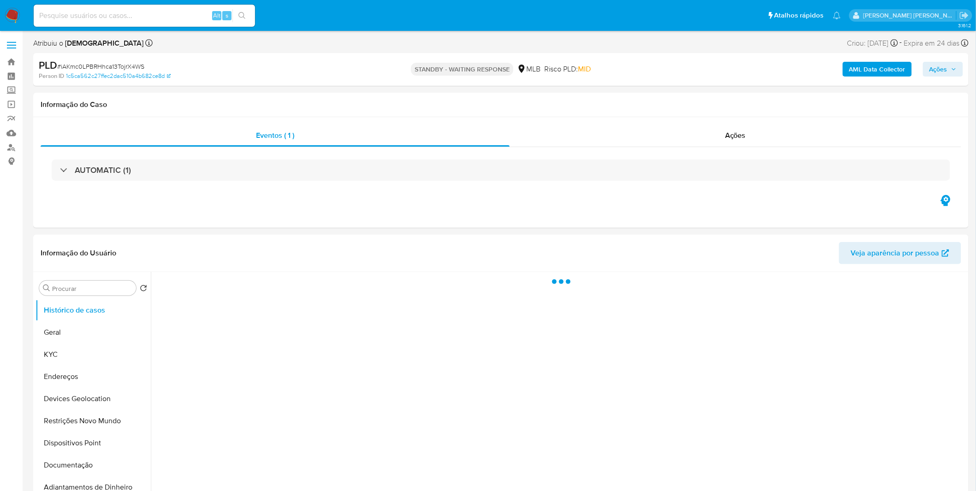
select select "10"
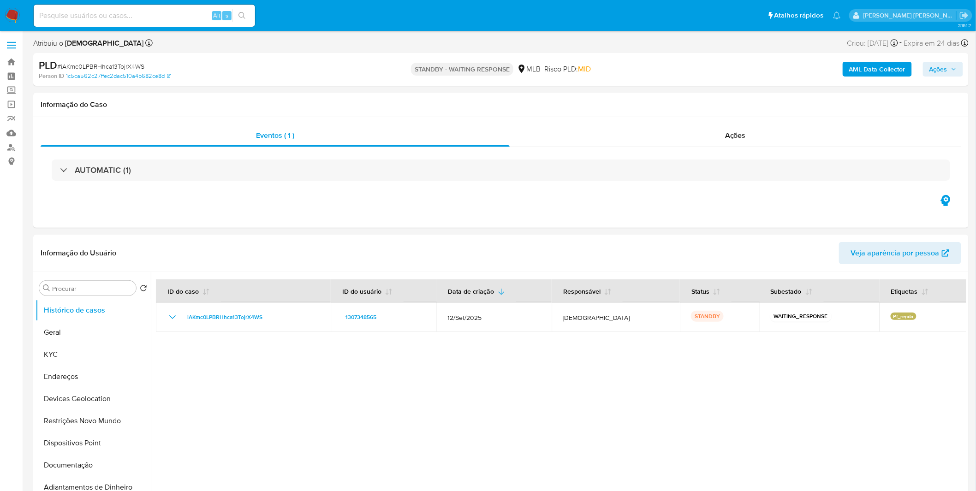
click at [181, 20] on input at bounding box center [144, 16] width 221 height 12
paste input "qmP7S5FIIBQZ1HgvN7nR3Bto"
type input "qmP7S5FIIBQZ1HgvN7nR3Bto"
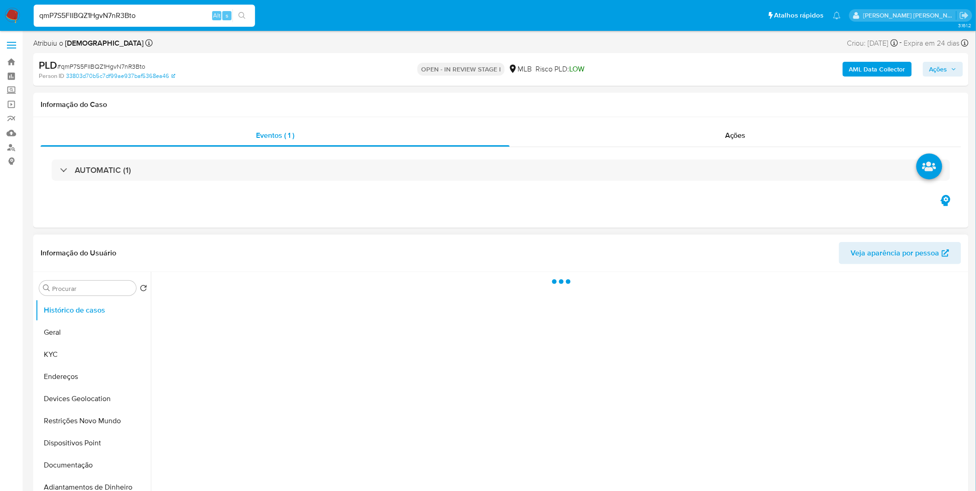
select select "10"
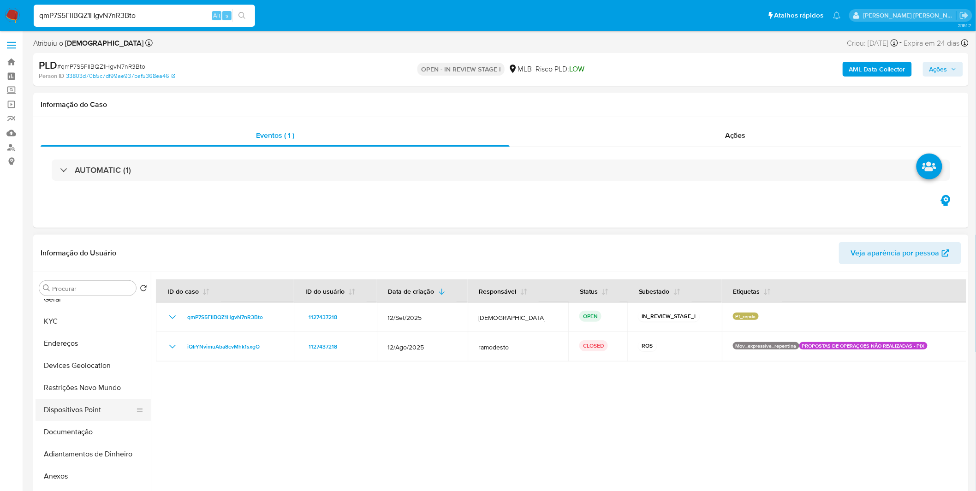
scroll to position [51, 0]
click at [62, 415] on button "Documentação" at bounding box center [90, 414] width 108 height 22
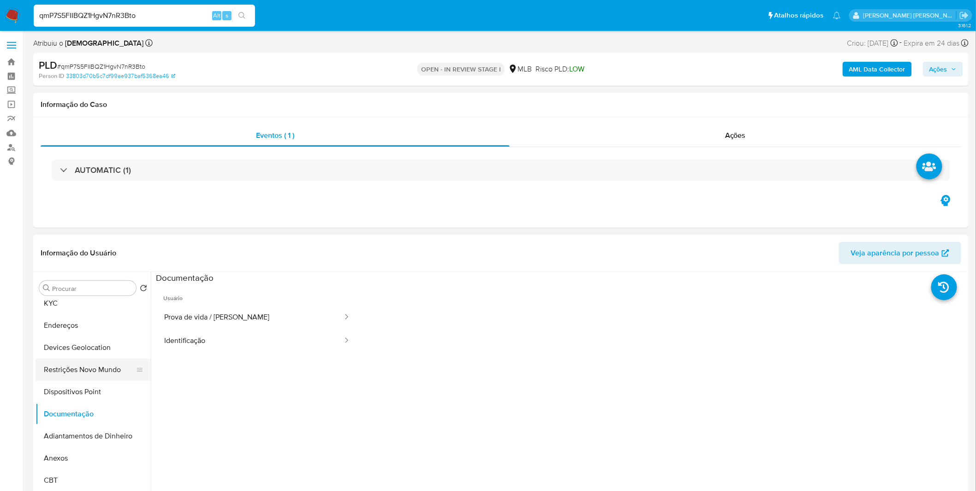
click at [100, 374] on button "Restrições Novo Mundo" at bounding box center [90, 370] width 108 height 22
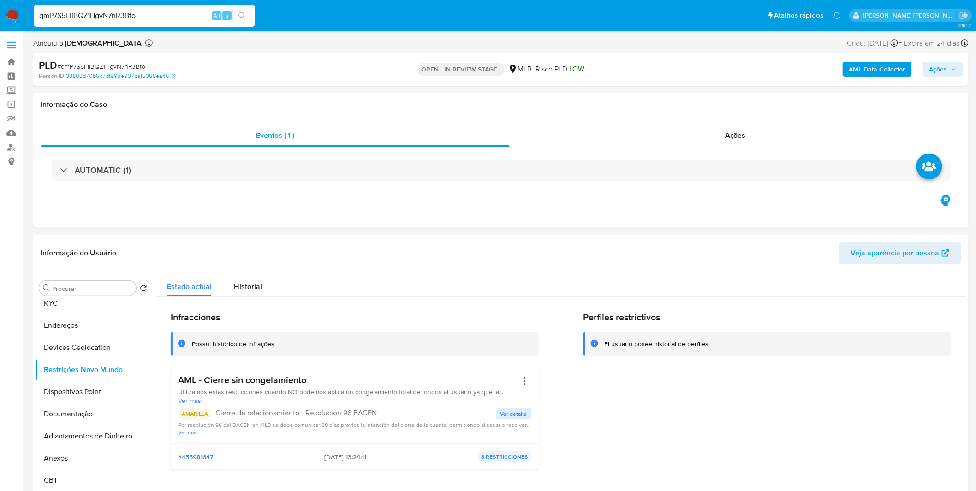
click at [147, 20] on input "qmP7S5FIIBQZ1HgvN7nR3Bto" at bounding box center [144, 16] width 221 height 12
paste input "RIOleedZEN1yTgvgykqhqJAm"
type input "RIOleedZEN1yTgvgykqhqJAm"
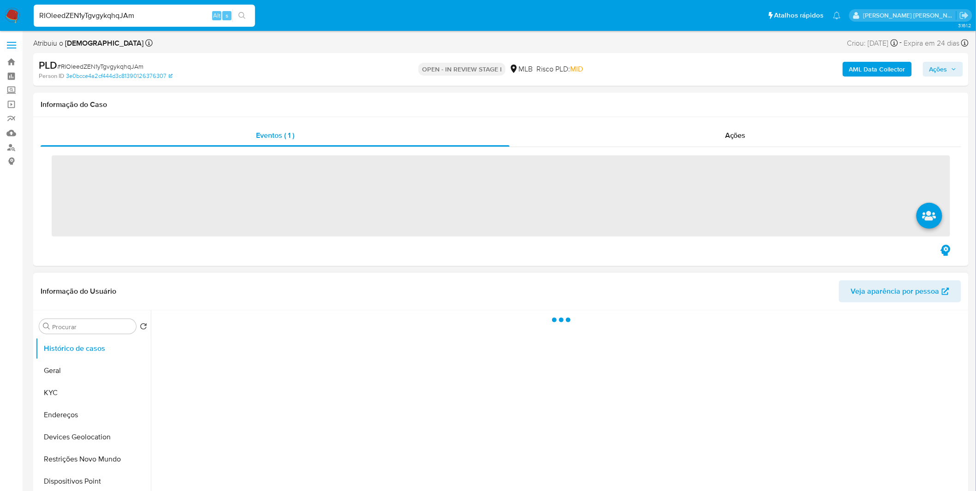
select select "10"
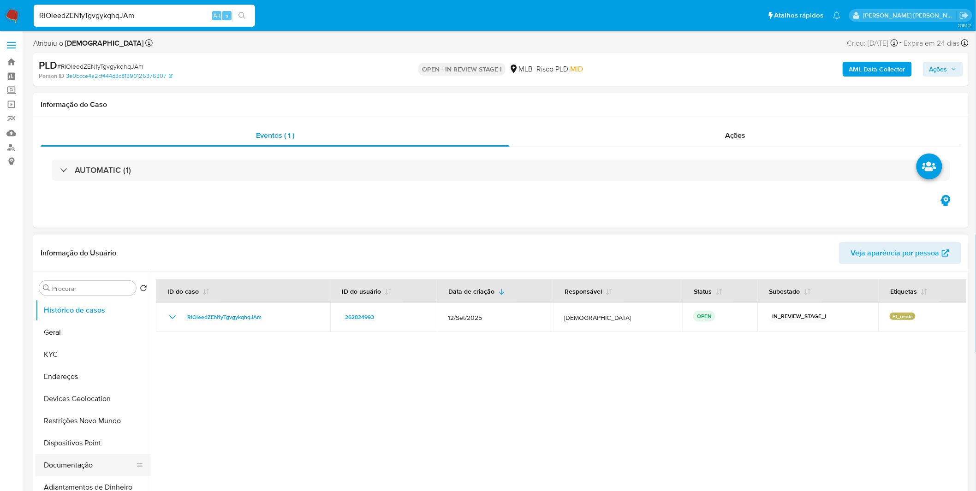
click at [63, 464] on button "Documentação" at bounding box center [90, 465] width 108 height 22
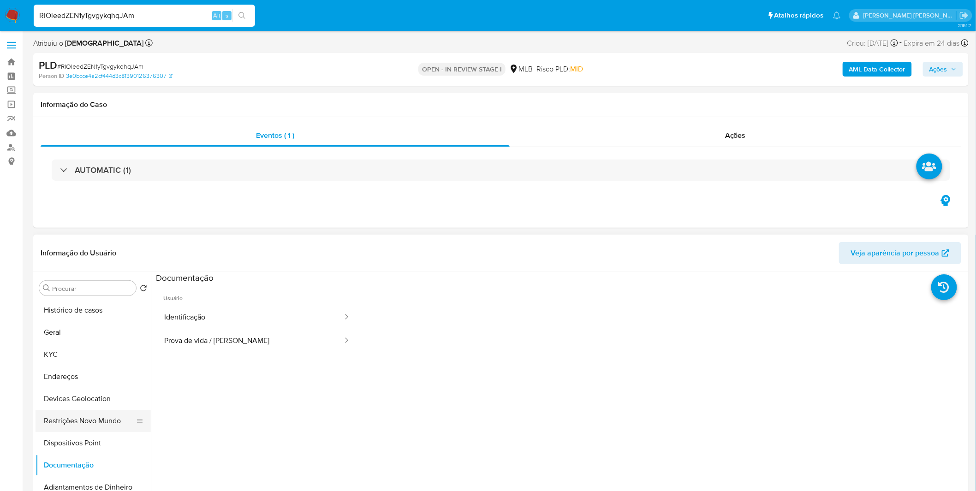
click at [80, 412] on button "Restrições Novo Mundo" at bounding box center [90, 421] width 108 height 22
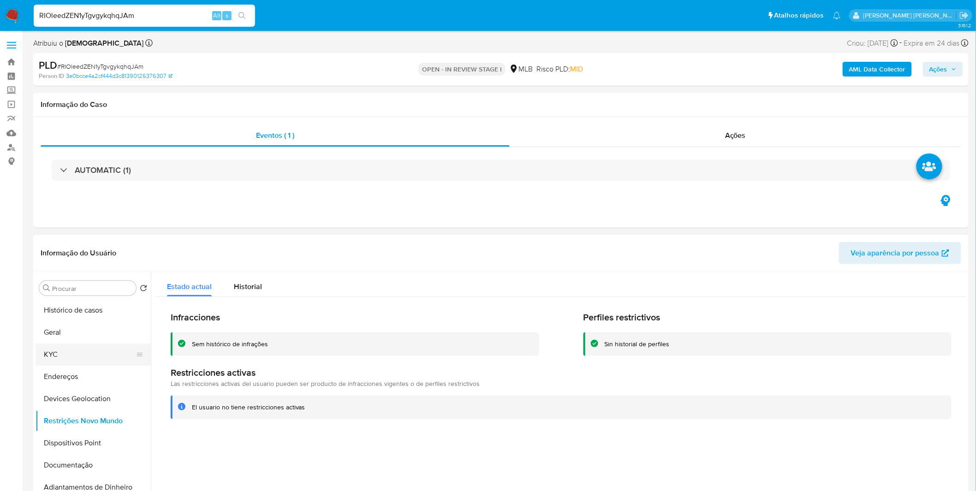
click at [80, 358] on button "KYC" at bounding box center [90, 355] width 108 height 22
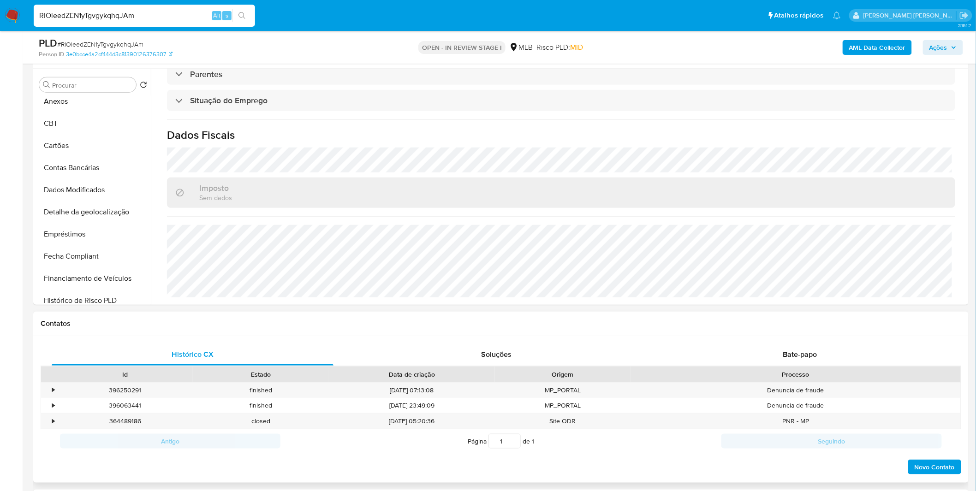
scroll to position [256, 0]
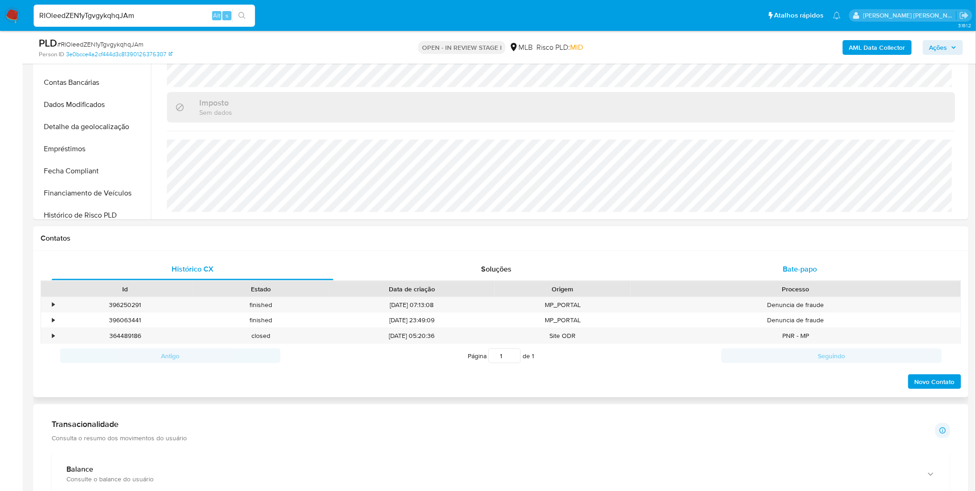
click at [771, 268] on div "Bate-papo" at bounding box center [800, 269] width 282 height 22
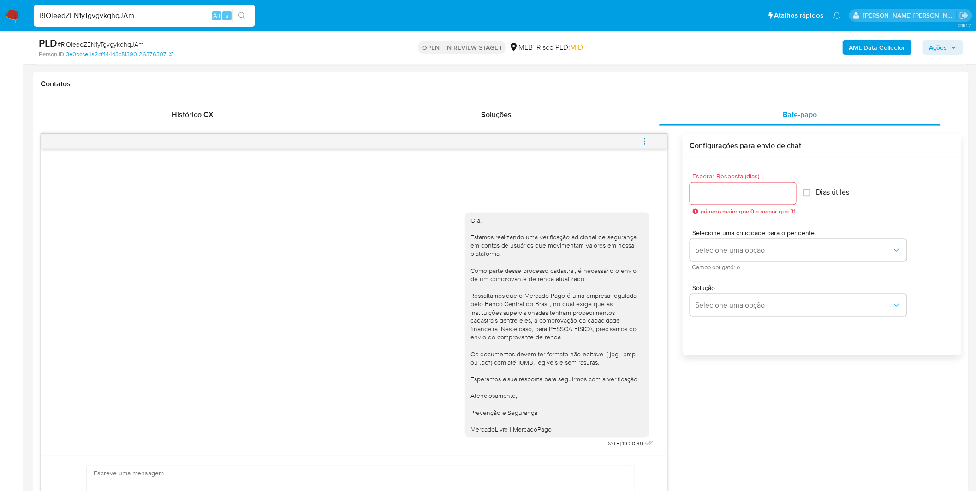
scroll to position [410, 0]
click at [155, 14] on input "RIOleedZEN1yTgvgykqhqJAm" at bounding box center [144, 16] width 221 height 12
paste input "QTupjTKbOJmAdXzt63xwl4TP"
paste input
type input "QTupjTKbOJmAdXzt63xwl4TP"
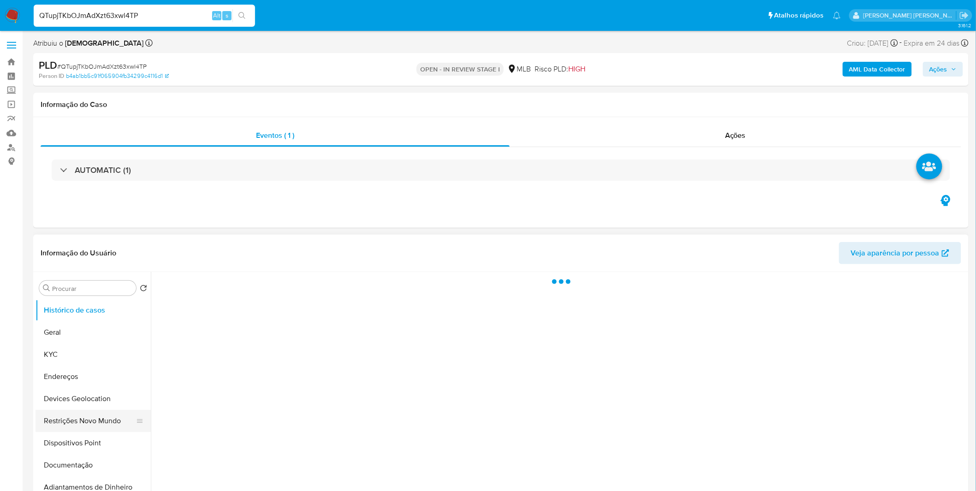
select select "10"
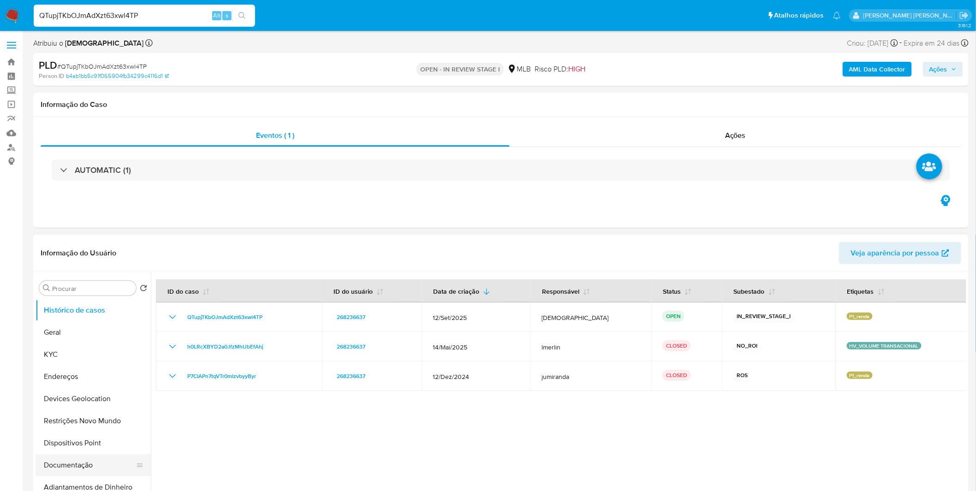
click at [105, 458] on button "Documentação" at bounding box center [90, 465] width 108 height 22
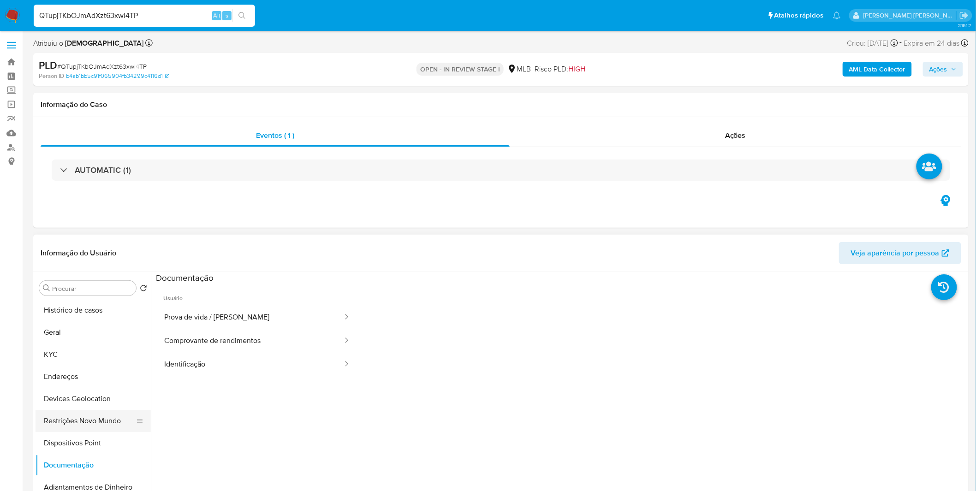
click at [109, 415] on button "Restrições Novo Mundo" at bounding box center [90, 421] width 108 height 22
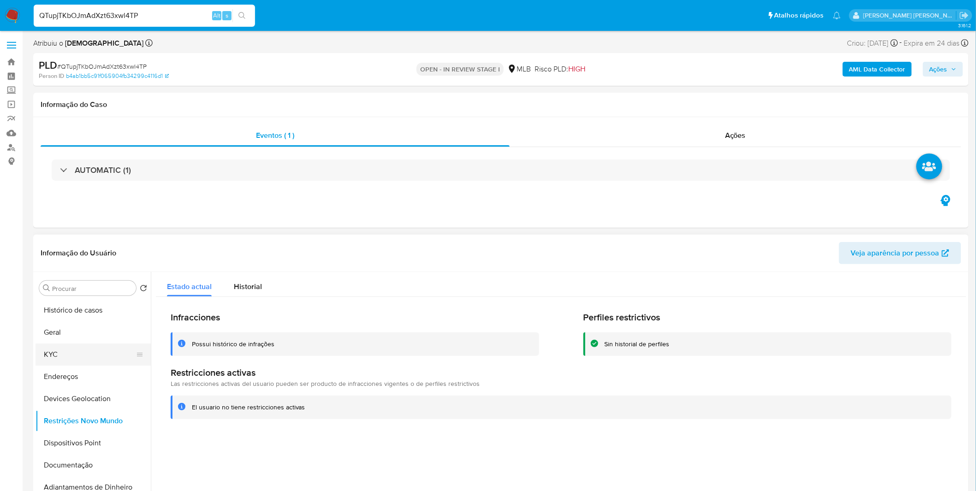
click at [106, 348] on button "KYC" at bounding box center [90, 355] width 108 height 22
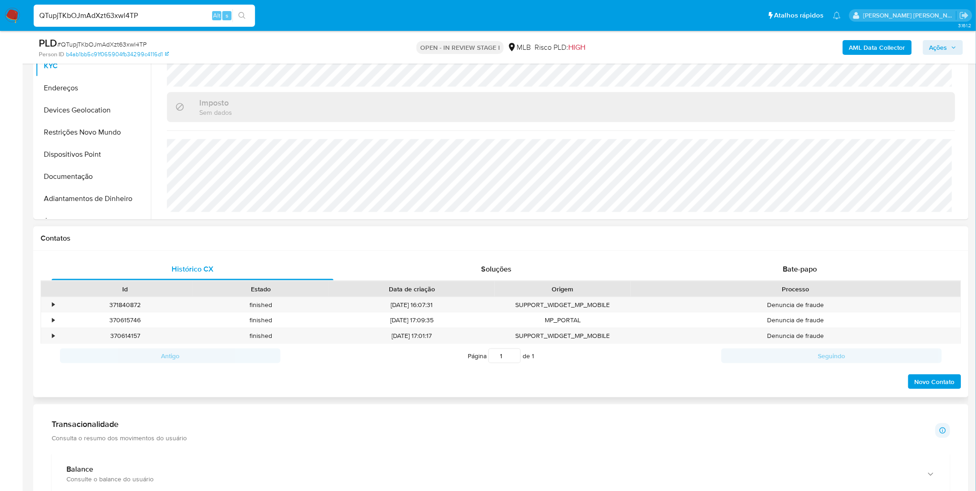
scroll to position [395, 0]
click at [831, 266] on div "Bate-papo" at bounding box center [800, 269] width 282 height 22
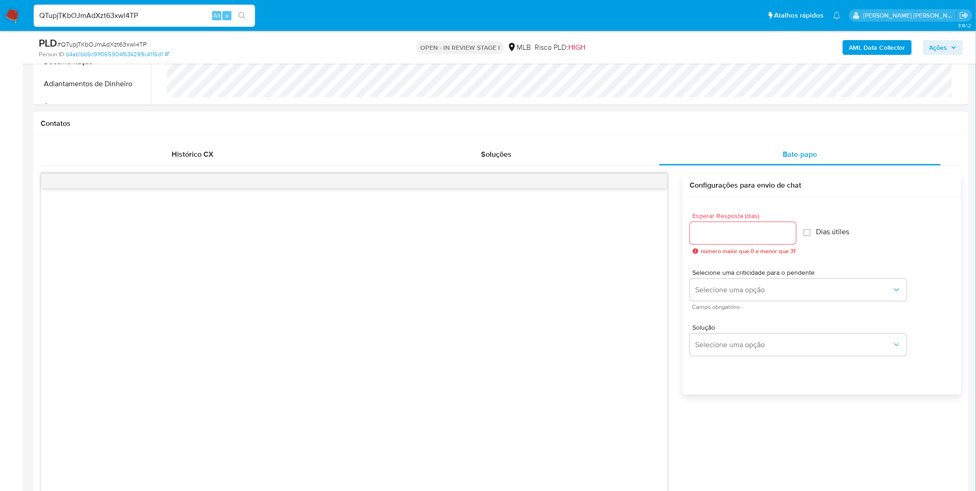
scroll to position [358, 0]
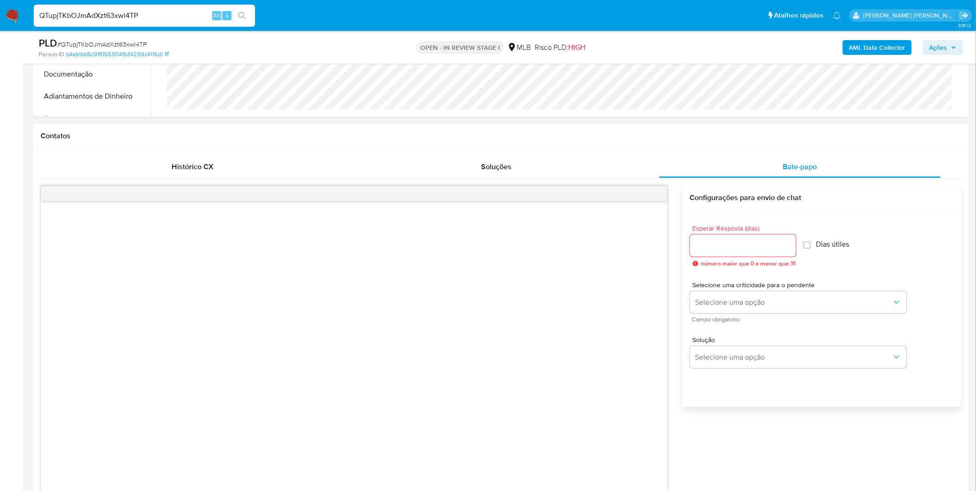
click at [706, 245] on input "Esperar Resposta (dias)" at bounding box center [743, 246] width 106 height 12
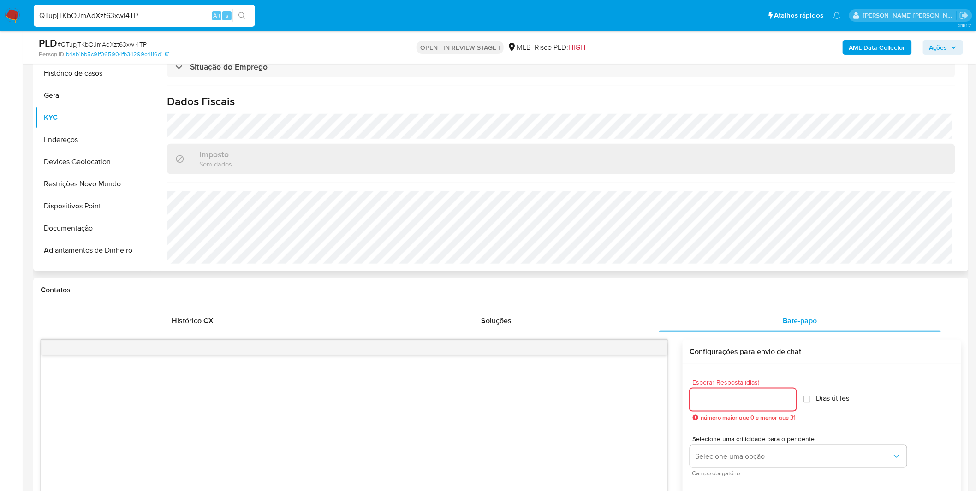
scroll to position [102, 0]
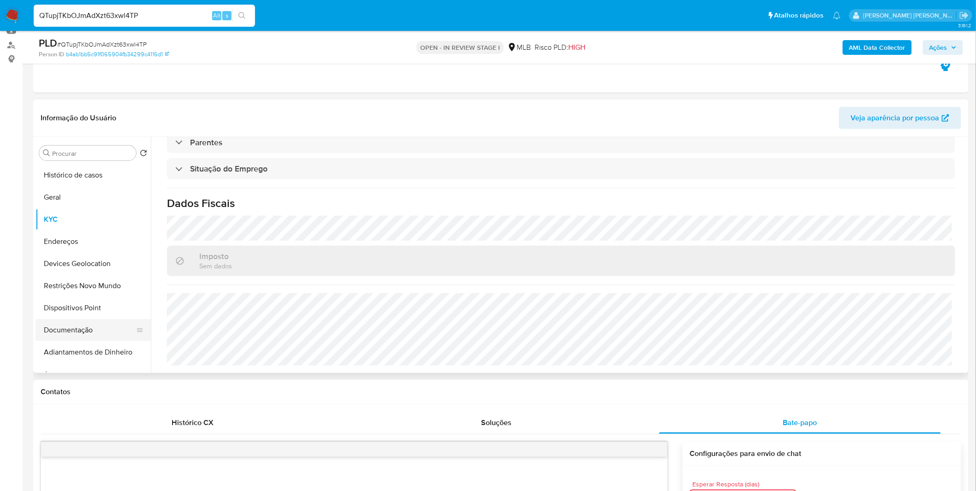
click at [79, 335] on button "Documentação" at bounding box center [90, 330] width 108 height 22
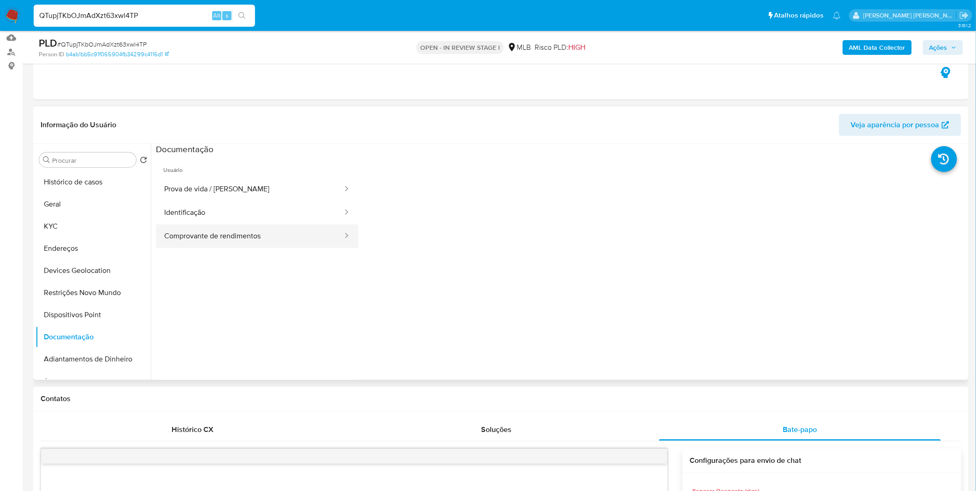
scroll to position [0, 0]
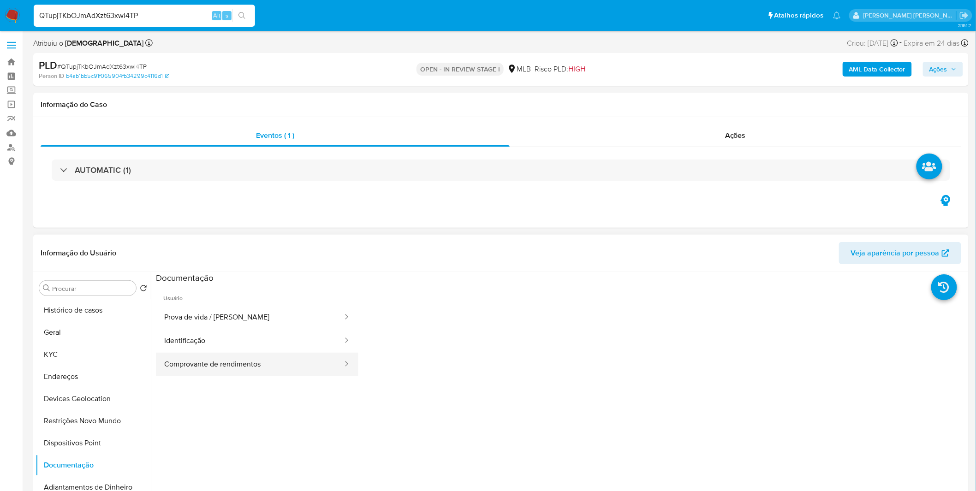
click at [265, 357] on button "Comprovante de rendimentos" at bounding box center [250, 365] width 188 height 24
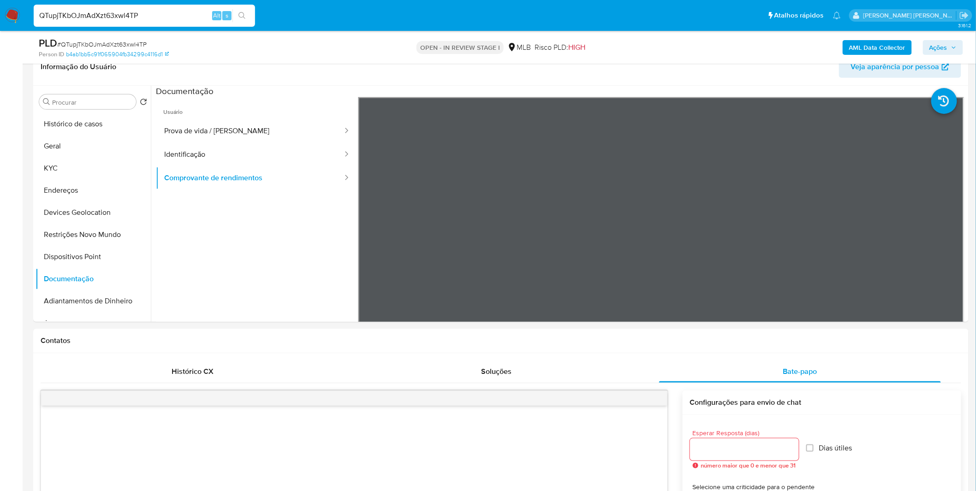
click at [14, 19] on img at bounding box center [13, 16] width 16 height 16
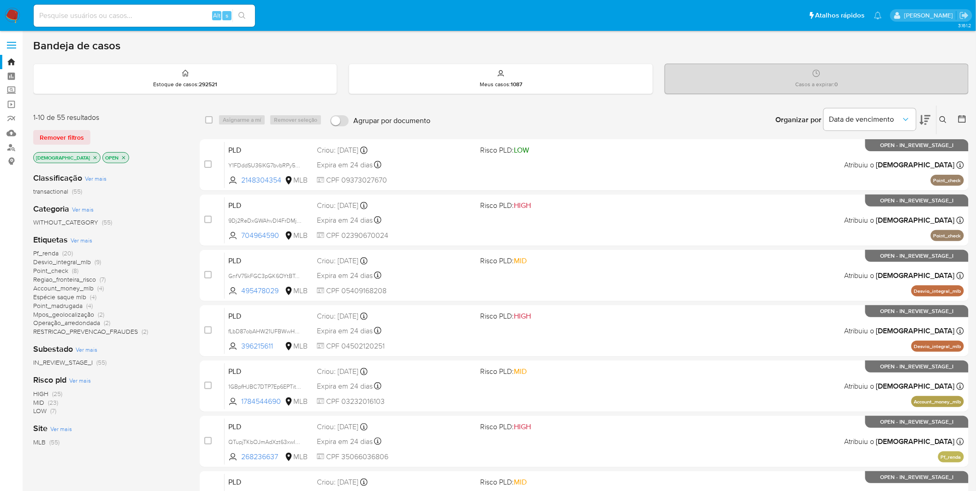
click at [14, 24] on nav "Pausado Ver notificaciones Alt s Atalhos rápidos Presiona las siguientes teclas…" at bounding box center [488, 15] width 976 height 31
click at [12, 17] on img at bounding box center [13, 16] width 16 height 16
click at [103, 154] on p "OPEN" at bounding box center [116, 158] width 26 height 10
click at [121, 158] on icon "close-filter" at bounding box center [124, 158] width 6 height 6
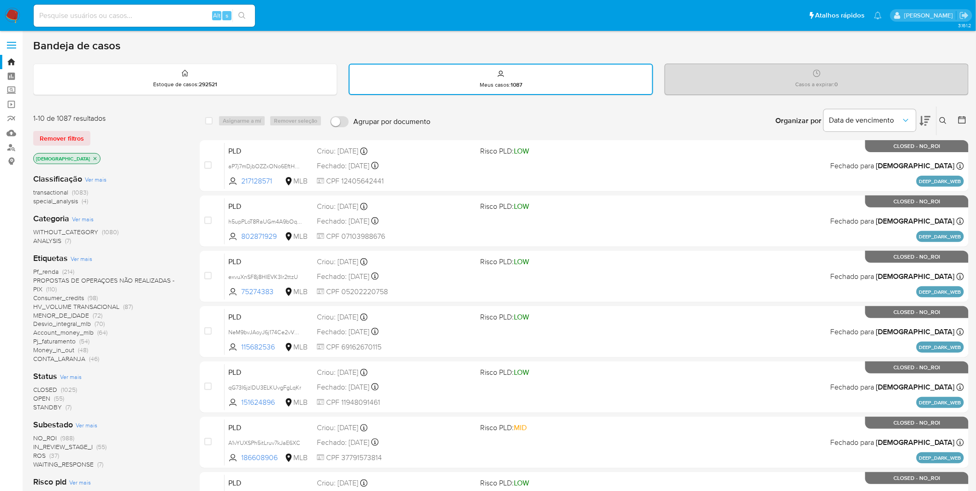
click at [16, 14] on img at bounding box center [13, 16] width 16 height 16
